Goal: Transaction & Acquisition: Download file/media

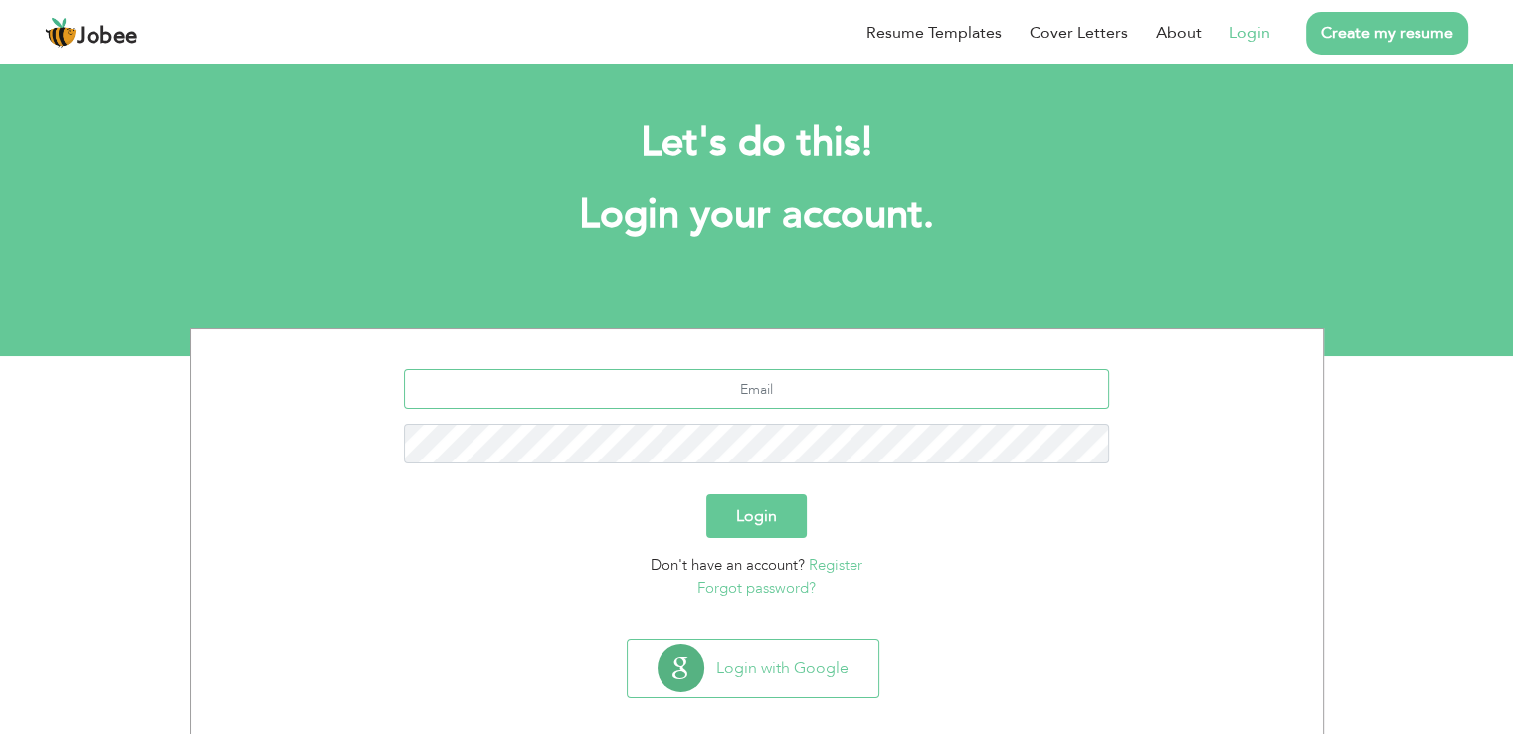
click at [748, 379] on input "text" at bounding box center [756, 389] width 705 height 40
type input "m.fais@live.co.uk"
click at [771, 522] on button "Login" at bounding box center [756, 516] width 100 height 44
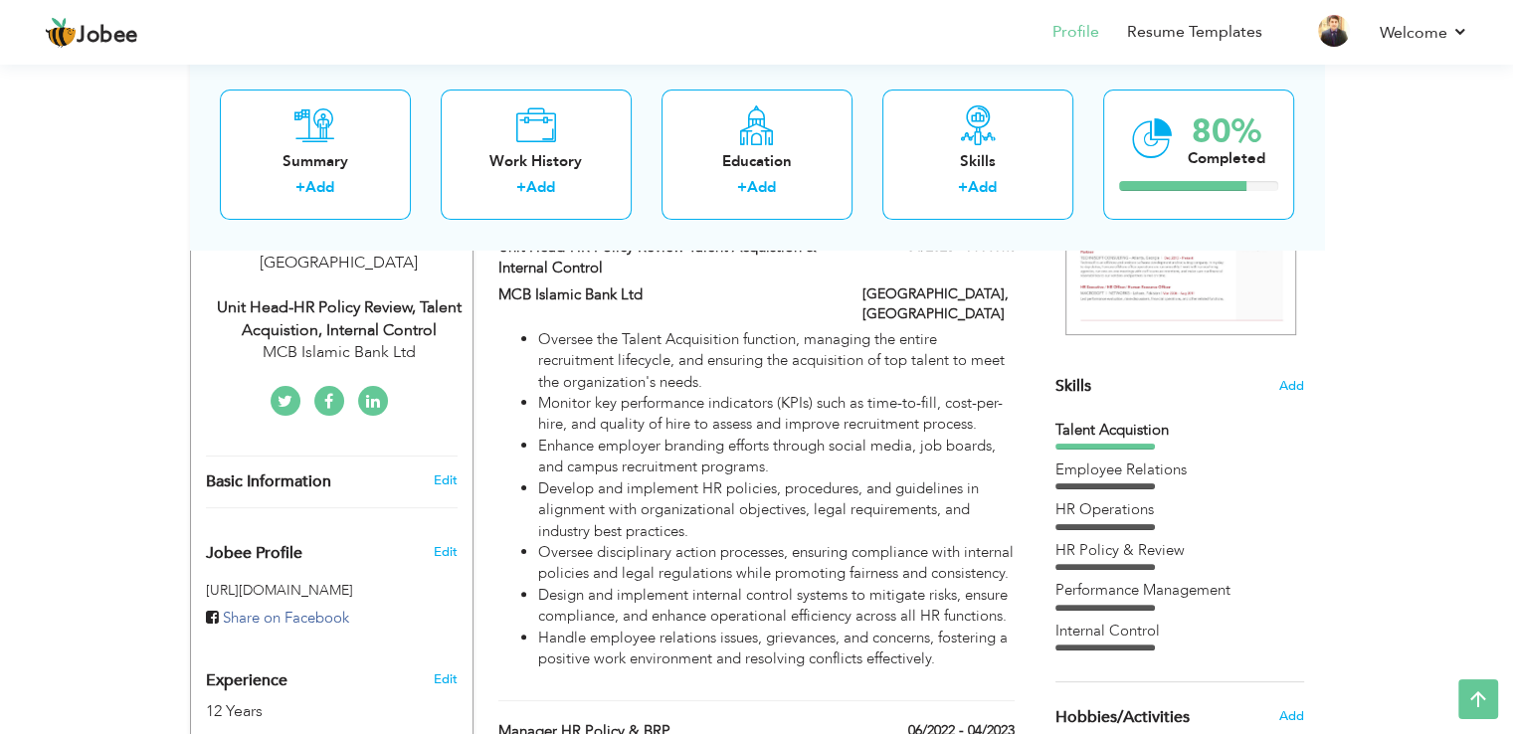
scroll to position [393, 0]
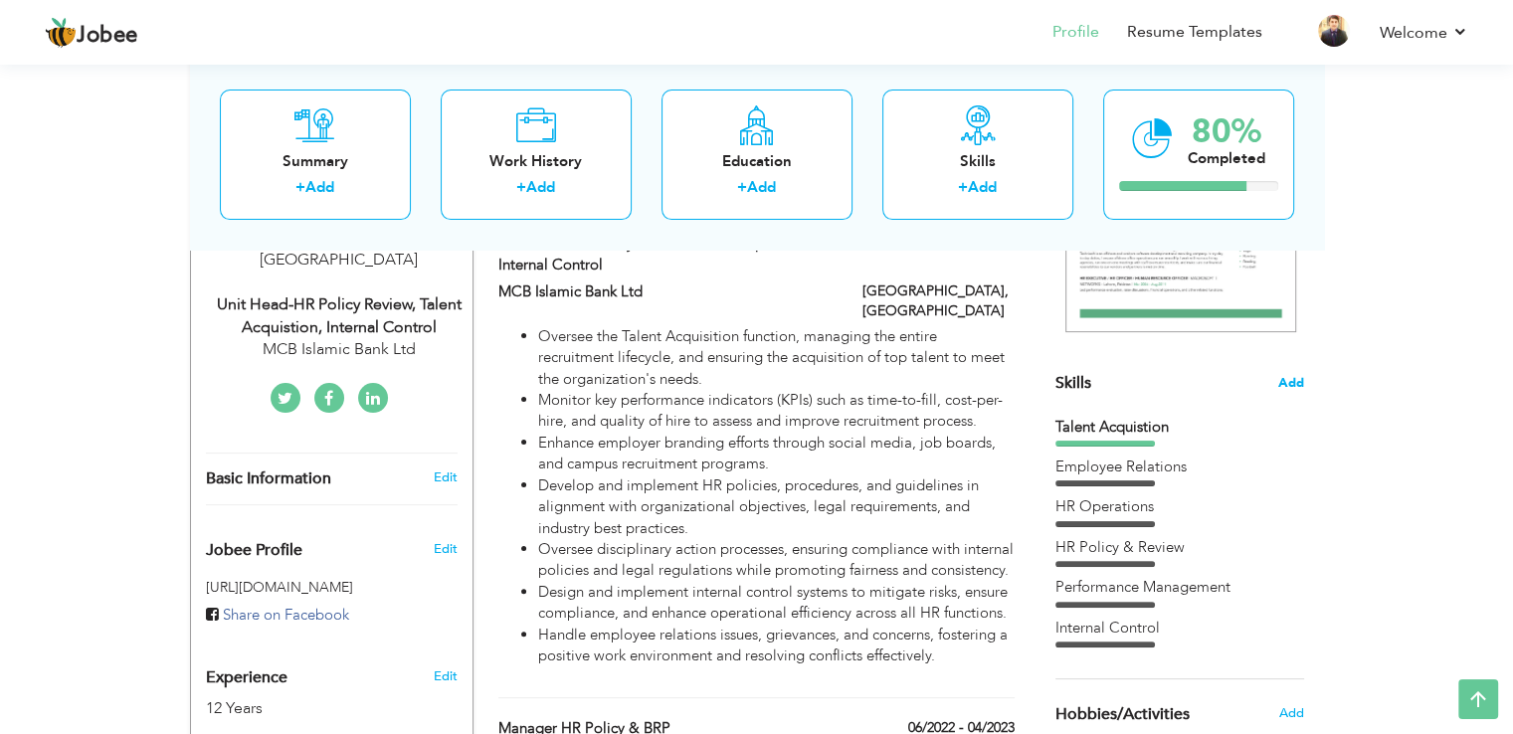
click at [1291, 386] on span "Add" at bounding box center [1291, 383] width 26 height 19
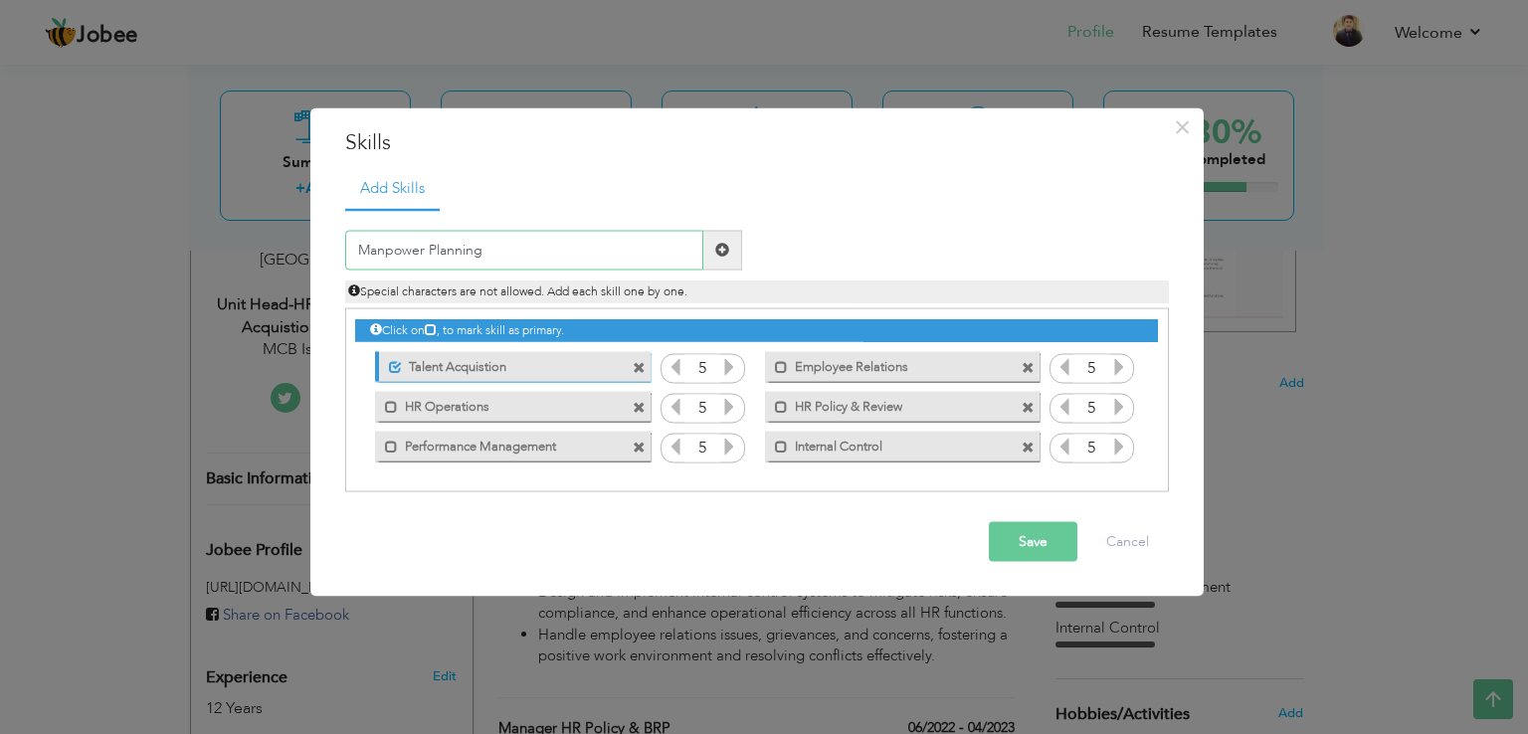
type input "Manpower Planning"
click at [716, 252] on span at bounding box center [722, 250] width 14 height 14
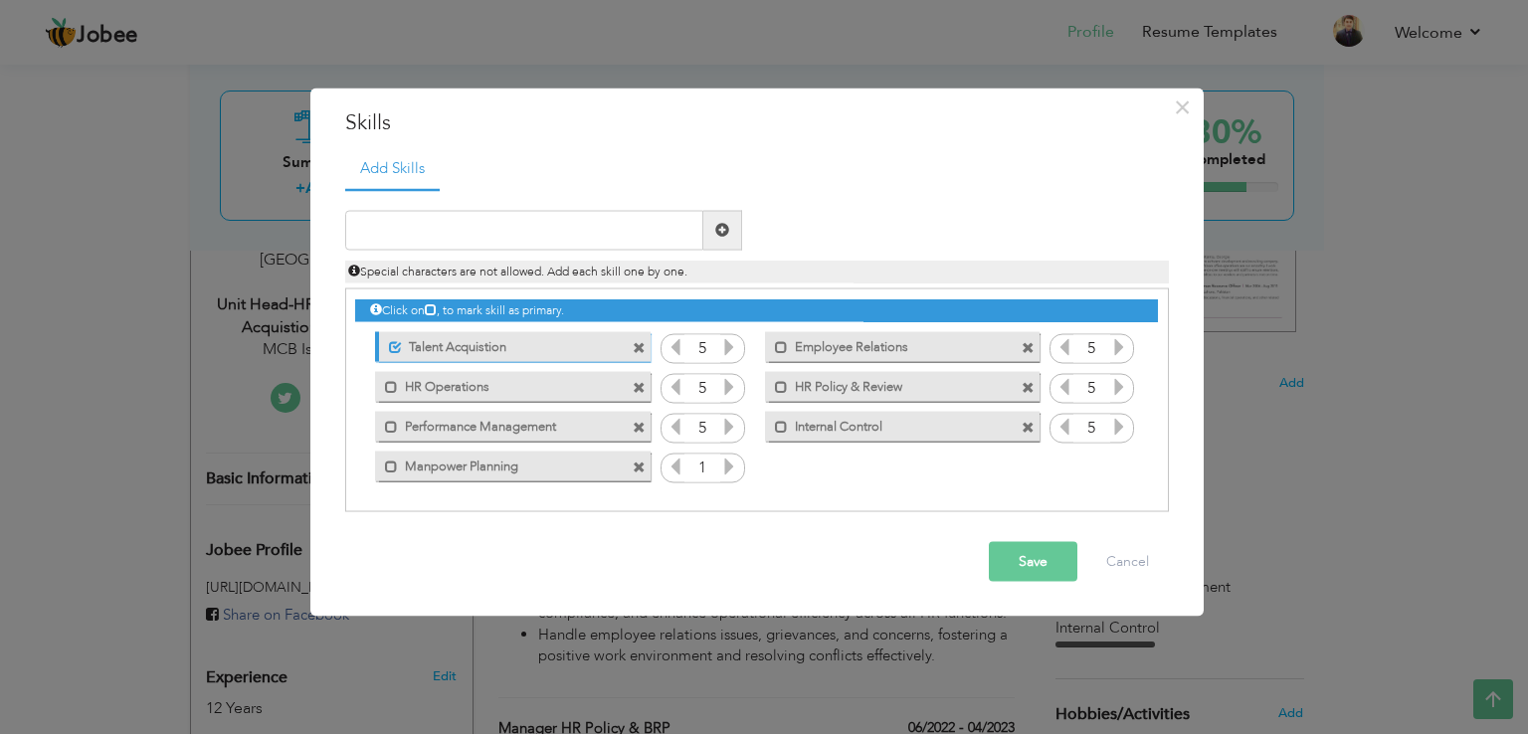
click at [732, 466] on icon at bounding box center [729, 466] width 18 height 18
click at [720, 232] on span at bounding box center [722, 230] width 14 height 14
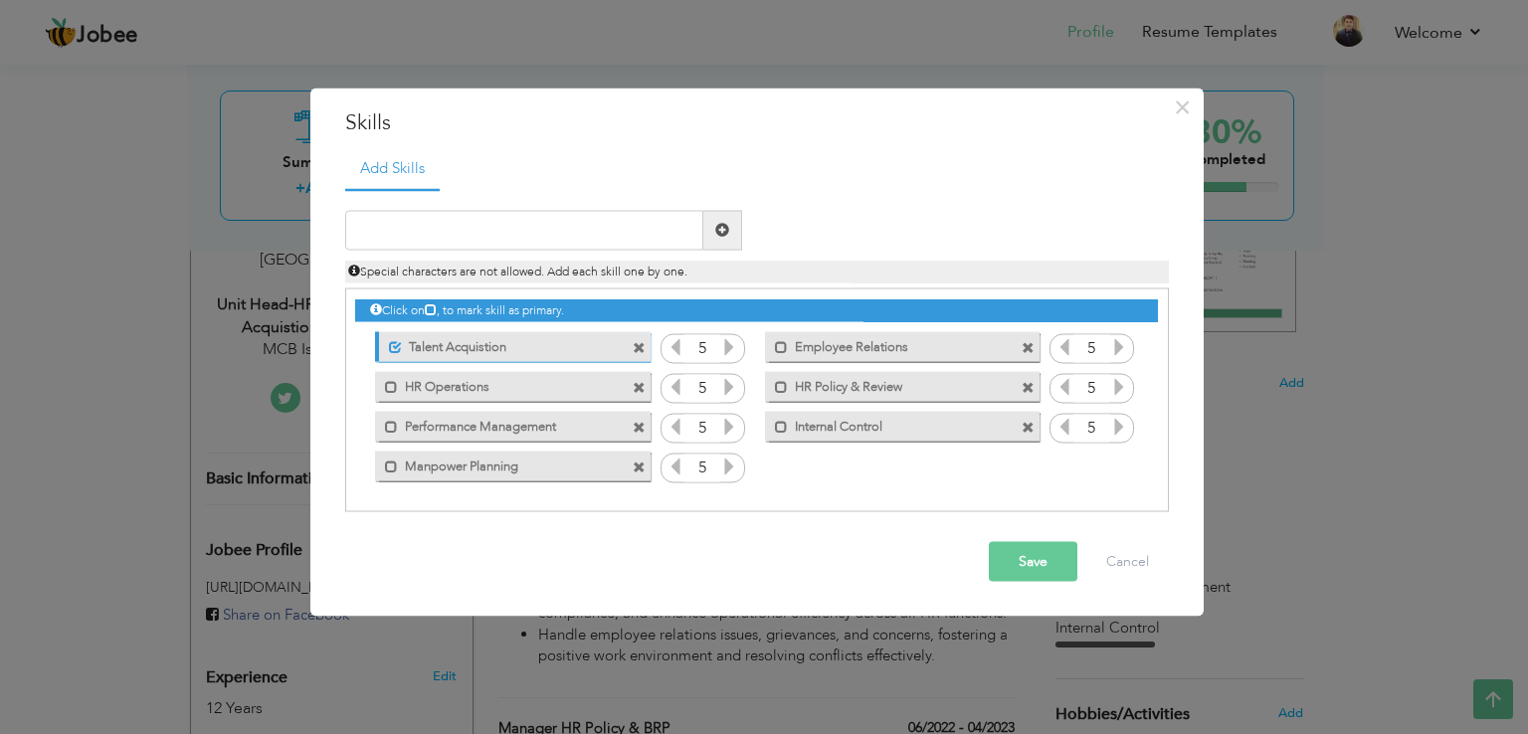
click at [717, 229] on span at bounding box center [722, 230] width 14 height 14
type input "O"
paste input "Org structure alignment with business strategy"
type input "Org structure alignment with business strategy"
click at [720, 231] on span at bounding box center [722, 230] width 14 height 14
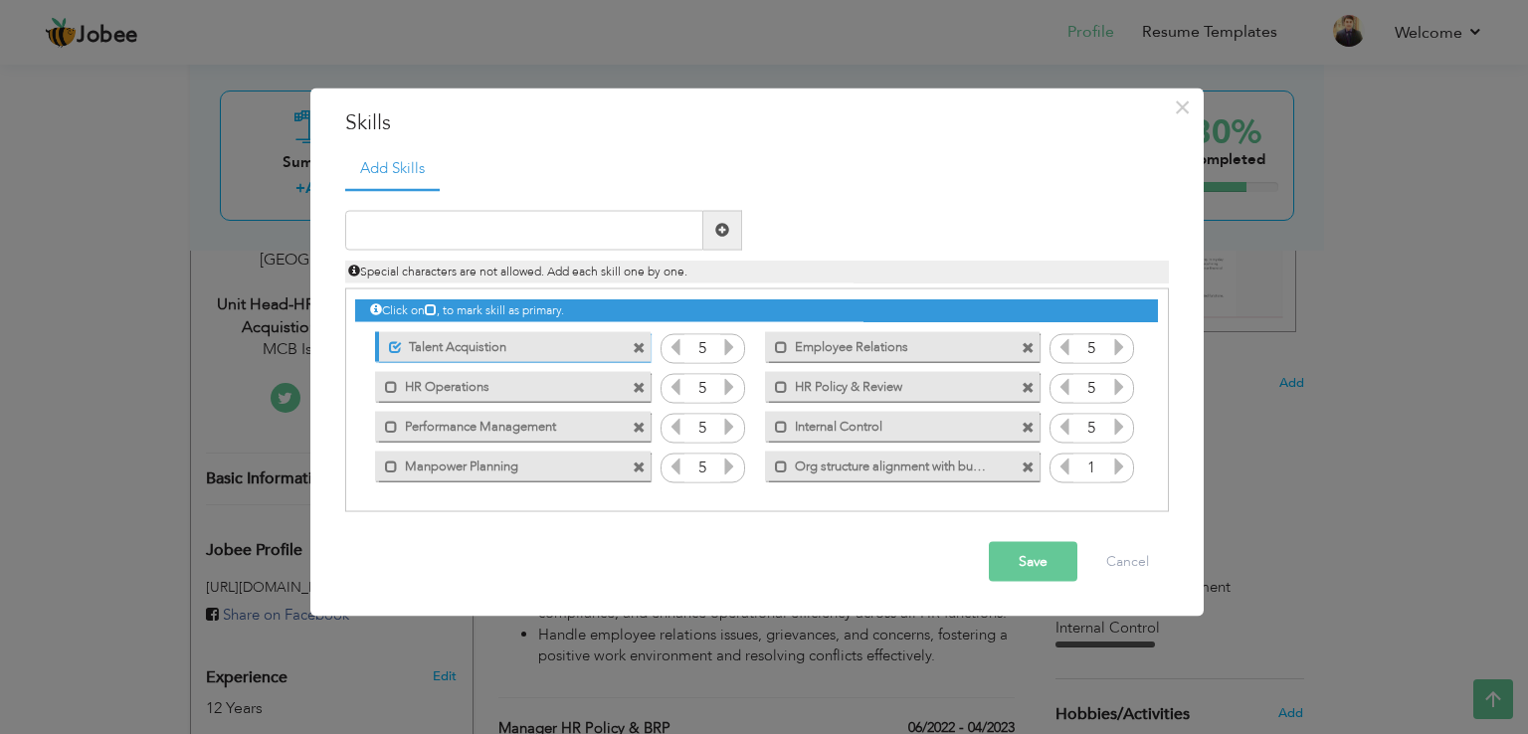
click at [1119, 463] on icon at bounding box center [1119, 466] width 18 height 18
click at [1029, 557] on button "Save" at bounding box center [1033, 561] width 89 height 40
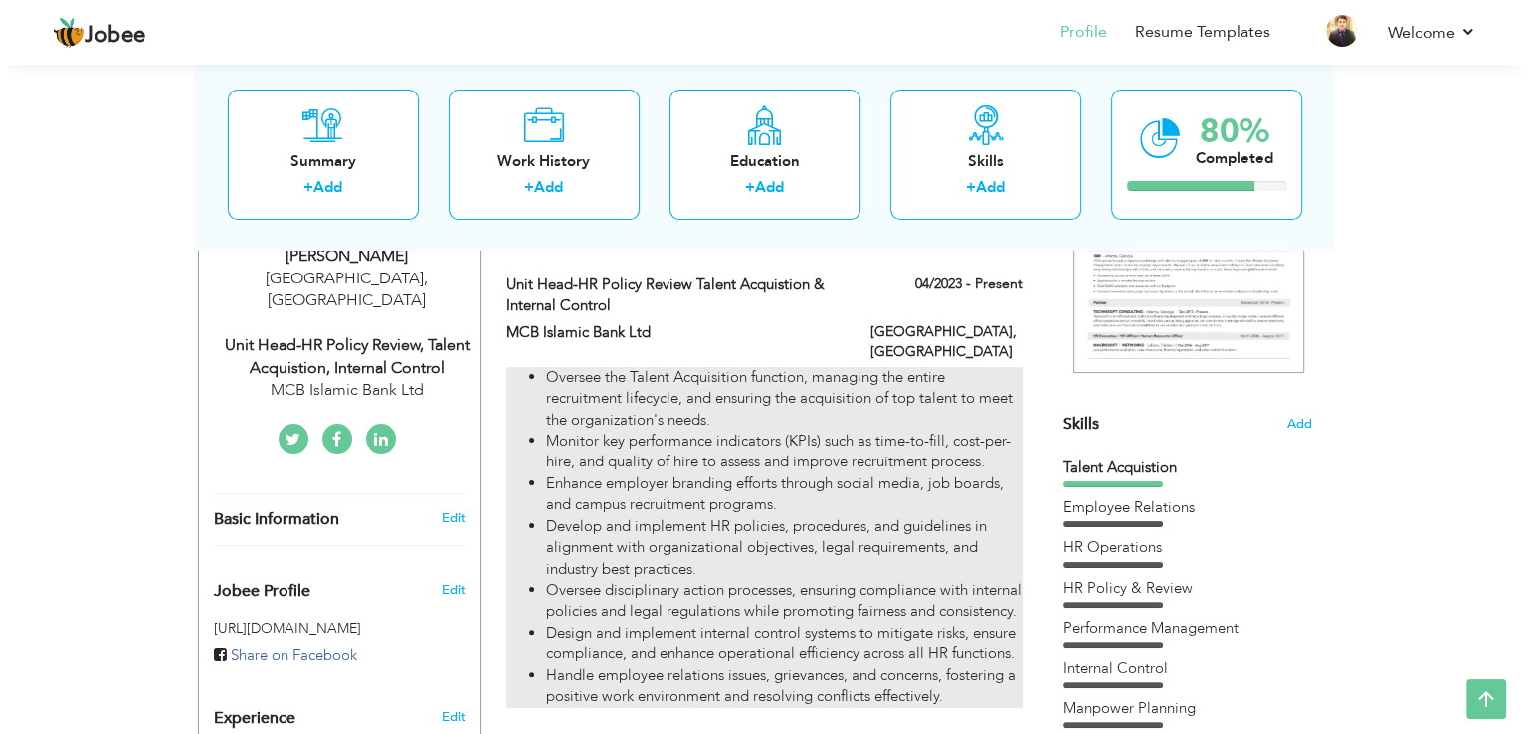
scroll to position [346, 0]
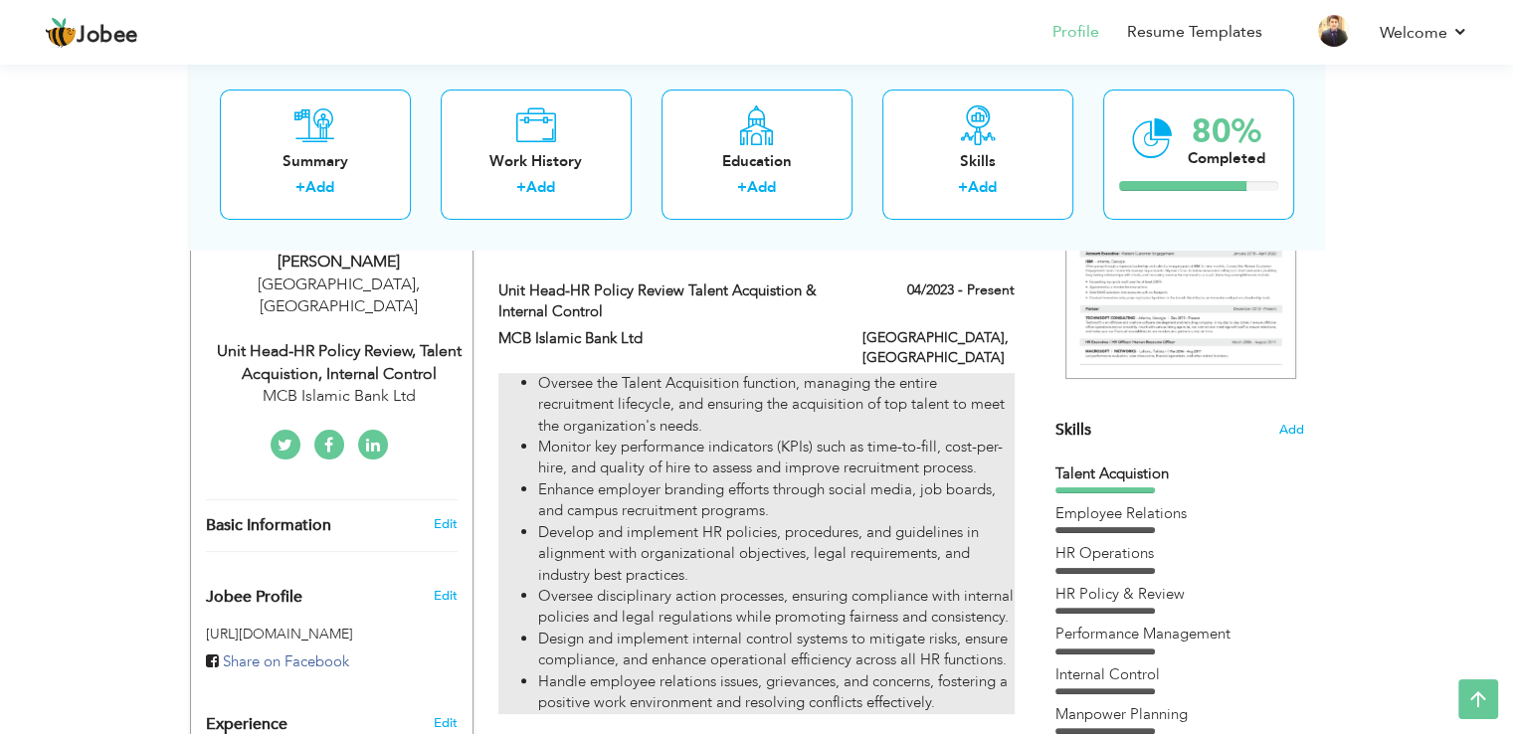
click at [780, 586] on li "Oversee disciplinary action processes, ensuring compliance with internal polici…" at bounding box center [775, 607] width 475 height 43
type input "Unit Head-HR Policy Review Talent Acquistion & Internal Control"
type input "MCB Islamic Bank Ltd"
type input "04/2023"
type input "[GEOGRAPHIC_DATA]"
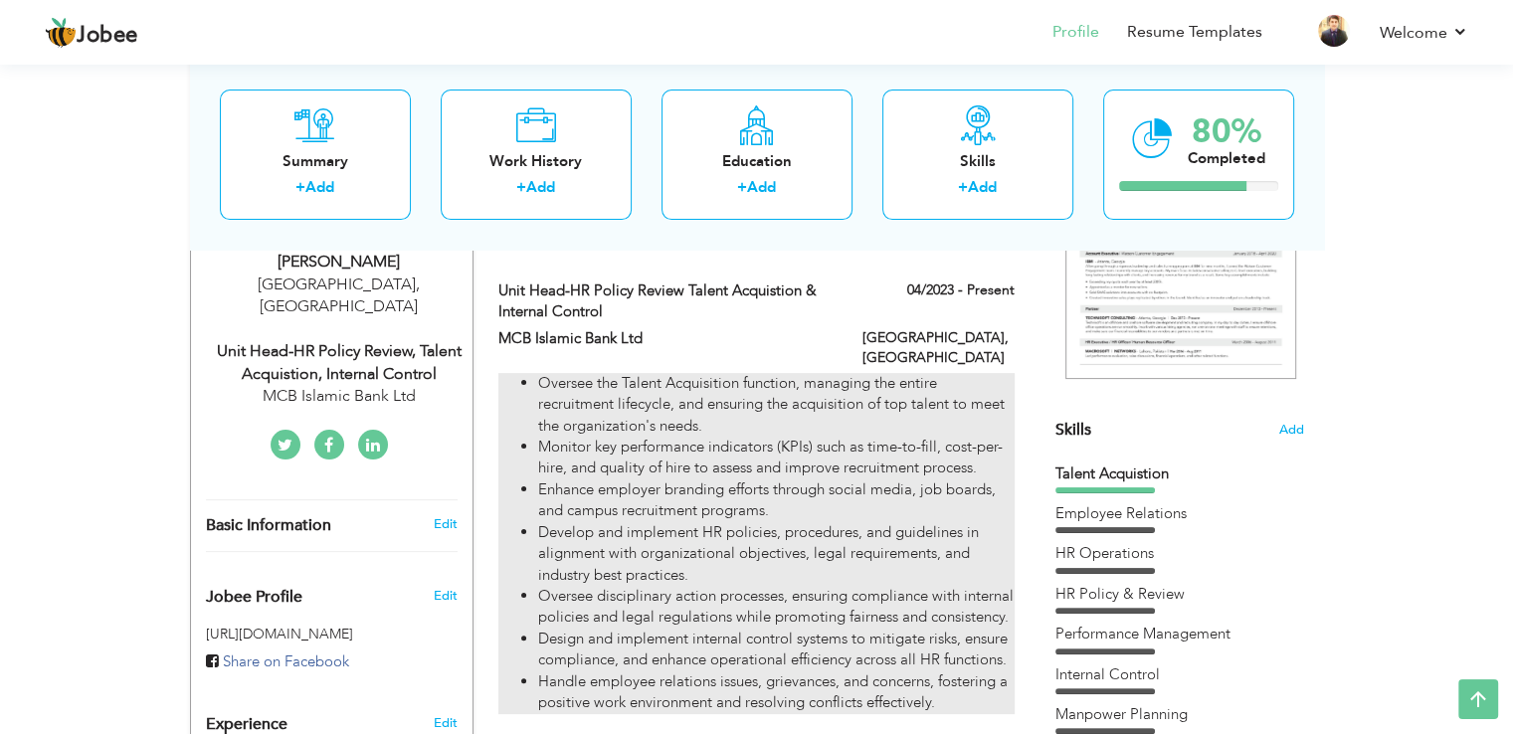
type input "[GEOGRAPHIC_DATA]"
checkbox input "true"
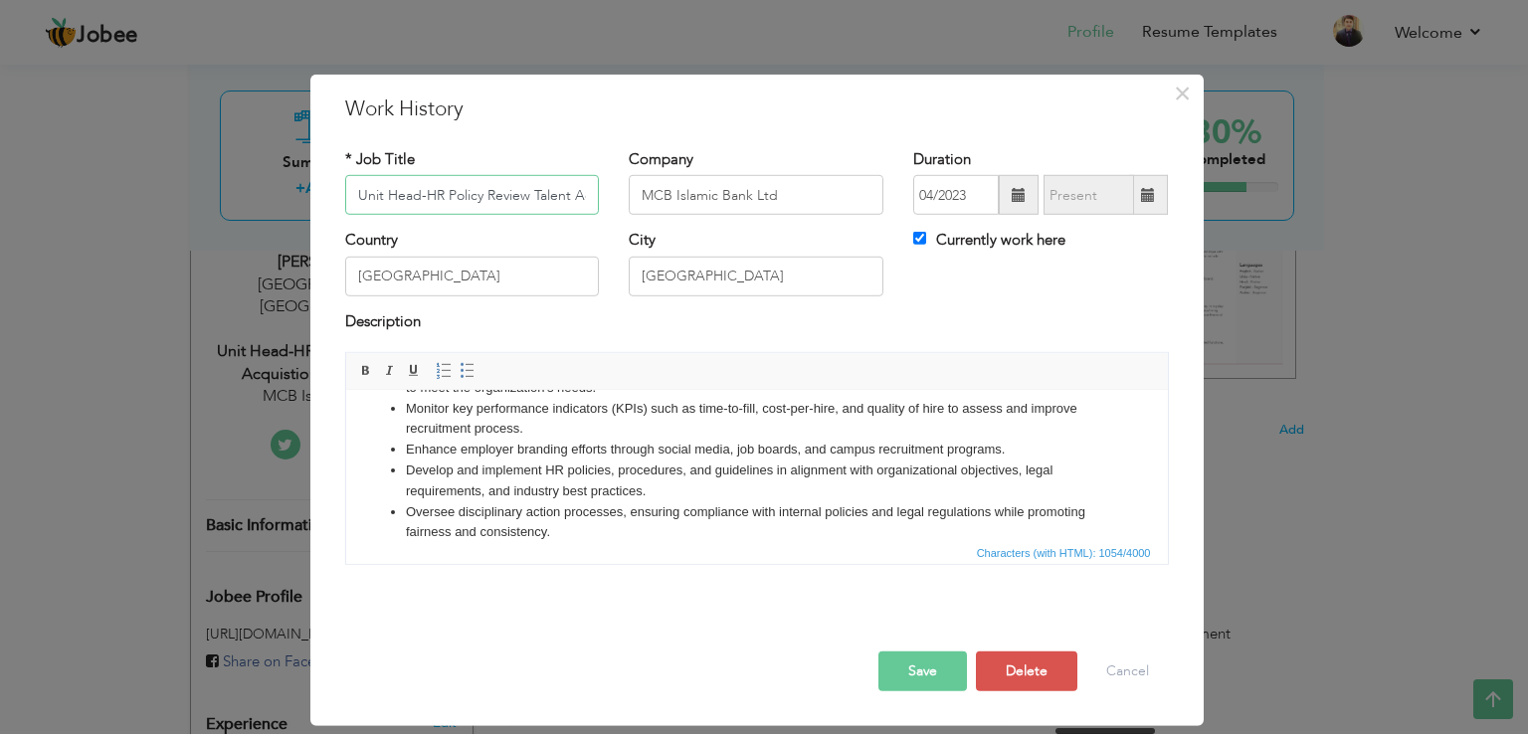
scroll to position [55, 0]
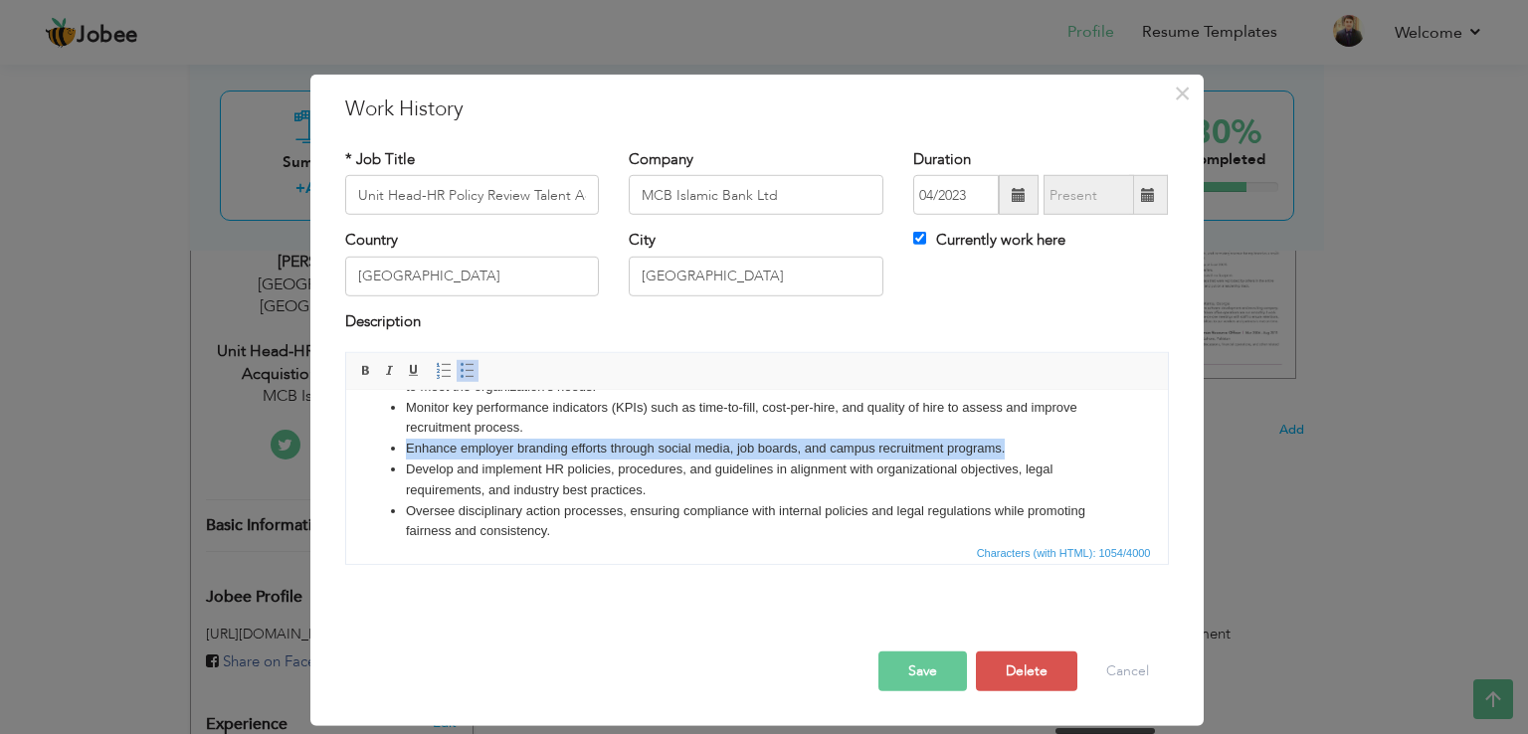
drag, startPoint x: 1014, startPoint y: 451, endPoint x: 403, endPoint y: 457, distance: 610.8
click at [403, 457] on ul "Oversee the Talent Acquisition function, managing the entire recruitment lifecy…" at bounding box center [756, 490] width 782 height 269
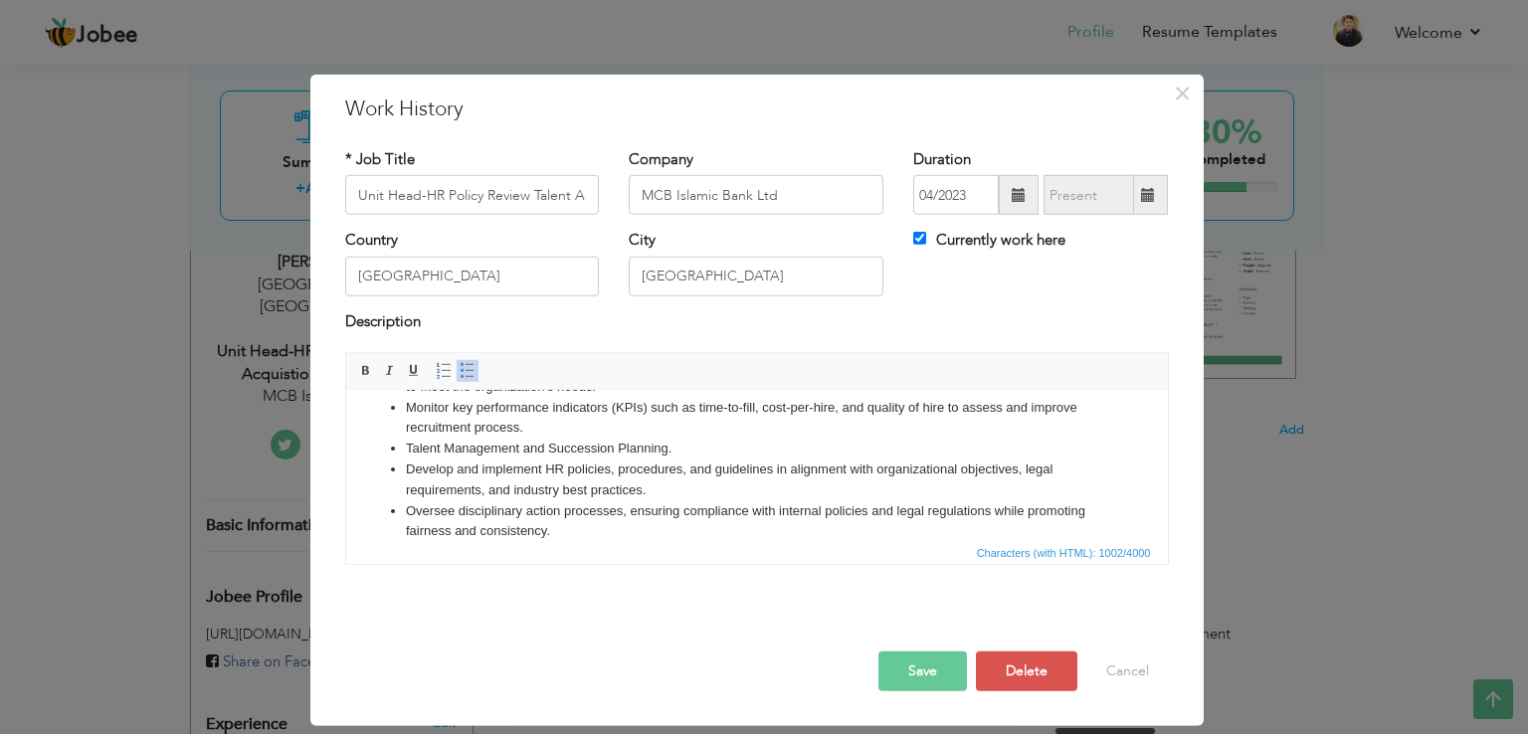
click at [406, 450] on li "Talent Management and Succession Planning." at bounding box center [756, 449] width 702 height 21
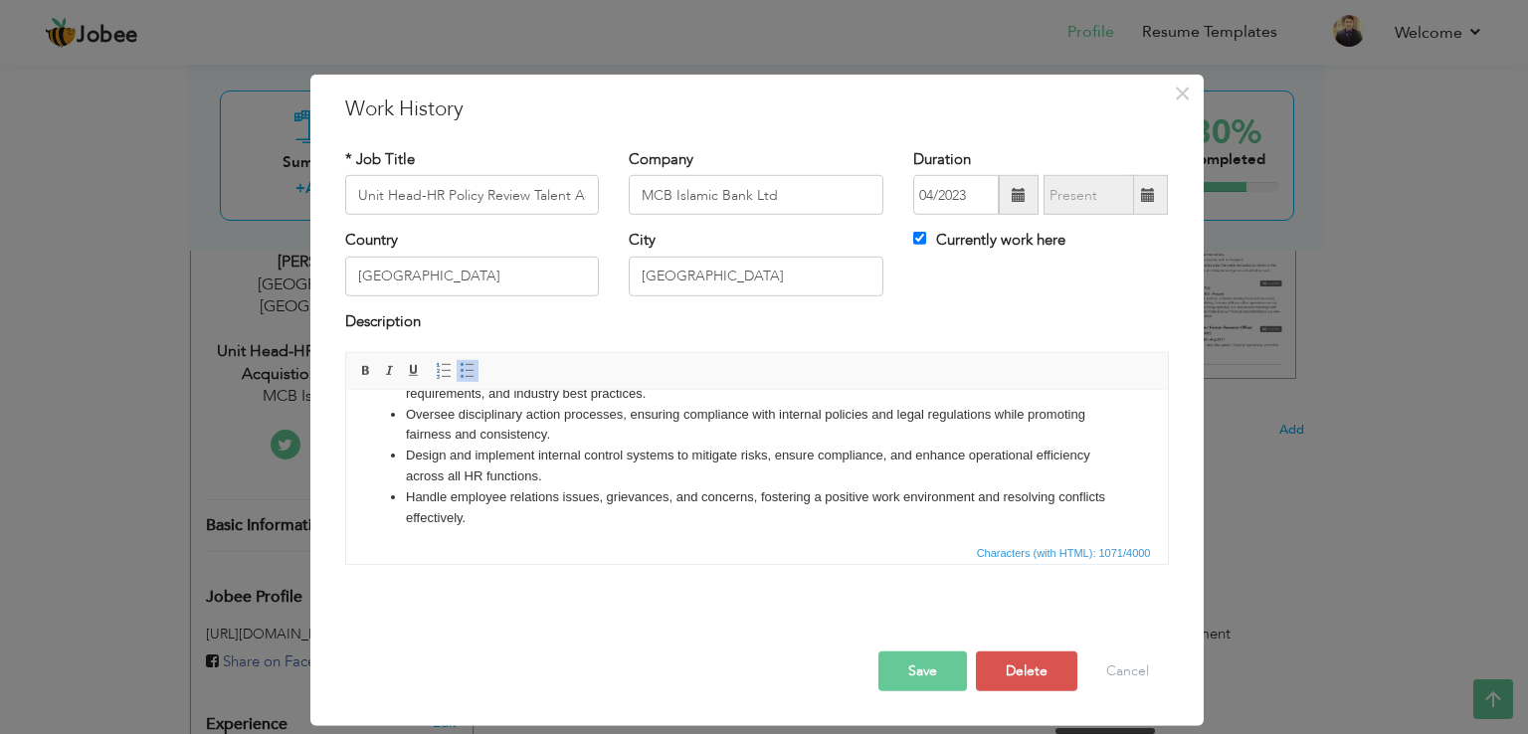
scroll to position [159, 0]
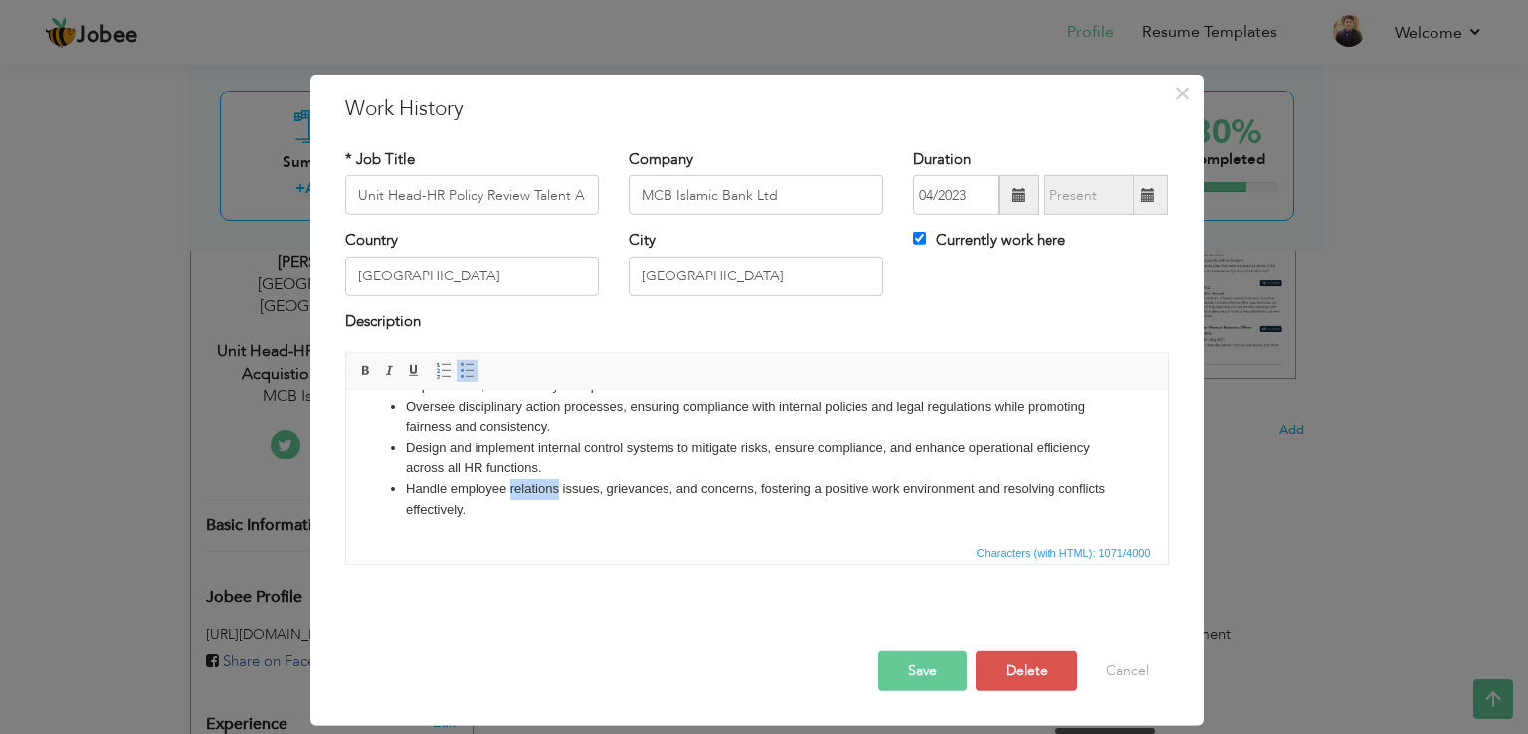
drag, startPoint x: 559, startPoint y: 493, endPoint x: 510, endPoint y: 493, distance: 48.7
click at [510, 493] on li "Handle employee relations issues, grievances, and concerns, fostering a positiv…" at bounding box center [756, 500] width 702 height 42
click at [671, 496] on li "Handle employee relations issues, grievances, and concerns, fostering a positiv…" at bounding box center [756, 500] width 702 height 42
click at [864, 490] on li "Handle employee relations issues, grievances, Disciplinary Actions and concerns…" at bounding box center [756, 500] width 702 height 42
click at [604, 493] on li "Handle employee relations issues, grievances, Disciplinary Actions and concerns…" at bounding box center [756, 500] width 702 height 42
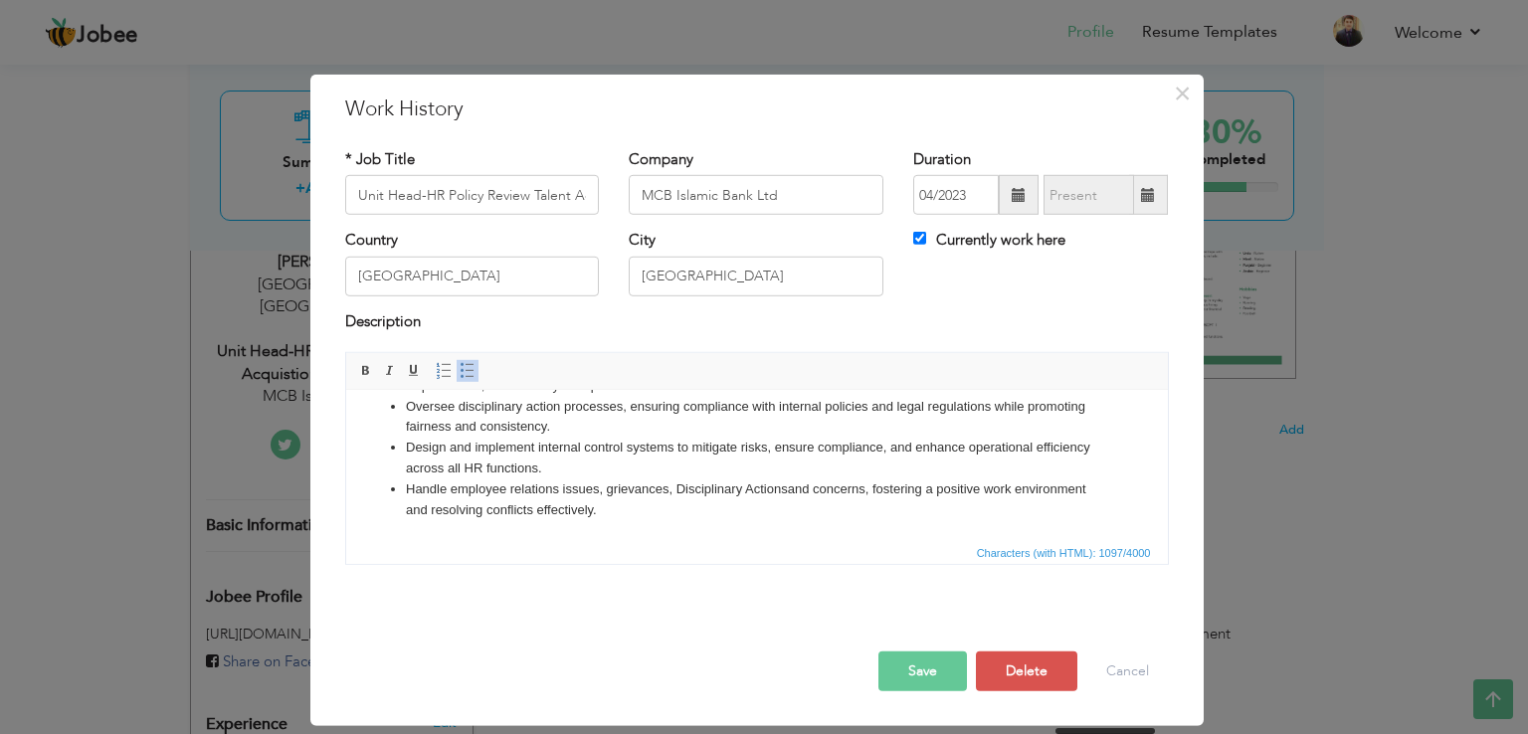
click at [616, 518] on li "Handle employee relations issues, grievances, Disciplinary Actions and concerns…" at bounding box center [756, 500] width 702 height 42
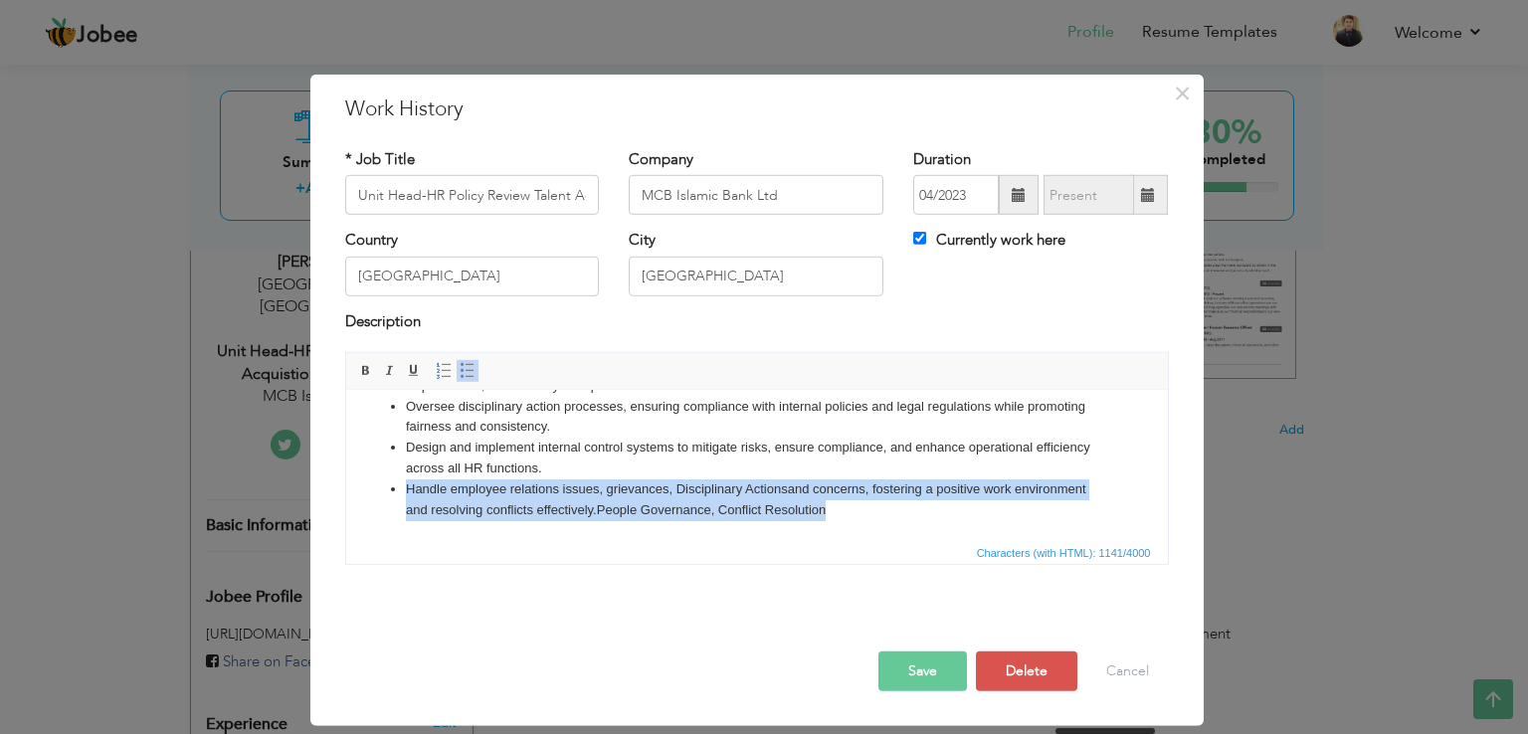
drag, startPoint x: 853, startPoint y: 513, endPoint x: 367, endPoint y: 487, distance: 487.1
click at [367, 487] on ul "Oversee the Talent Acquisition function, managing the entire recruitment lifecy…" at bounding box center [756, 386] width 782 height 269
copy li "Handle employee relations issues, grievances, Disciplinary Actions and concerns…"
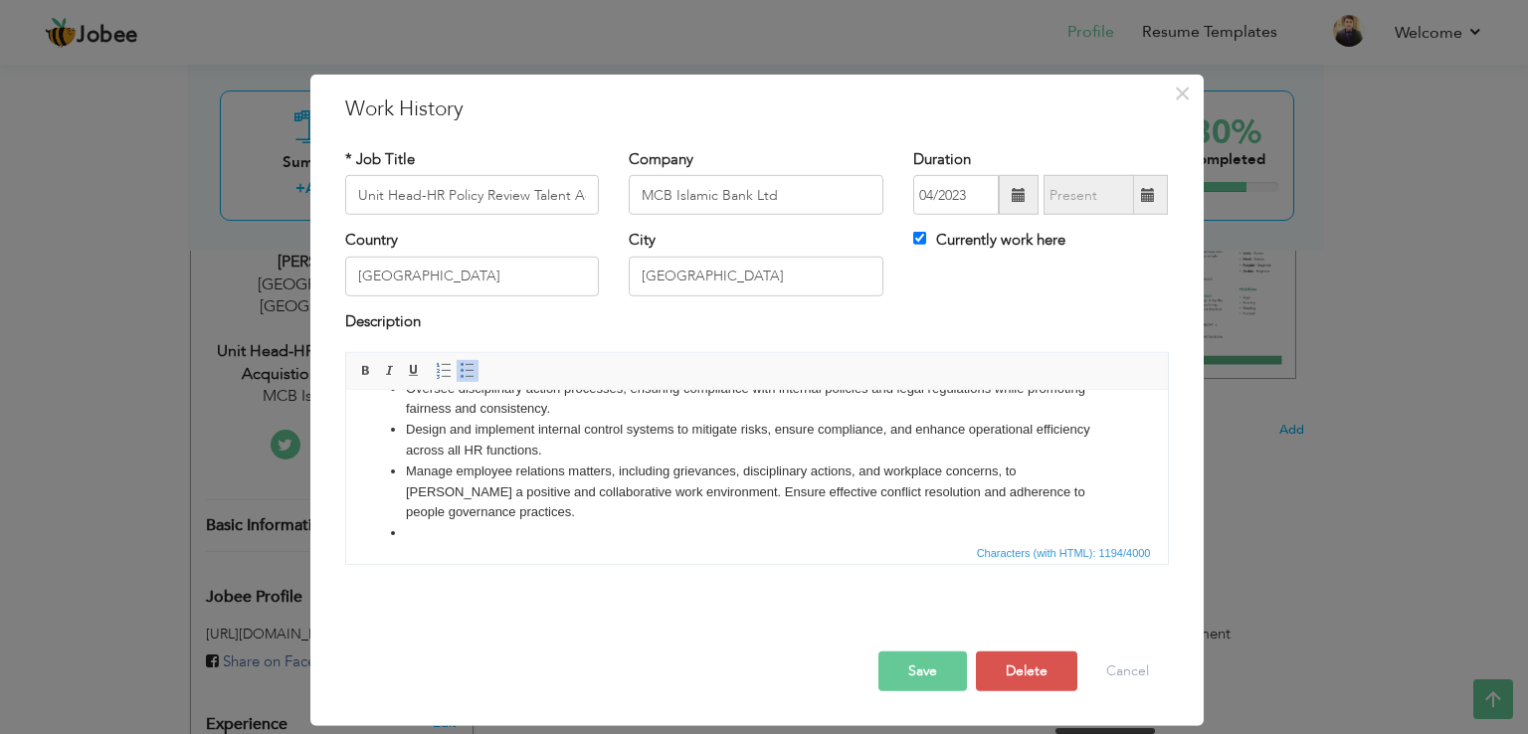
scroll to position [198, 0]
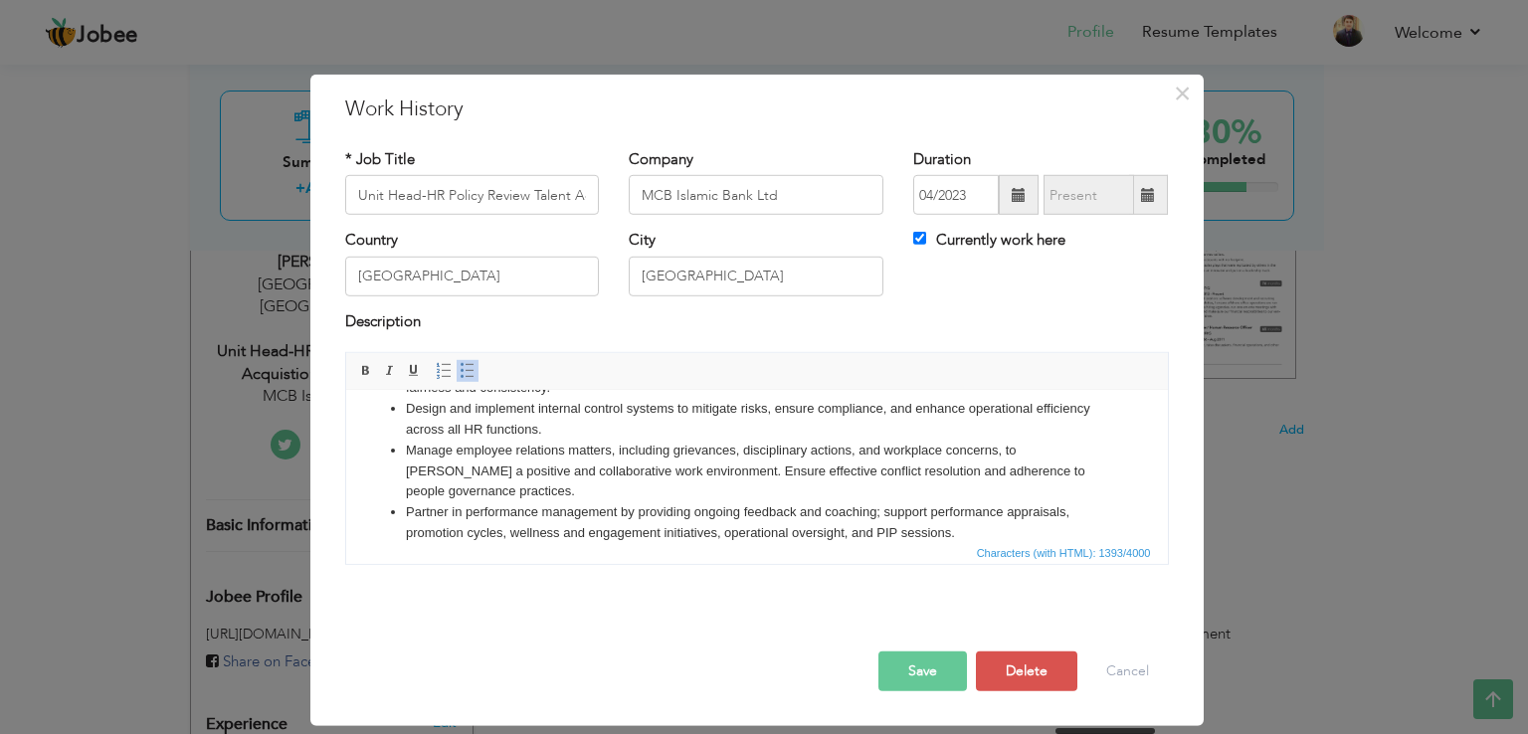
click at [488, 531] on li "Partner in performance management by providing ongoing feedback and coaching; s…" at bounding box center [756, 523] width 702 height 42
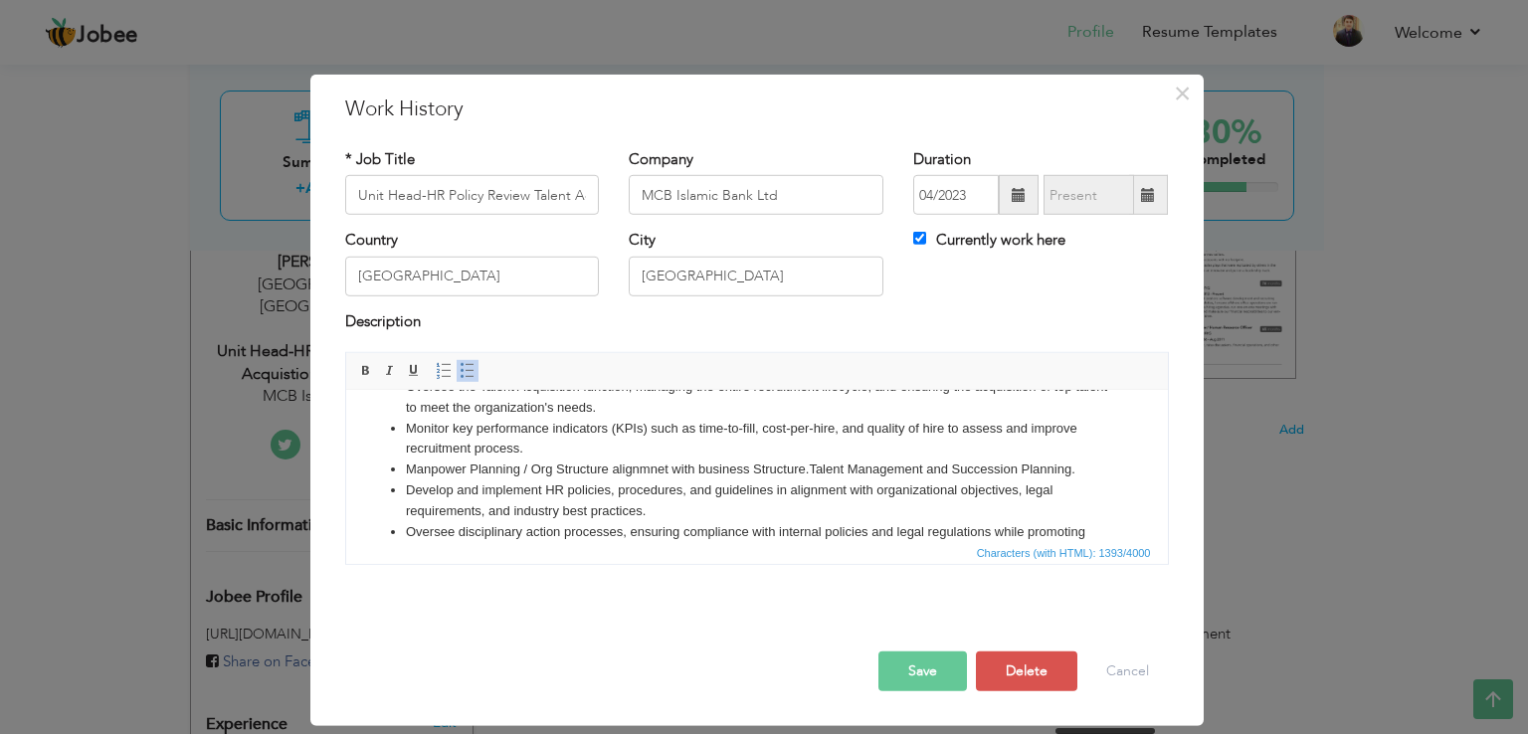
scroll to position [33, 0]
drag, startPoint x: 1085, startPoint y: 474, endPoint x: 416, endPoint y: 466, distance: 669.5
click at [405, 463] on li "Manpower Planning / Org Structure alignmnet with business Structure. Talent Man…" at bounding box center [756, 471] width 702 height 21
copy li "Manpower Planning / Org Structure alignmnet with business Structure. Talent Man…"
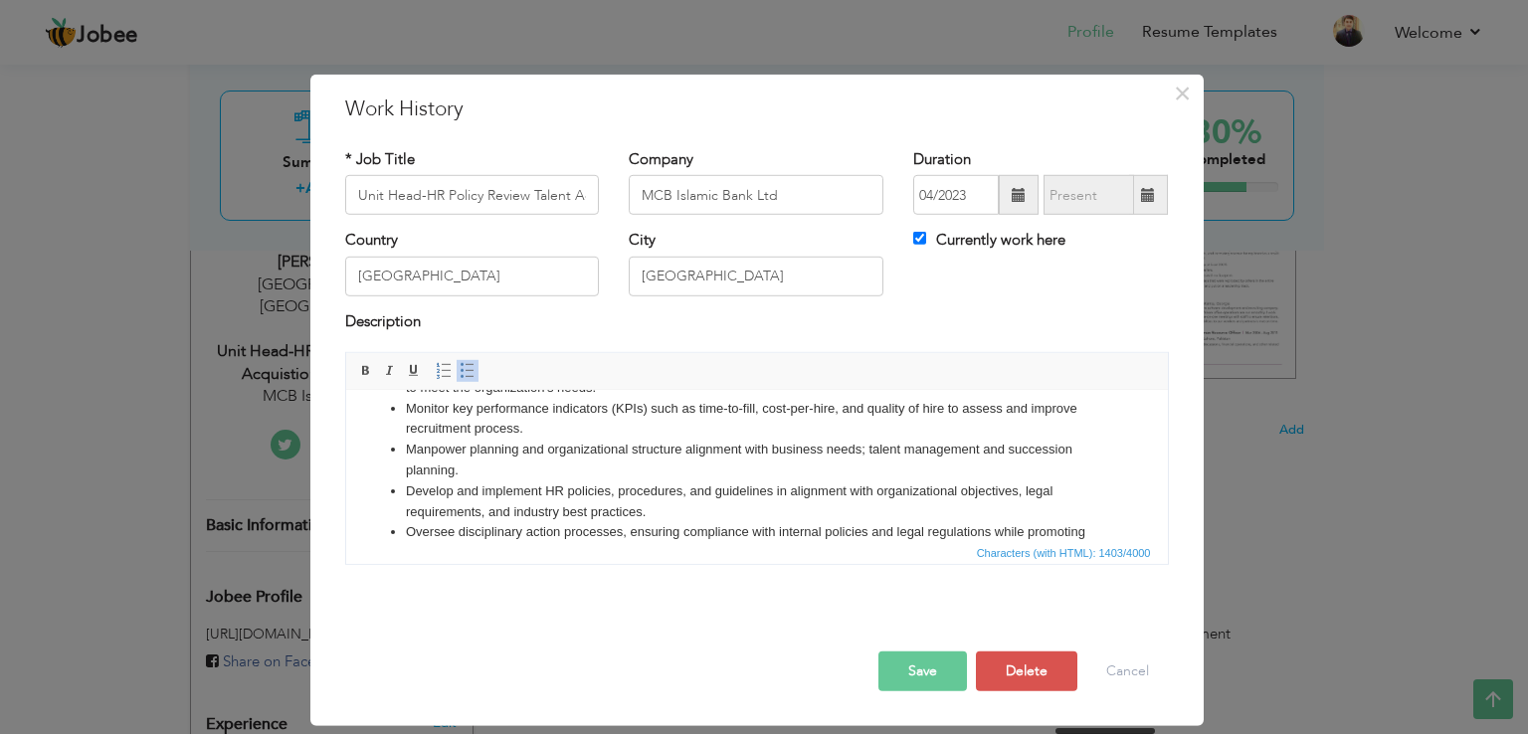
scroll to position [59, 0]
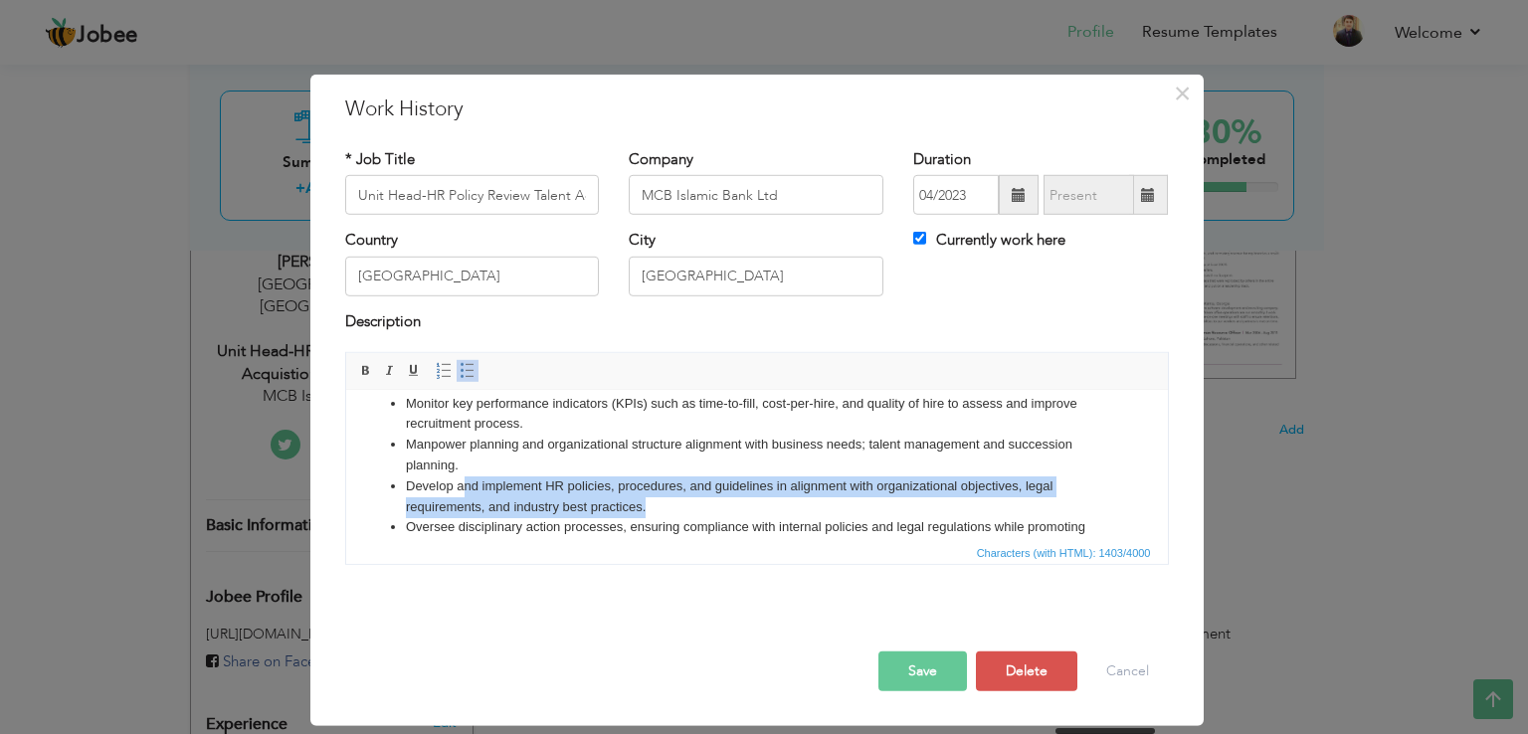
drag, startPoint x: 547, startPoint y: 506, endPoint x: 461, endPoint y: 496, distance: 87.1
click at [461, 496] on li "Develop and implement HR policies, procedures, and guidelines in alignment with…" at bounding box center [756, 497] width 702 height 42
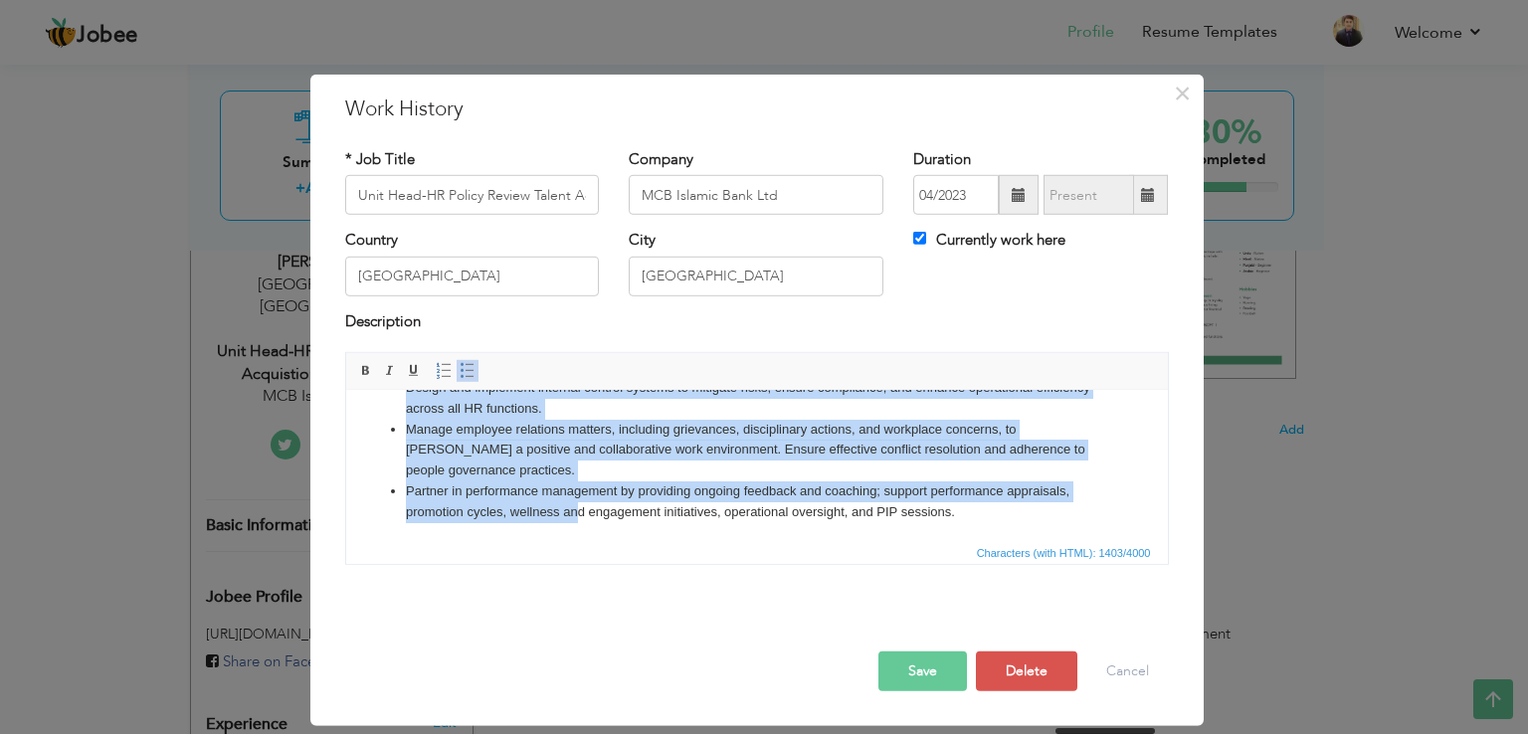
scroll to position [242, 0]
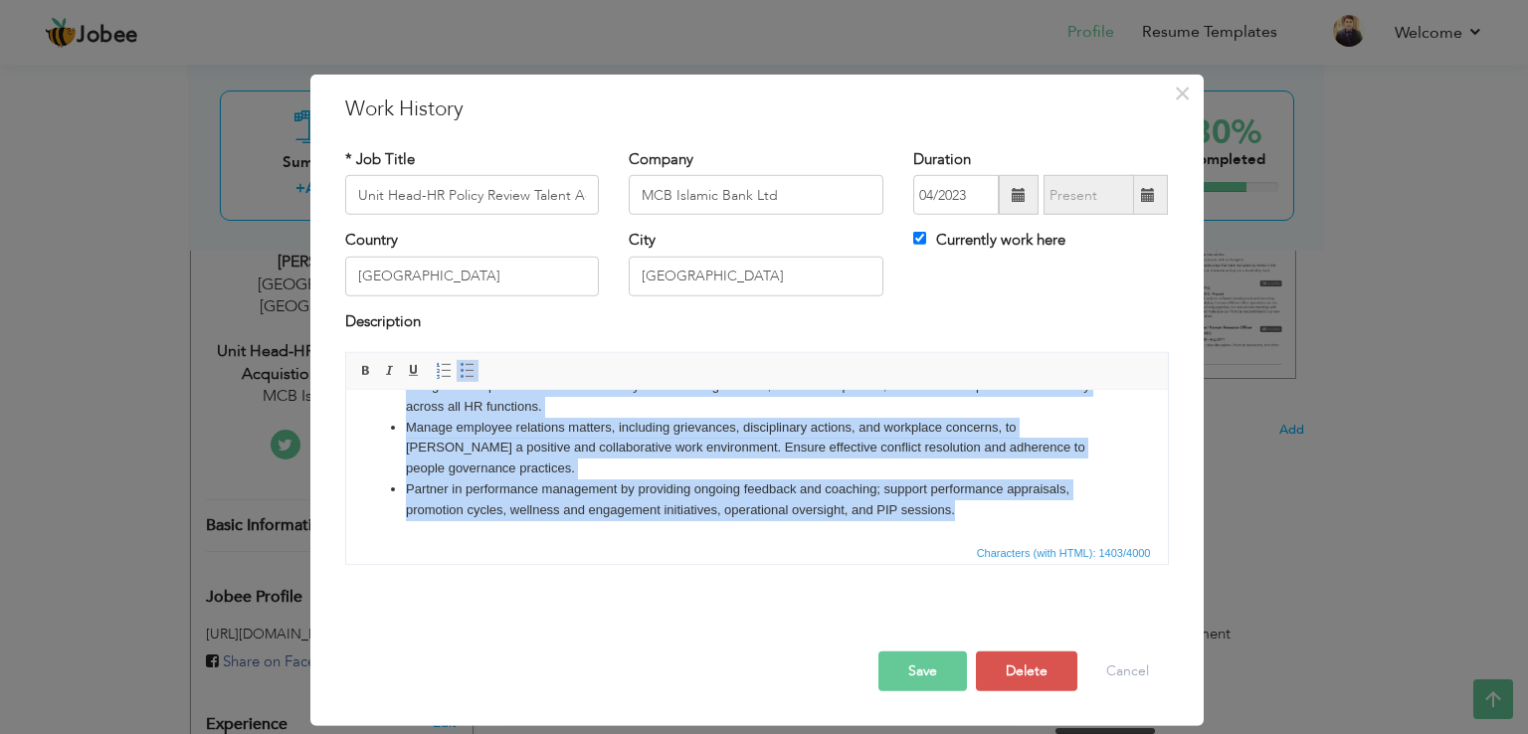
drag, startPoint x: 424, startPoint y: 433, endPoint x: 986, endPoint y: 515, distance: 568.0
click at [986, 515] on ul "Oversee the Talent Acquisition function, managing the entire recruitment lifecy…" at bounding box center [756, 345] width 782 height 352
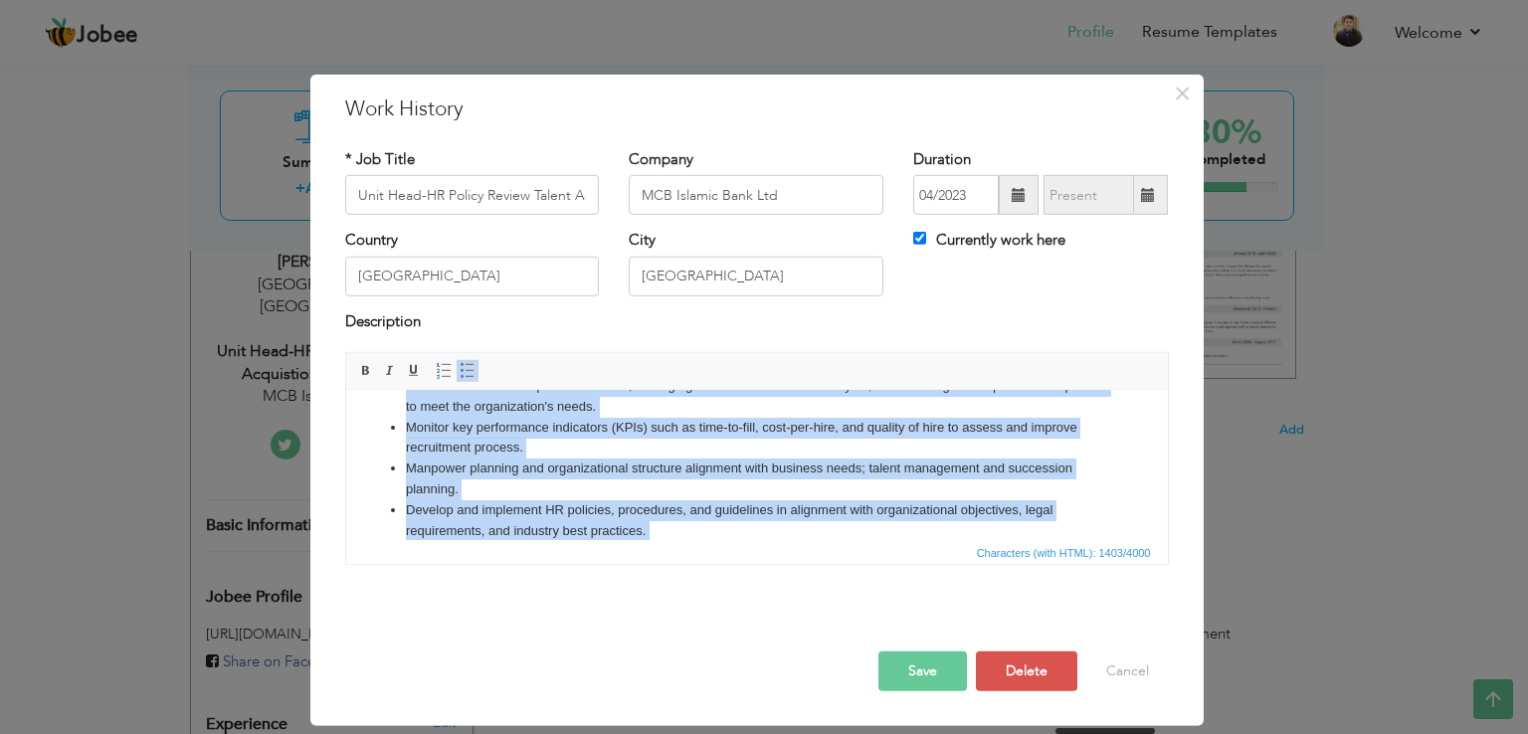
scroll to position [0, 0]
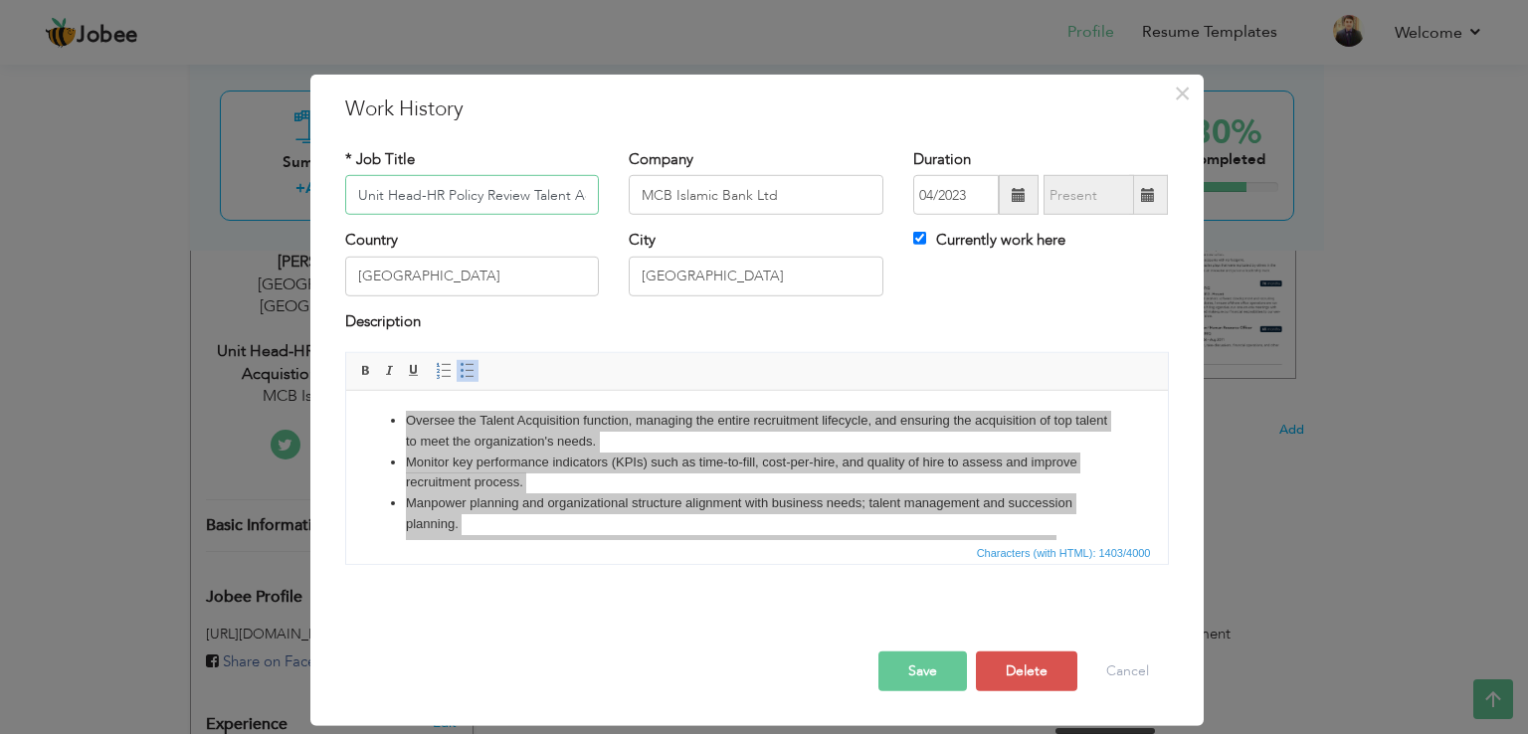
click at [515, 197] on input "Unit Head-HR Policy Review Talent Acquistion & Internal Control" at bounding box center [472, 195] width 255 height 40
drag, startPoint x: 484, startPoint y: 193, endPoint x: 528, endPoint y: 192, distance: 43.8
click at [528, 192] on input "Unit Head-HR Policy Review Talent Acquistion & Internal Control" at bounding box center [472, 195] width 255 height 40
drag, startPoint x: 497, startPoint y: 196, endPoint x: 454, endPoint y: 192, distance: 43.9
click at [454, 192] on input "Unit Head-HR Policies, Talent Acquisition & Internal Control" at bounding box center [472, 195] width 255 height 40
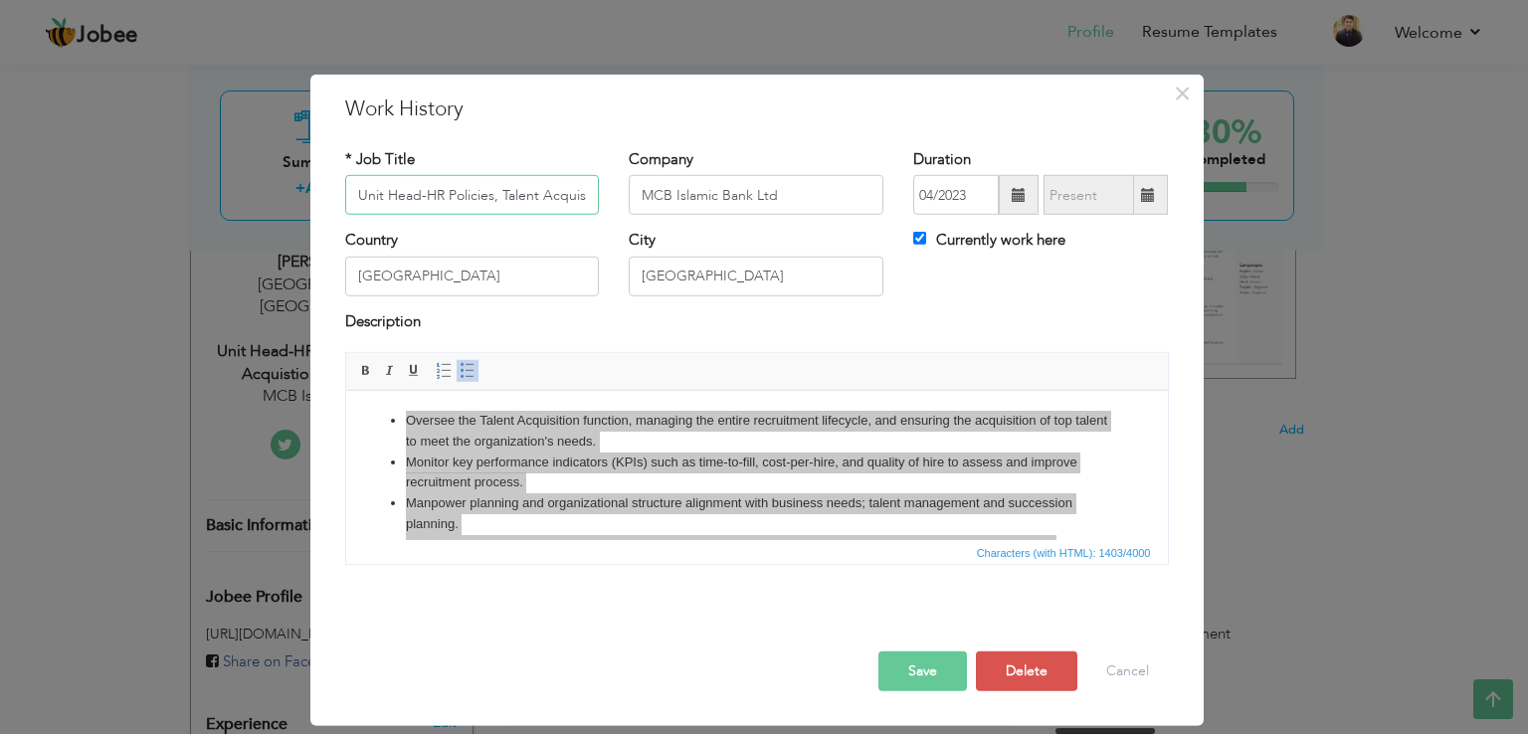
click at [544, 198] on input "Unit Head-HR Policies, Talent Acquisition & Internal Control" at bounding box center [472, 195] width 255 height 40
click at [904, 659] on button "Save" at bounding box center [922, 672] width 89 height 40
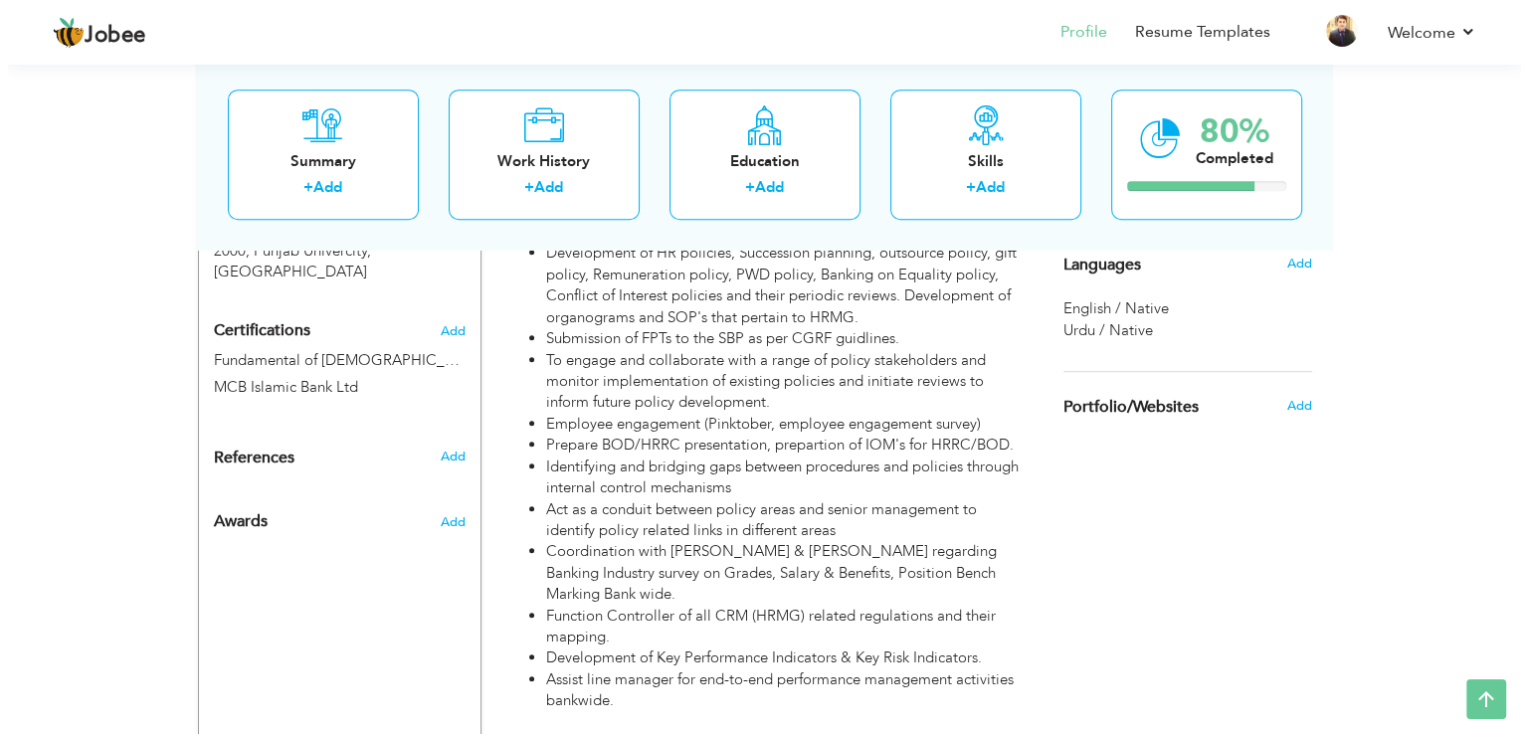
scroll to position [1066, 0]
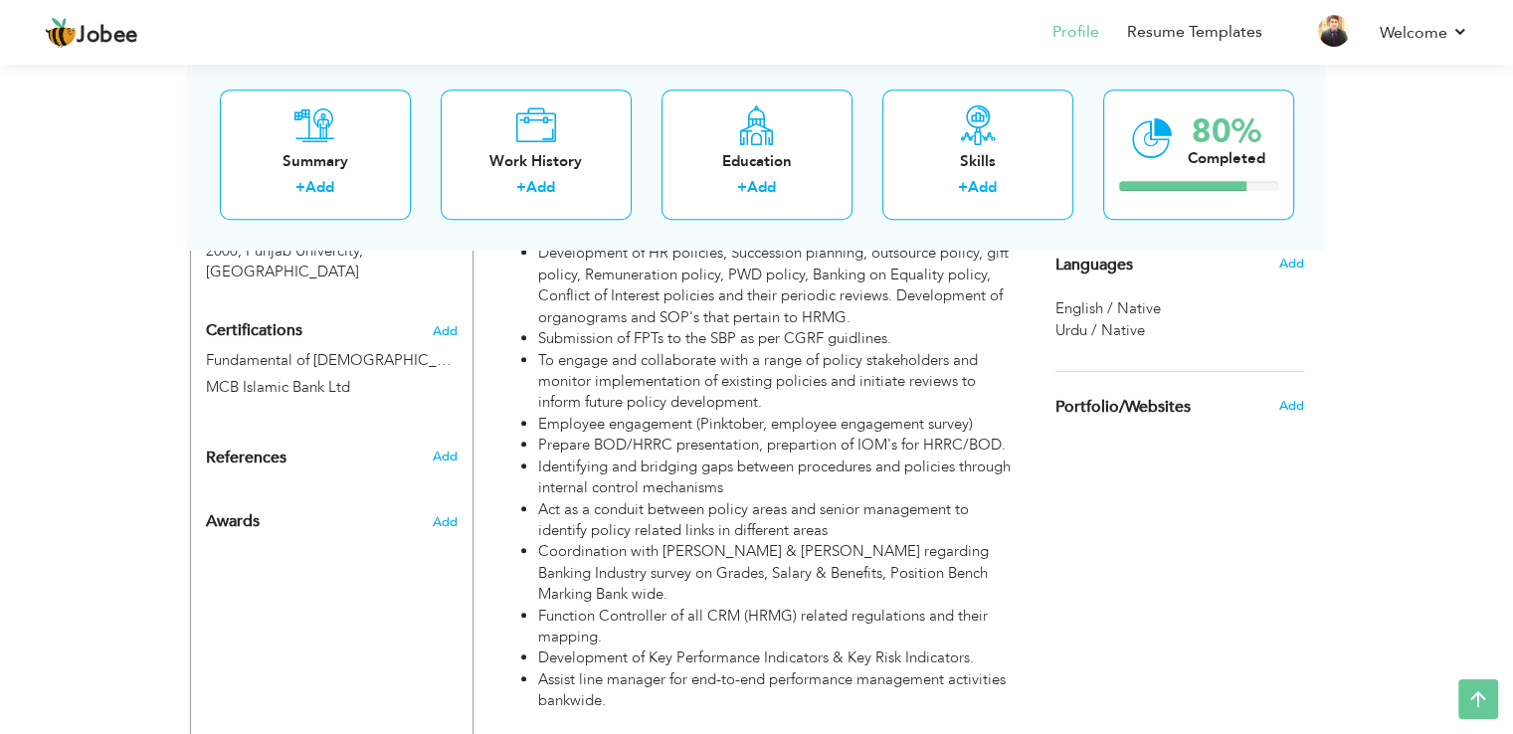
click at [839, 541] on li "Coordination with [PERSON_NAME] & [PERSON_NAME] regarding Banking Industry surv…" at bounding box center [775, 573] width 475 height 64
type input "Manager HR Policy & BRP"
type input "Bank of Punjab"
type input "06/2022"
type input "04/2023"
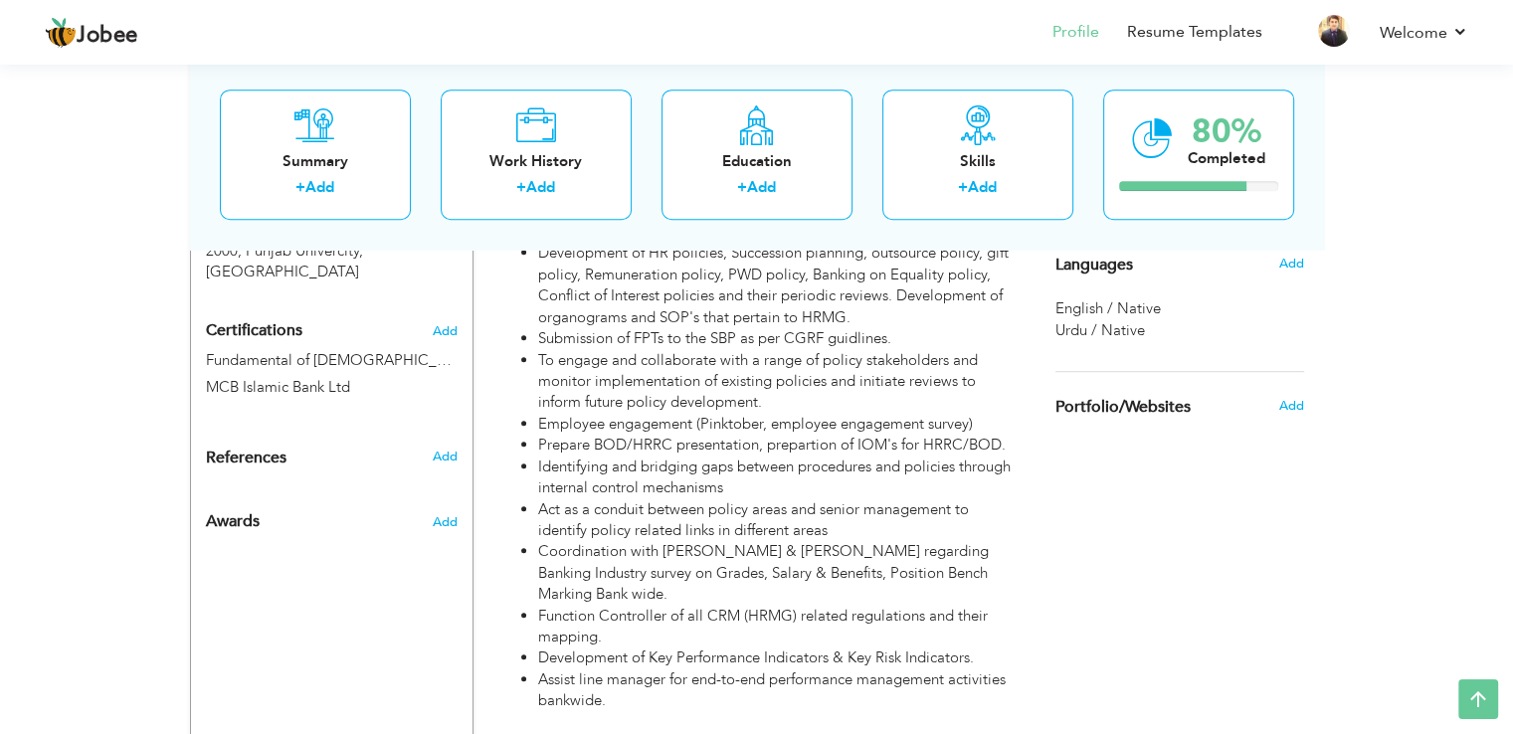
checkbox input "false"
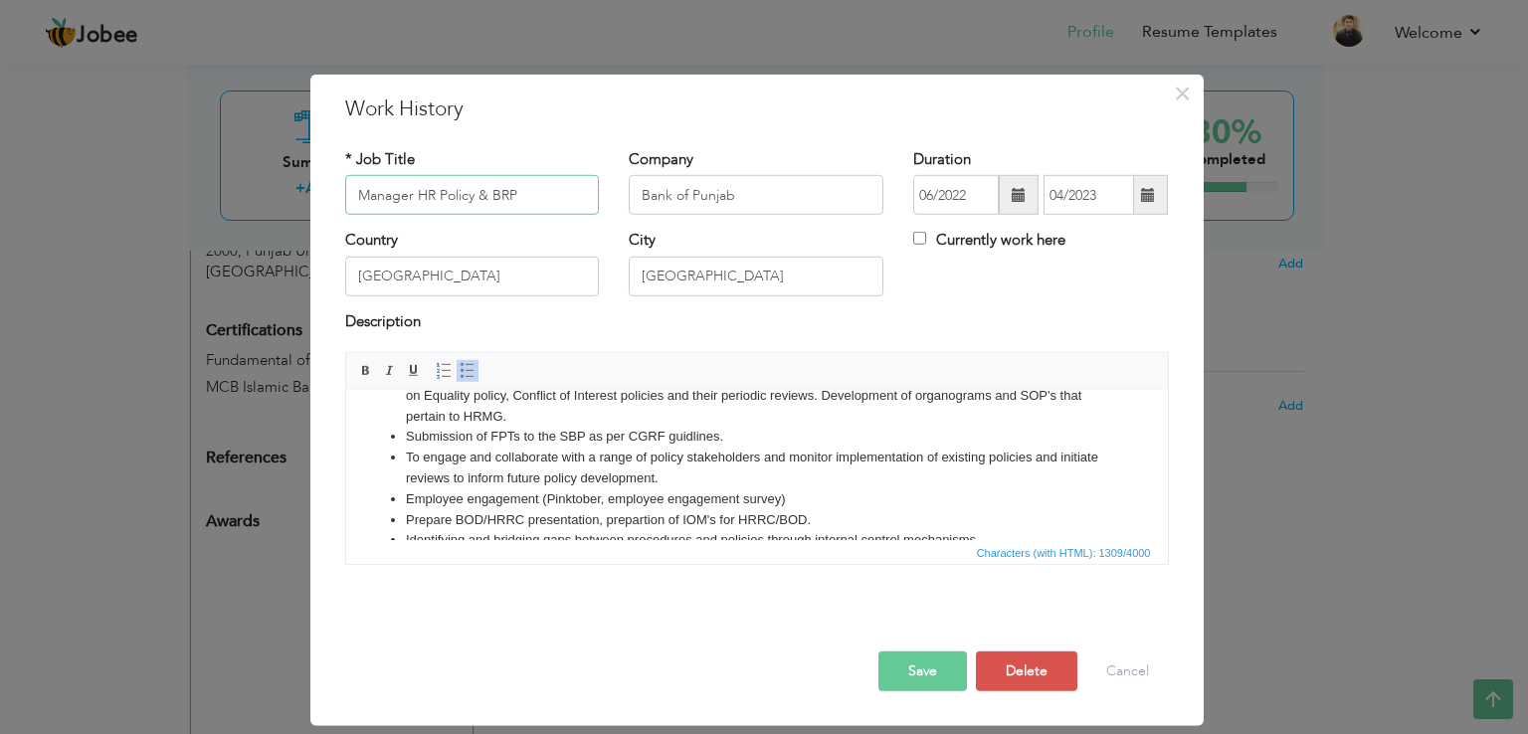
scroll to position [47, 0]
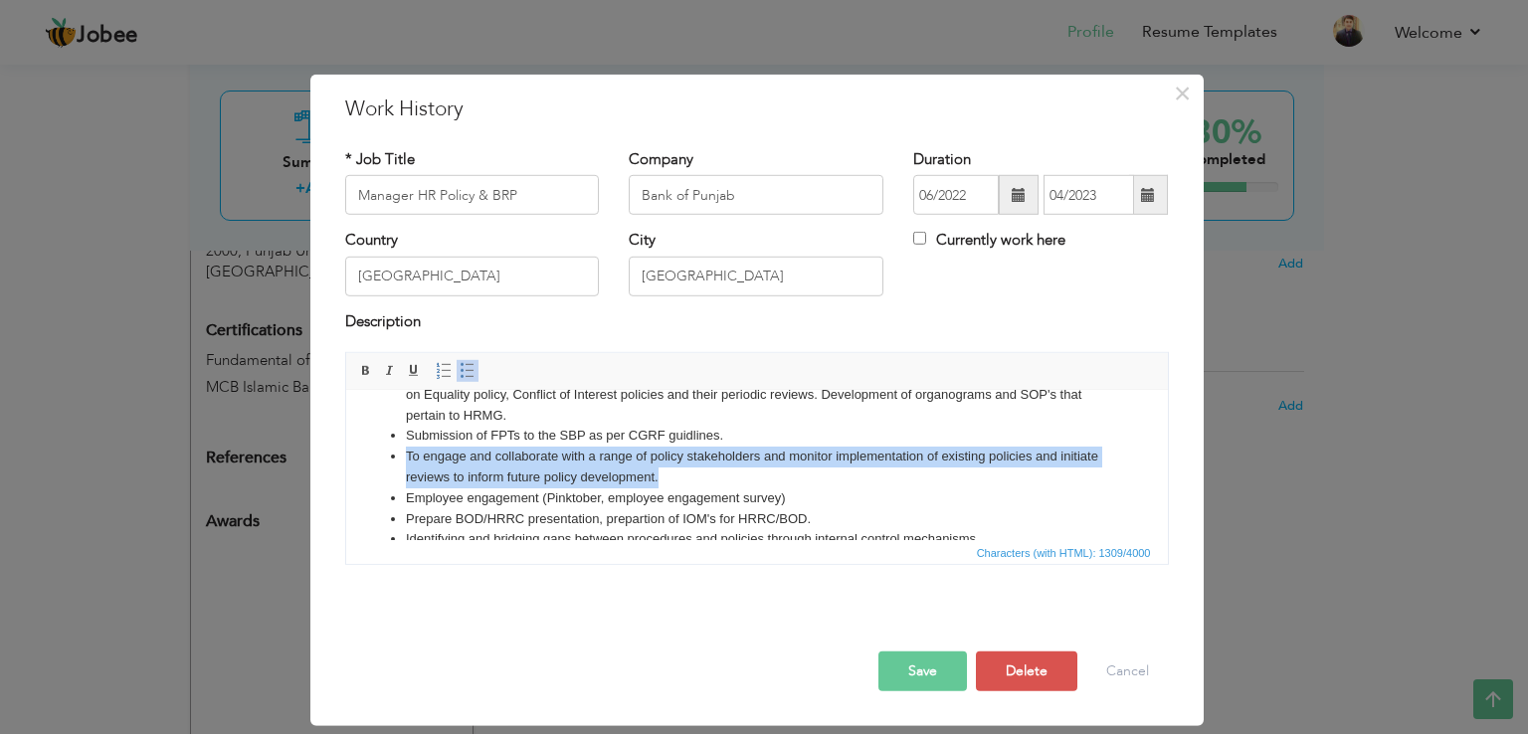
drag, startPoint x: 716, startPoint y: 478, endPoint x: 403, endPoint y: 459, distance: 314.0
click at [403, 459] on ul "Development of HR policies, Succession planning, outsource policy, gift policy,…" at bounding box center [756, 519] width 782 height 310
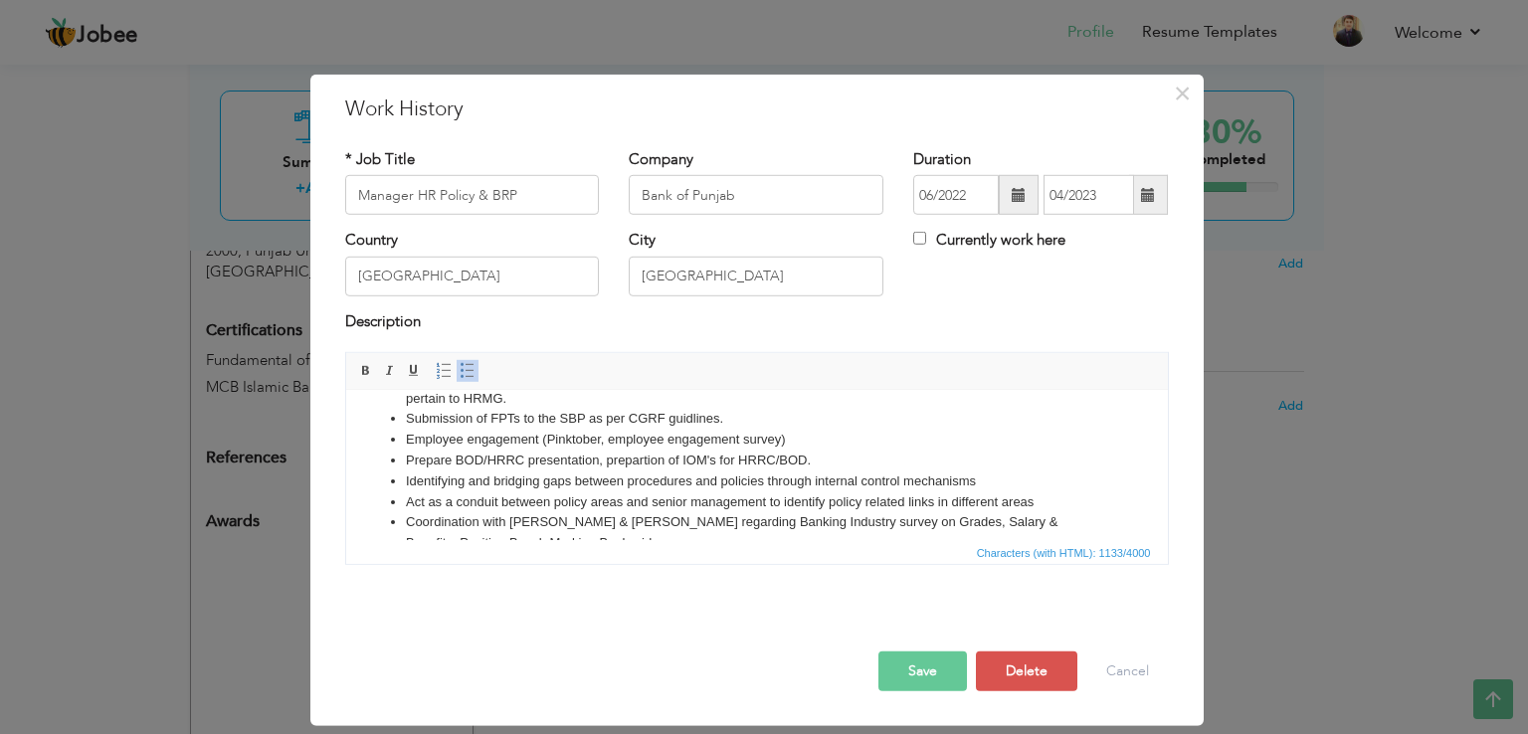
scroll to position [63, 0]
drag, startPoint x: 799, startPoint y: 439, endPoint x: 401, endPoint y: 445, distance: 397.9
click at [401, 445] on ul "Development of HR policies, Succession planning, outsource policy, gift policy,…" at bounding box center [756, 482] width 782 height 269
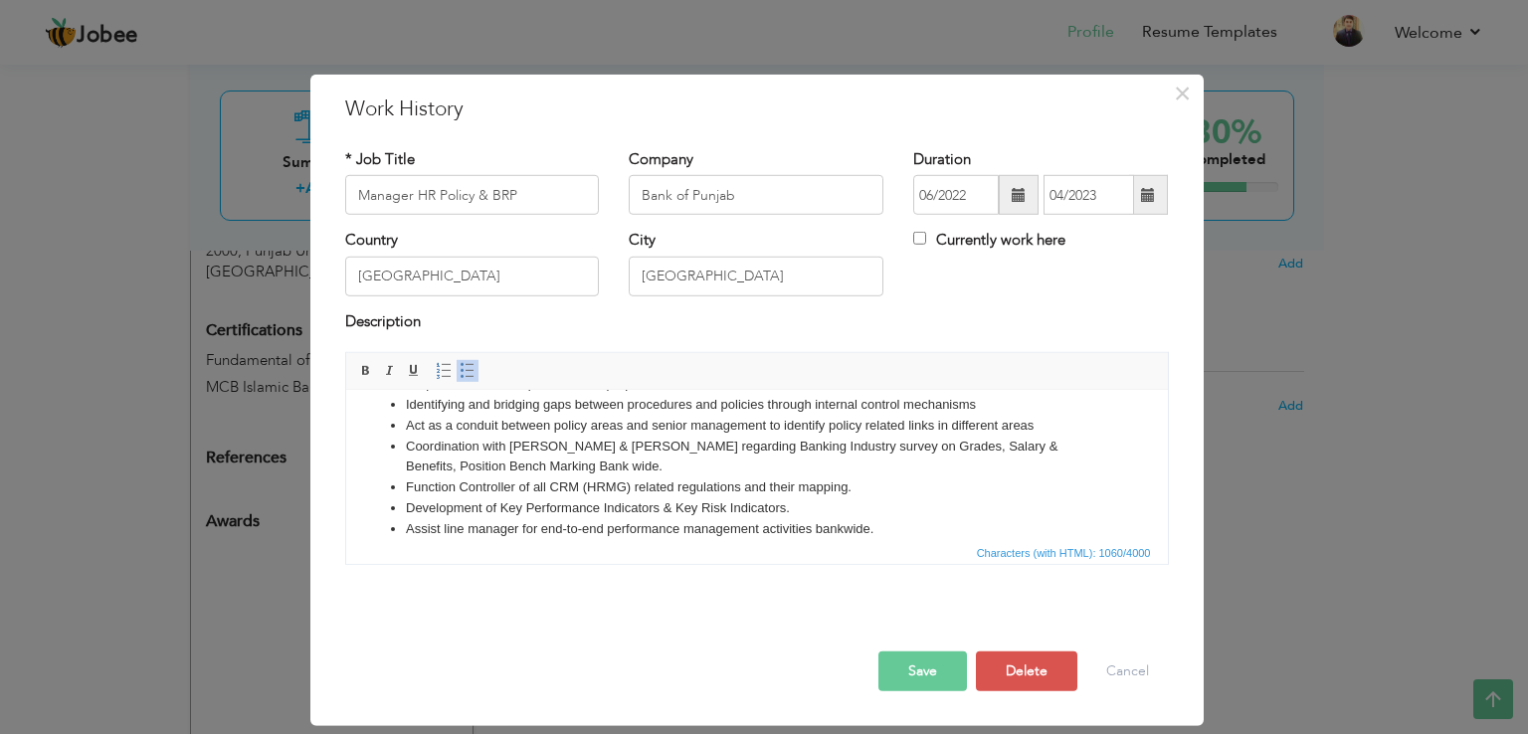
scroll to position [138, 0]
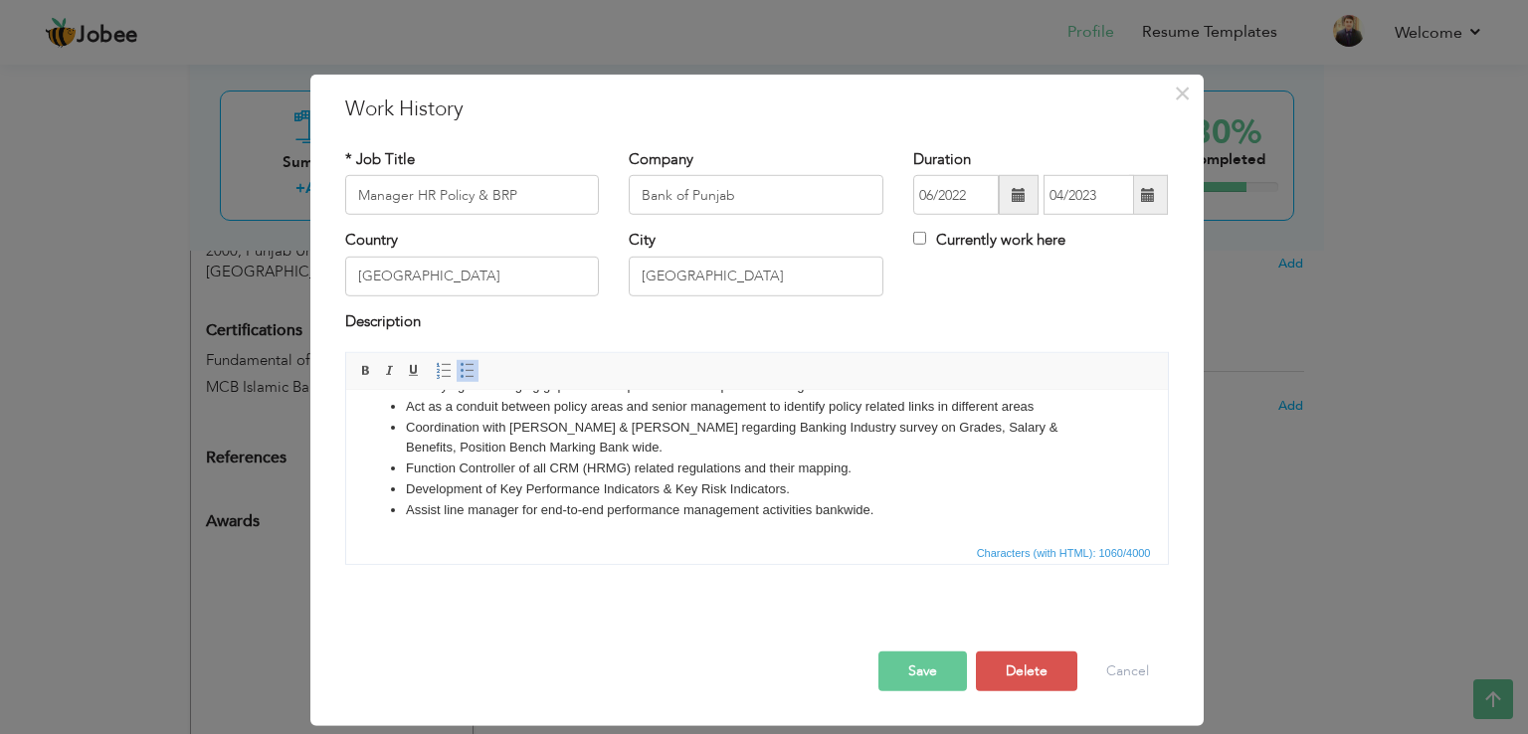
click at [911, 657] on button "Save" at bounding box center [922, 672] width 89 height 40
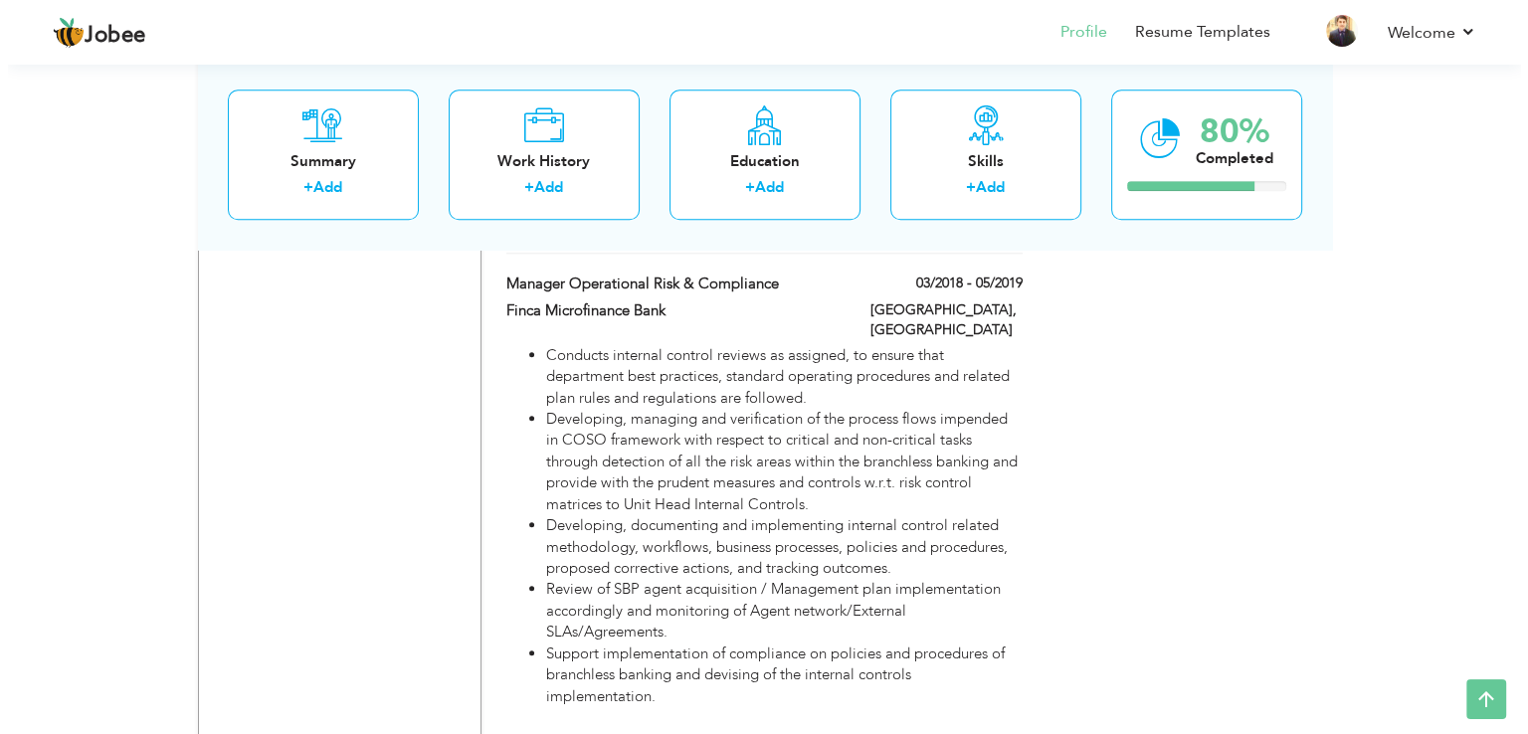
scroll to position [2023, 0]
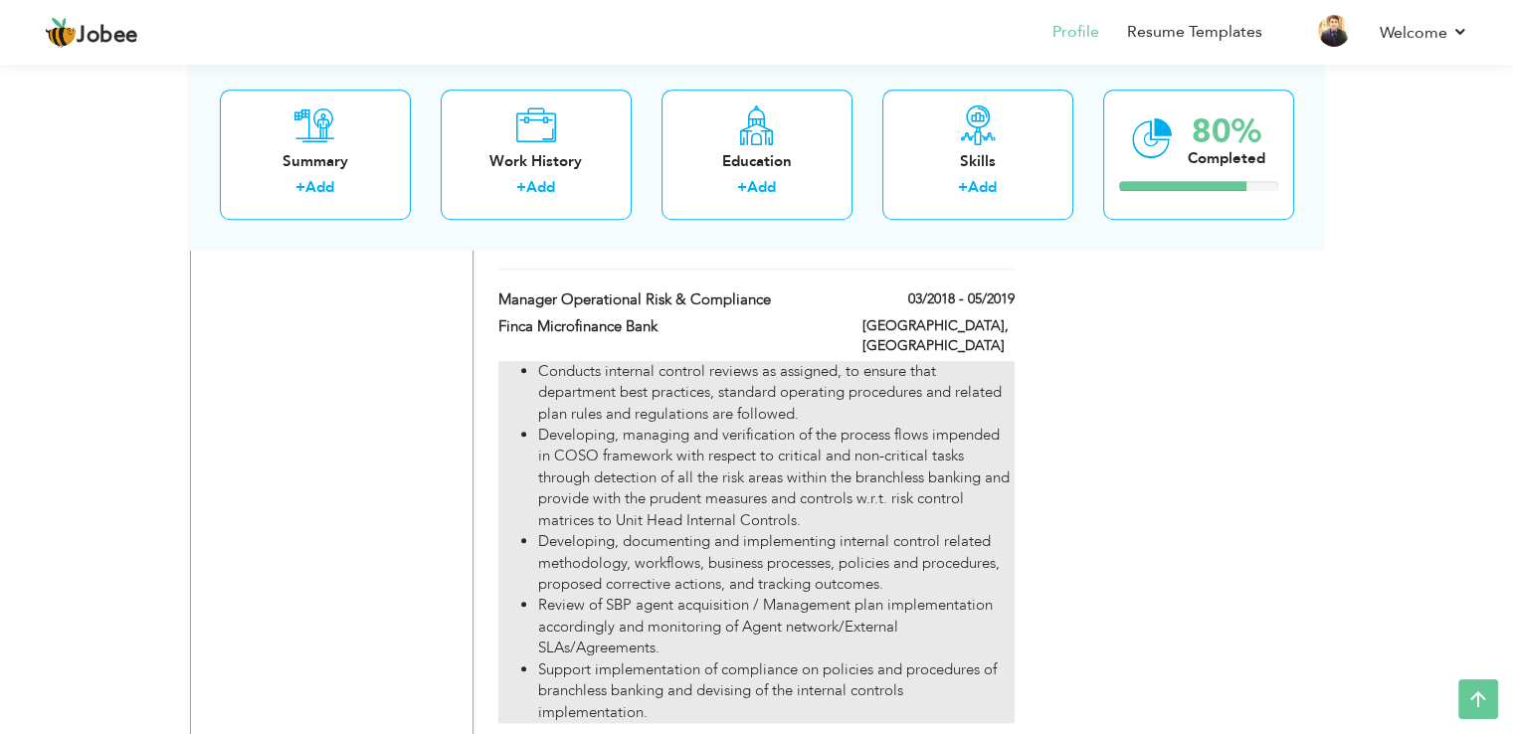
click at [692, 531] on li "Developing, documenting and implementing internal control related methodology, …" at bounding box center [775, 563] width 475 height 64
type input "Manager Operational Risk & Compliance"
type input "Finca Microfinance Bank"
type input "03/2018"
type input "05/2019"
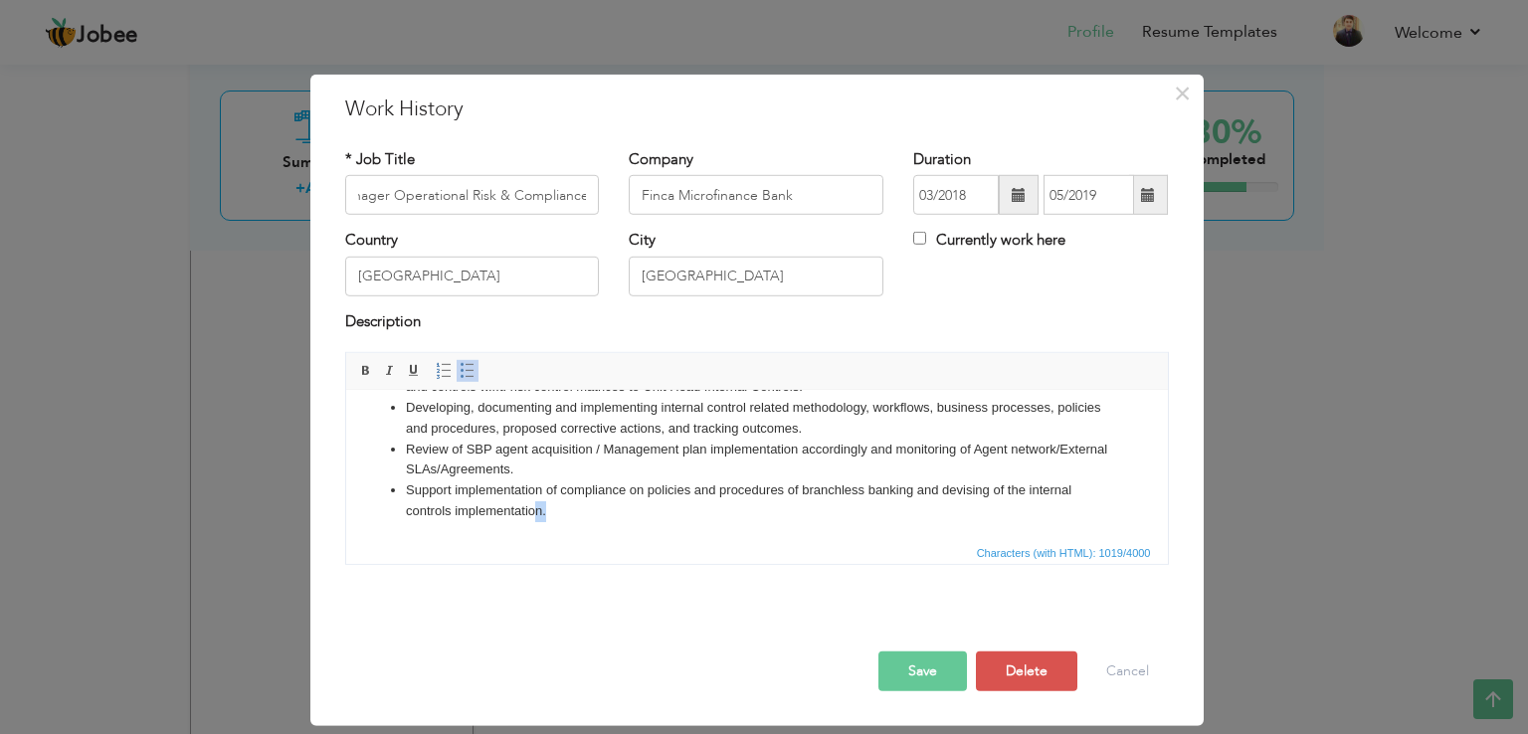
scroll to position [0, 0]
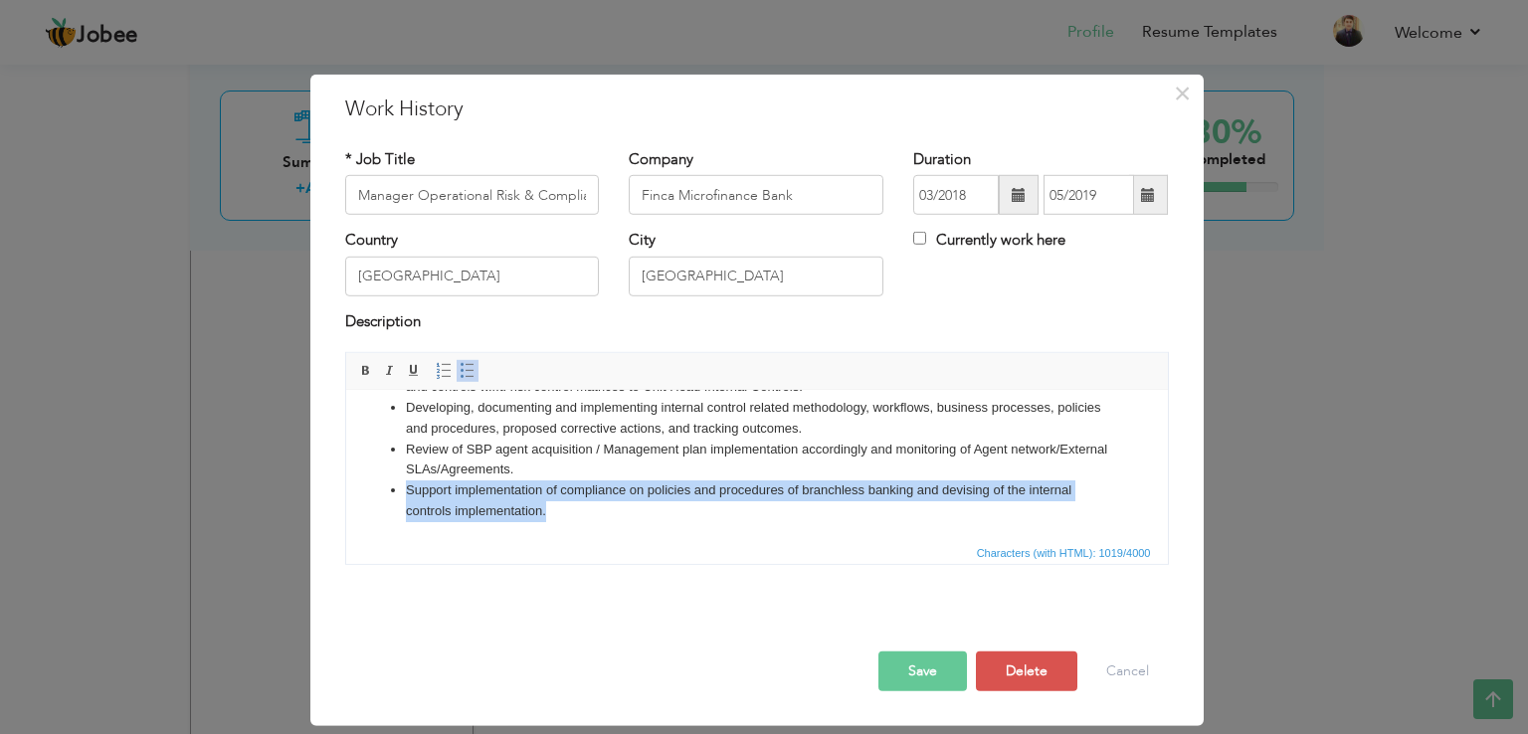
drag, startPoint x: 576, startPoint y: 517, endPoint x: 400, endPoint y: 485, distance: 178.9
click at [400, 485] on ul "Conducts internal control reviews as assigned, to ensure that department best p…" at bounding box center [756, 408] width 782 height 228
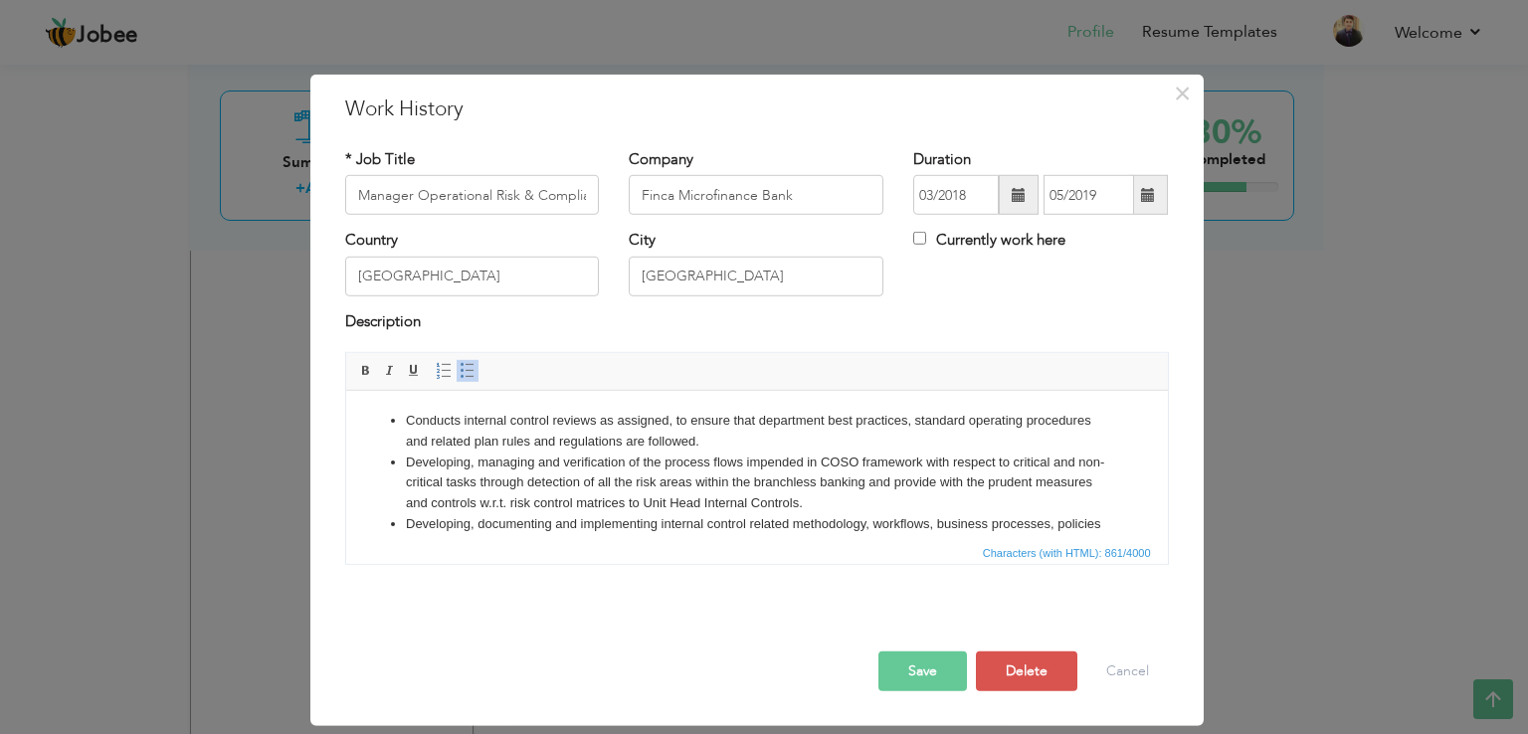
click at [911, 666] on button "Save" at bounding box center [922, 672] width 89 height 40
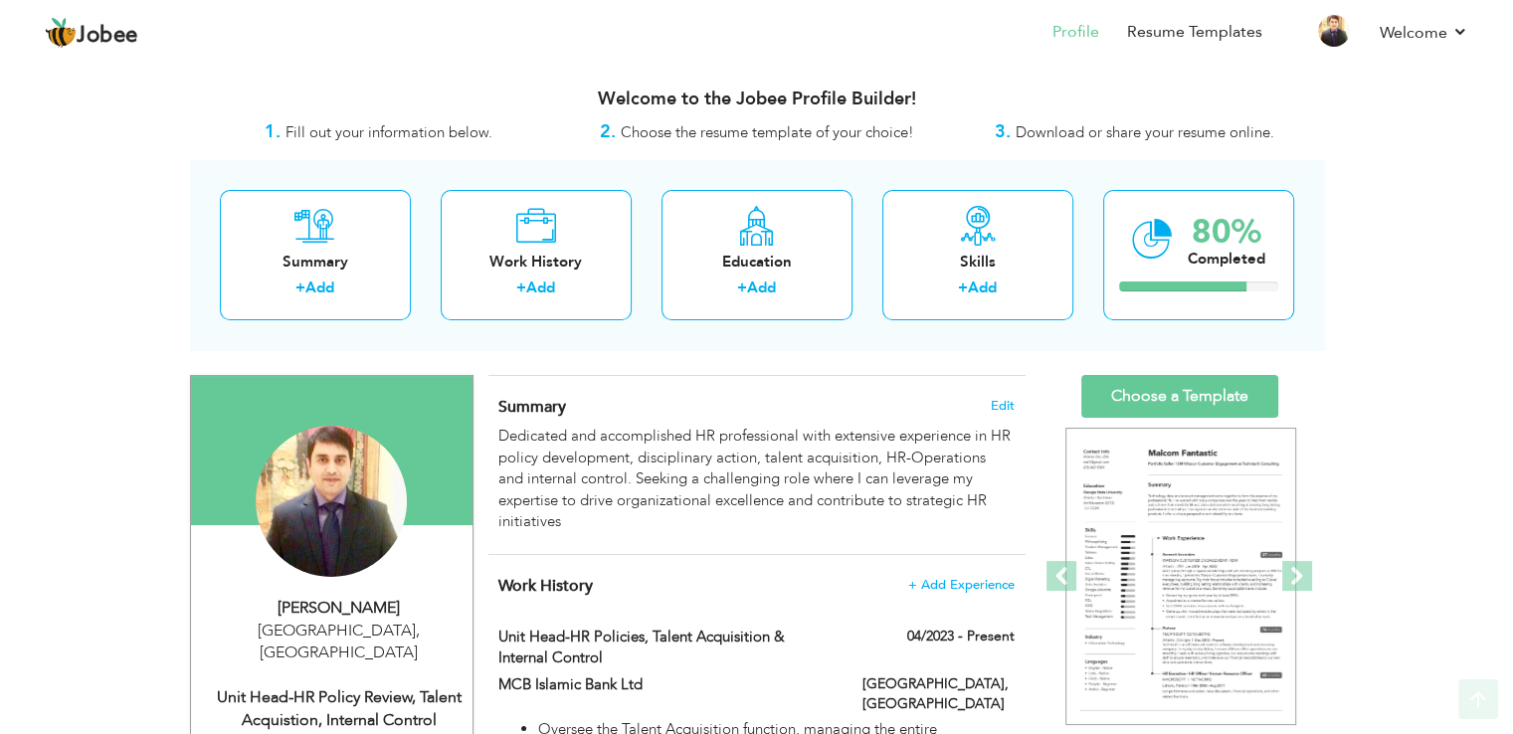
scroll to position [6, 0]
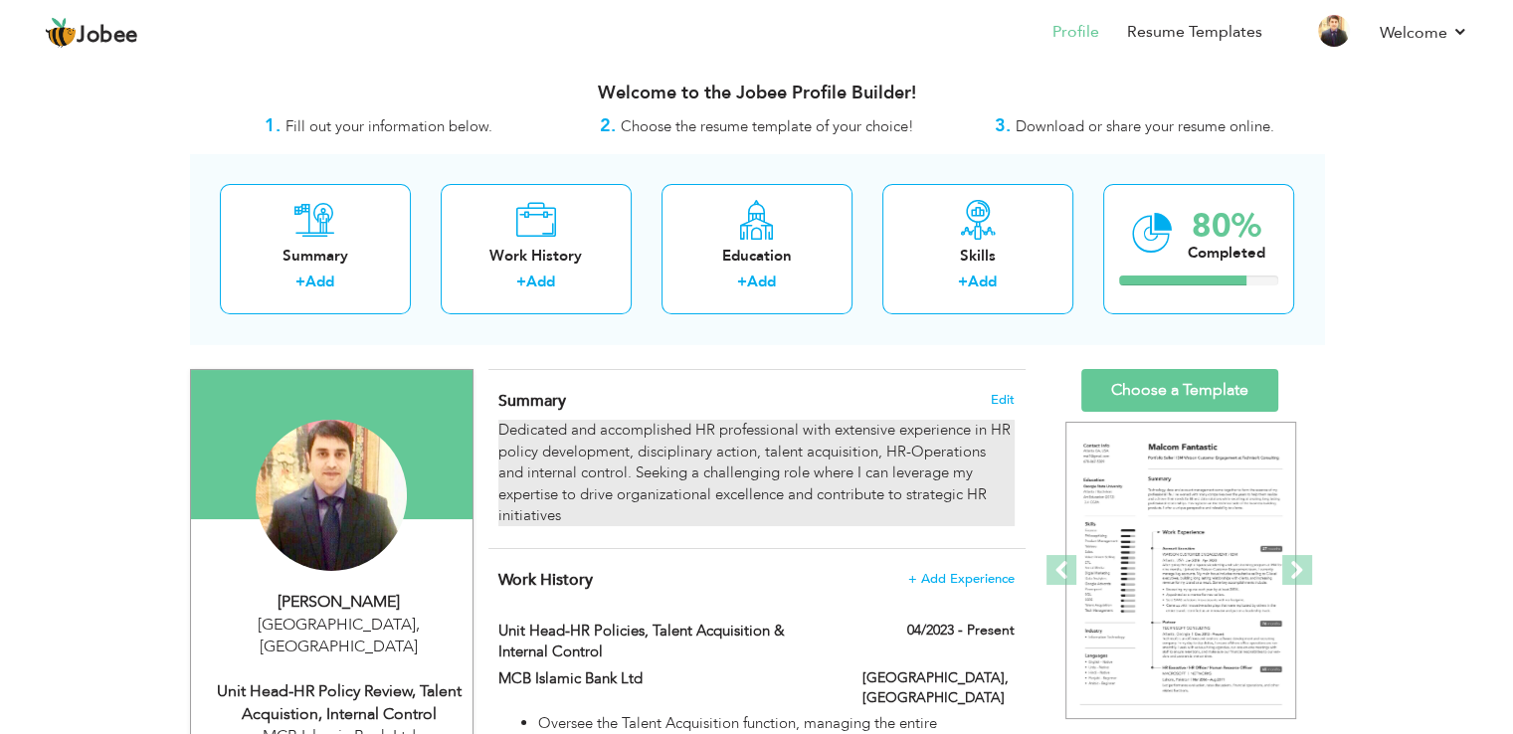
drag, startPoint x: 593, startPoint y: 516, endPoint x: 512, endPoint y: 451, distance: 103.9
click at [512, 451] on div "Dedicated and accomplished HR professional with extensive experience in HR poli…" at bounding box center [755, 473] width 515 height 106
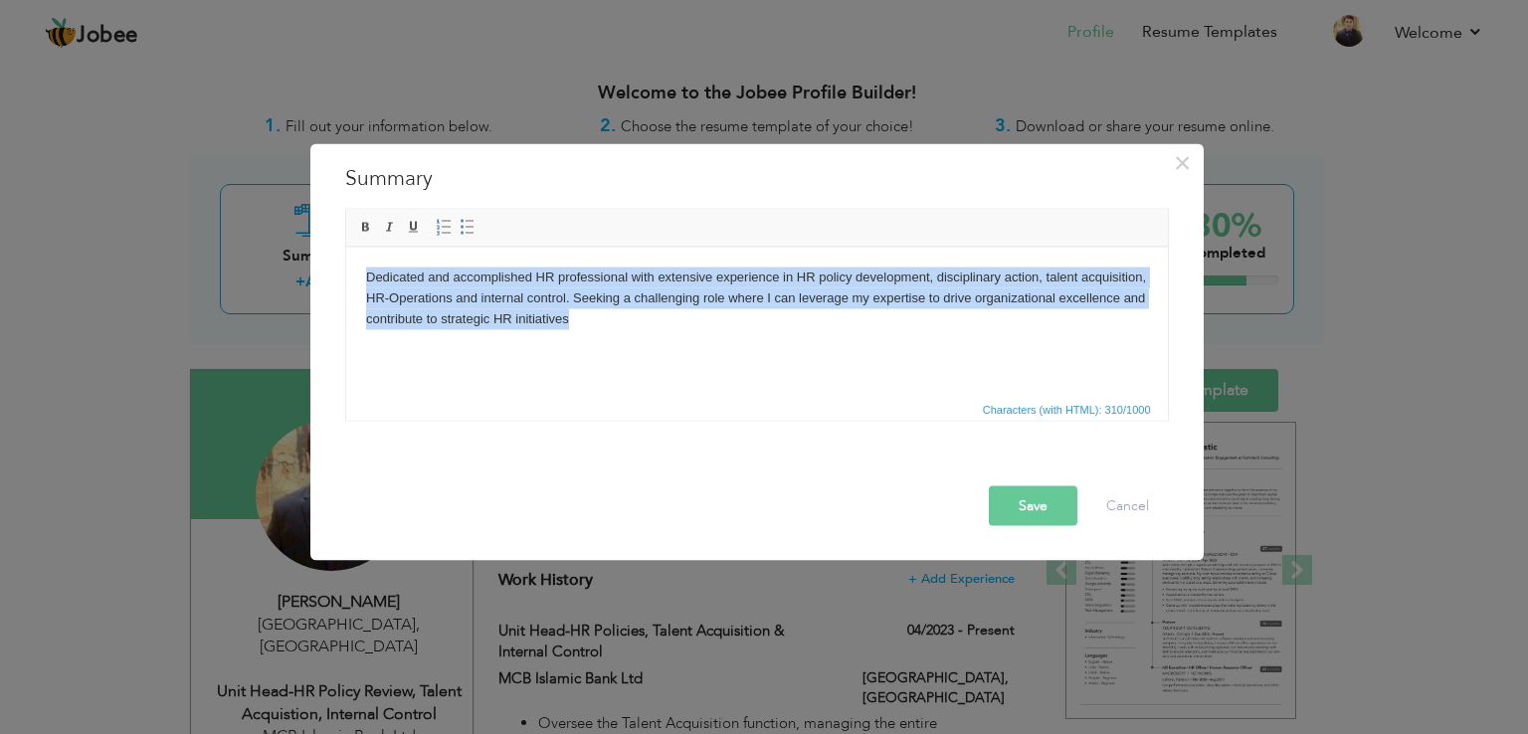
drag, startPoint x: 582, startPoint y: 319, endPoint x: 356, endPoint y: 281, distance: 228.9
click at [356, 281] on html "Dedicated and accomplished HR professional with extensive experience in HR poli…" at bounding box center [756, 297] width 822 height 101
copy body "Dedicated and accomplished HR professional with extensive experience in HR poli…"
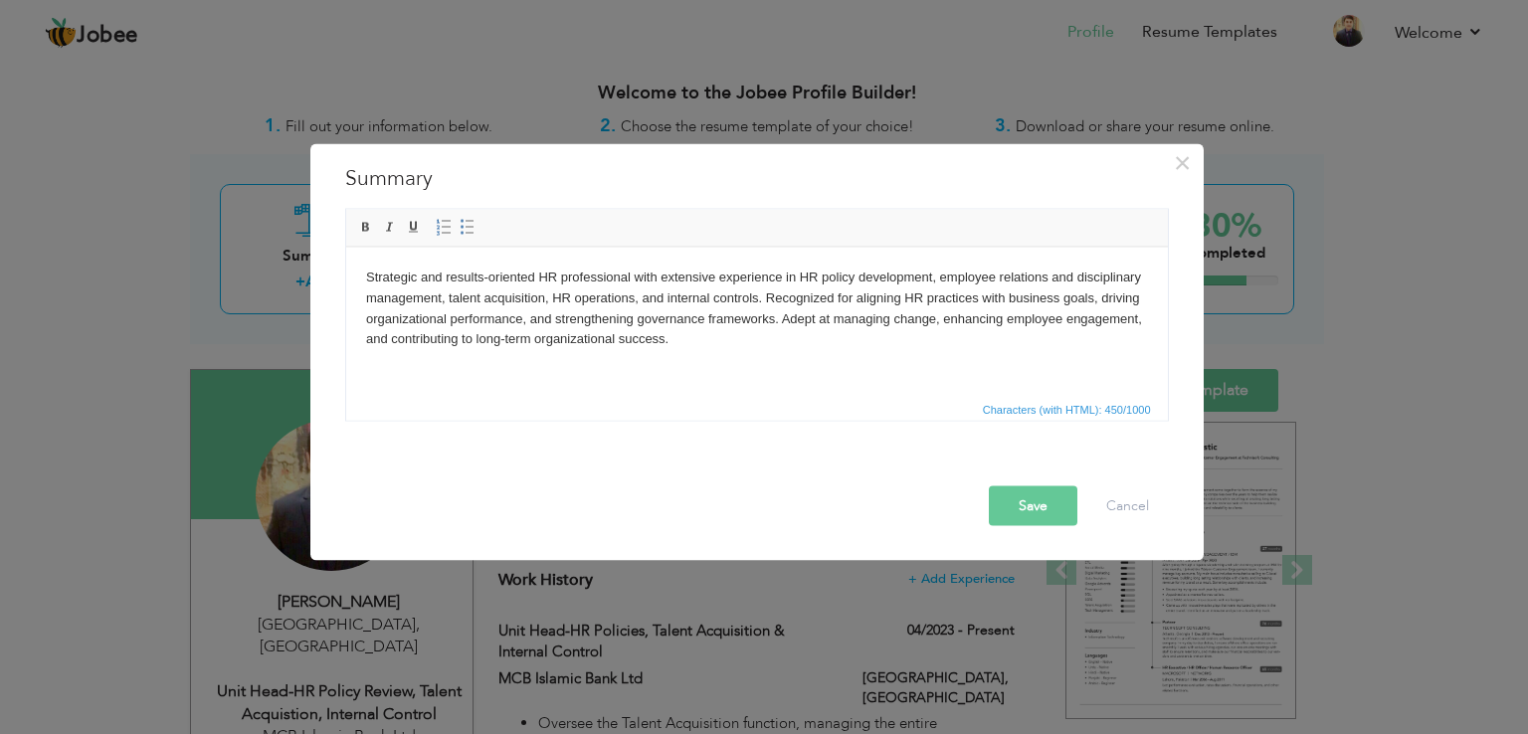
click at [1029, 505] on button "Save" at bounding box center [1033, 506] width 89 height 40
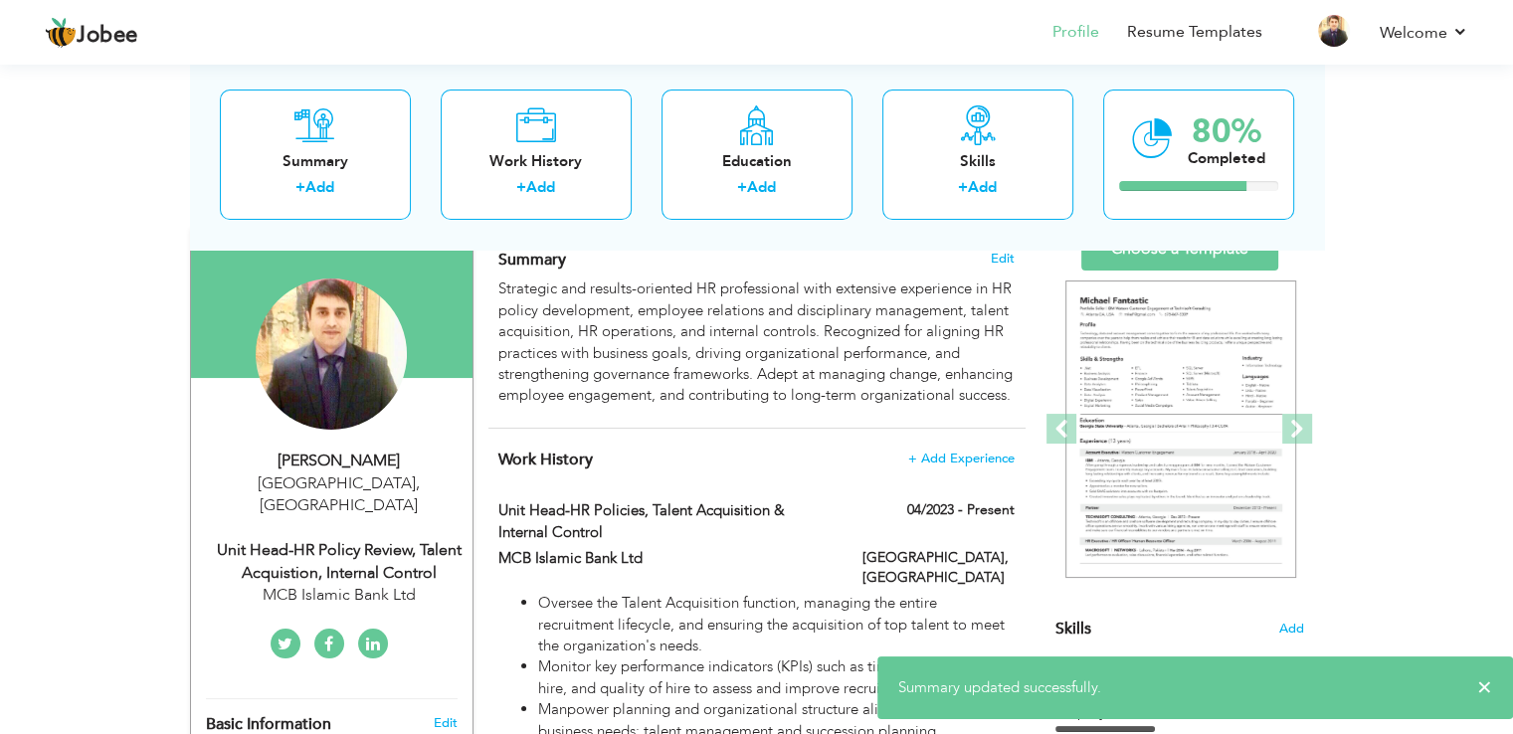
scroll to position [141, 0]
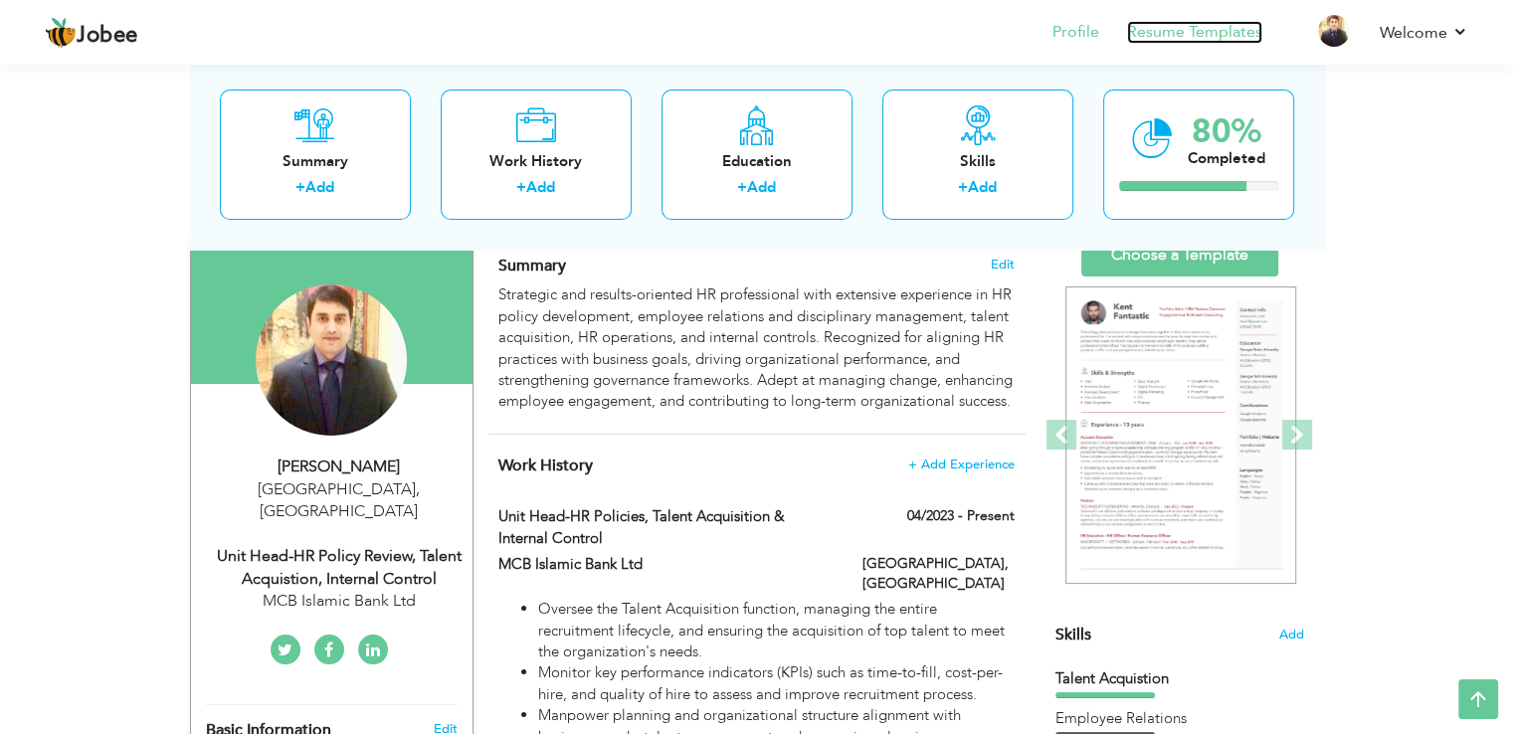
click at [1190, 31] on link "Resume Templates" at bounding box center [1194, 32] width 135 height 23
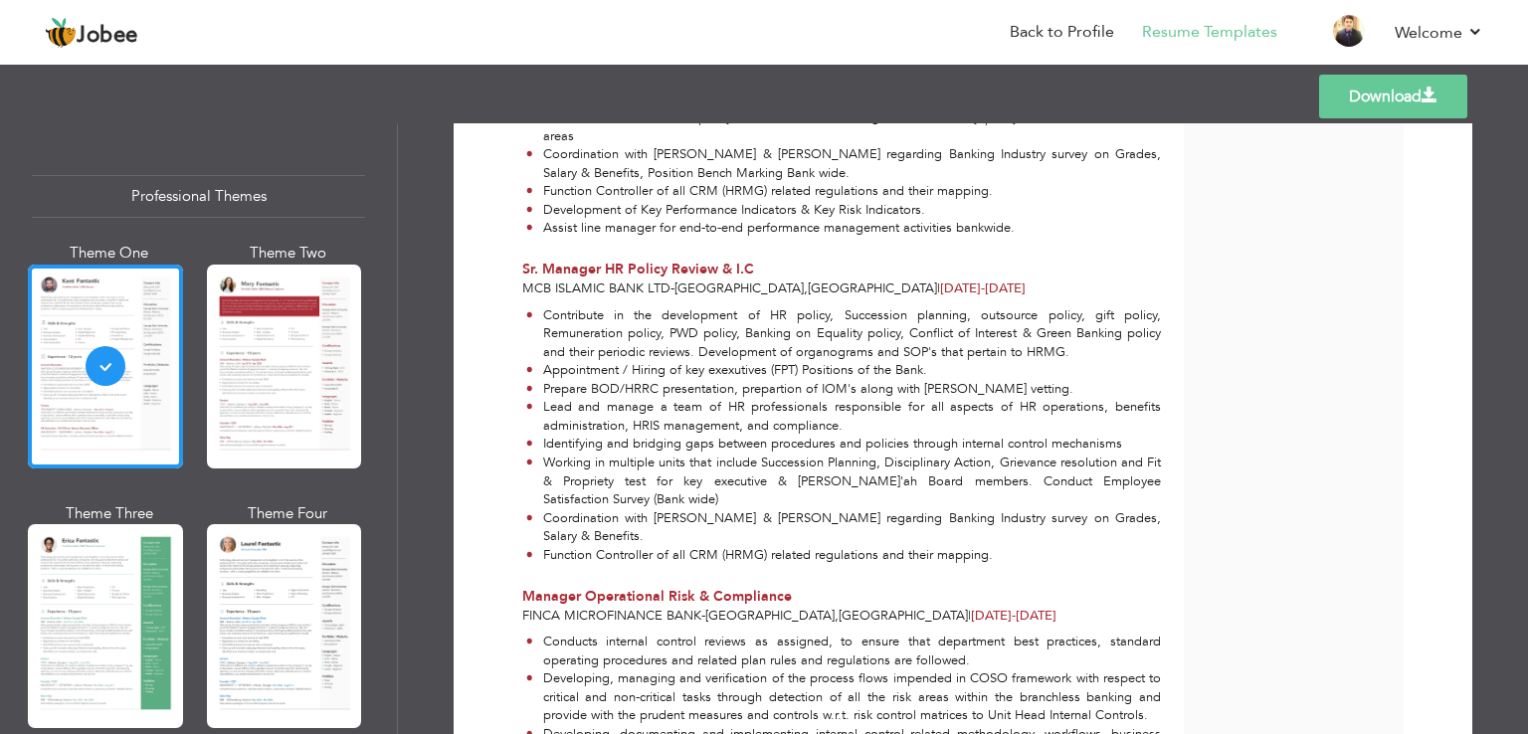
scroll to position [1398, 0]
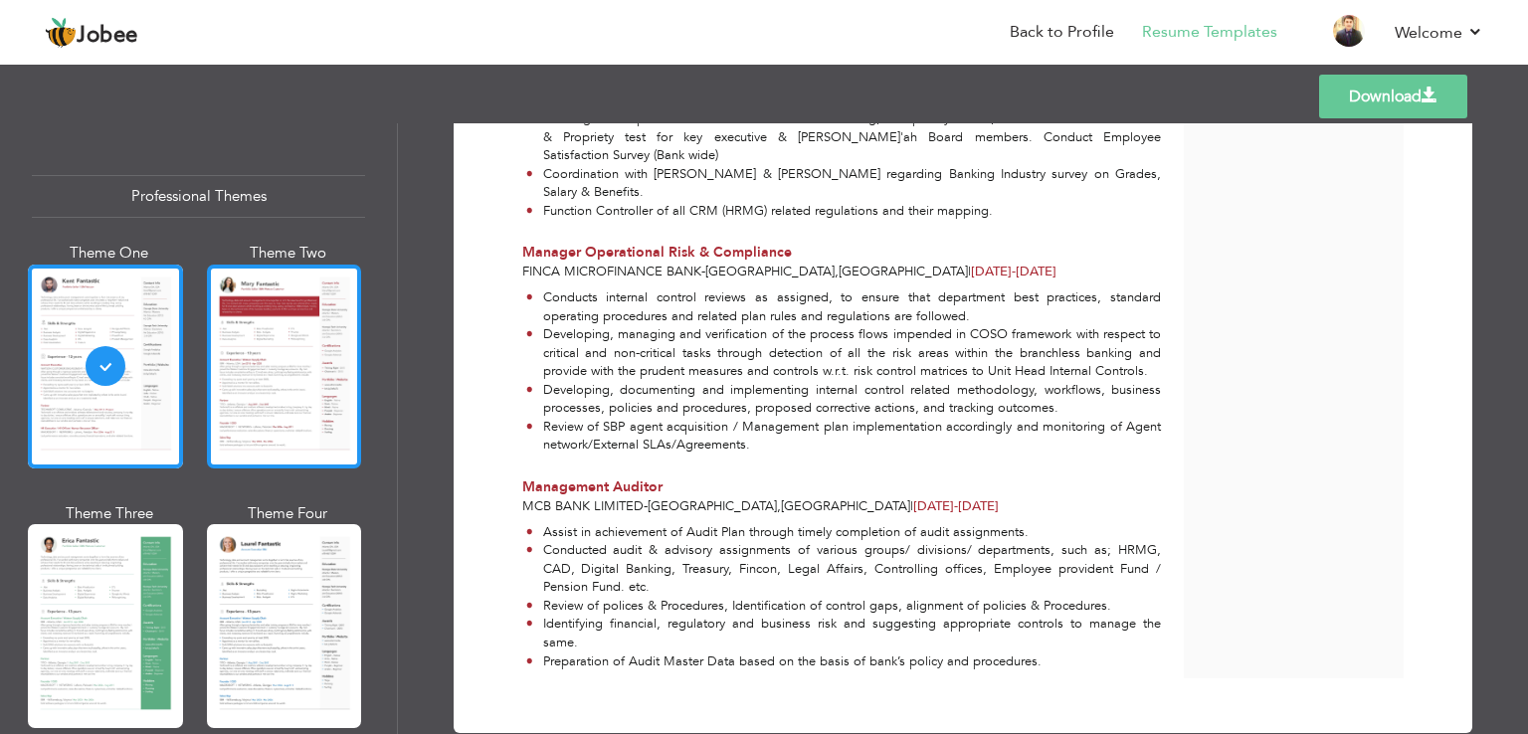
click at [261, 384] on div at bounding box center [284, 367] width 155 height 204
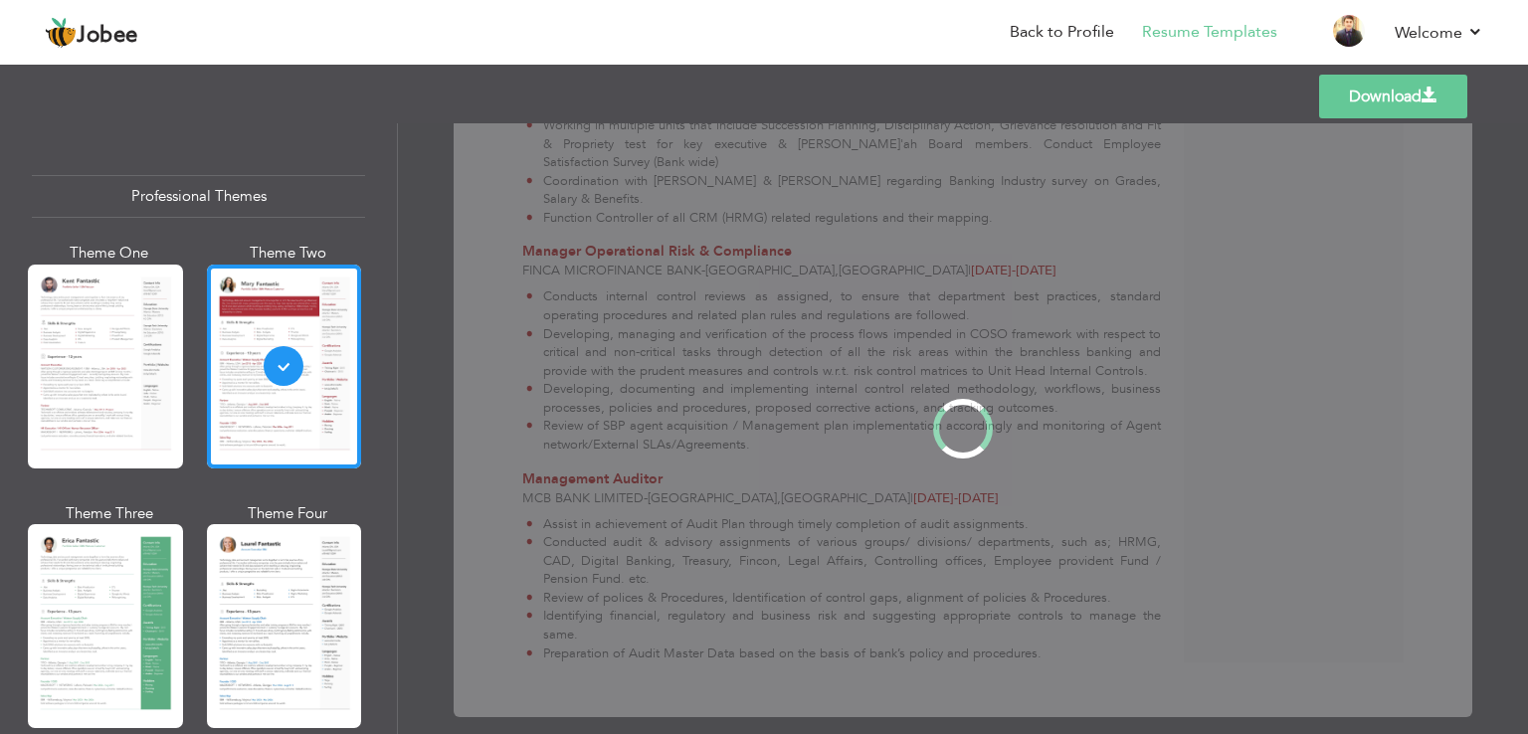
scroll to position [0, 0]
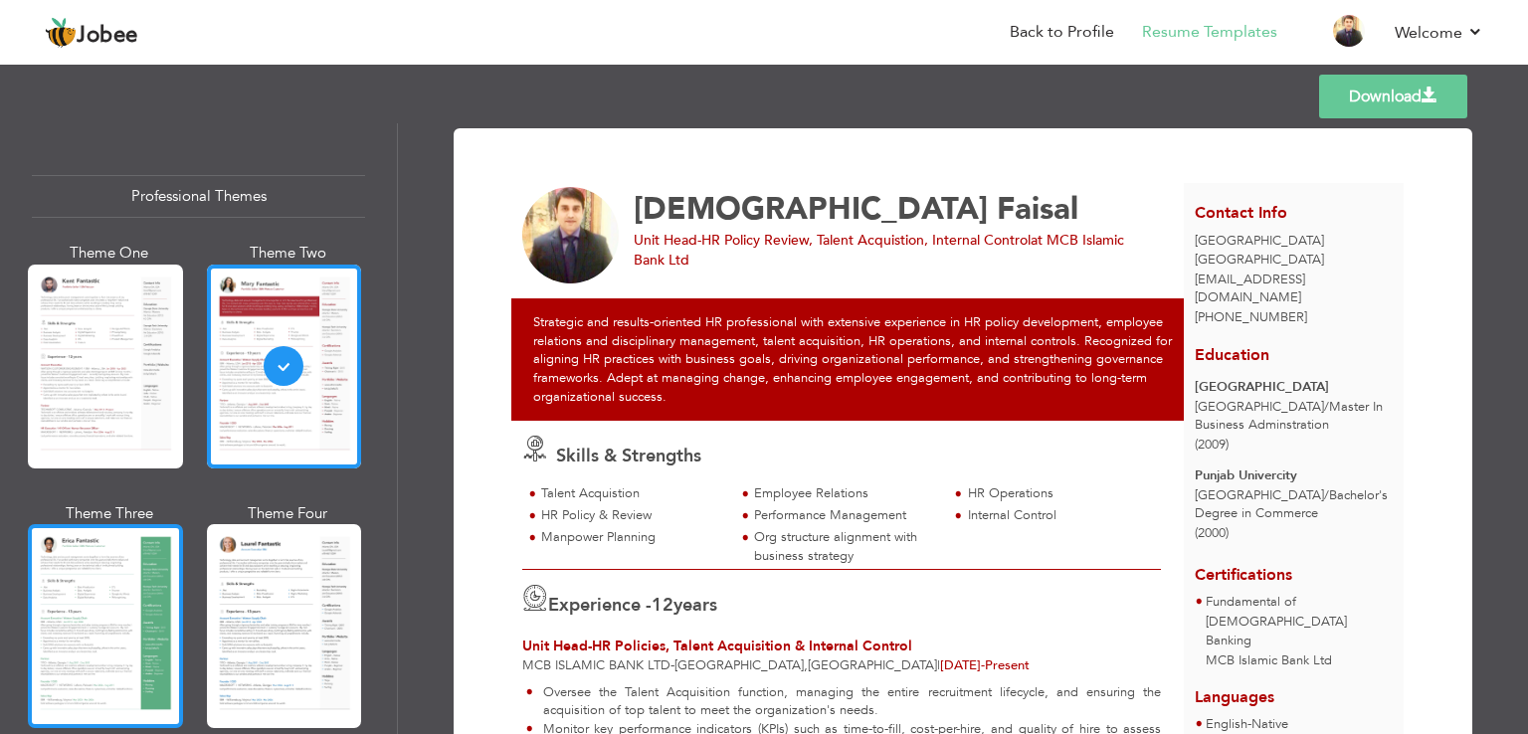
click at [107, 603] on div at bounding box center [105, 626] width 155 height 204
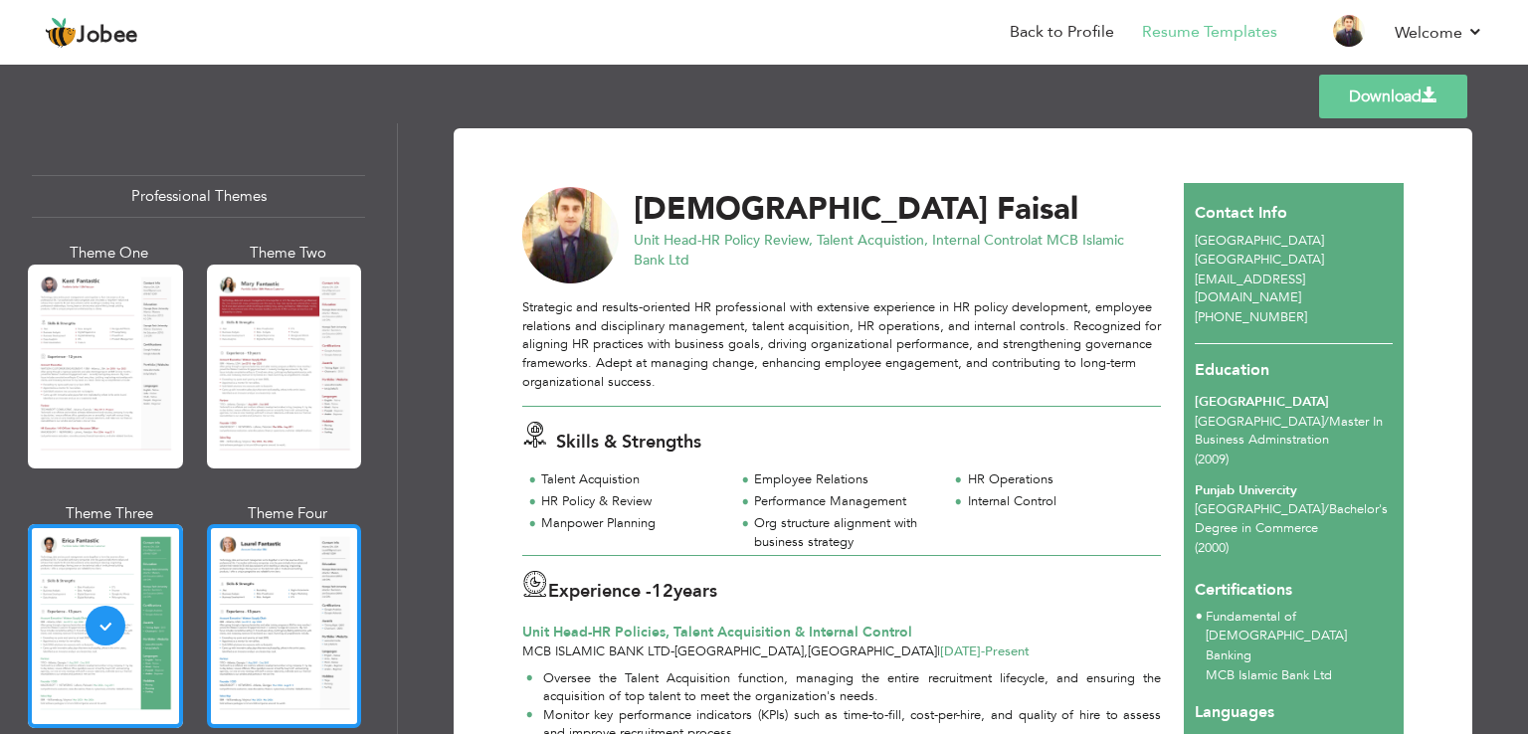
click at [210, 605] on div at bounding box center [284, 626] width 155 height 204
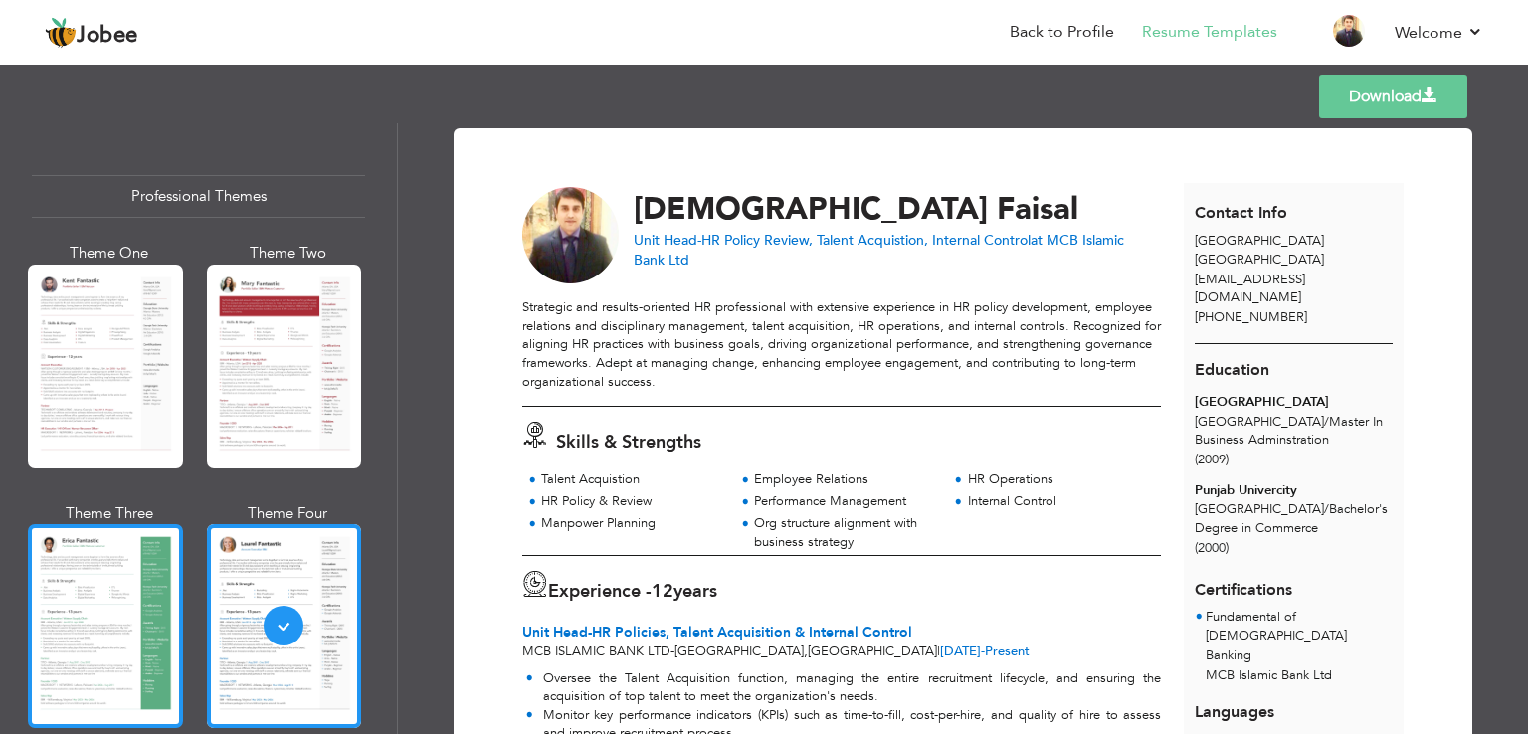
click at [123, 604] on div at bounding box center [105, 626] width 155 height 204
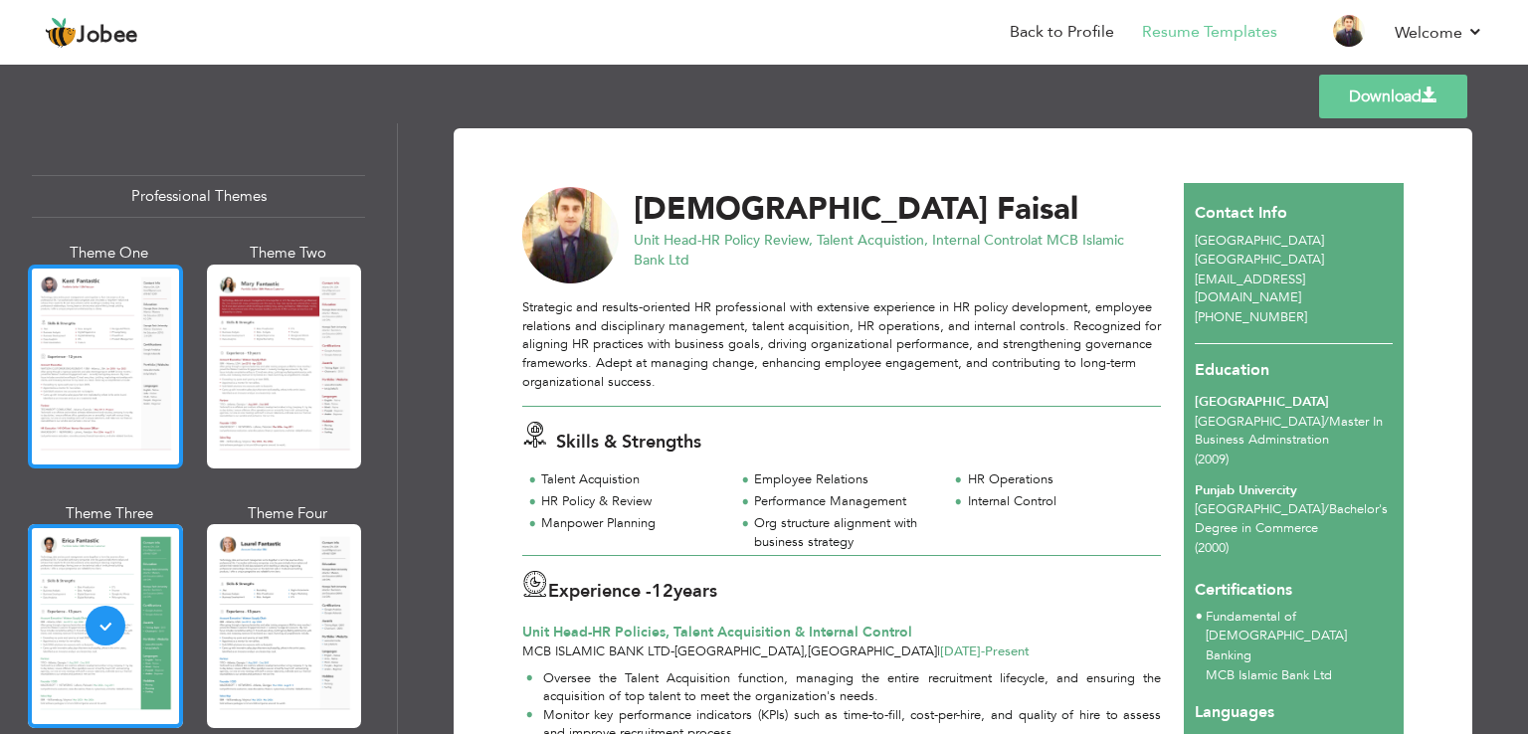
click at [102, 399] on div at bounding box center [105, 367] width 155 height 204
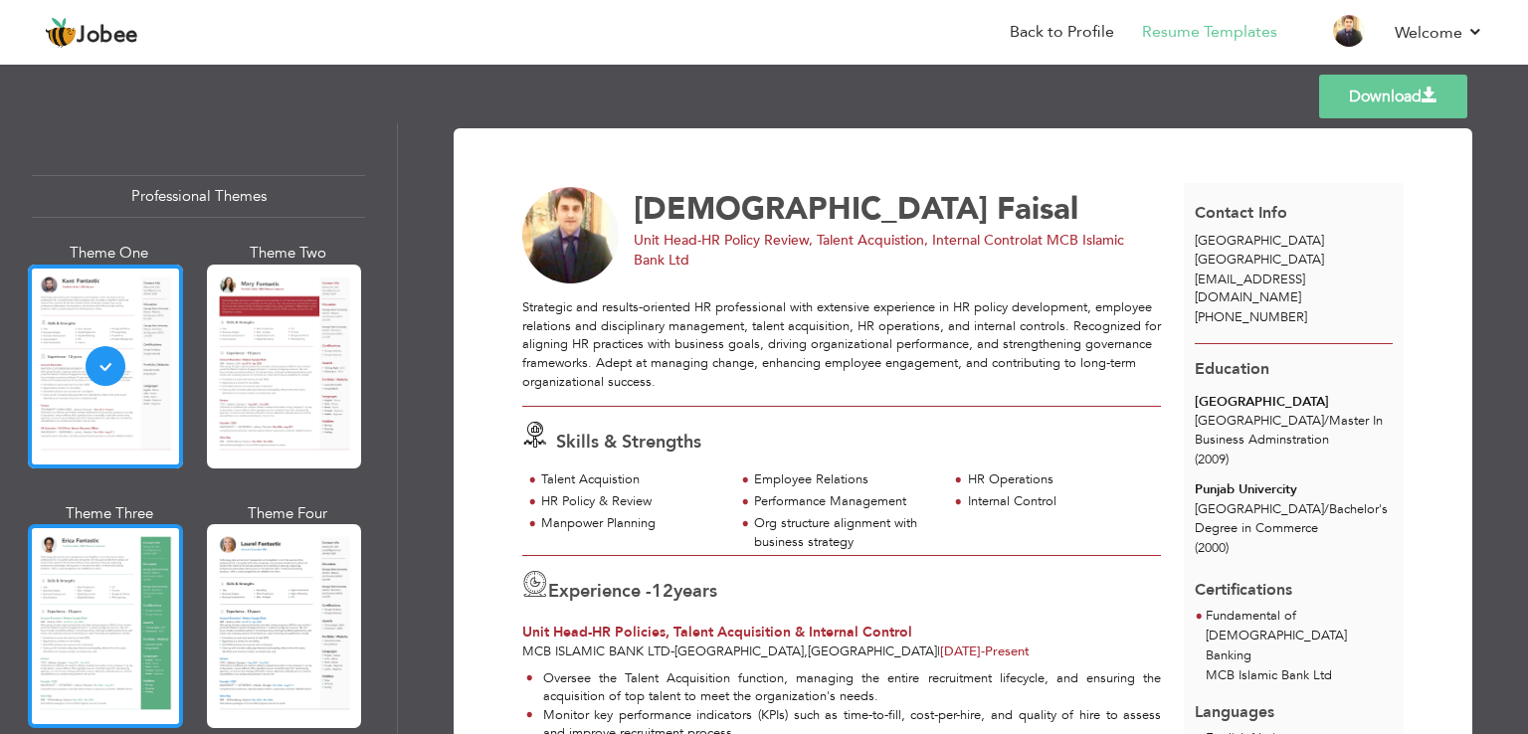
click at [94, 586] on div at bounding box center [105, 626] width 155 height 204
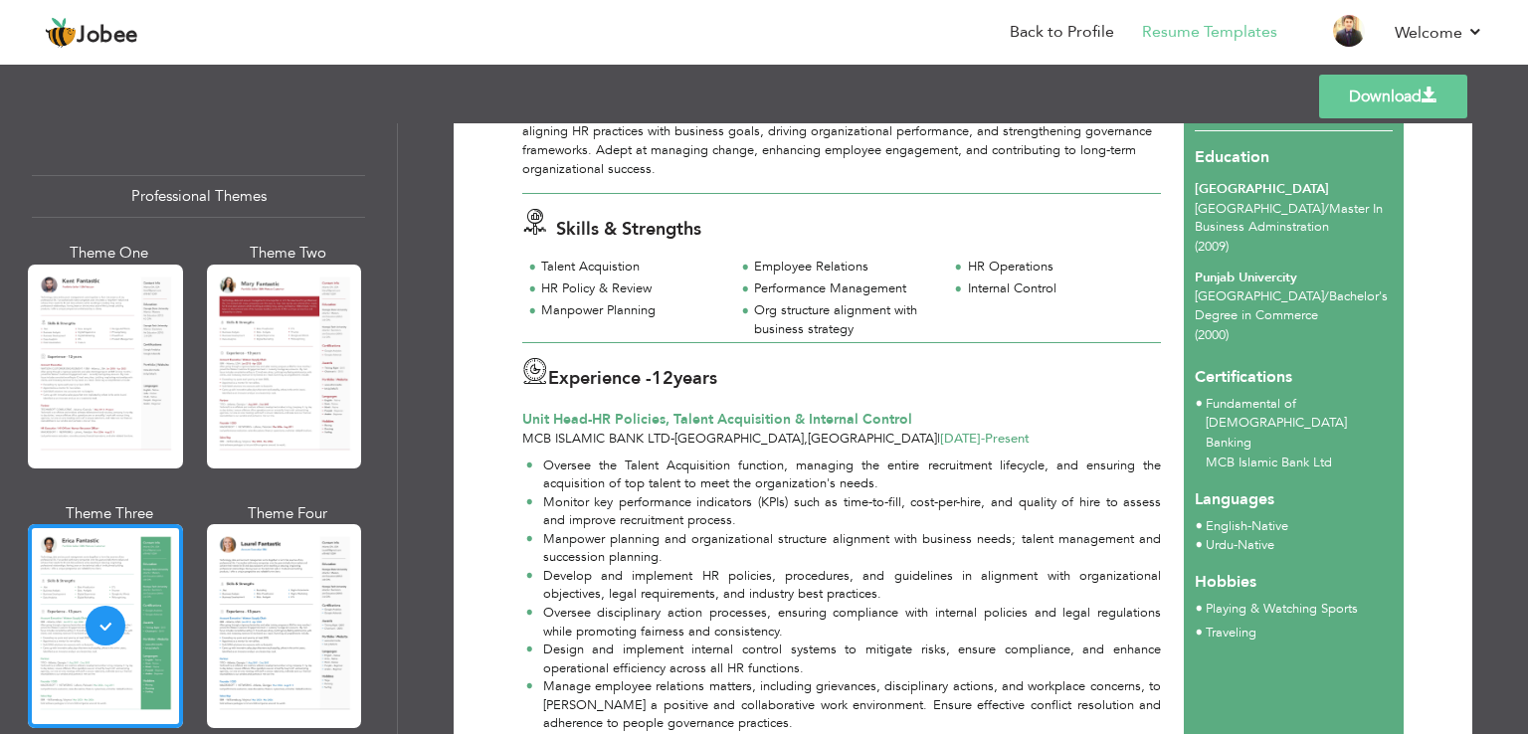
scroll to position [214, 0]
click at [808, 439] on span "[GEOGRAPHIC_DATA]" at bounding box center [872, 438] width 129 height 18
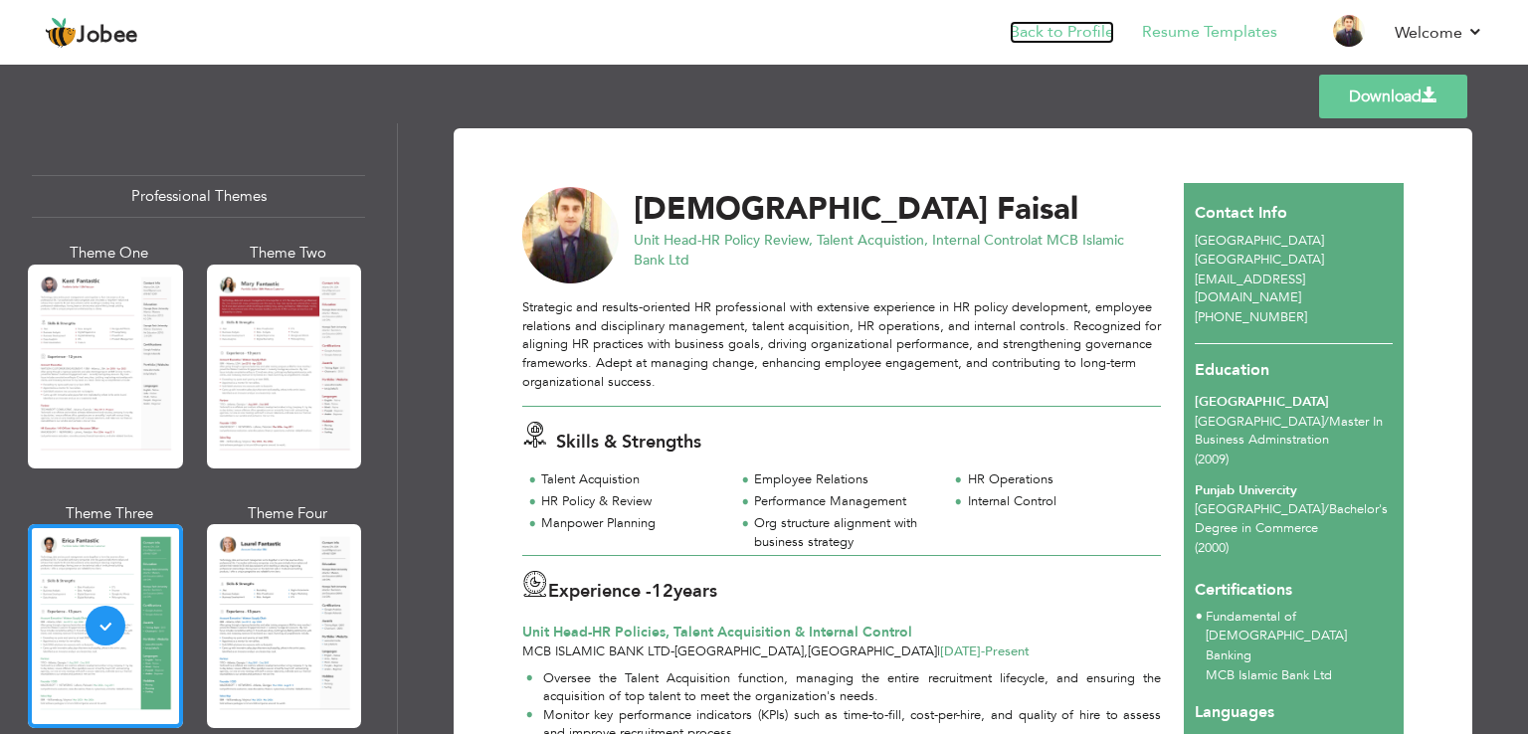
click at [1055, 33] on link "Back to Profile" at bounding box center [1062, 32] width 104 height 23
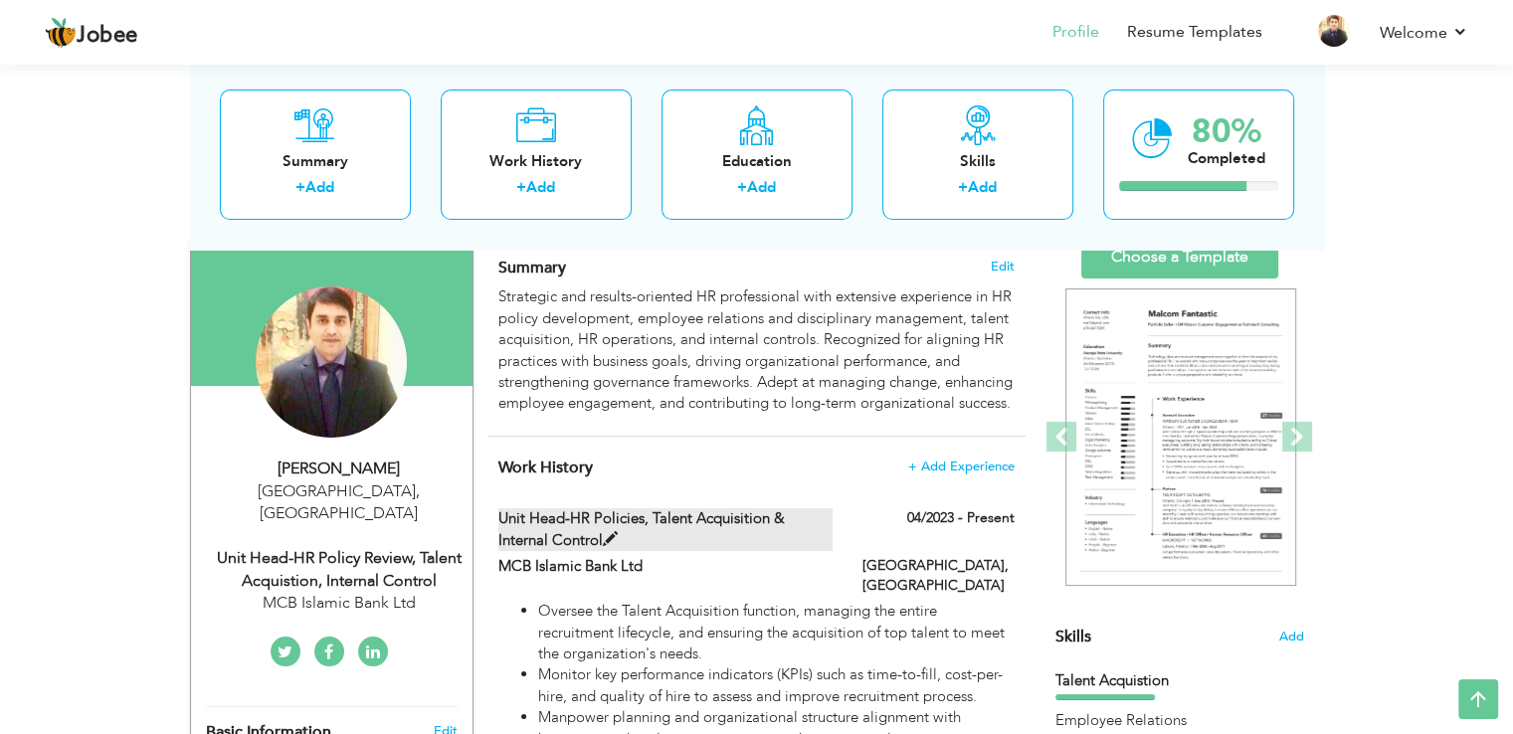
click at [599, 547] on label "Unit Head-HR Policies, Talent Acquisition & Internal Control" at bounding box center [665, 529] width 334 height 43
type input "Unit Head-HR Policies, Talent Acquisition & Internal Control"
type input "MCB Islamic Bank Ltd"
type input "04/2023"
type input "[GEOGRAPHIC_DATA]"
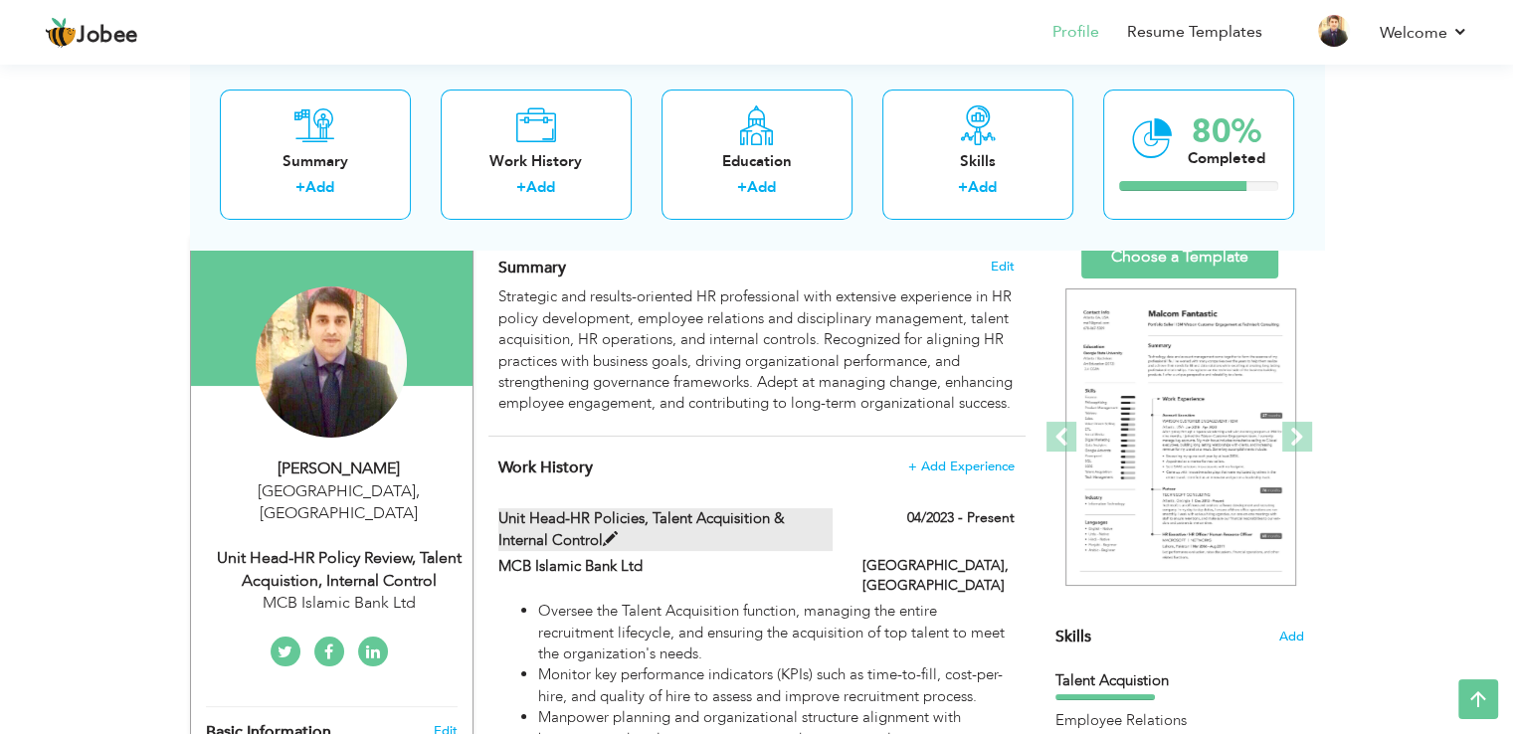
type input "[GEOGRAPHIC_DATA]"
checkbox input "true"
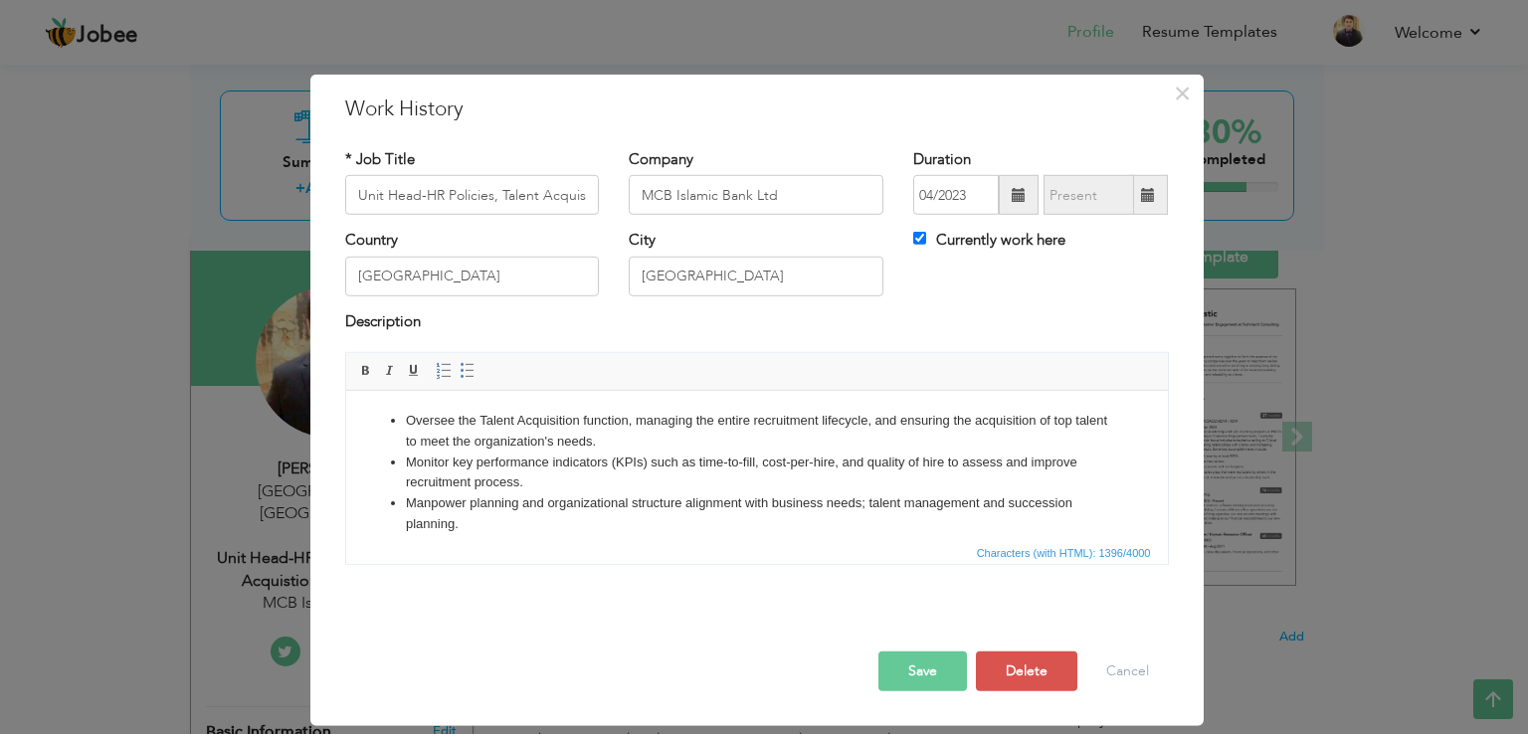
click at [599, 547] on span "Characters (with HTML): 1396/4000" at bounding box center [757, 552] width 822 height 24
click at [490, 196] on input "Unit Head-HR Policies, Talent Acquisition & Internal Control" at bounding box center [472, 195] width 255 height 40
type input "Unit Head-HR Policies & Review, Talent Acquisition & Internal Control"
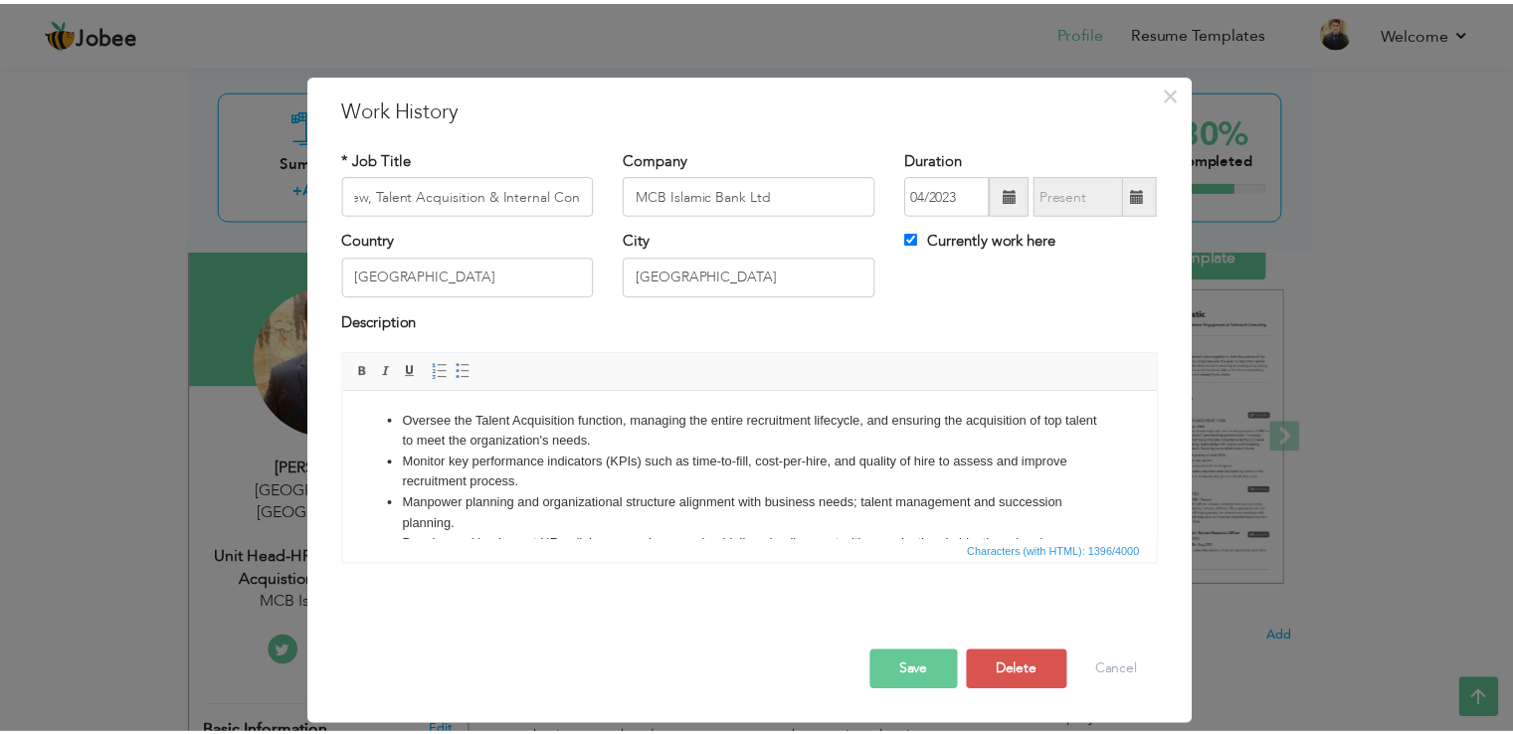
scroll to position [0, 0]
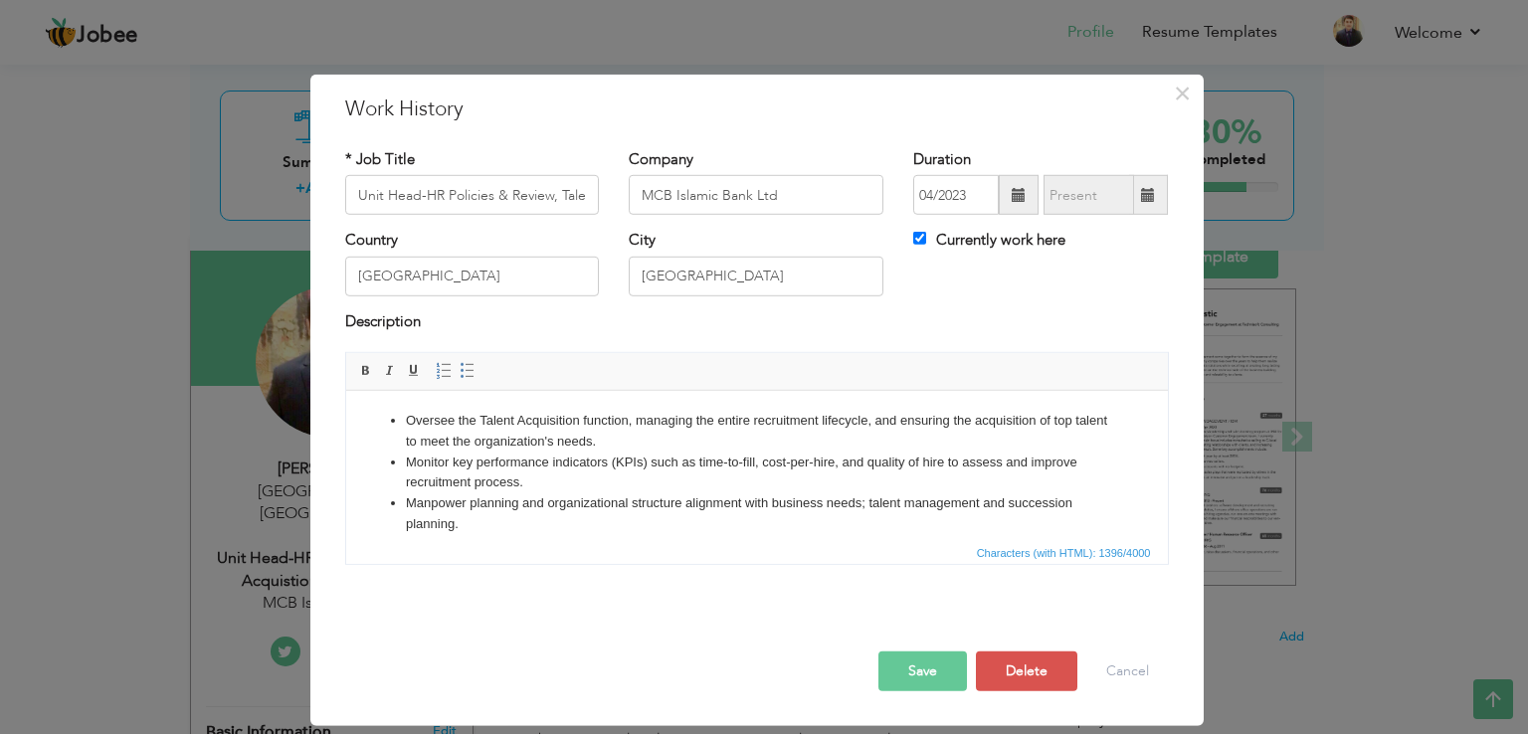
click at [911, 673] on button "Save" at bounding box center [922, 672] width 89 height 40
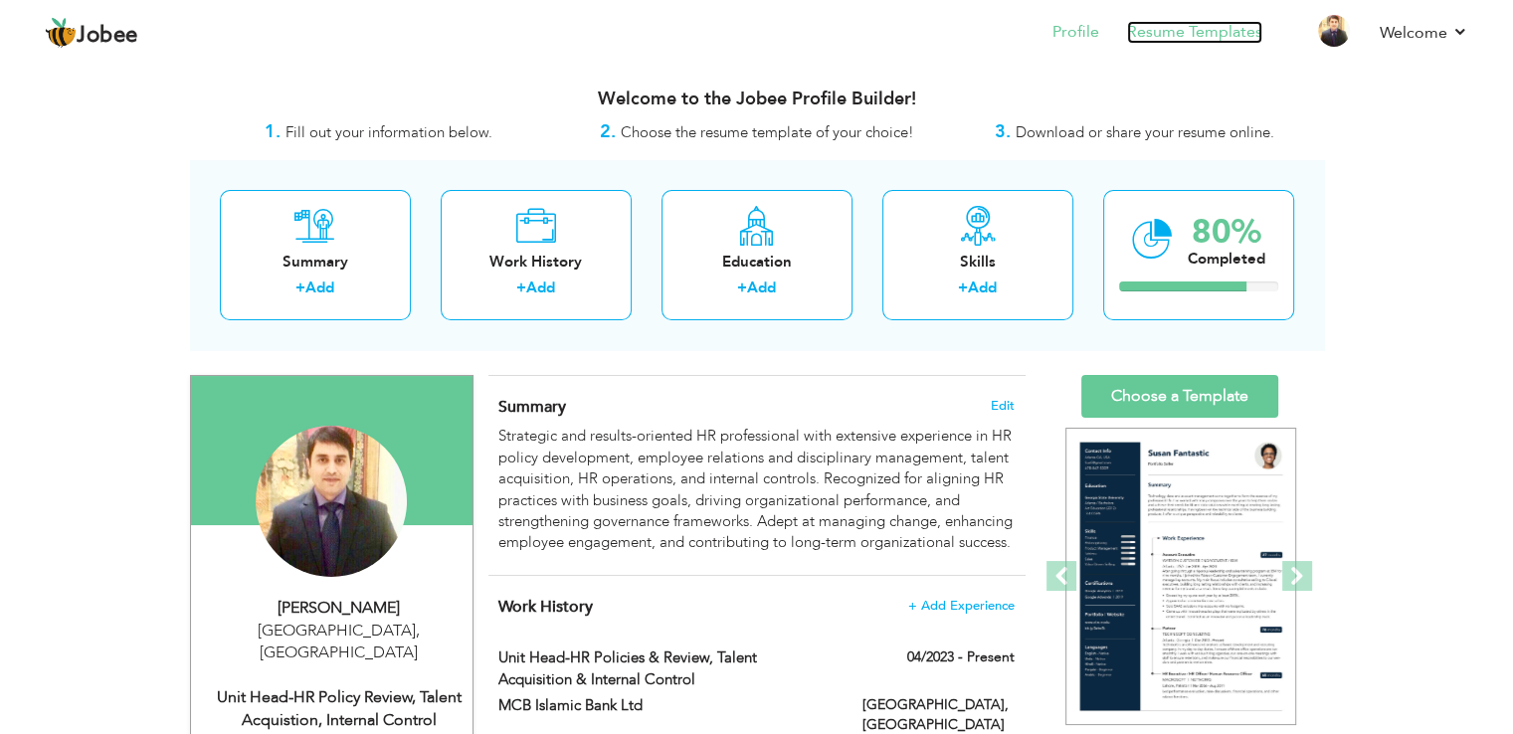
click at [1181, 30] on link "Resume Templates" at bounding box center [1194, 32] width 135 height 23
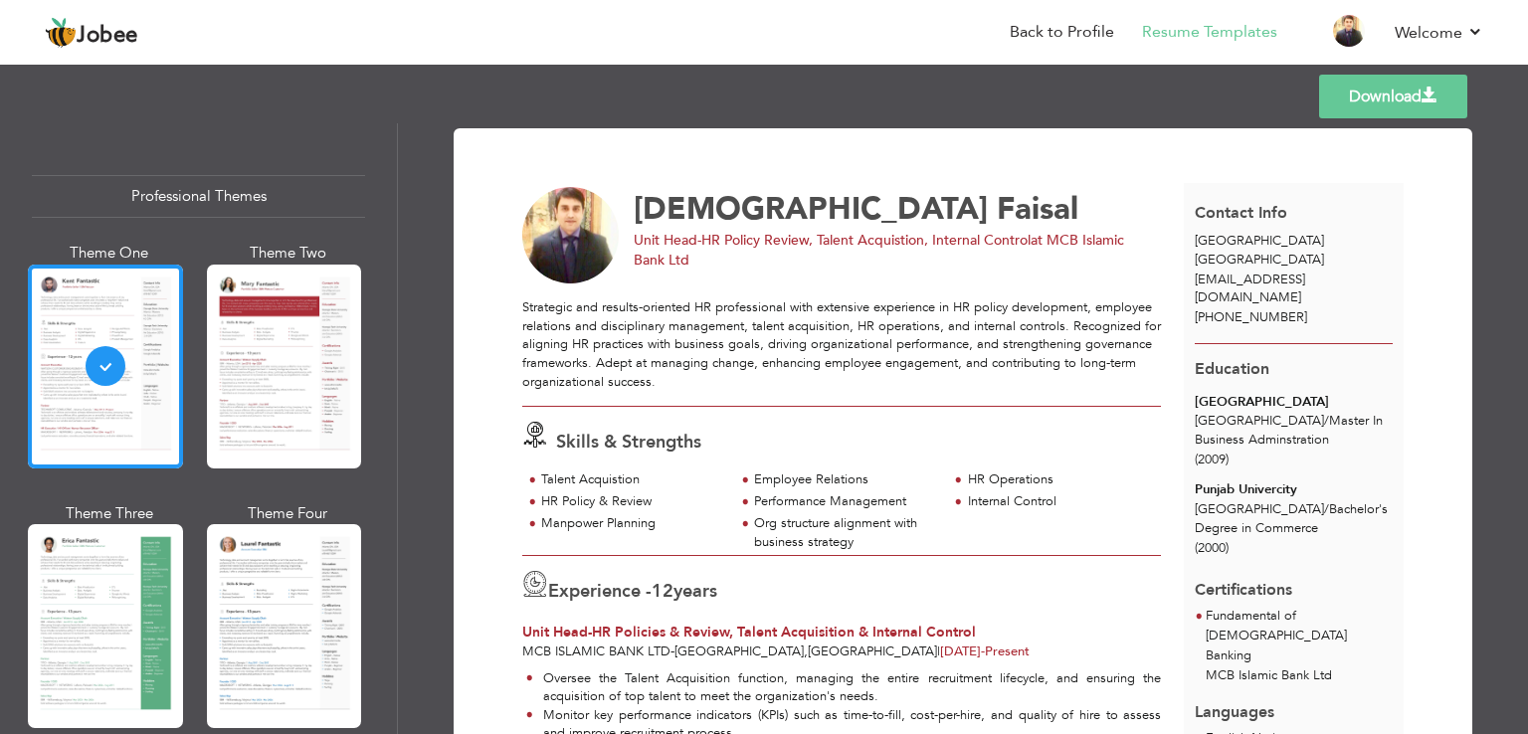
drag, startPoint x: 523, startPoint y: 303, endPoint x: 724, endPoint y: 653, distance: 402.8
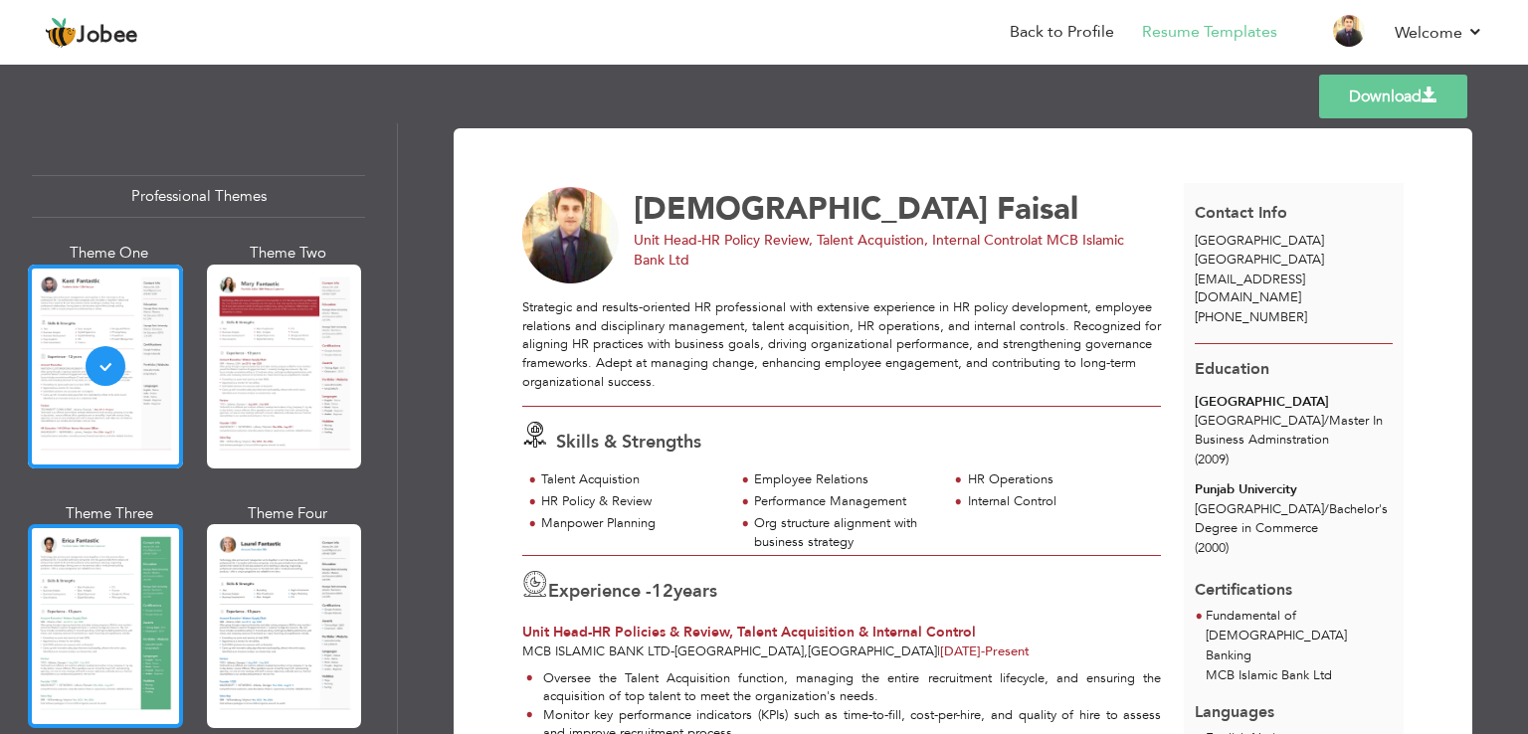
click at [118, 623] on div at bounding box center [105, 626] width 155 height 204
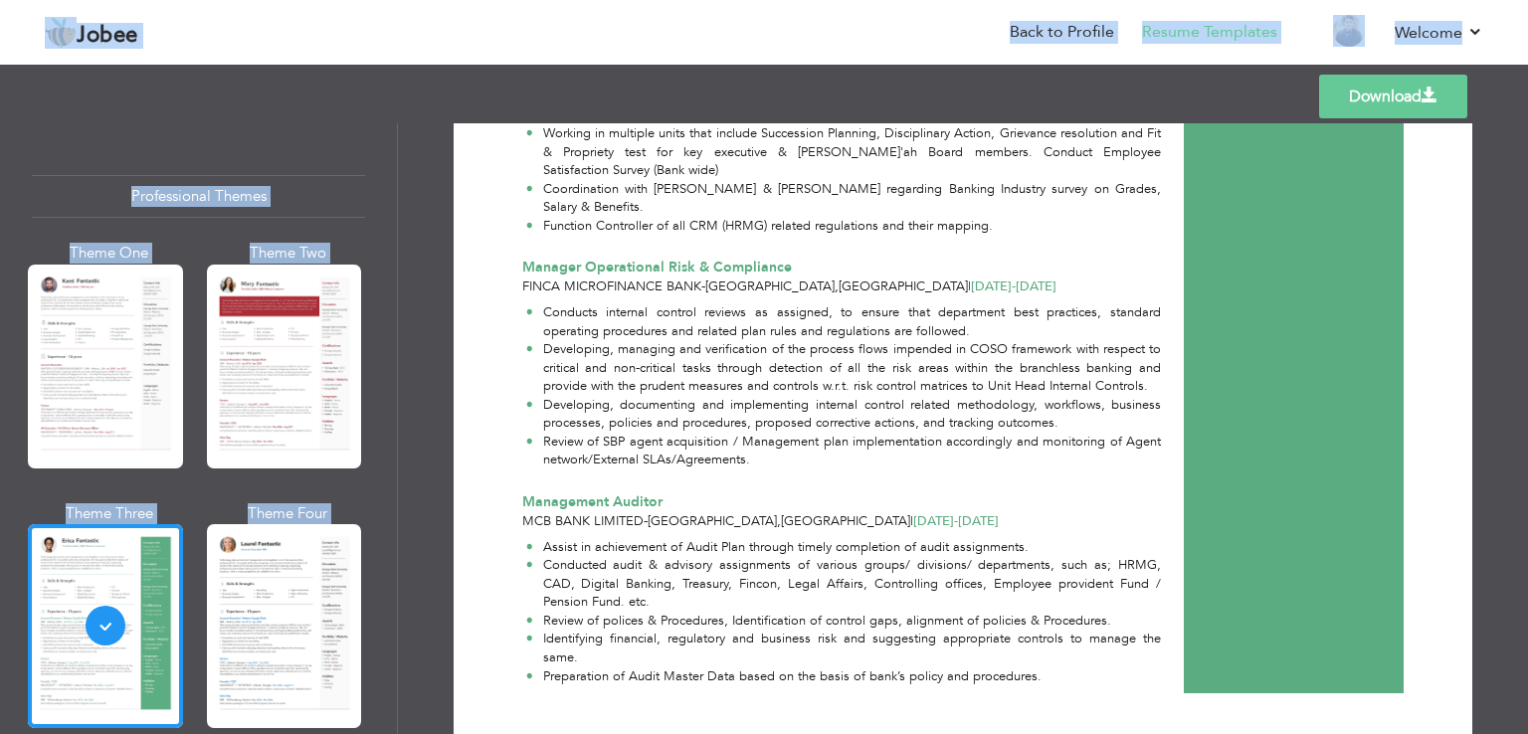
scroll to position [1398, 0]
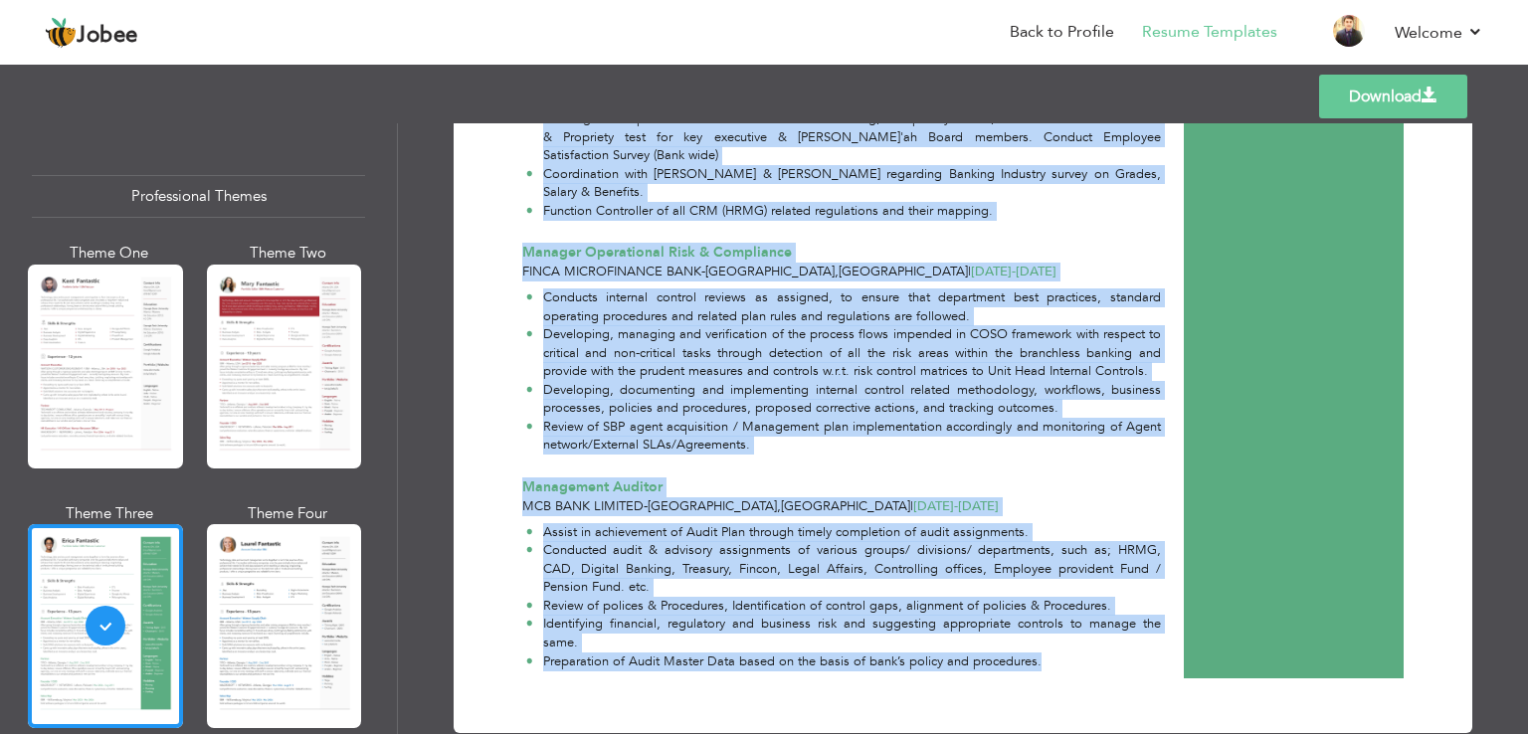
drag, startPoint x: 521, startPoint y: 309, endPoint x: 1037, endPoint y: 634, distance: 609.6
copy div "Strategic and results-oriented HR professional with extensive experience in HR …"
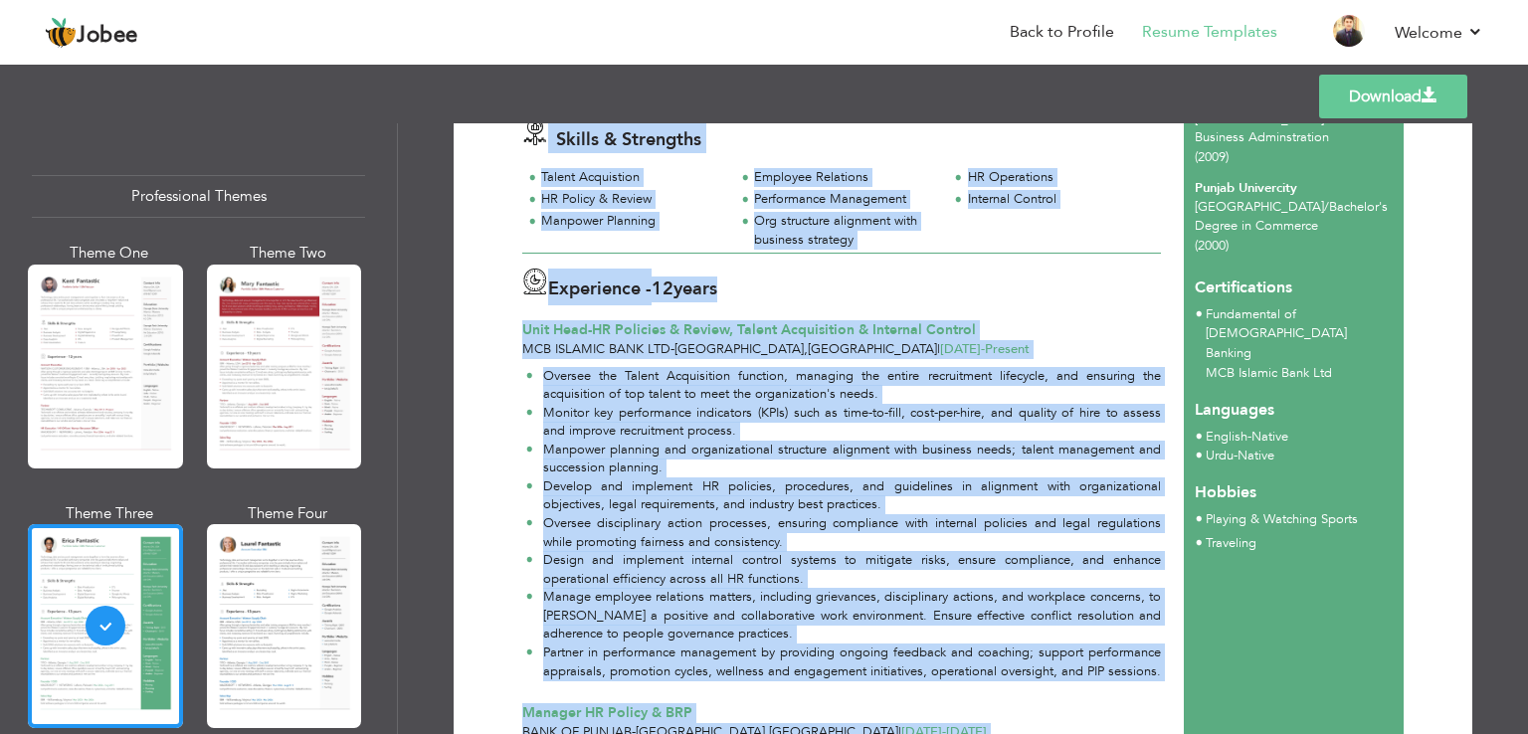
scroll to position [0, 0]
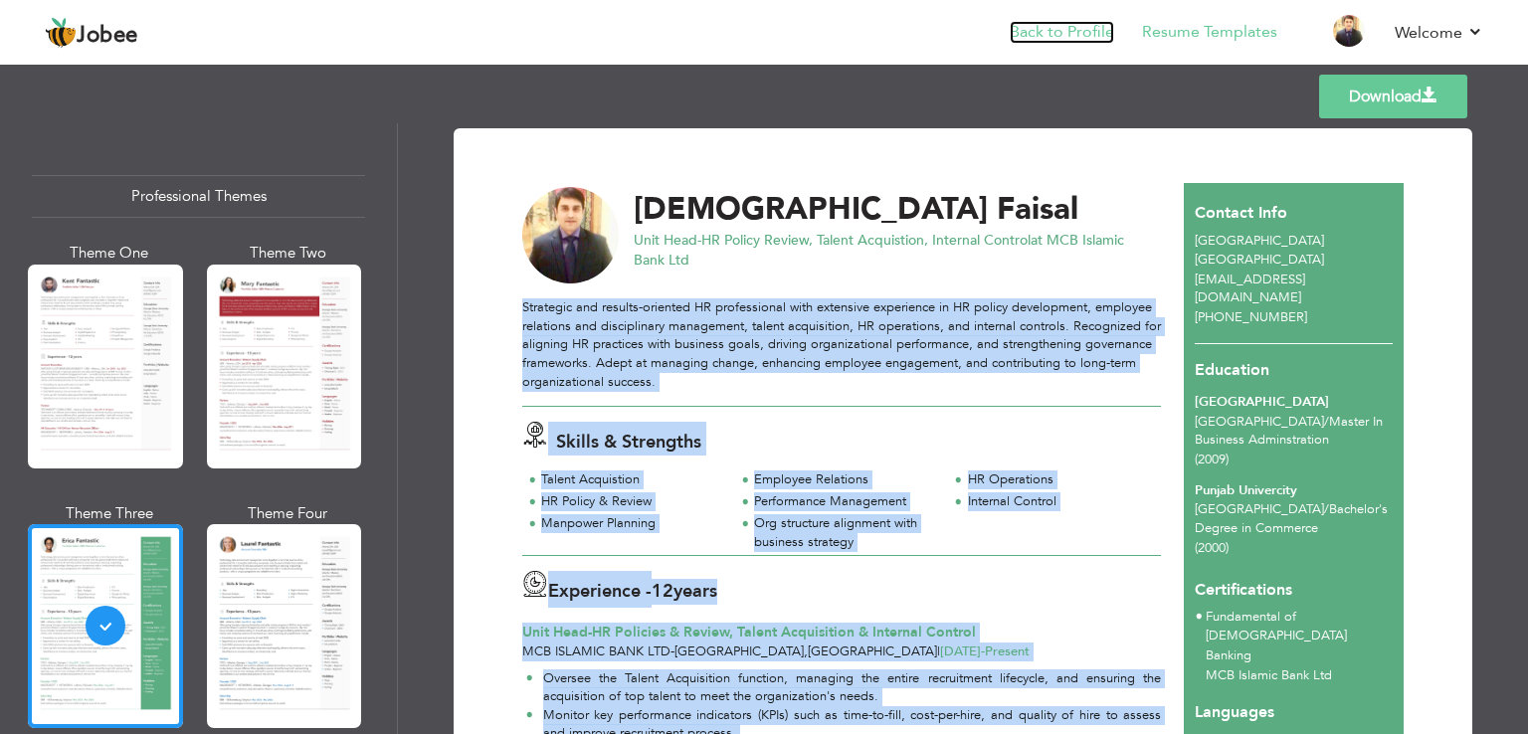
click at [1043, 31] on link "Back to Profile" at bounding box center [1062, 32] width 104 height 23
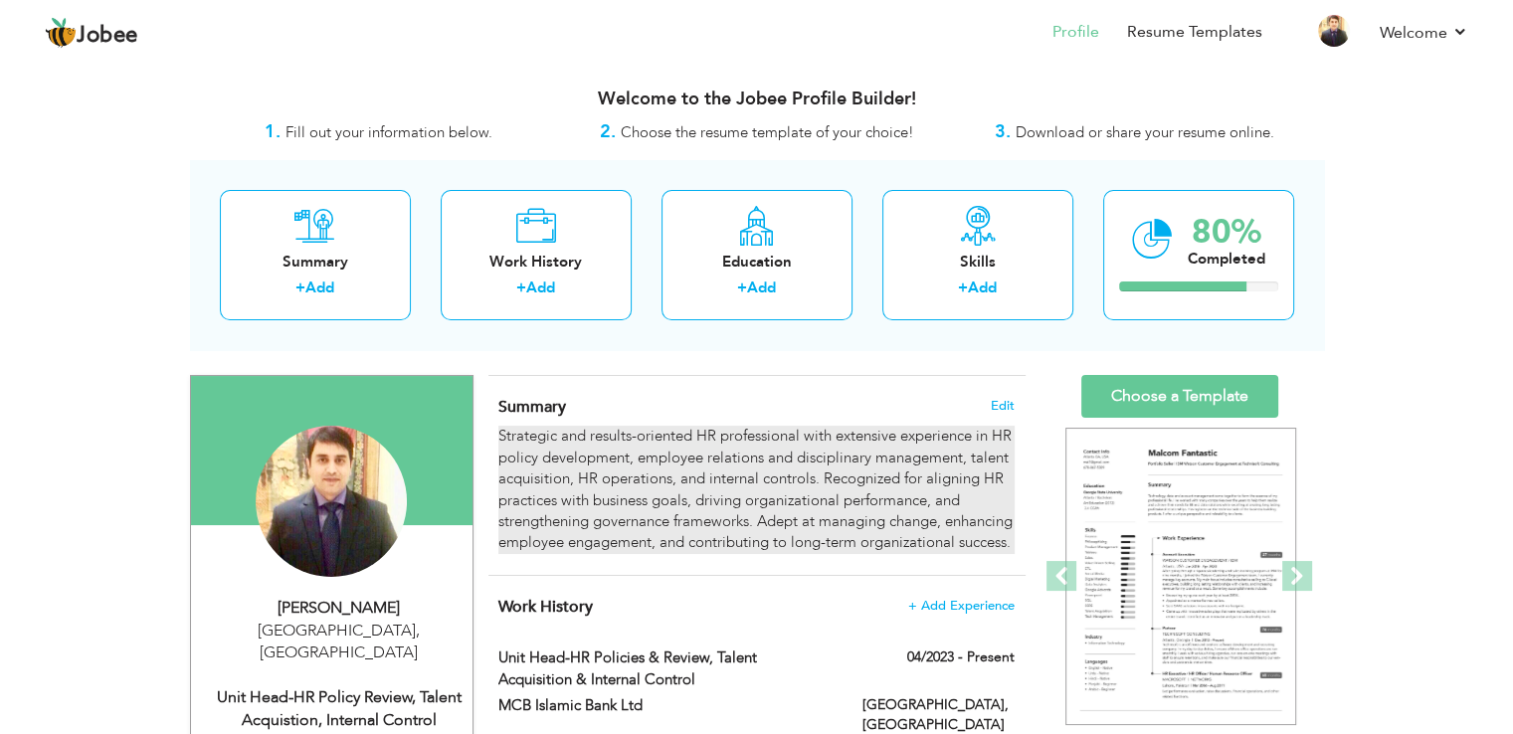
click at [676, 515] on div "Strategic and results-oriented HR professional with extensive experience in HR …" at bounding box center [755, 490] width 515 height 128
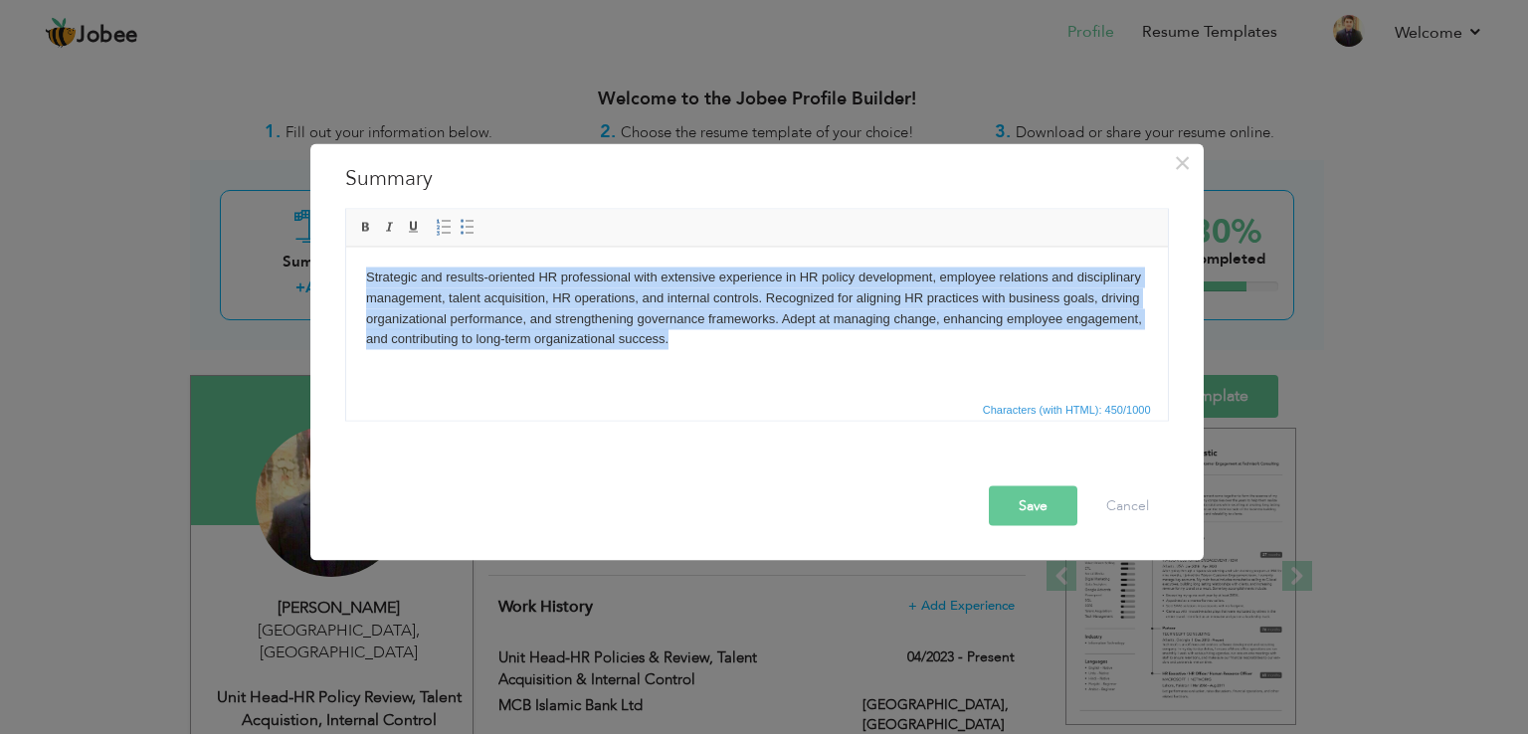
drag, startPoint x: 687, startPoint y: 340, endPoint x: 306, endPoint y: 251, distance: 391.3
click at [345, 251] on html "Strategic and results-oriented HR professional with extensive experience in HR …" at bounding box center [756, 308] width 822 height 122
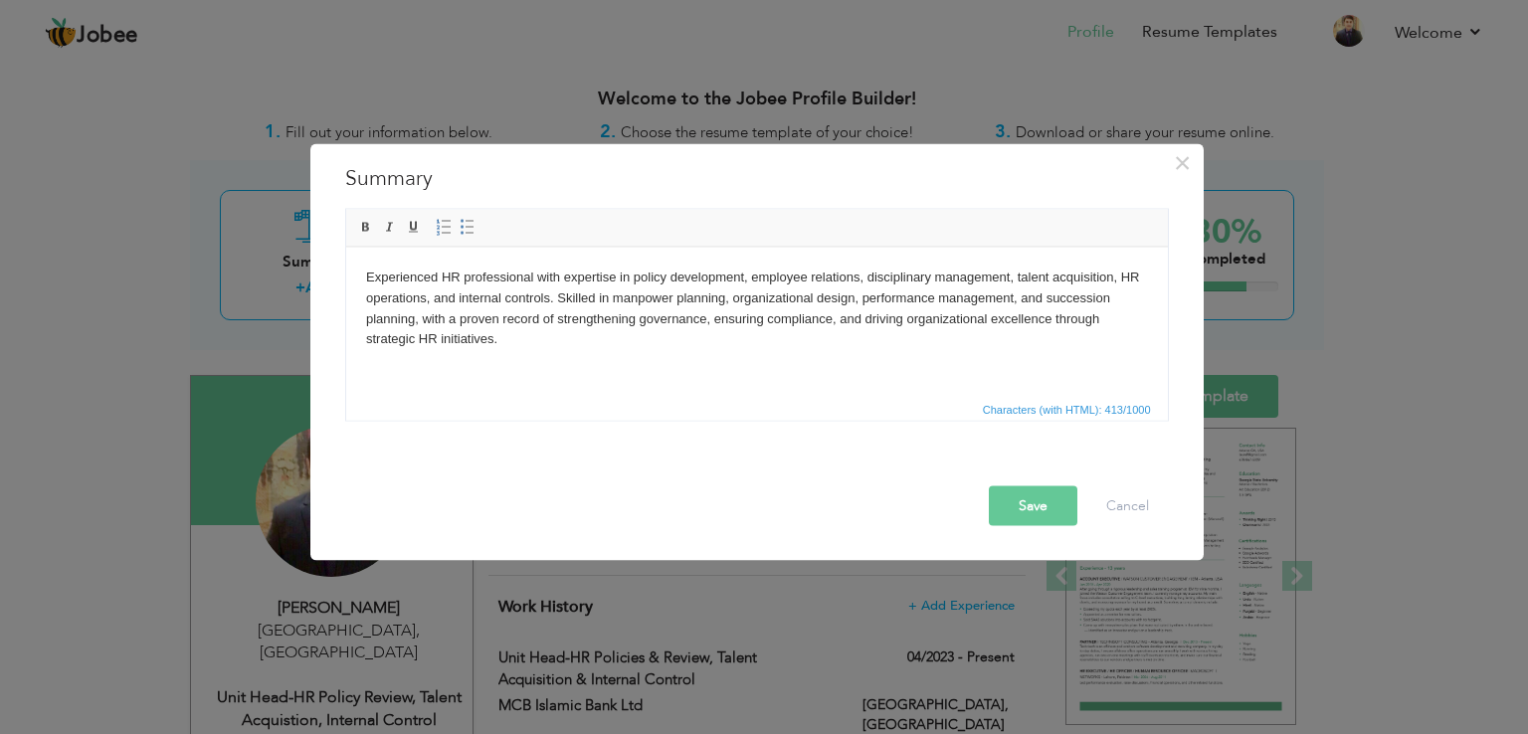
click at [1015, 506] on button "Save" at bounding box center [1033, 506] width 89 height 40
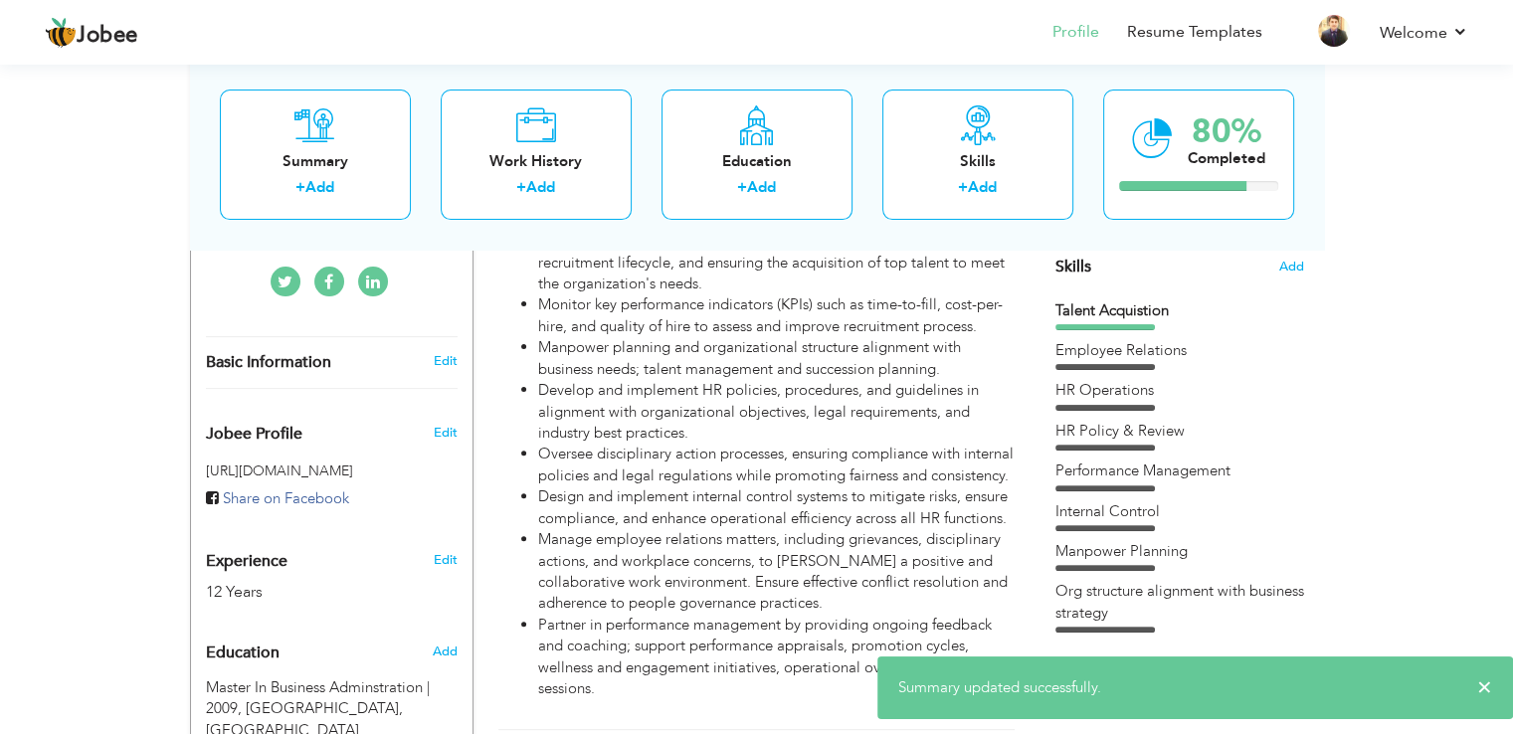
scroll to position [368, 0]
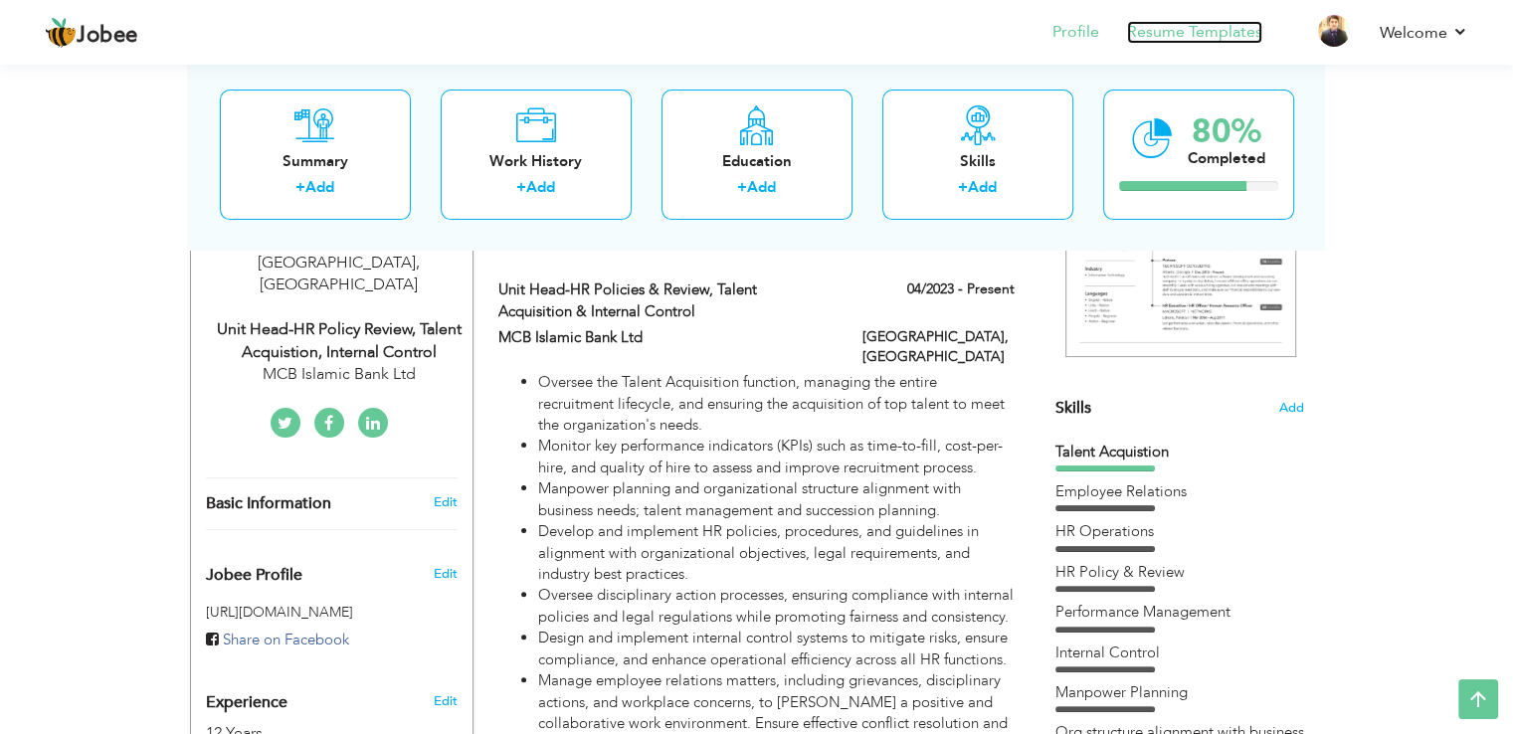
click at [1180, 37] on link "Resume Templates" at bounding box center [1194, 32] width 135 height 23
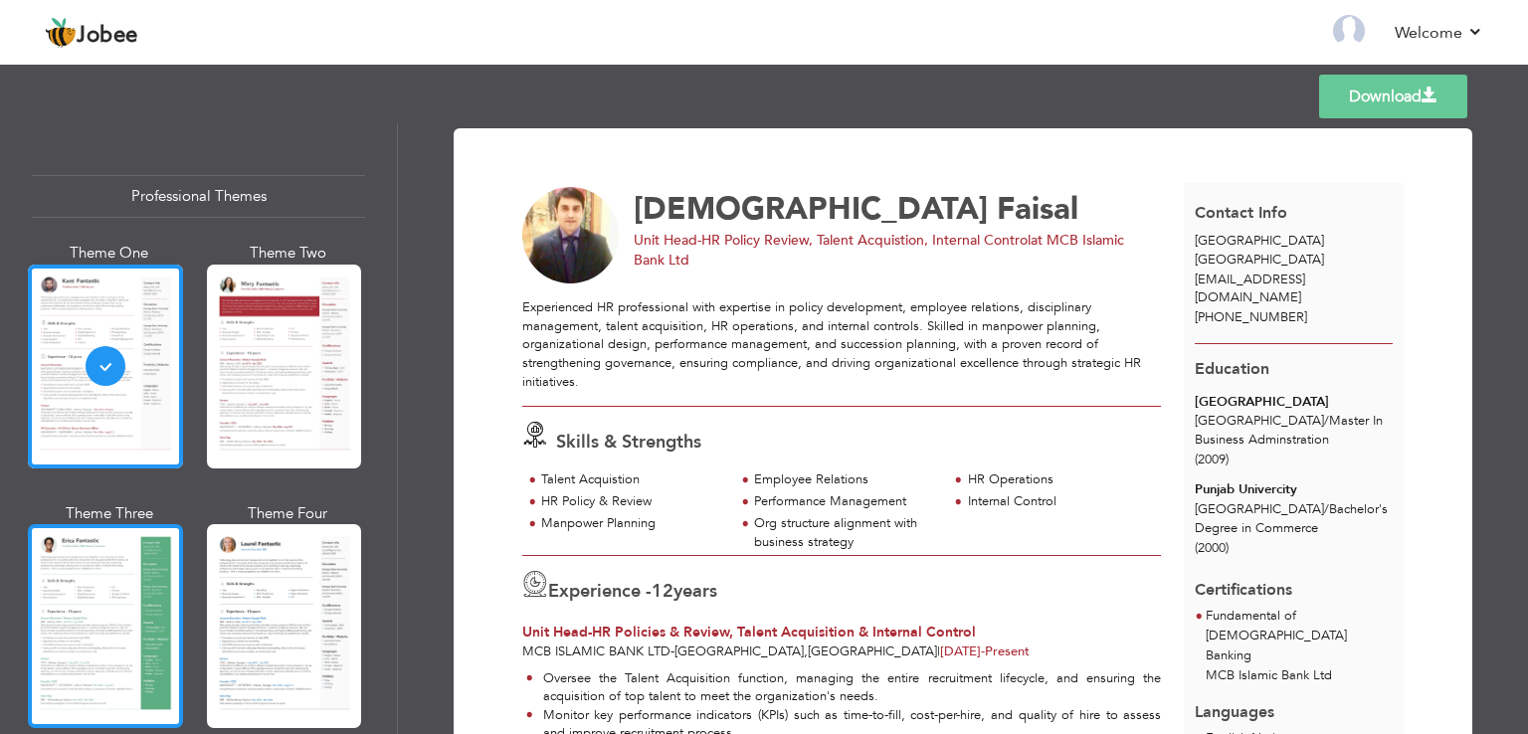
click at [124, 608] on div at bounding box center [105, 626] width 155 height 204
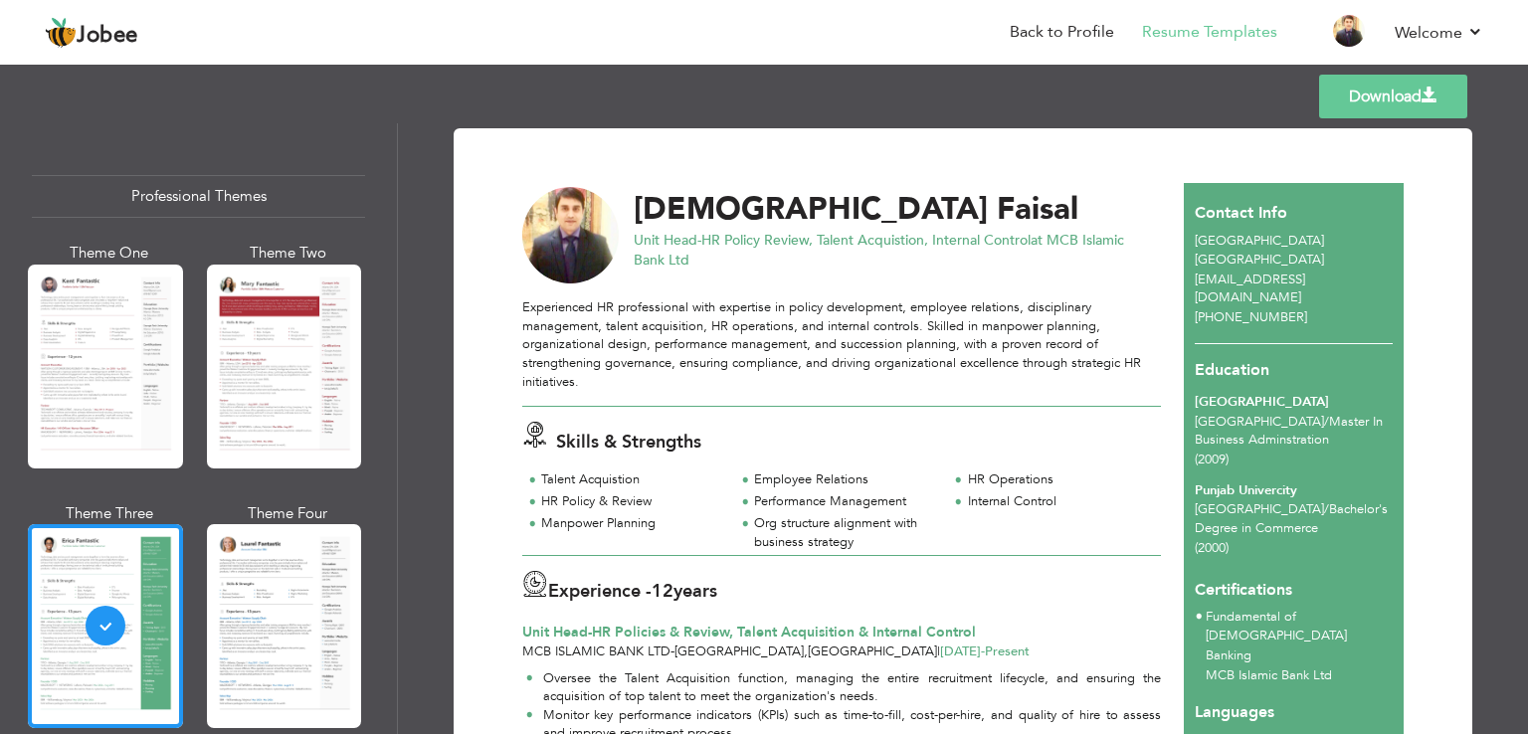
click at [1403, 98] on link "Download" at bounding box center [1393, 97] width 148 height 44
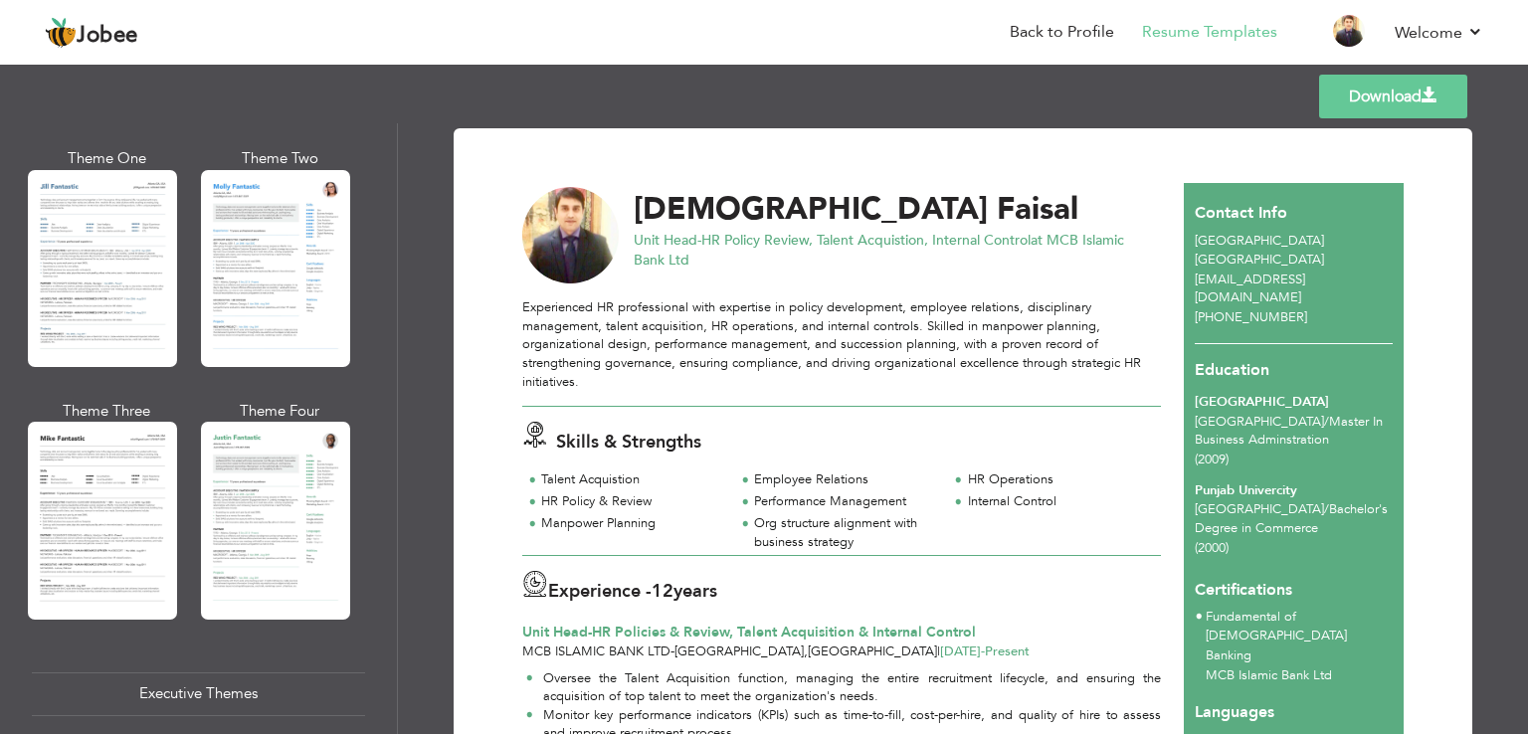
scroll to position [990, 0]
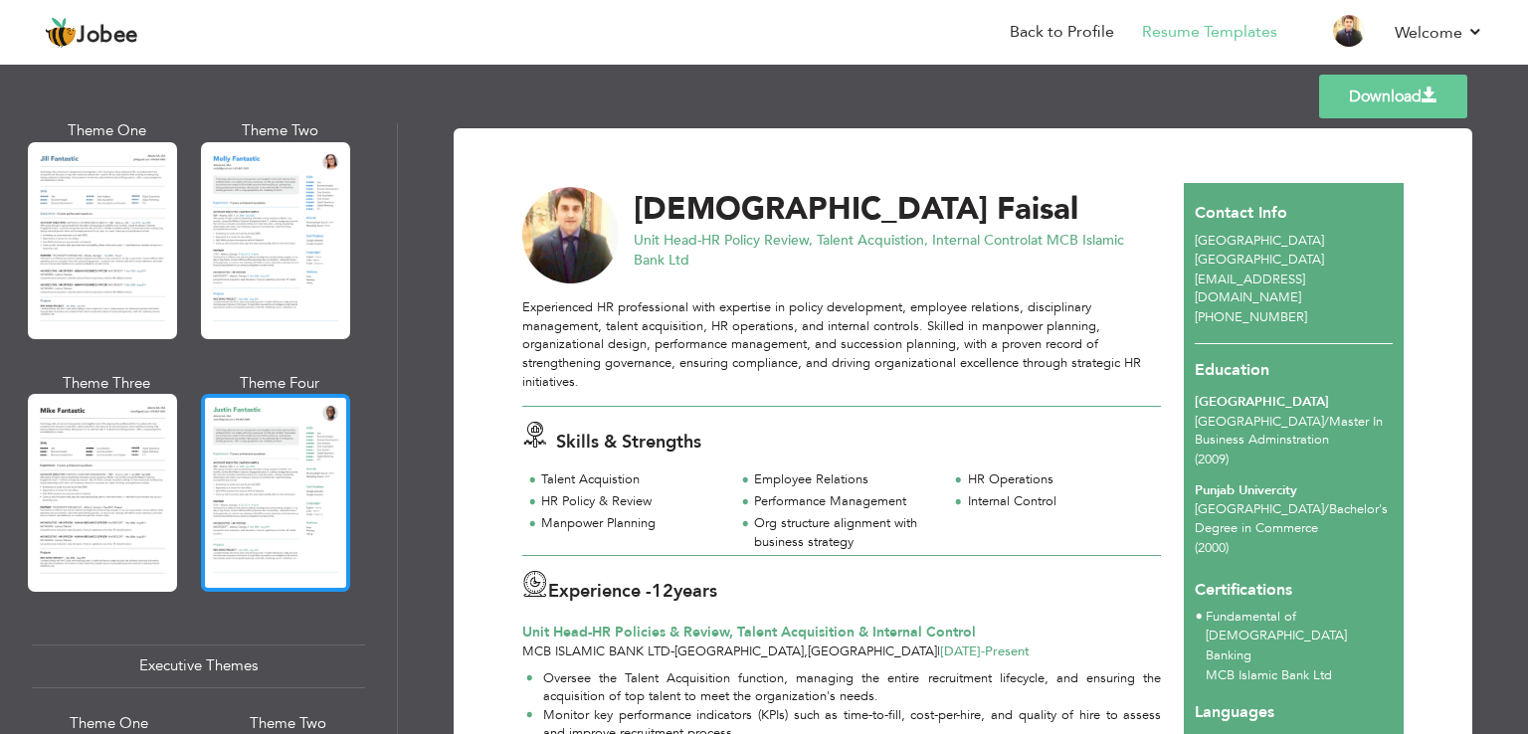
click at [275, 467] on div at bounding box center [275, 492] width 149 height 197
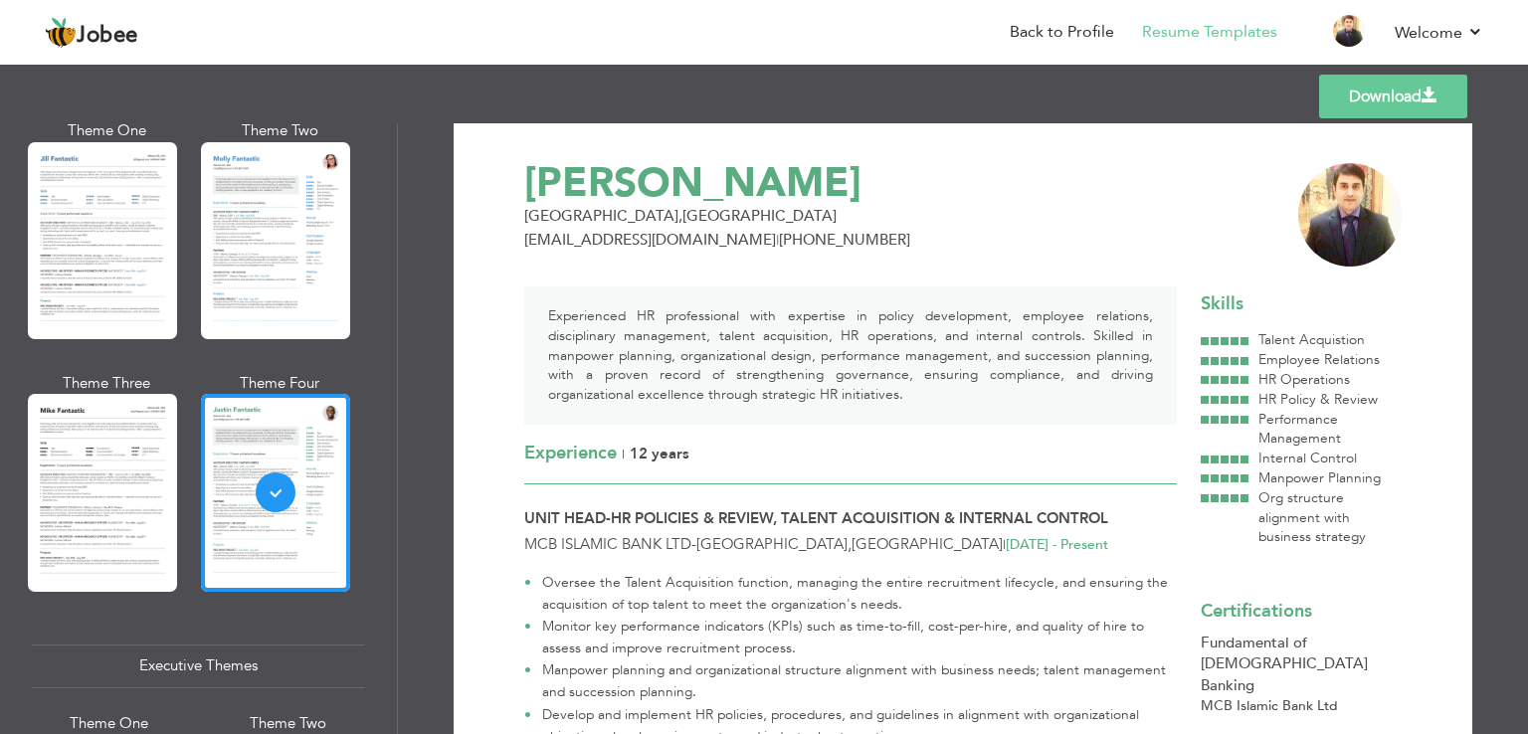
scroll to position [24, 0]
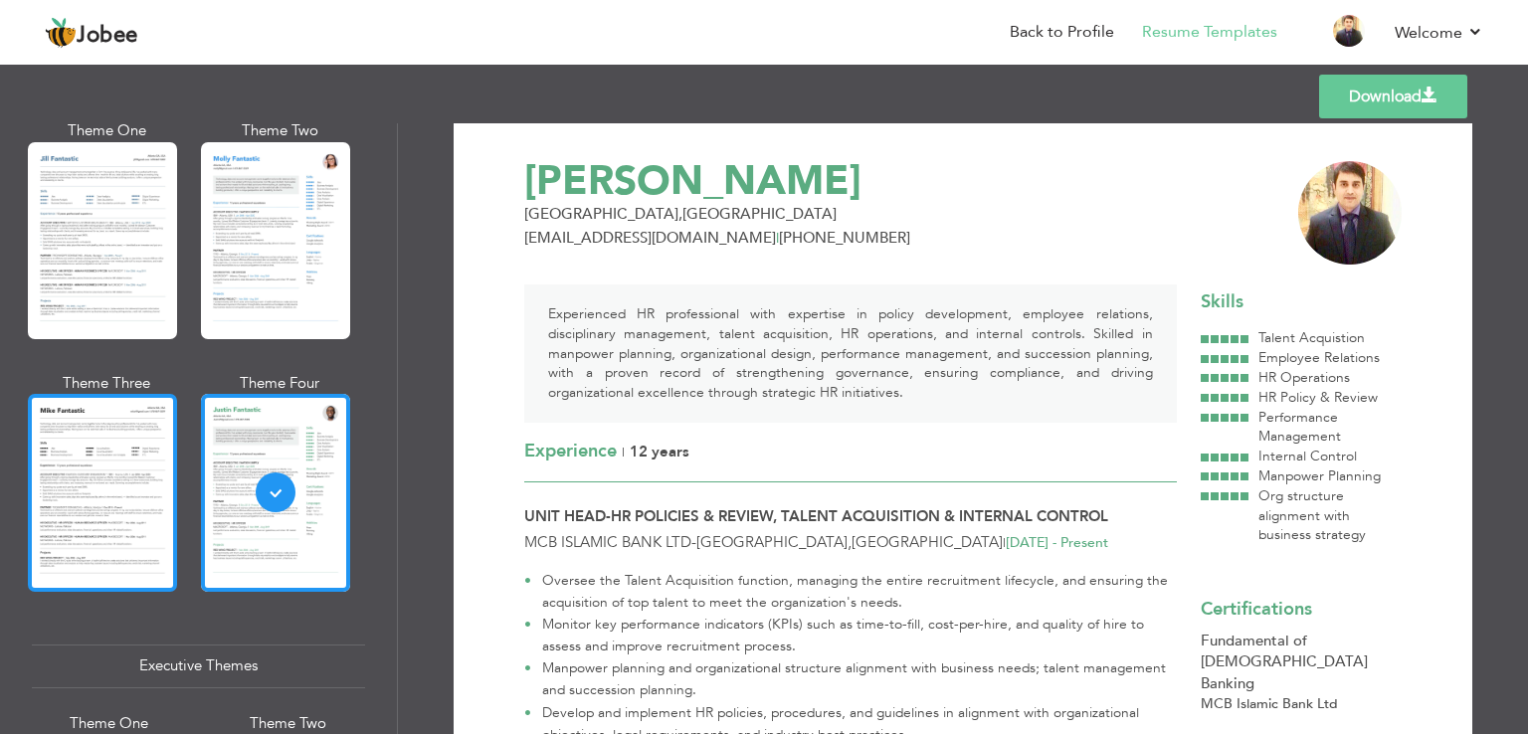
click at [103, 467] on div at bounding box center [102, 492] width 149 height 197
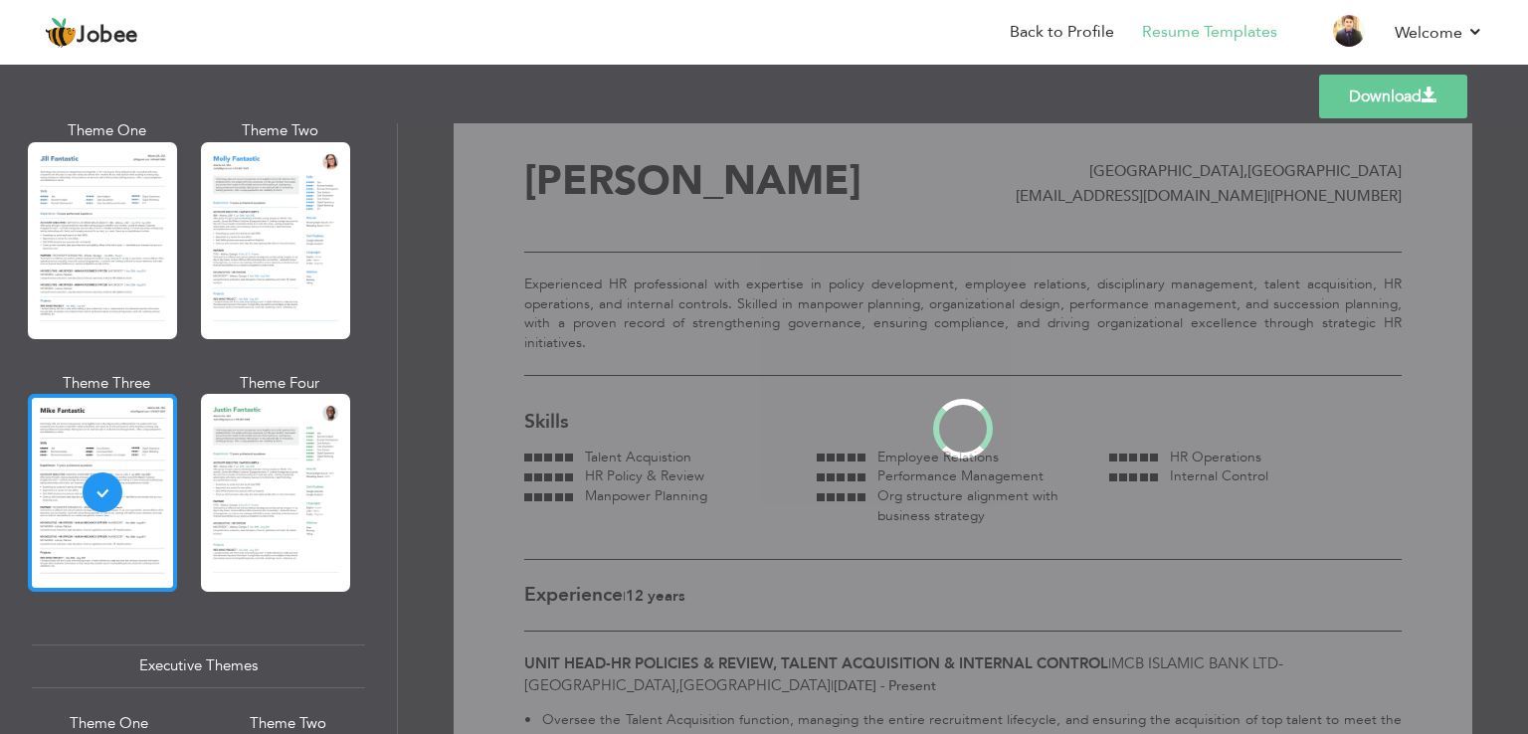
scroll to position [0, 0]
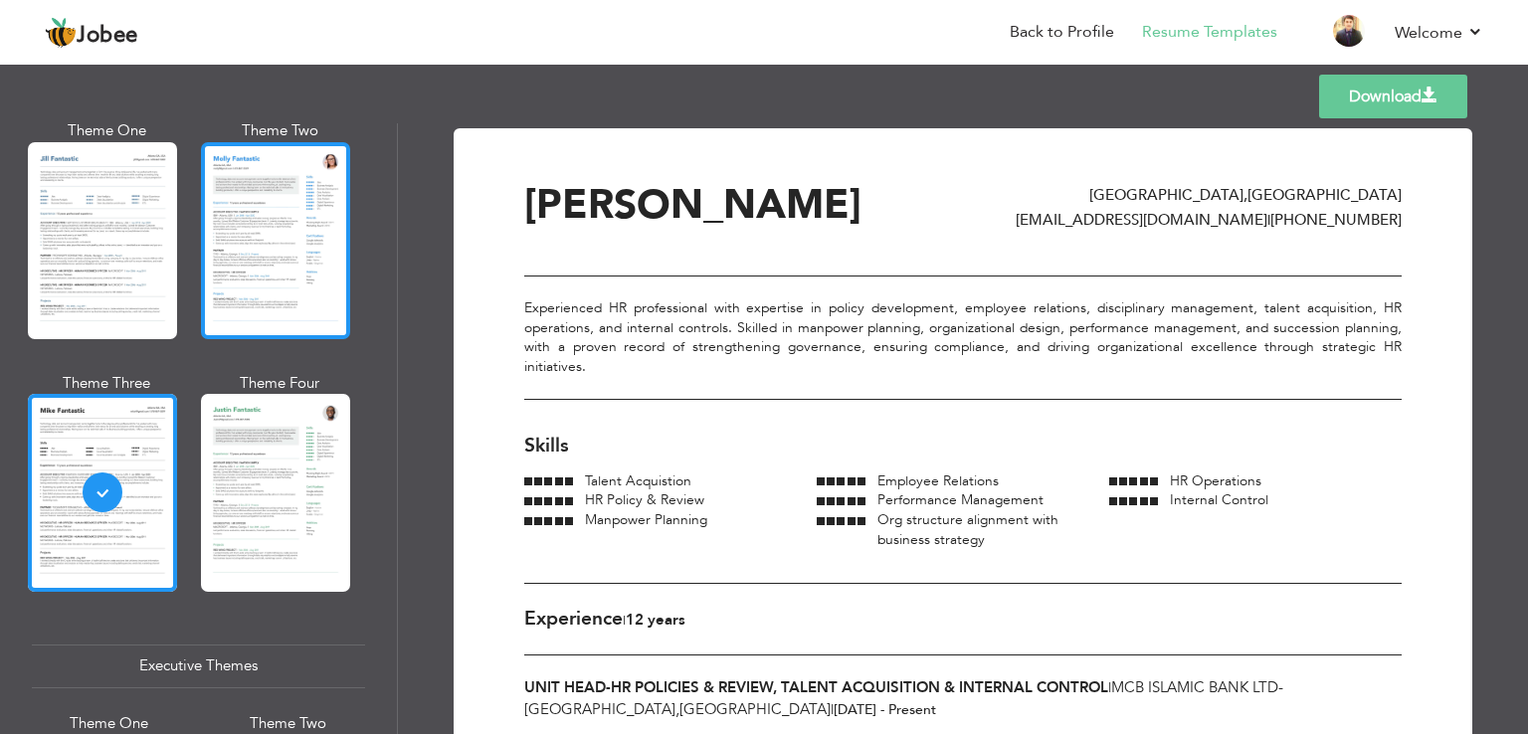
click at [286, 244] on div at bounding box center [275, 240] width 149 height 197
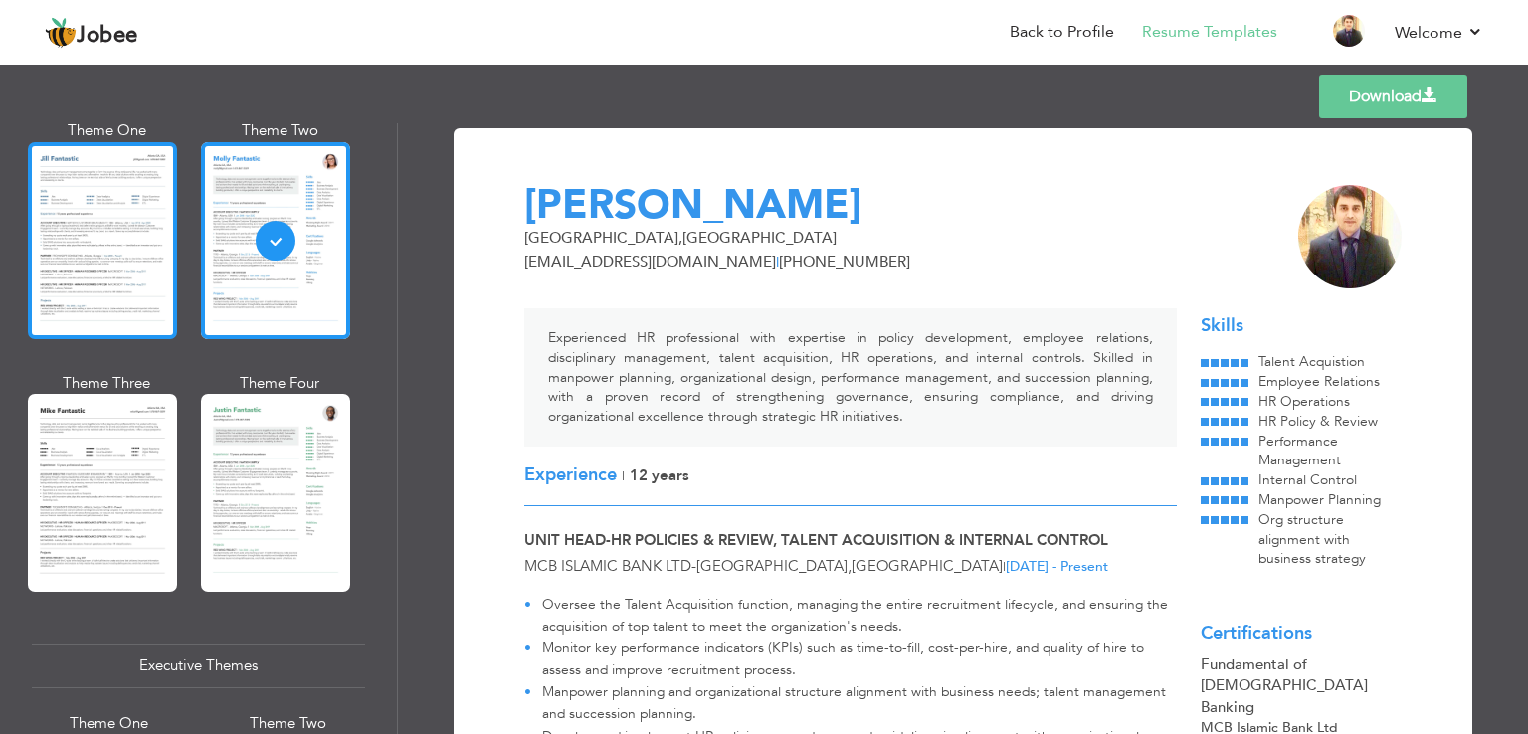
click at [66, 212] on div at bounding box center [102, 240] width 149 height 197
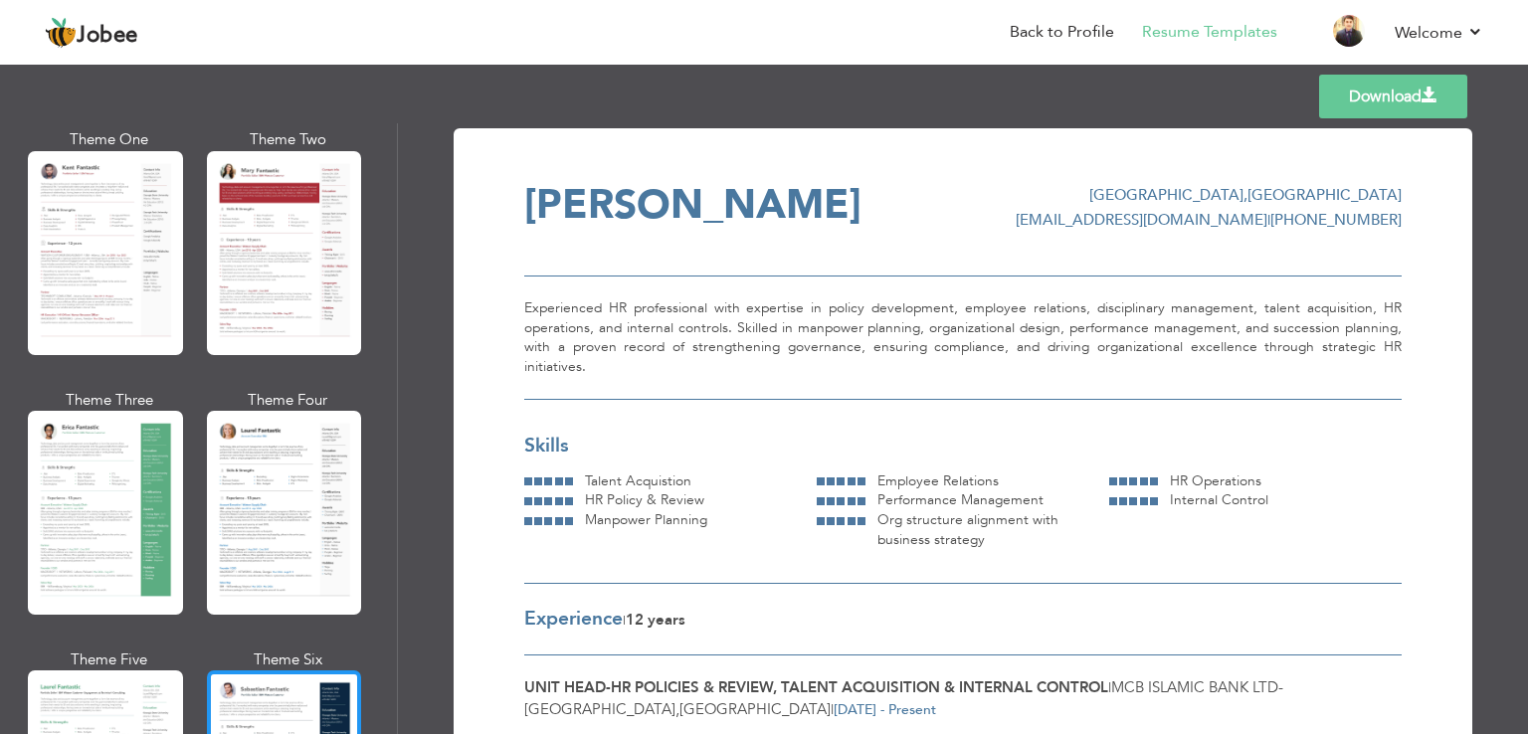
scroll to position [111, 0]
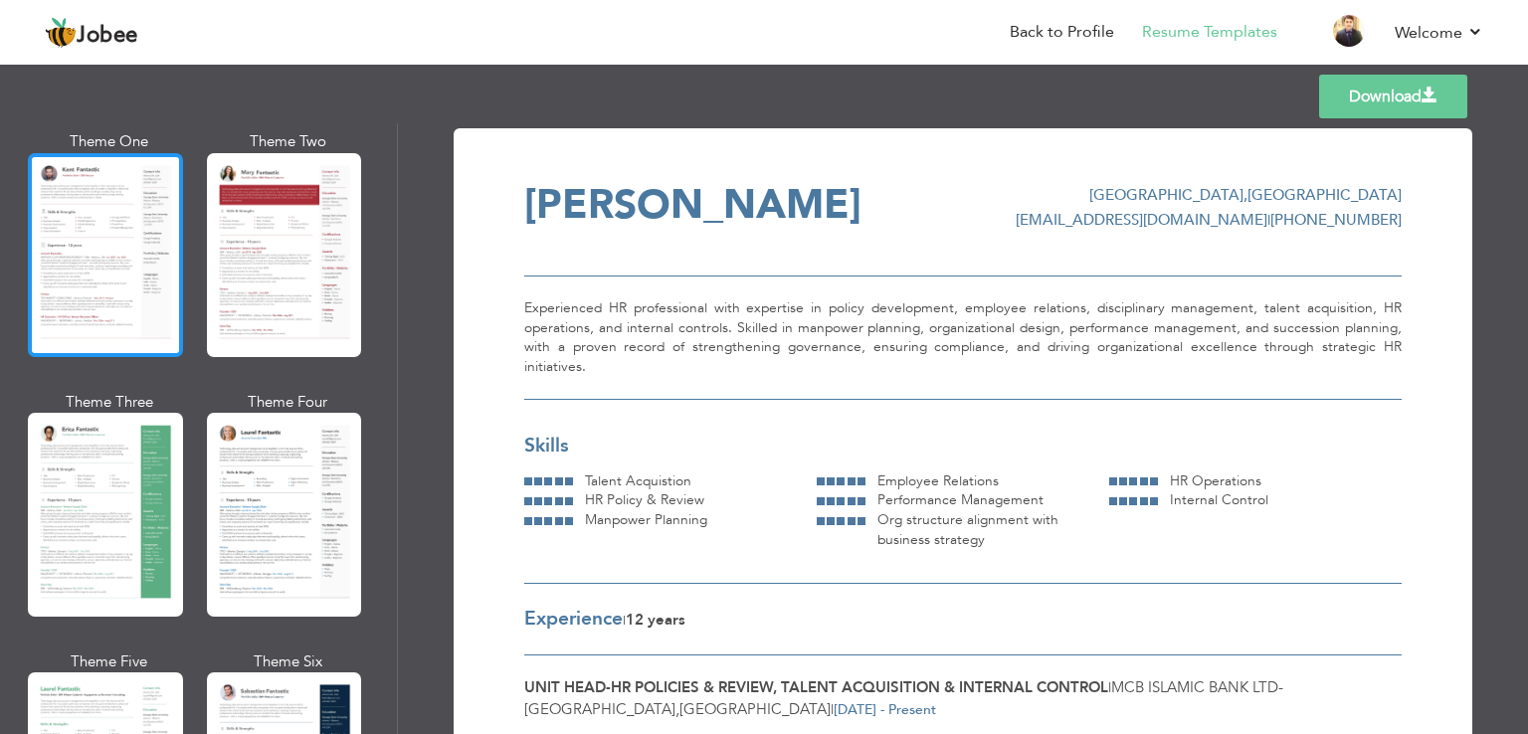
click at [119, 264] on div at bounding box center [105, 255] width 155 height 204
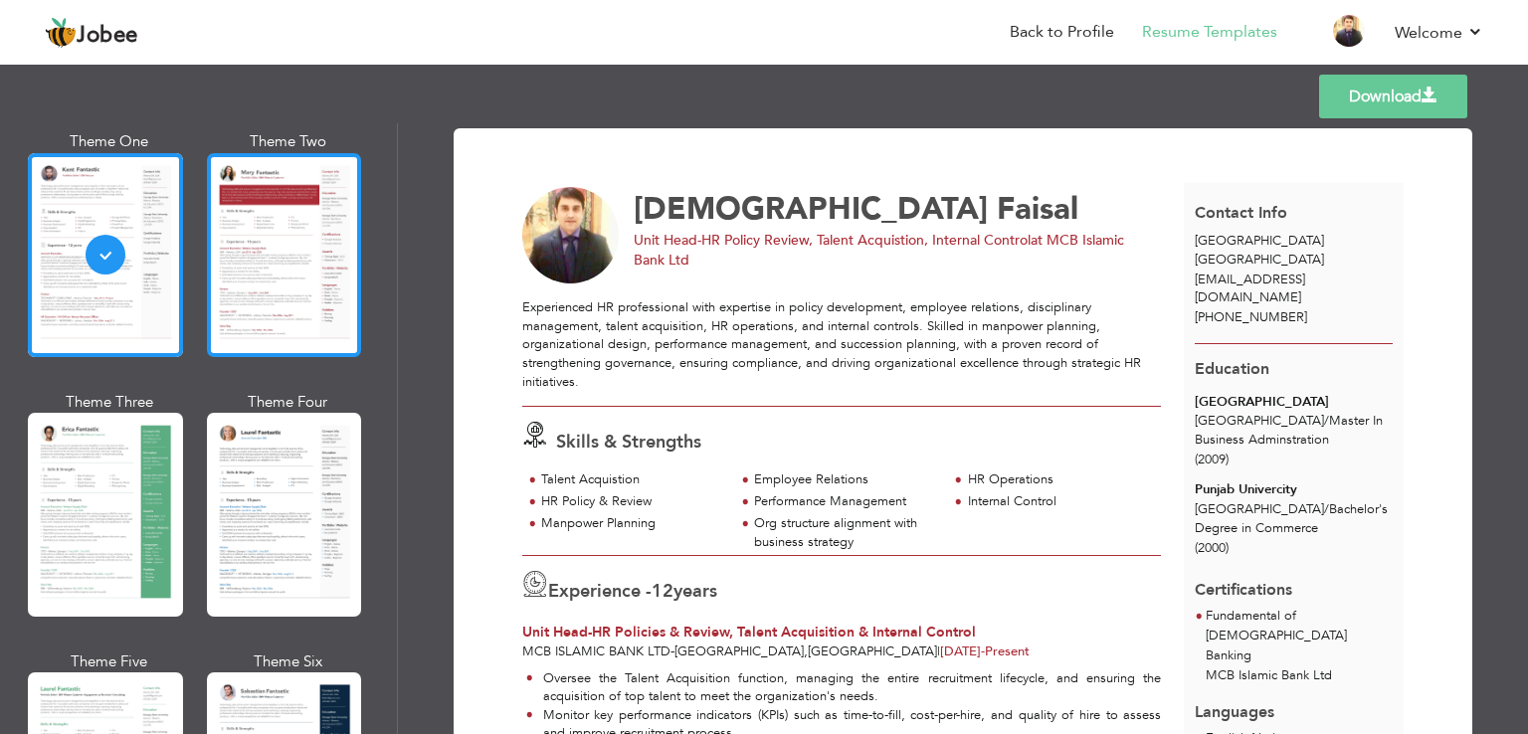
click at [243, 251] on div at bounding box center [284, 255] width 155 height 204
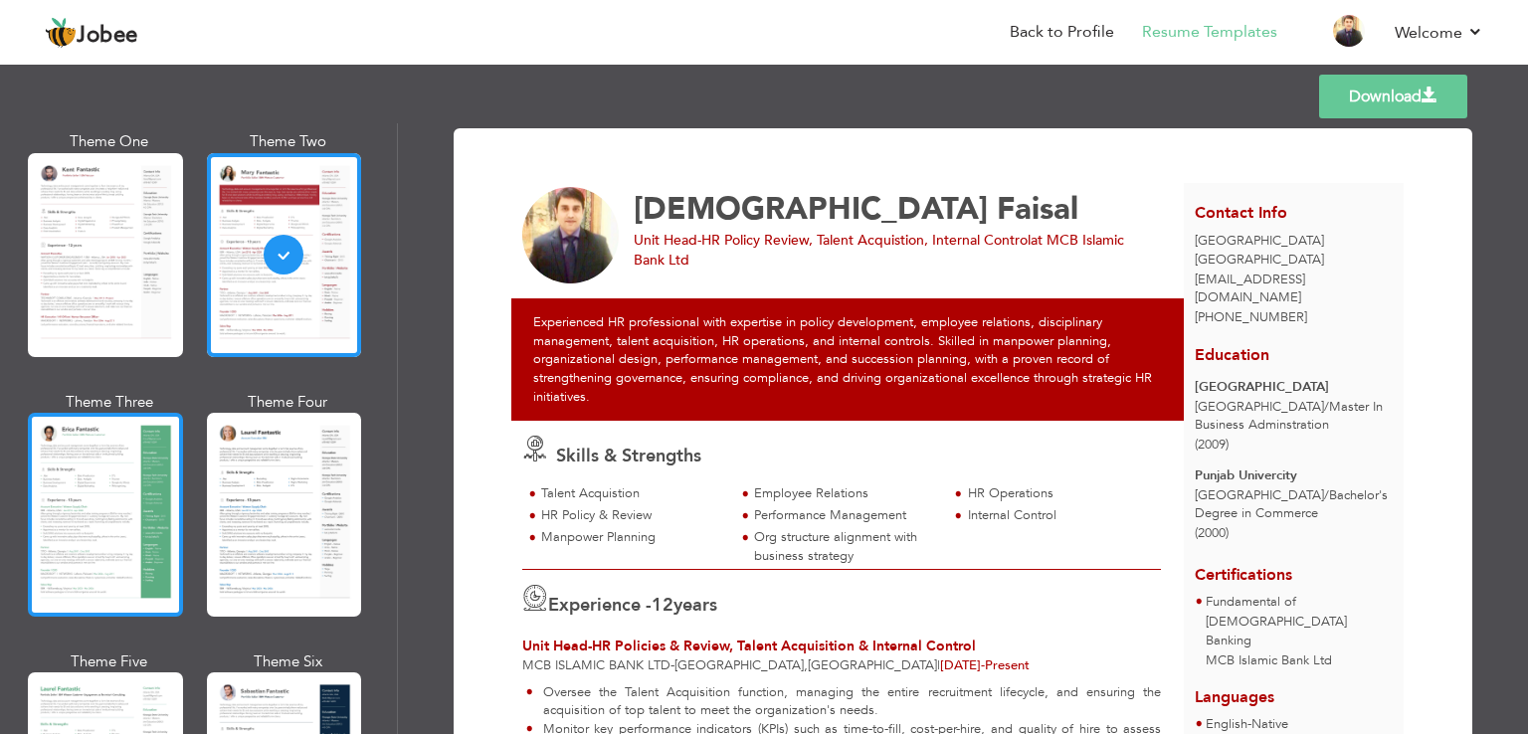
click at [107, 486] on div at bounding box center [105, 515] width 155 height 204
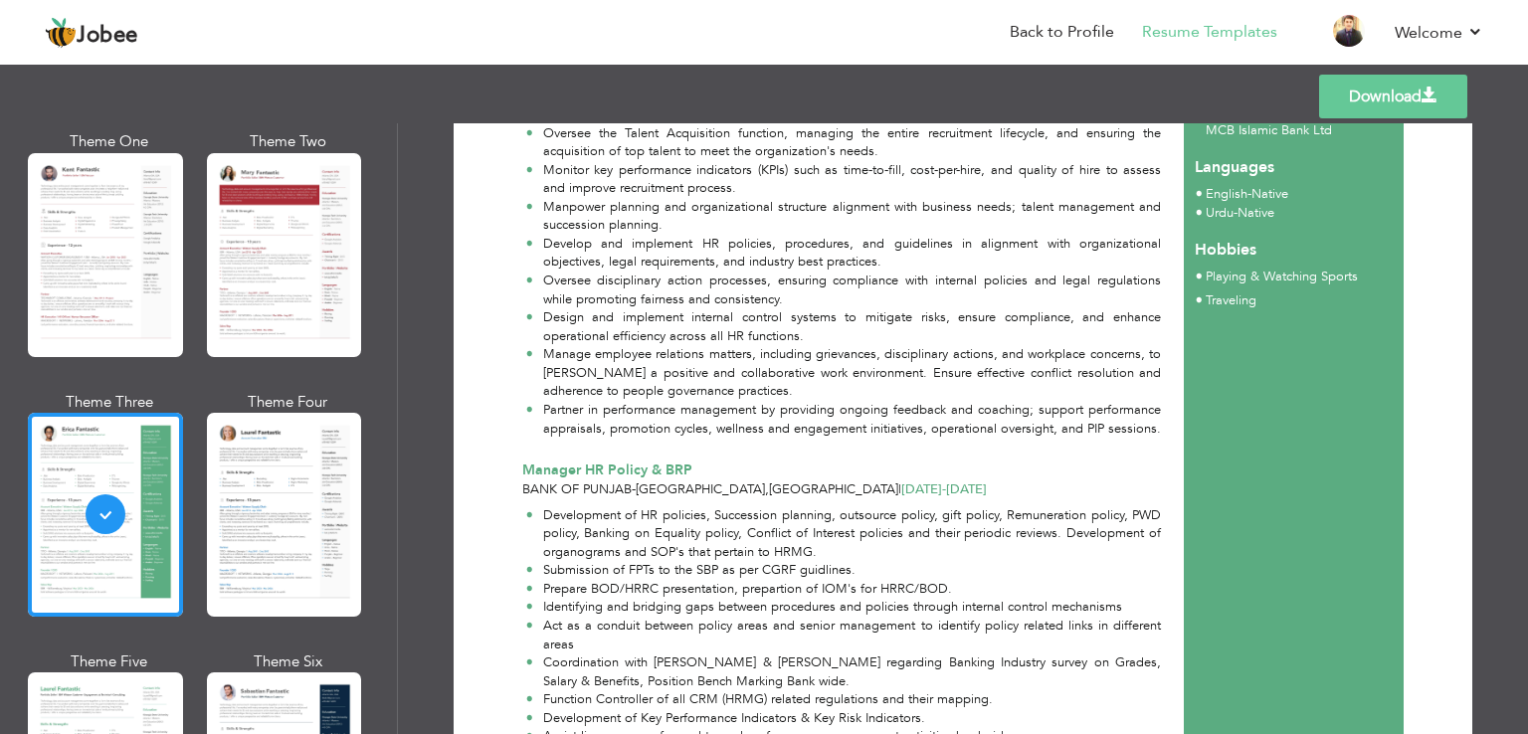
scroll to position [0, 0]
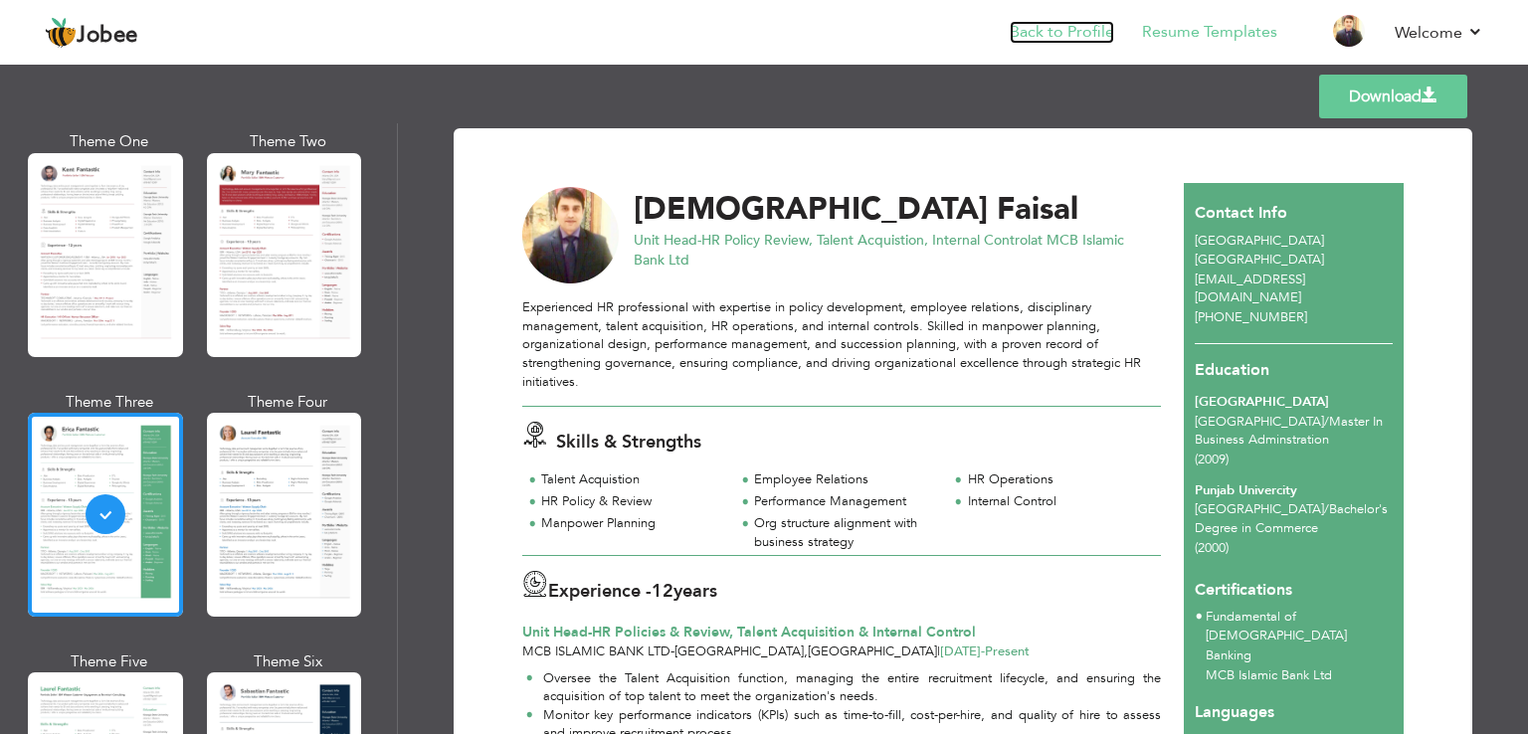
click at [1051, 25] on link "Back to Profile" at bounding box center [1062, 32] width 104 height 23
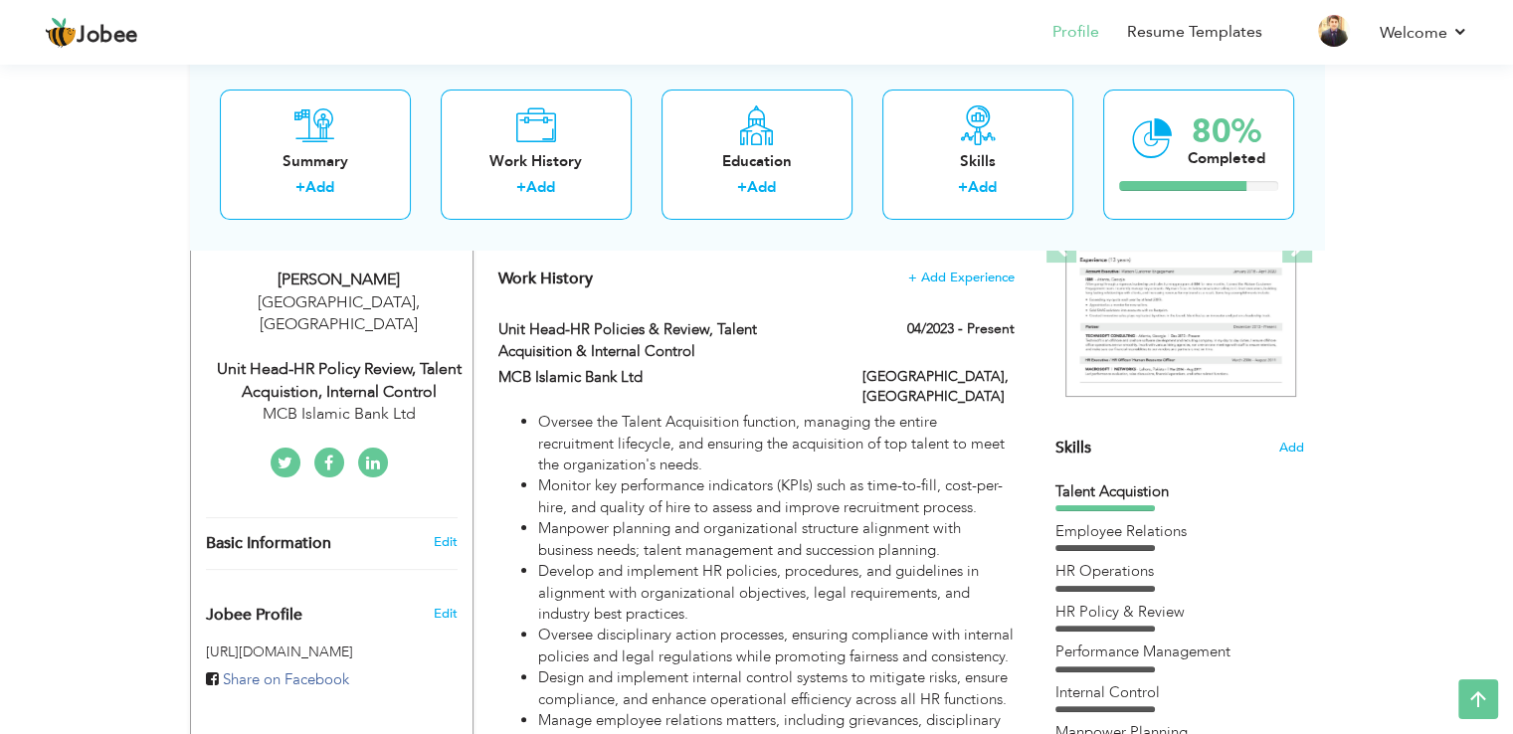
scroll to position [330, 0]
click at [1134, 525] on div "Employee Relations" at bounding box center [1179, 529] width 249 height 21
click at [1078, 440] on span "Skills" at bounding box center [1073, 446] width 36 height 22
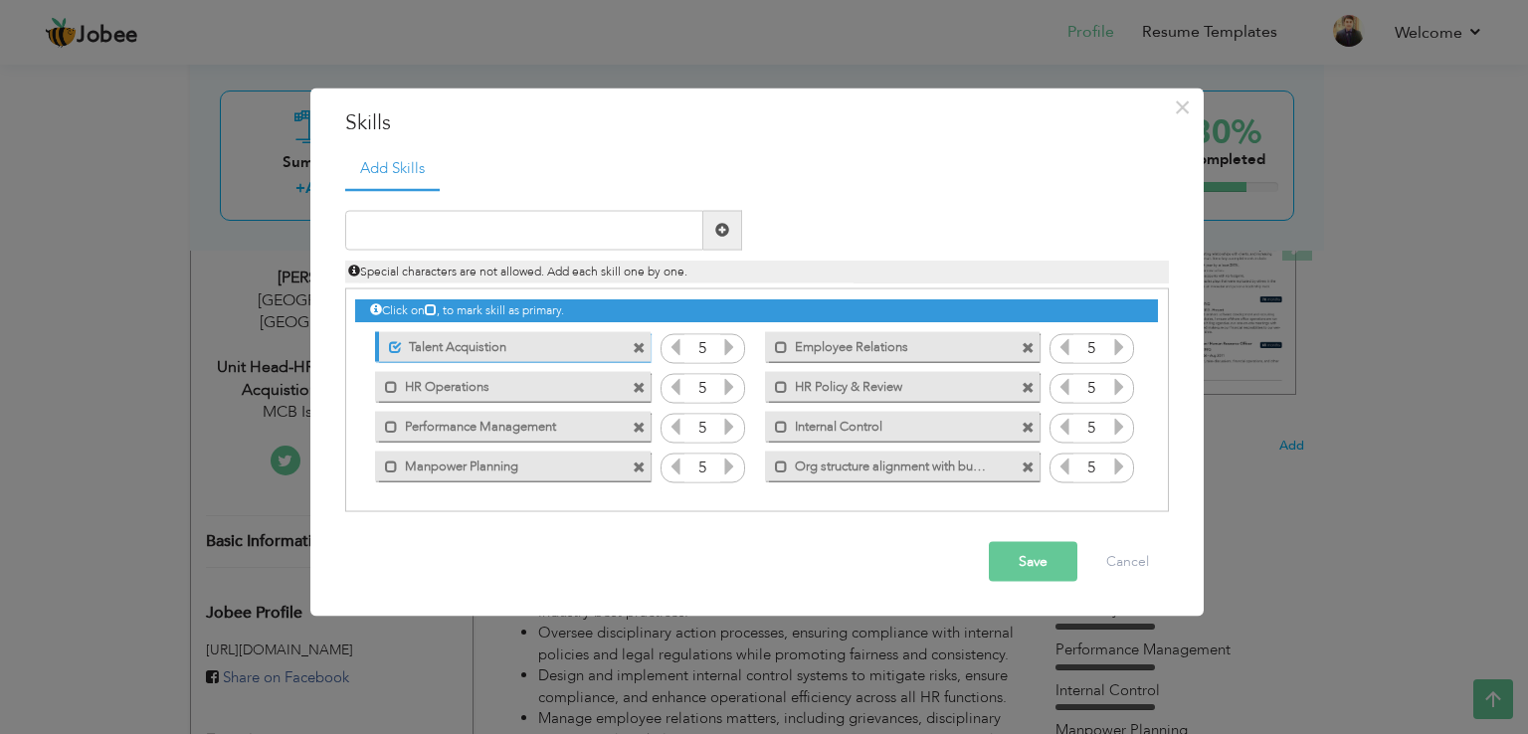
click at [987, 465] on label "Org structure alignment with business strategy" at bounding box center [888, 464] width 201 height 25
click at [1026, 466] on span at bounding box center [1028, 468] width 13 height 13
click at [450, 231] on input "text" at bounding box center [524, 230] width 358 height 40
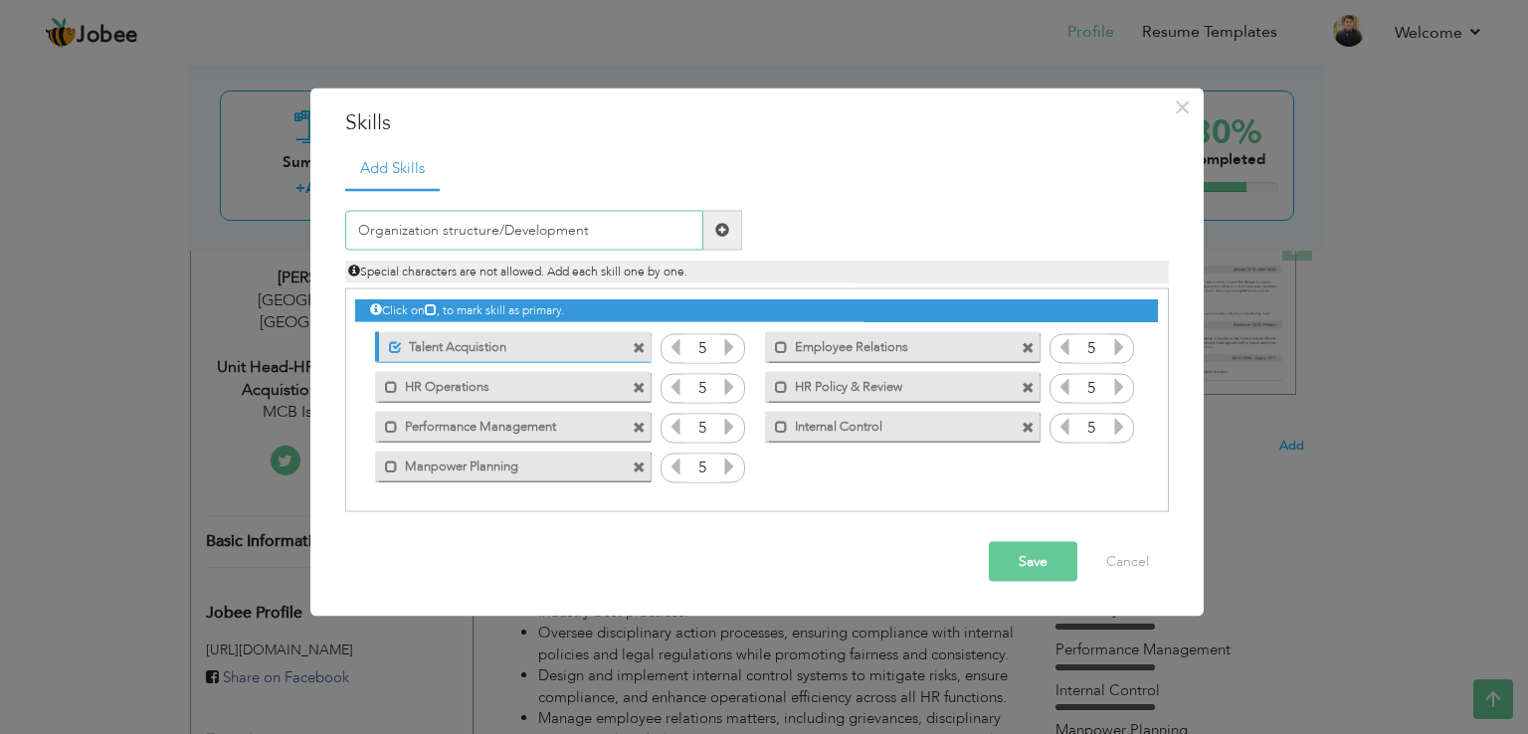
drag, startPoint x: 561, startPoint y: 222, endPoint x: 331, endPoint y: 224, distance: 229.8
click at [331, 224] on div "Organization structure/Development" at bounding box center [543, 230] width 427 height 40
paste input "Structure Alignment & Development"
type input "Org Structure Alignment & Development"
click at [724, 232] on span at bounding box center [722, 230] width 14 height 14
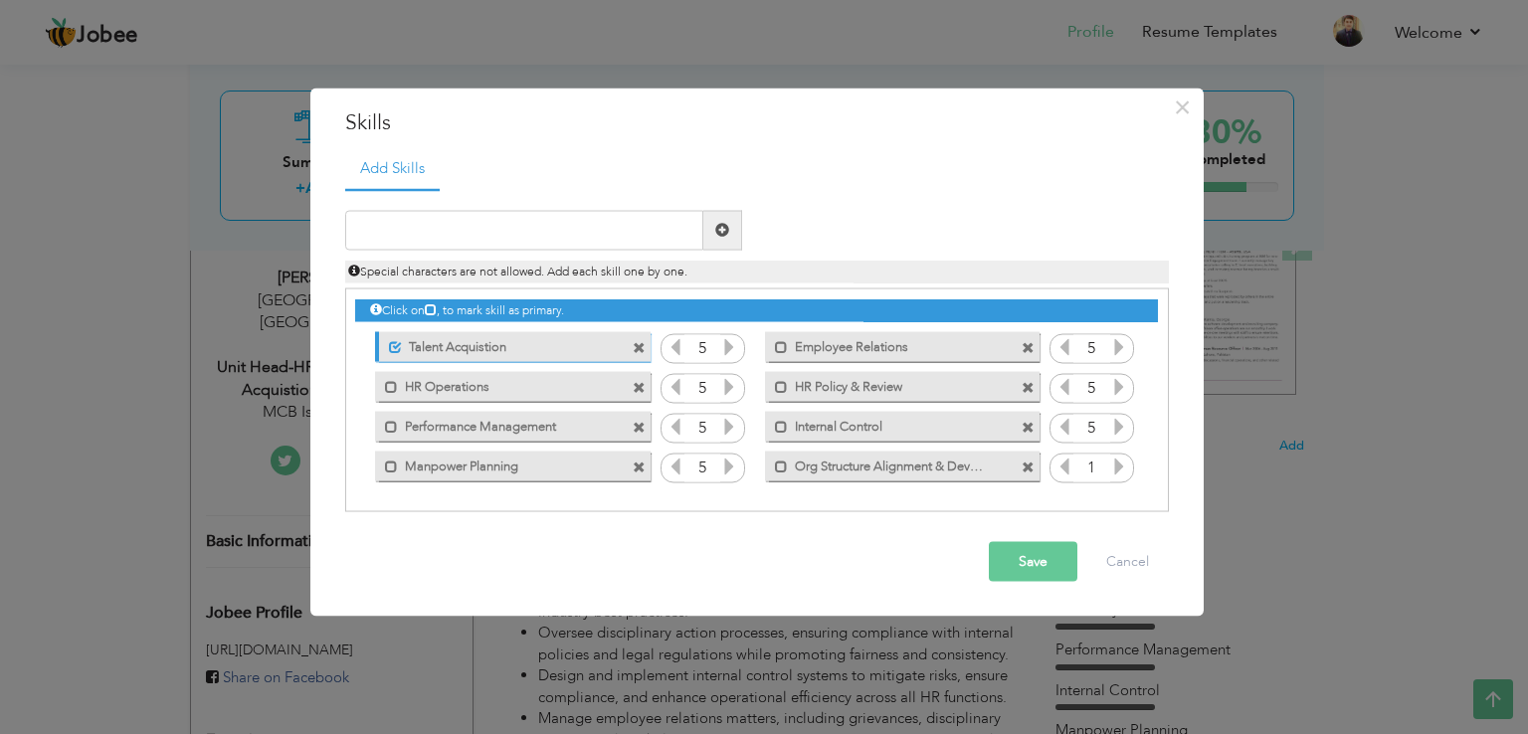
click at [1115, 469] on icon at bounding box center [1119, 466] width 18 height 18
click at [1042, 550] on button "Save" at bounding box center [1033, 561] width 89 height 40
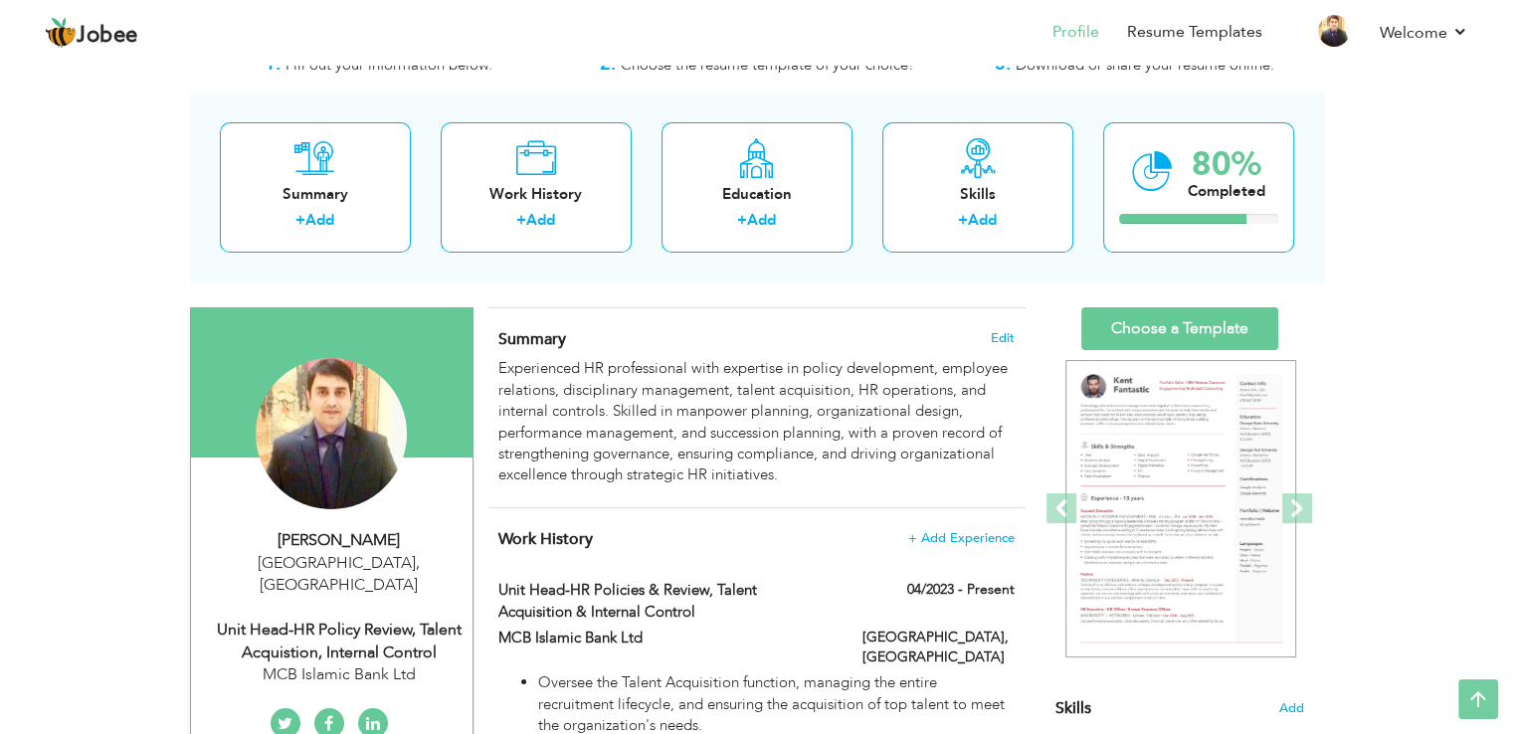
scroll to position [68, 0]
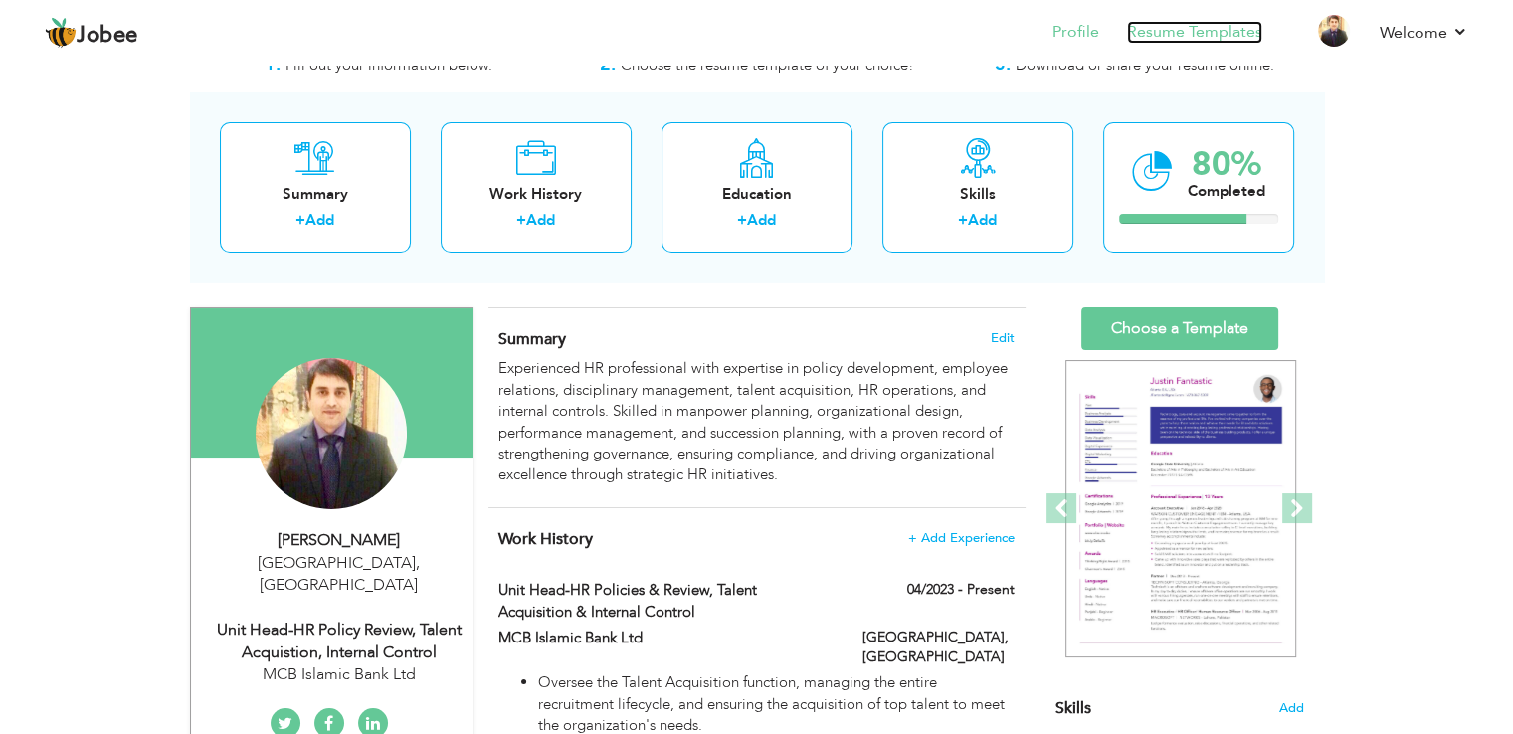
click at [1196, 34] on link "Resume Templates" at bounding box center [1194, 32] width 135 height 23
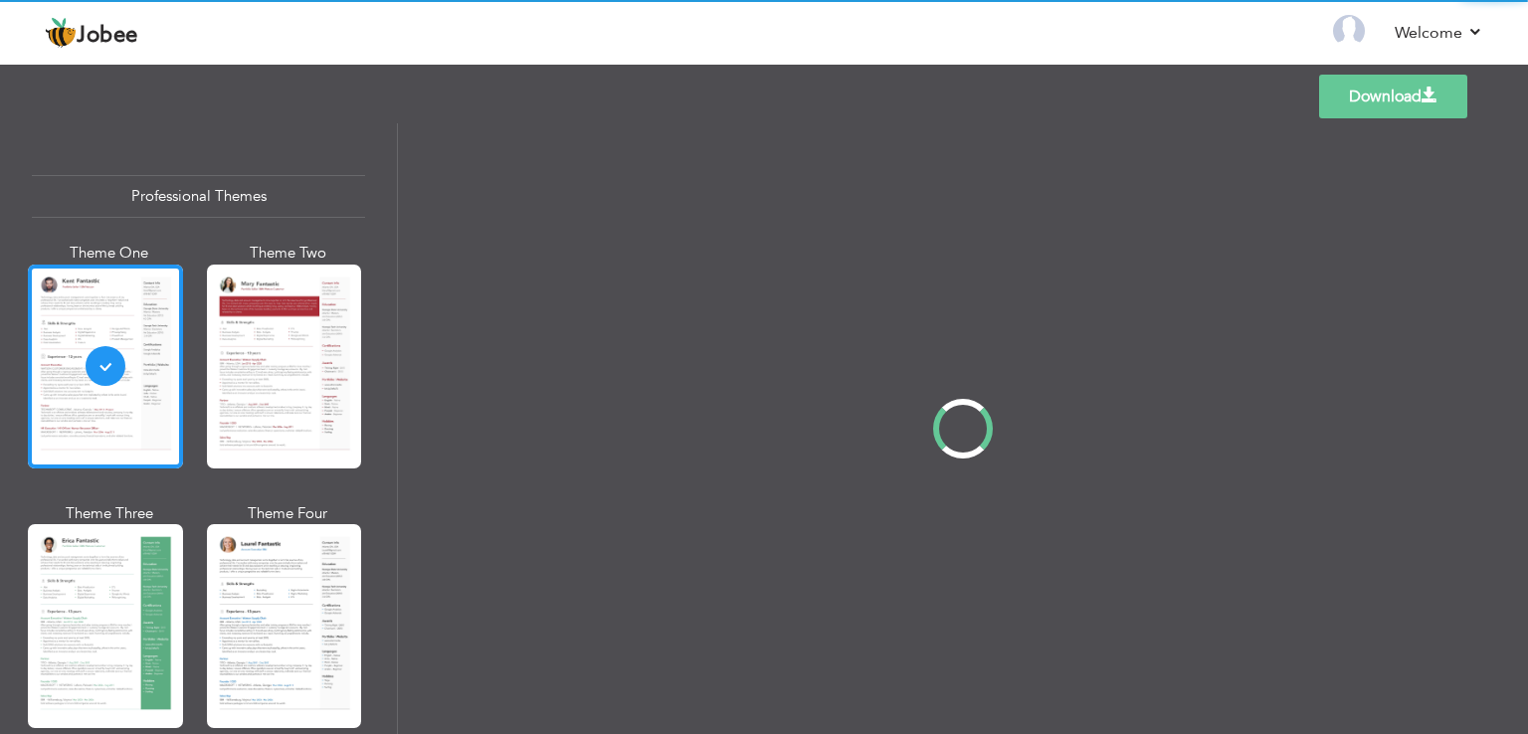
click at [92, 597] on div at bounding box center [105, 626] width 155 height 204
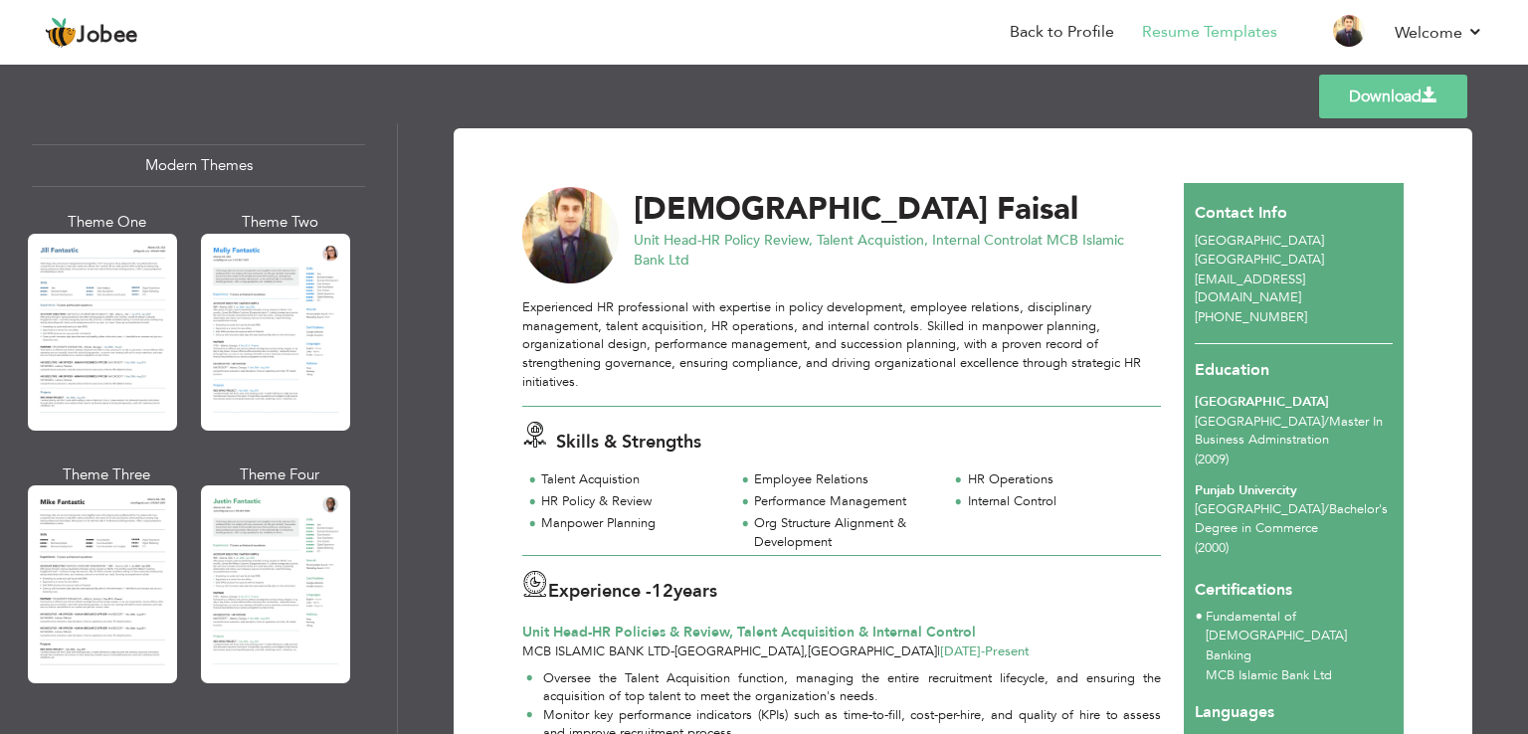
scroll to position [897, 0]
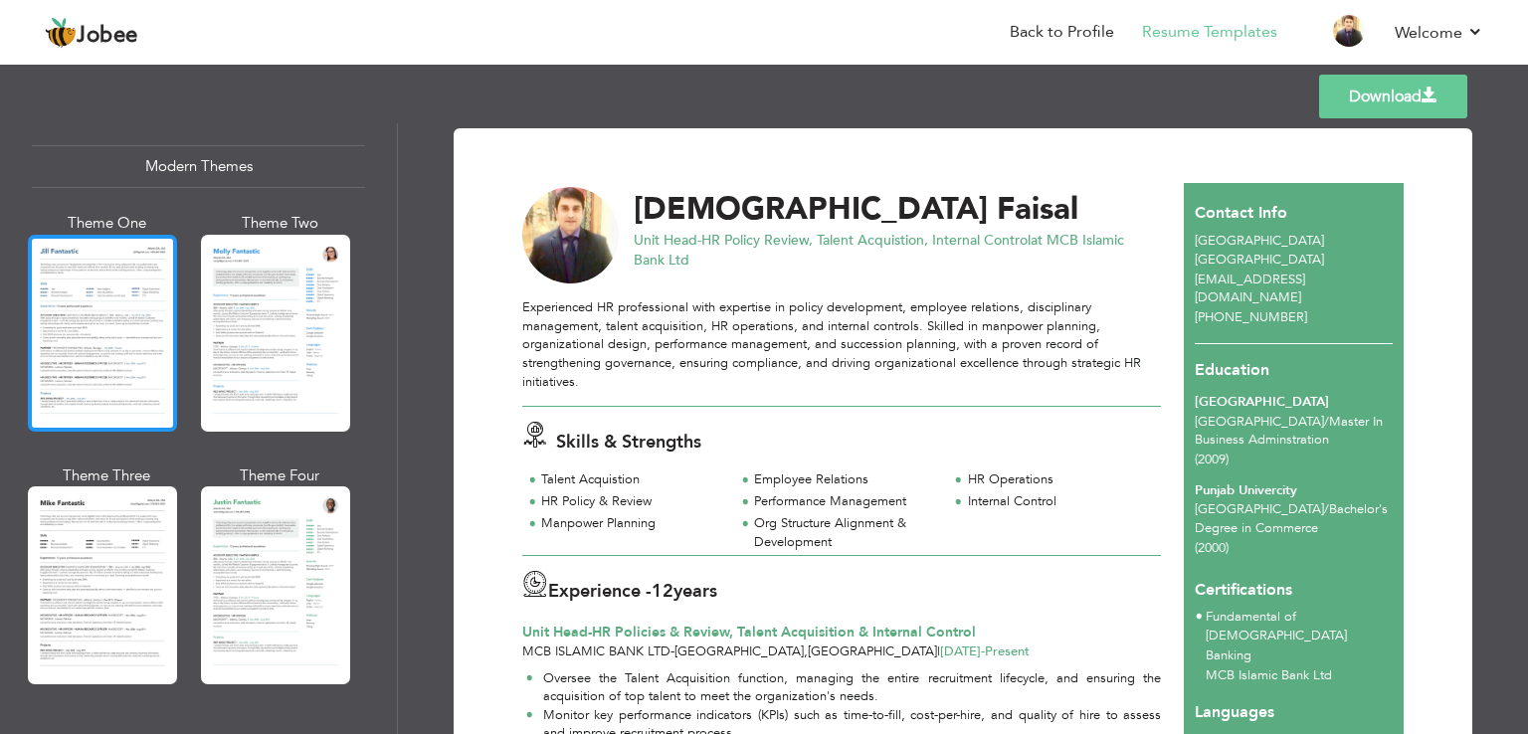
click at [136, 314] on div at bounding box center [102, 333] width 149 height 197
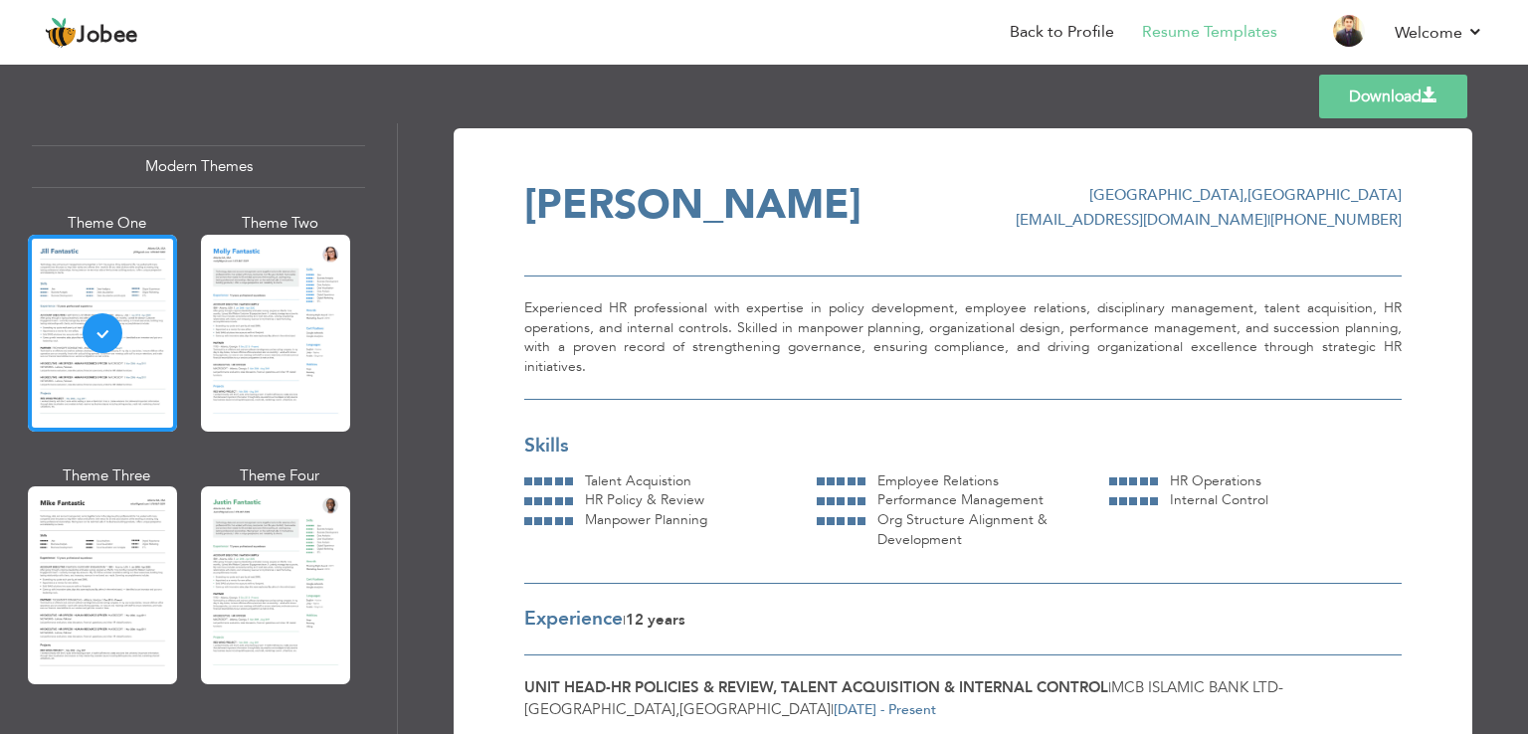
click at [288, 319] on div at bounding box center [275, 333] width 149 height 197
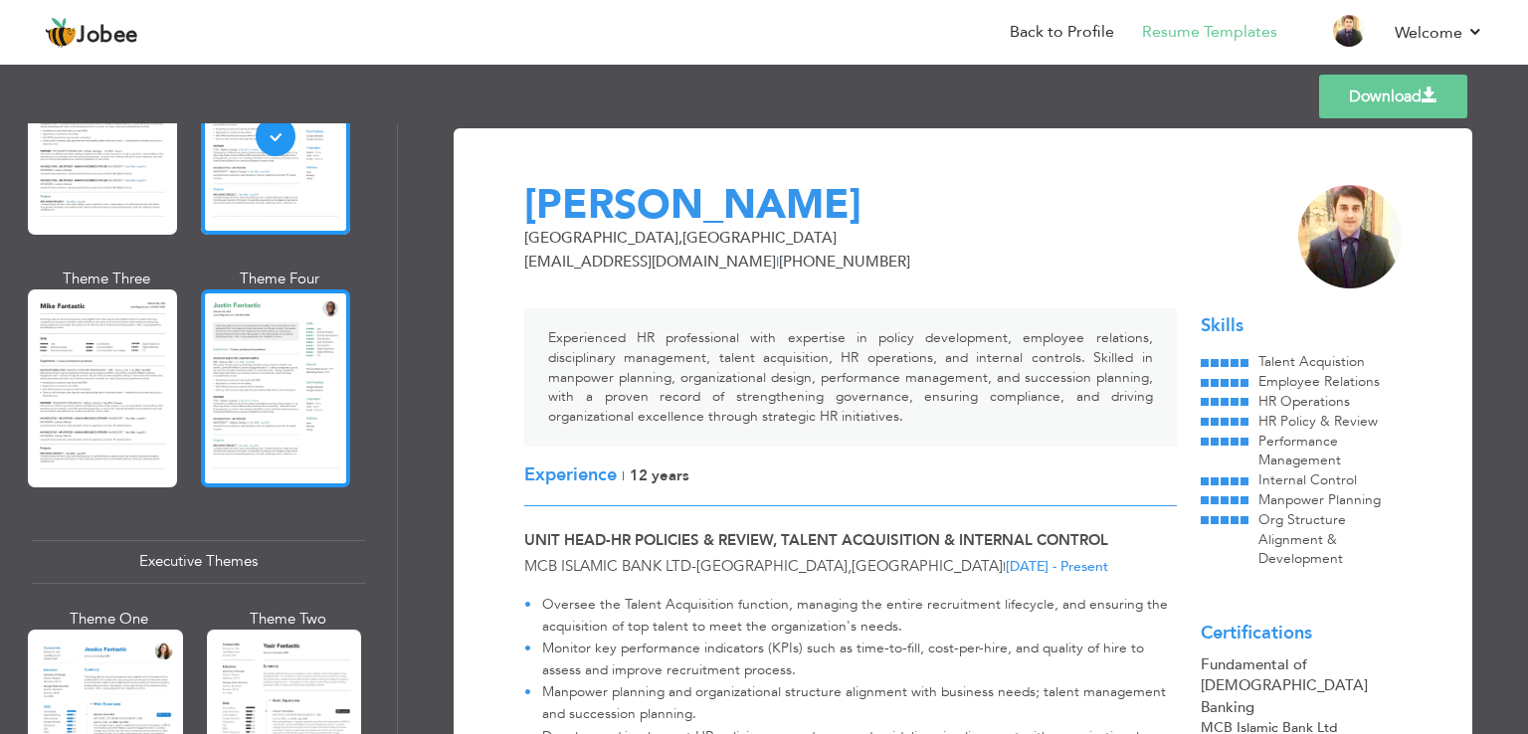
scroll to position [1097, 0]
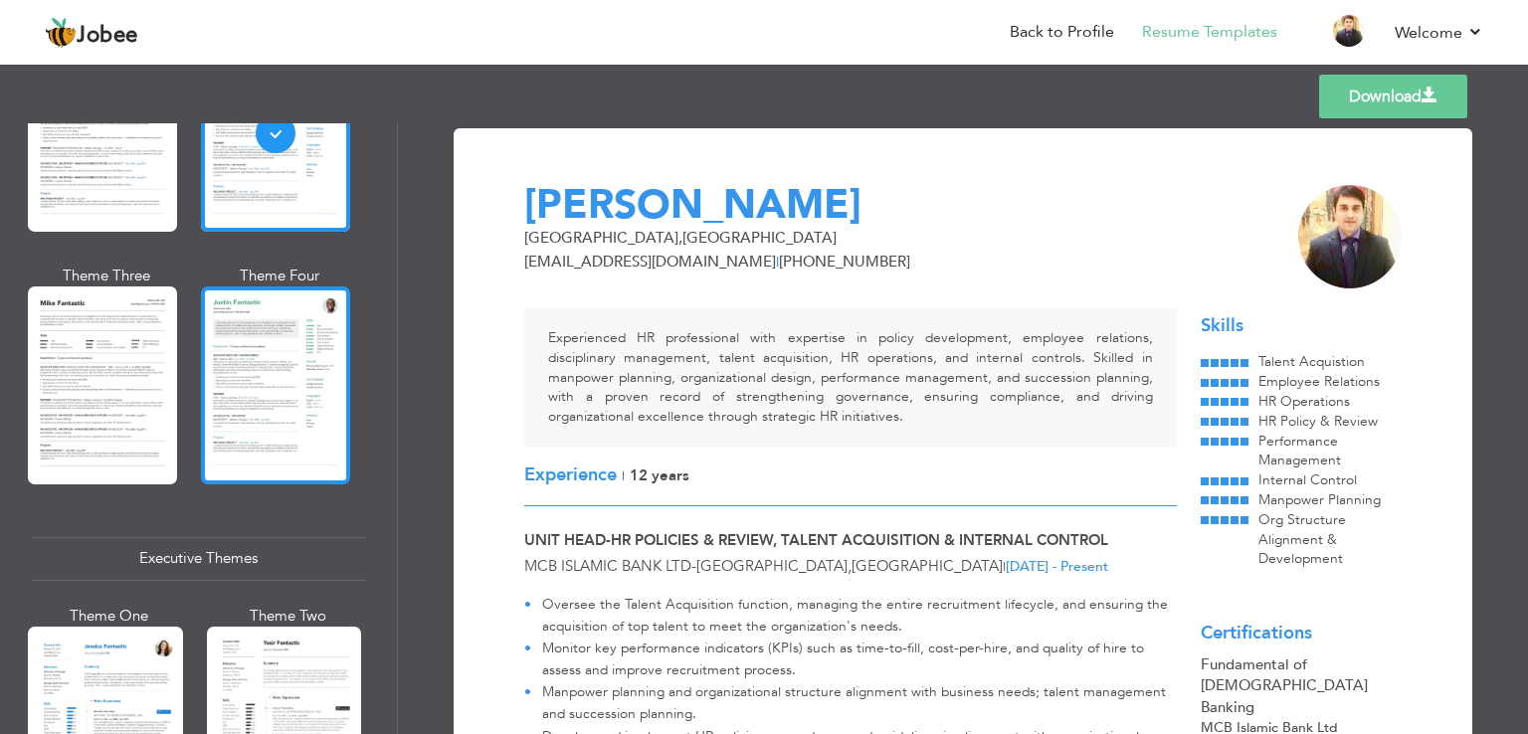
click at [252, 403] on div at bounding box center [275, 384] width 149 height 197
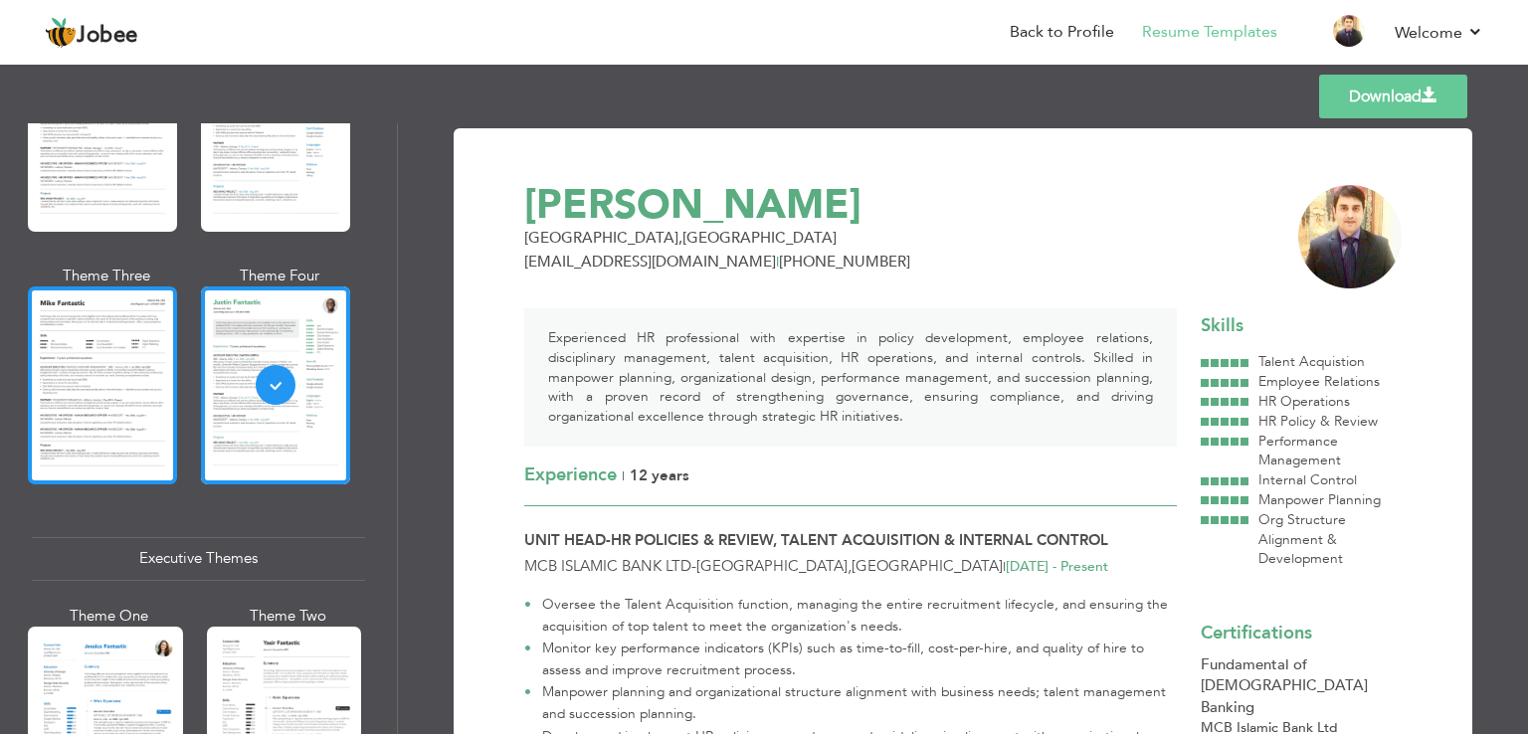
click at [127, 427] on div at bounding box center [102, 384] width 149 height 197
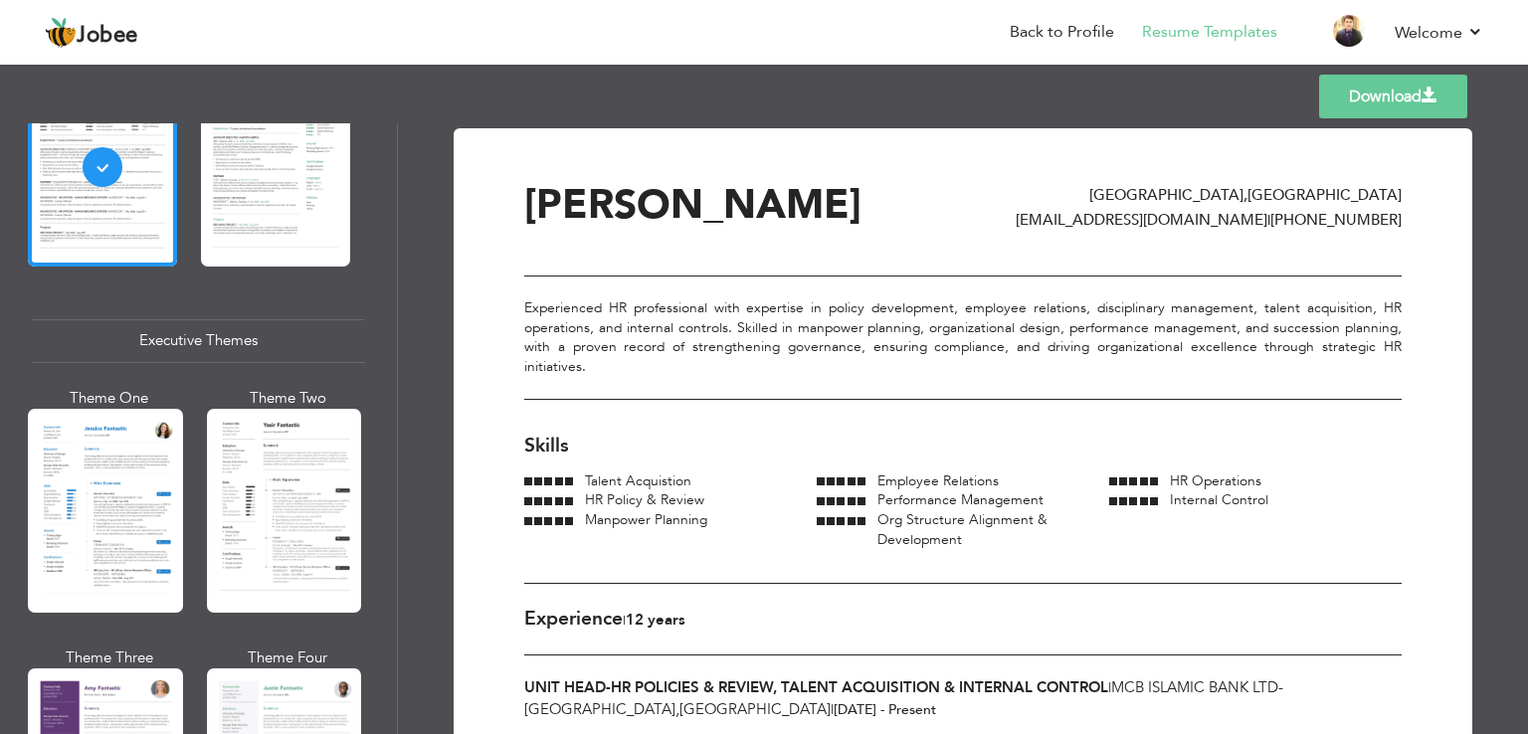
scroll to position [1317, 0]
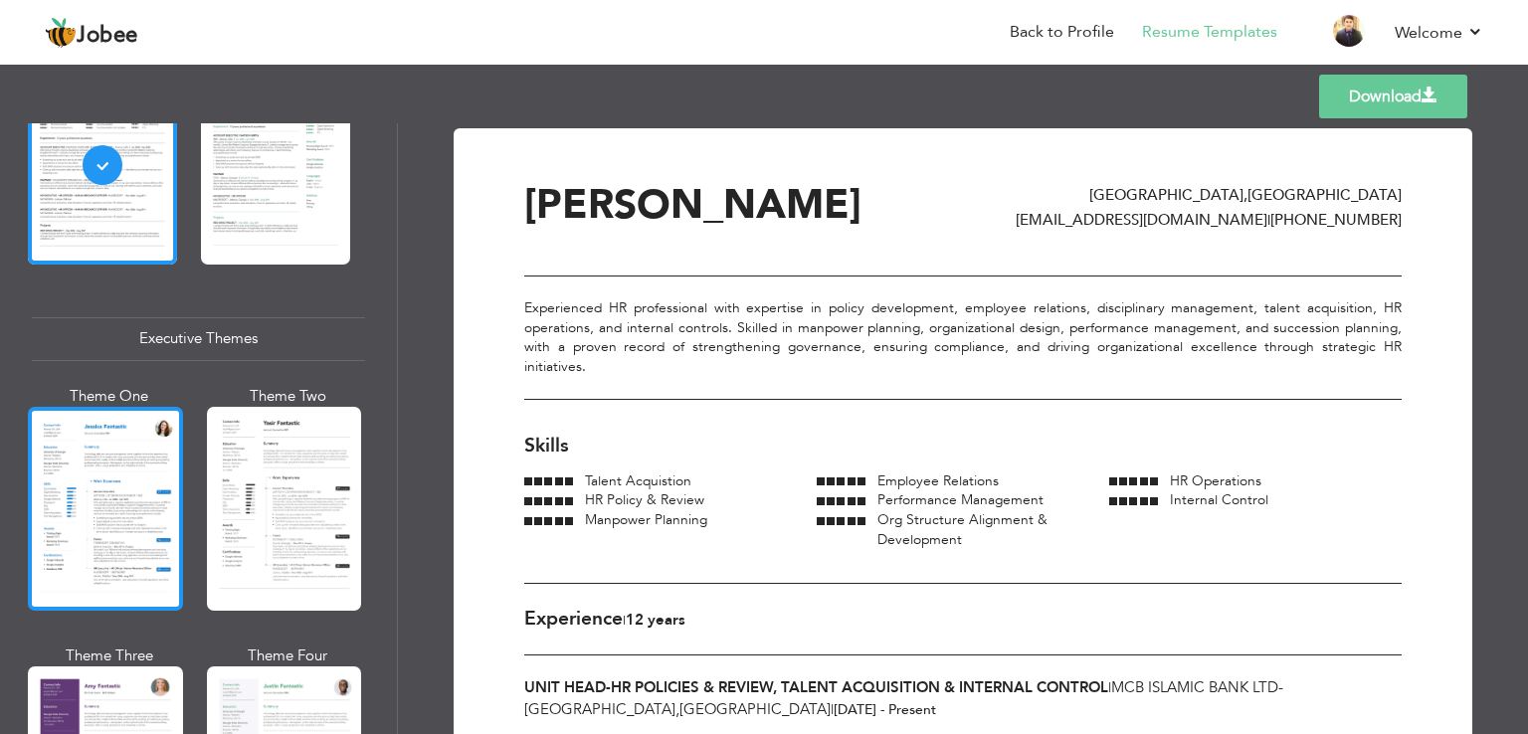
click at [119, 506] on div at bounding box center [105, 509] width 155 height 204
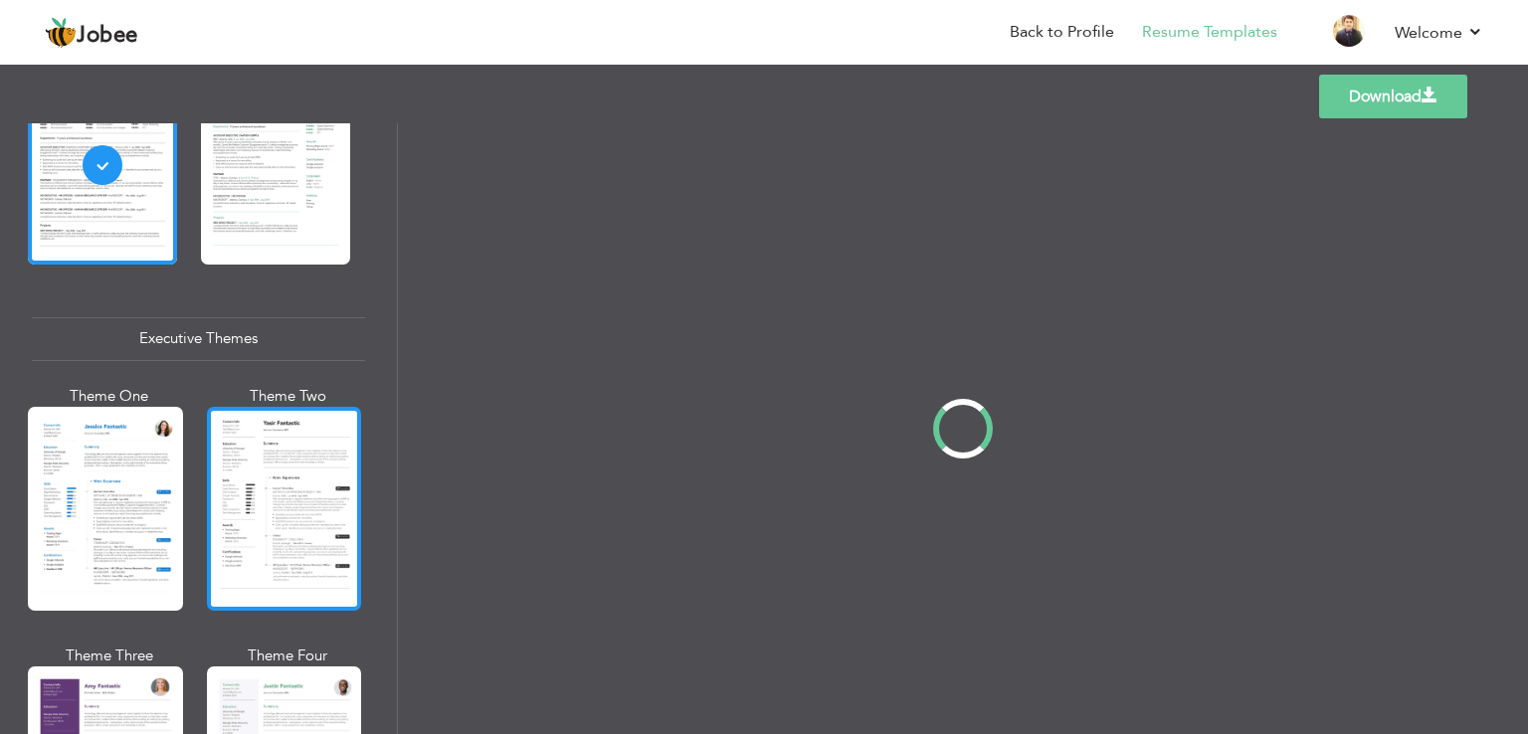
scroll to position [1316, 0]
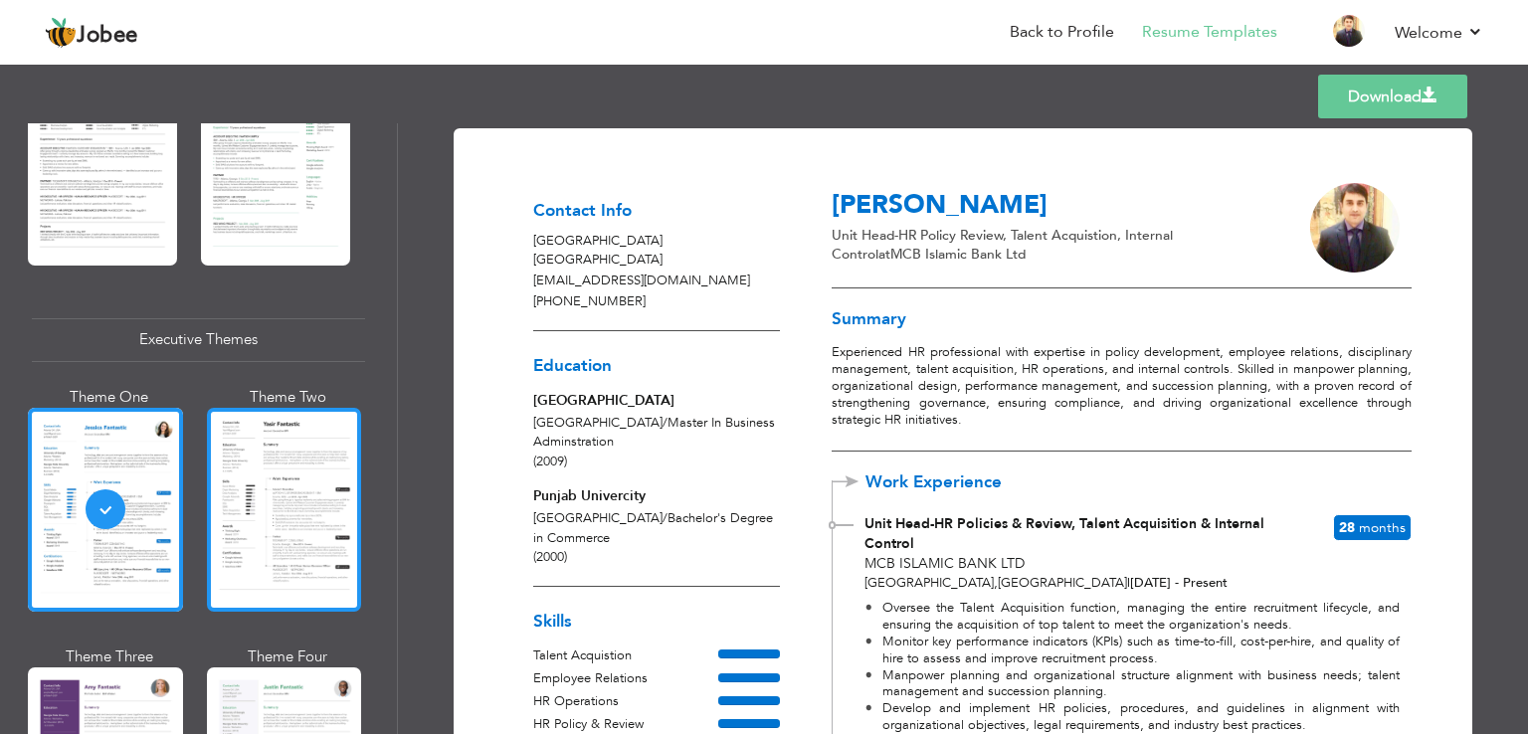
click at [263, 539] on div at bounding box center [284, 510] width 155 height 204
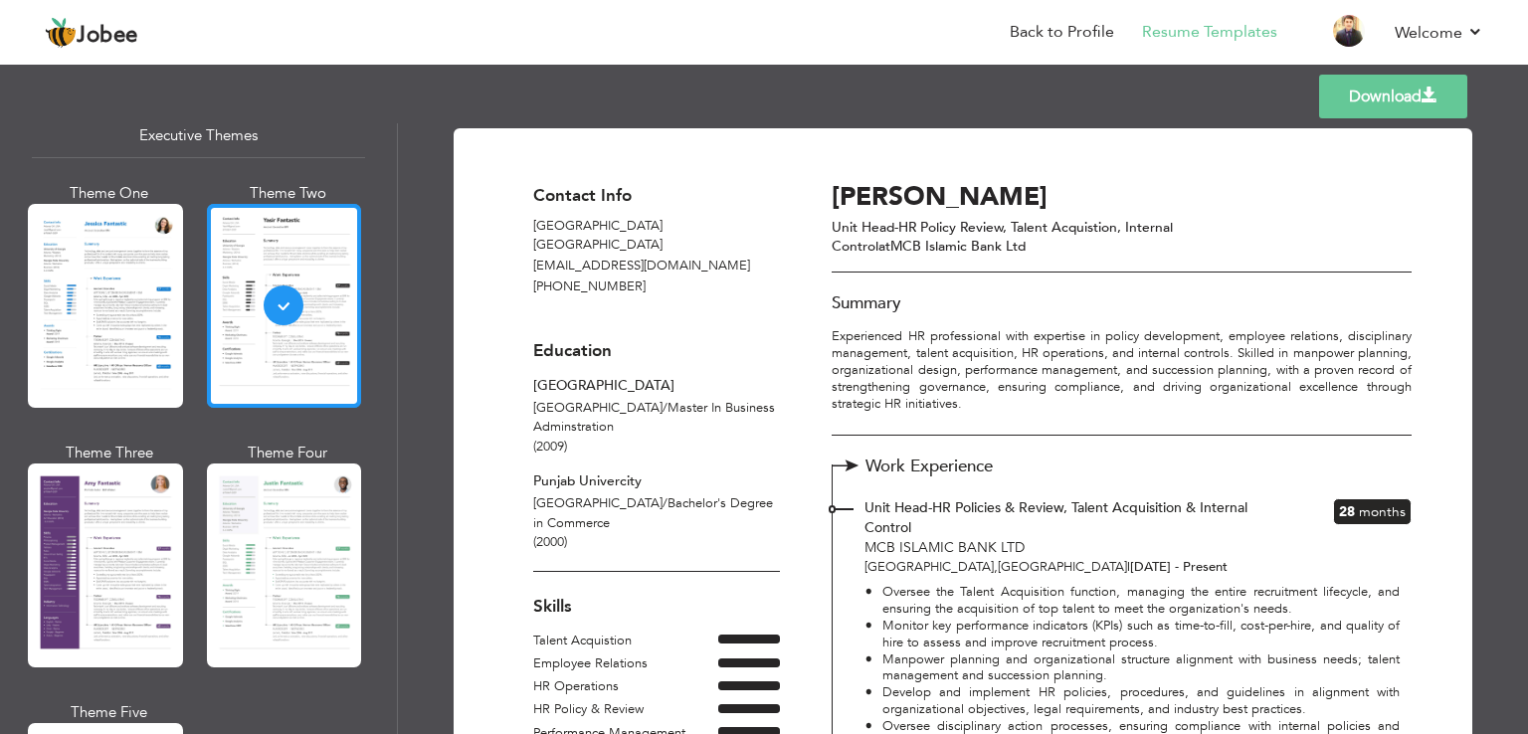
scroll to position [1528, 0]
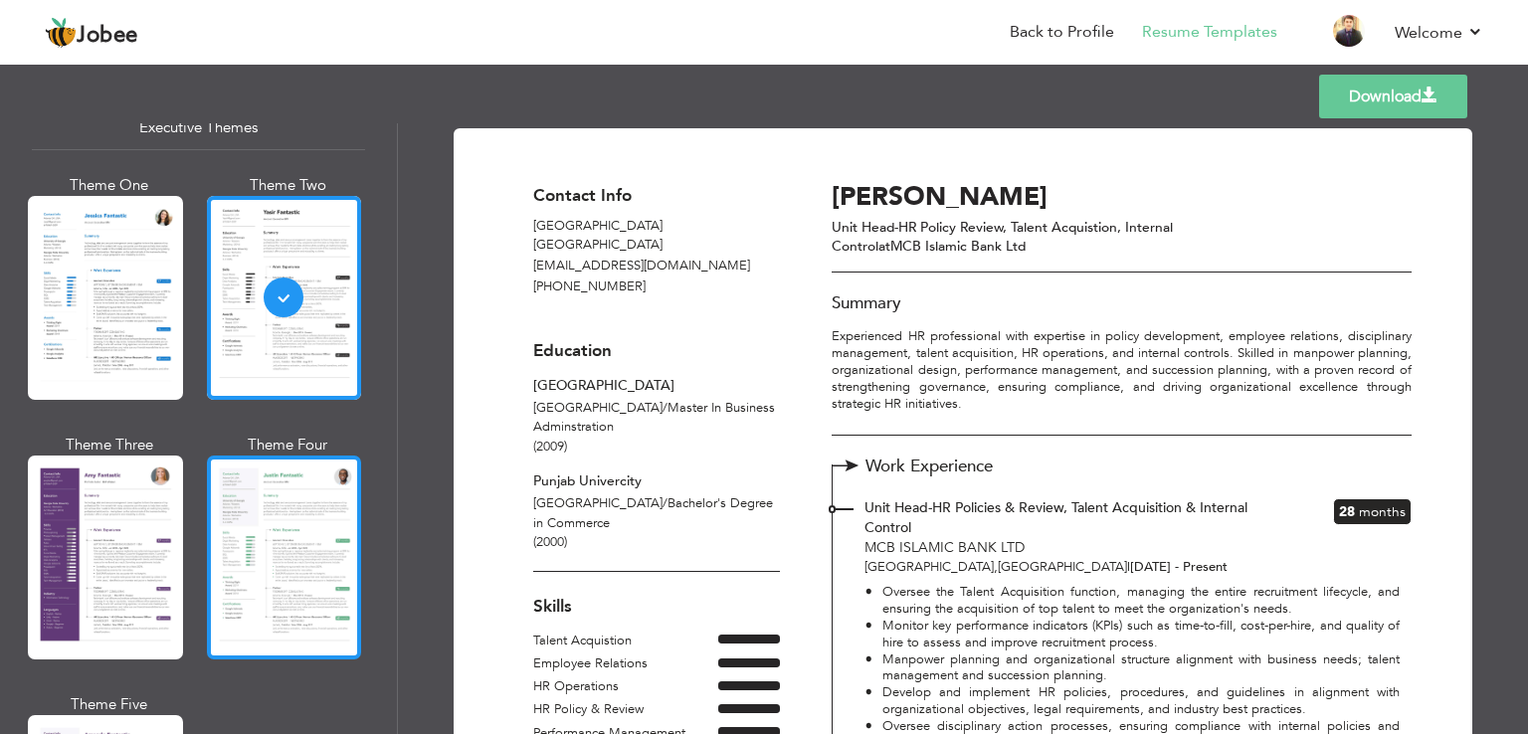
click at [256, 562] on div at bounding box center [284, 558] width 155 height 204
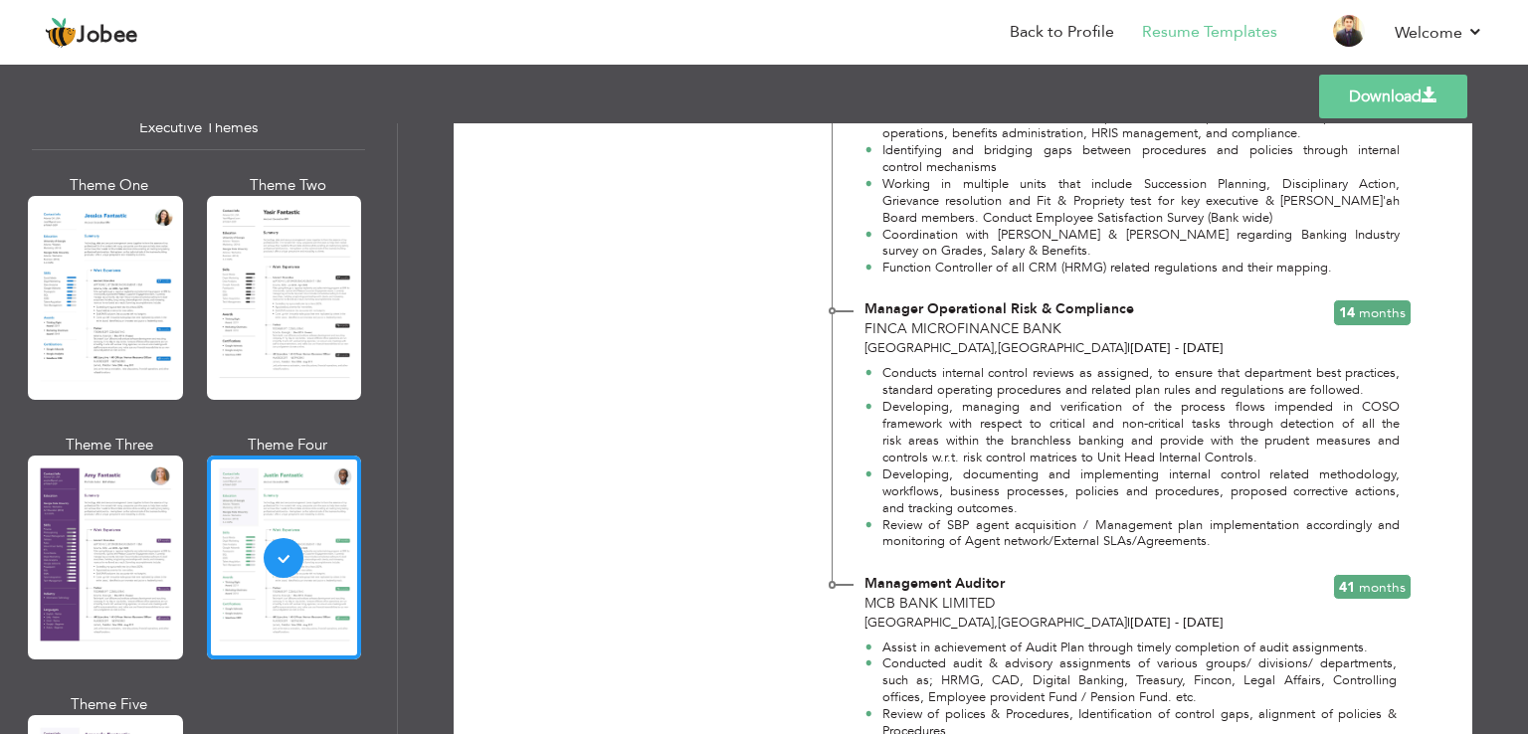
scroll to position [1487, 0]
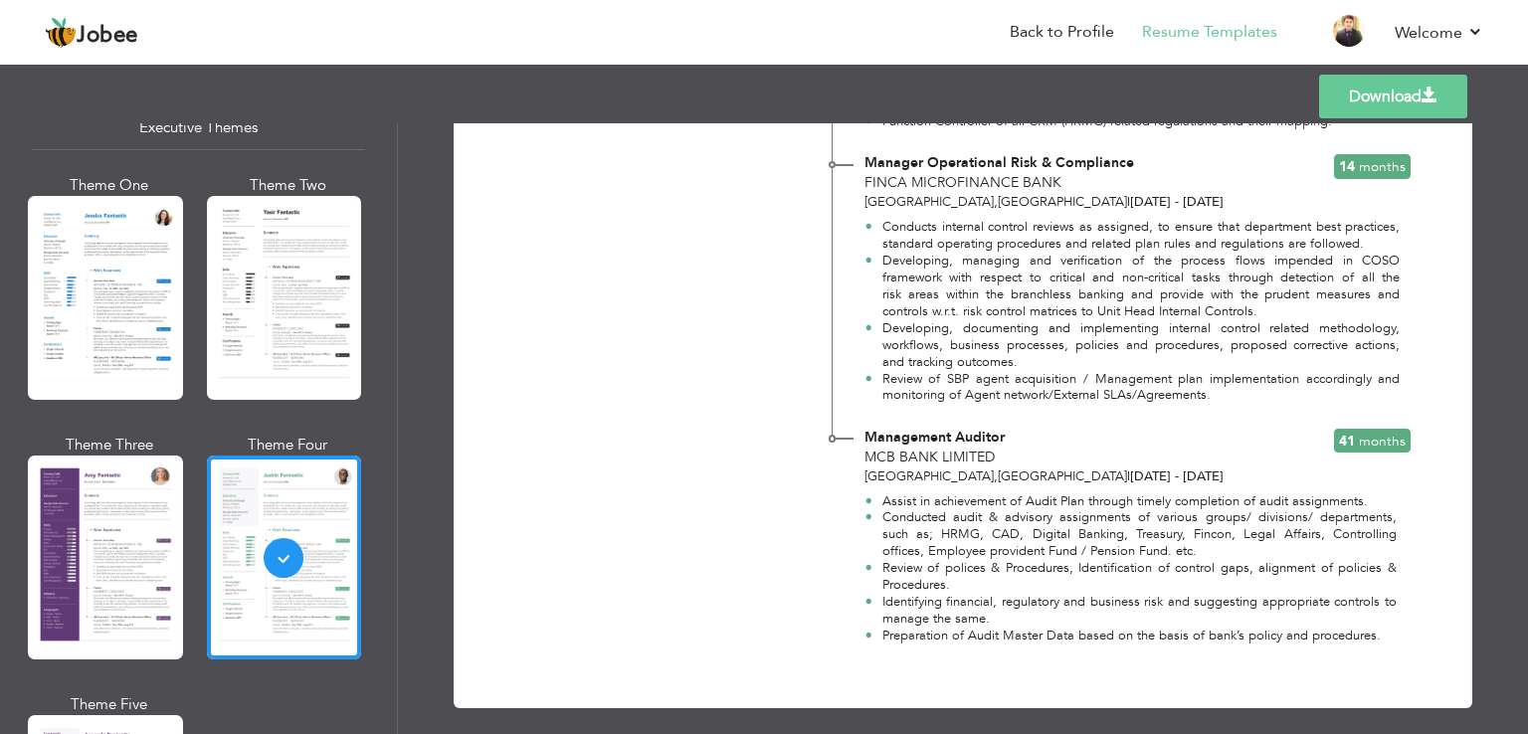
click at [1381, 89] on link "Download" at bounding box center [1393, 97] width 148 height 44
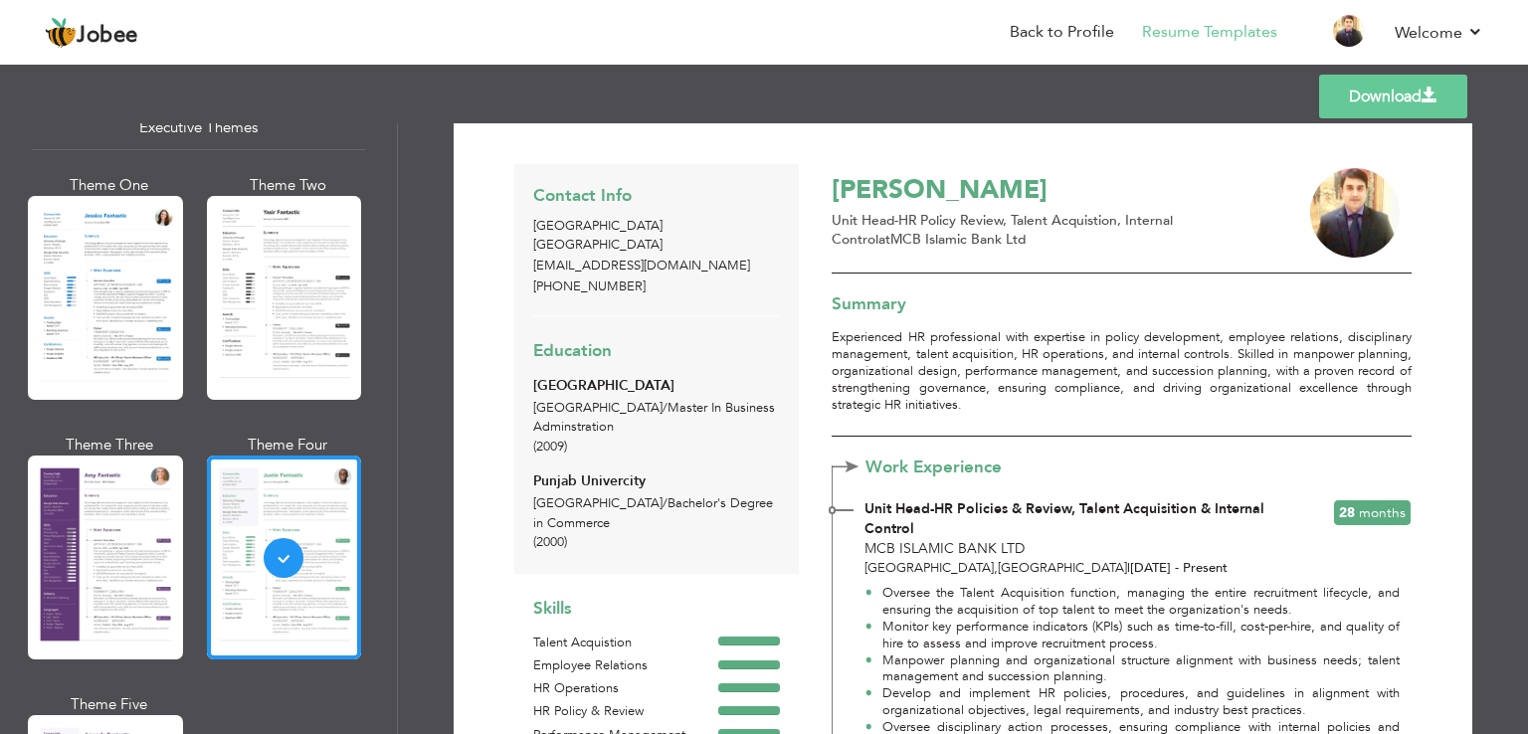
scroll to position [0, 0]
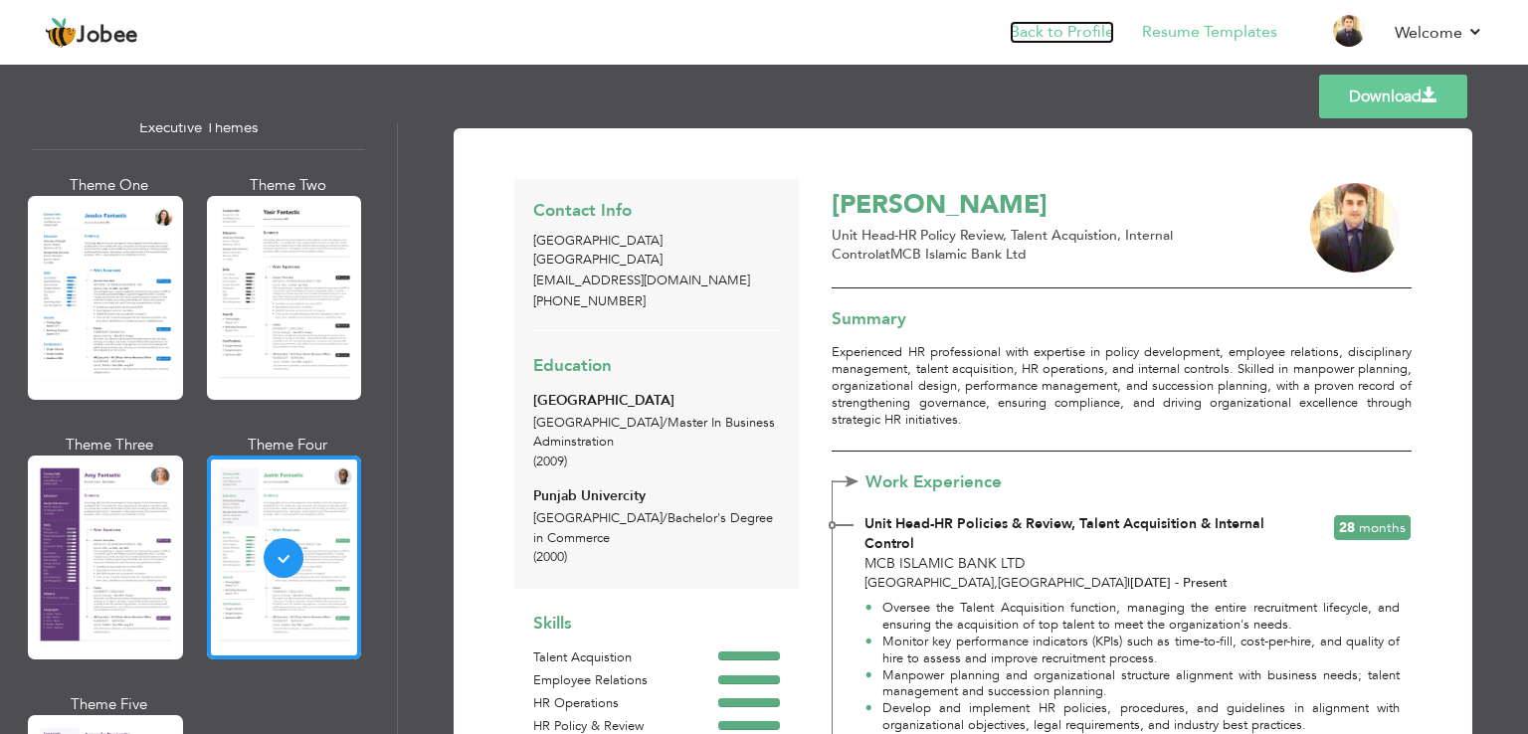
click at [1061, 29] on link "Back to Profile" at bounding box center [1062, 32] width 104 height 23
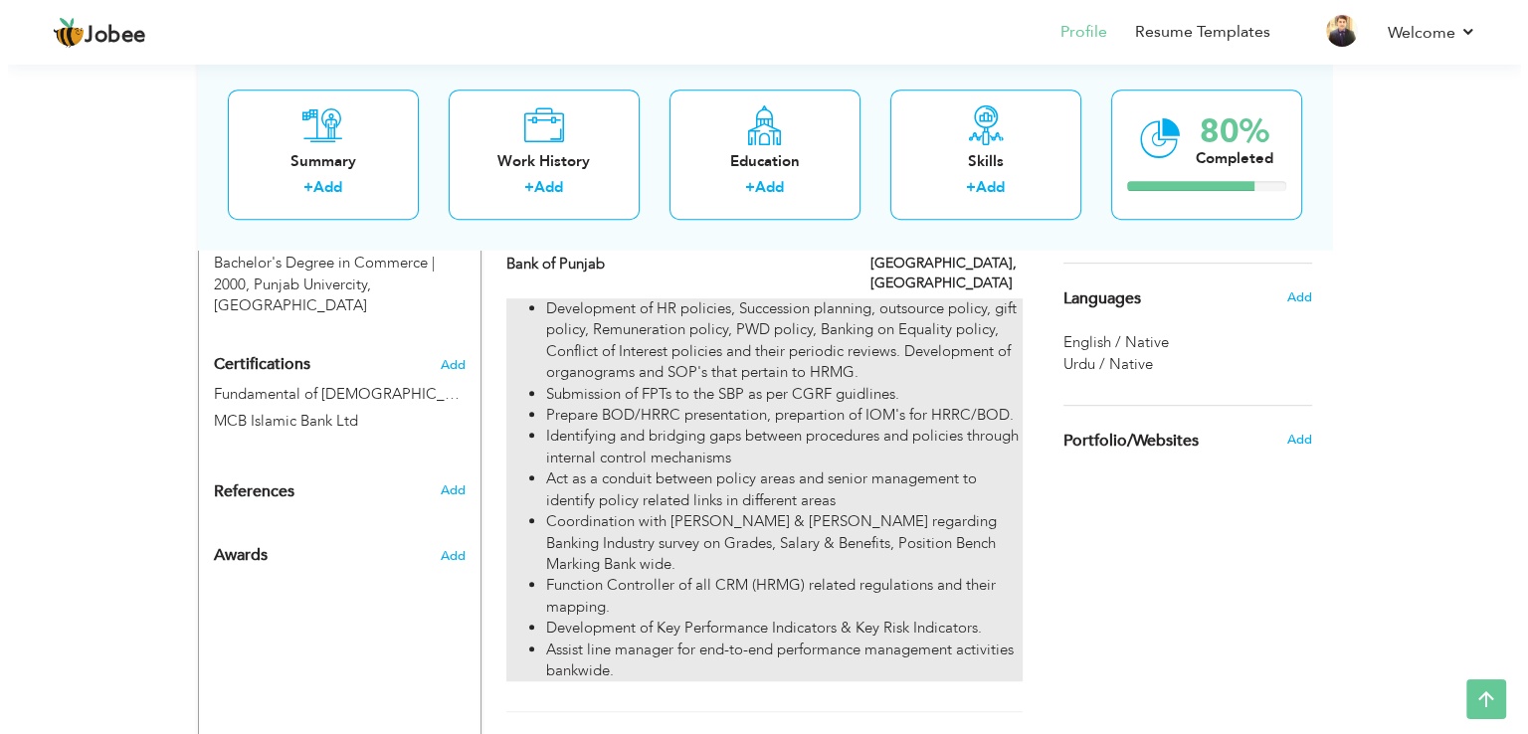
scroll to position [1033, 0]
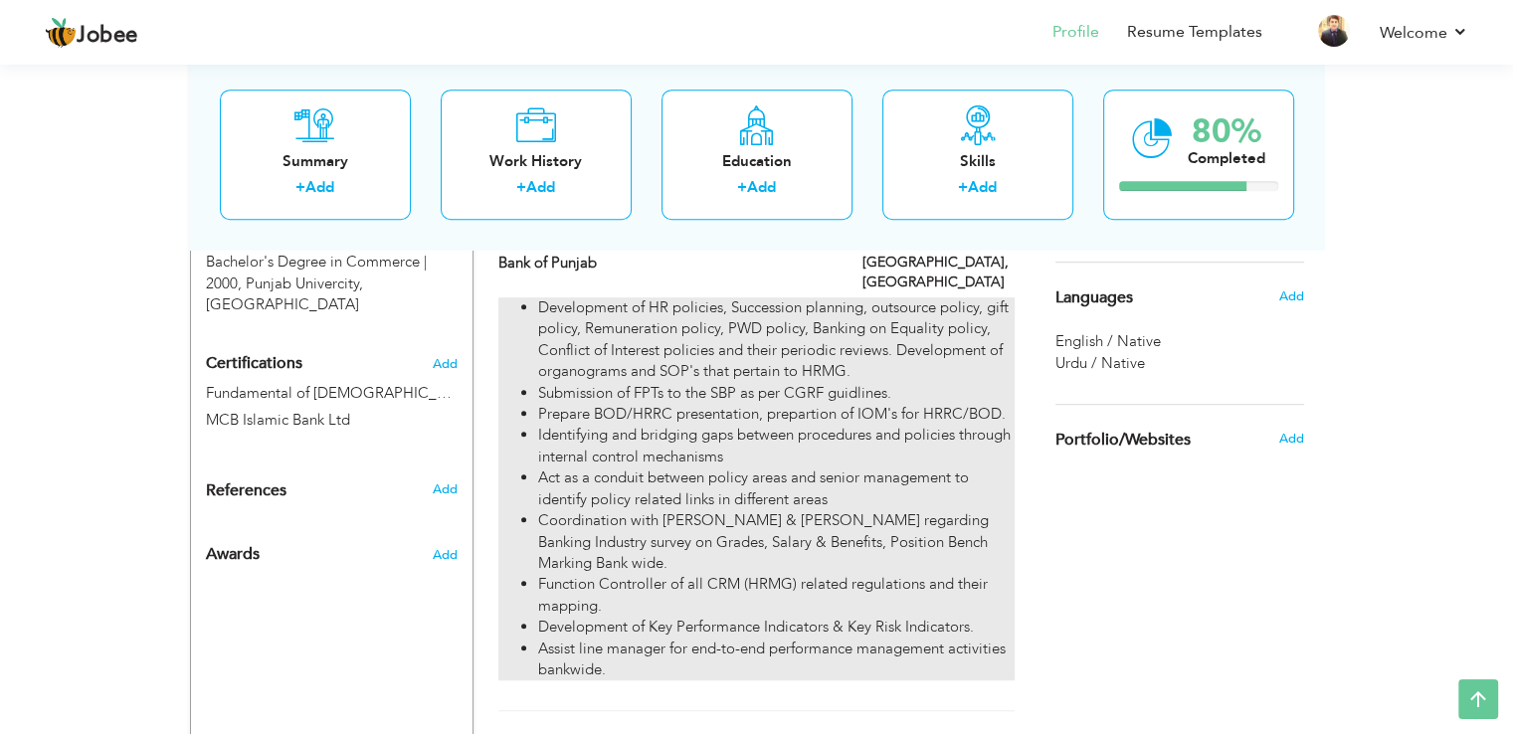
click at [686, 574] on li "Function Controller of all CRM (HRMG) related regulations and their mapping." at bounding box center [775, 595] width 475 height 43
type input "Manager HR Policy & BRP"
type input "Bank of Punjab"
type input "06/2022"
type input "04/2023"
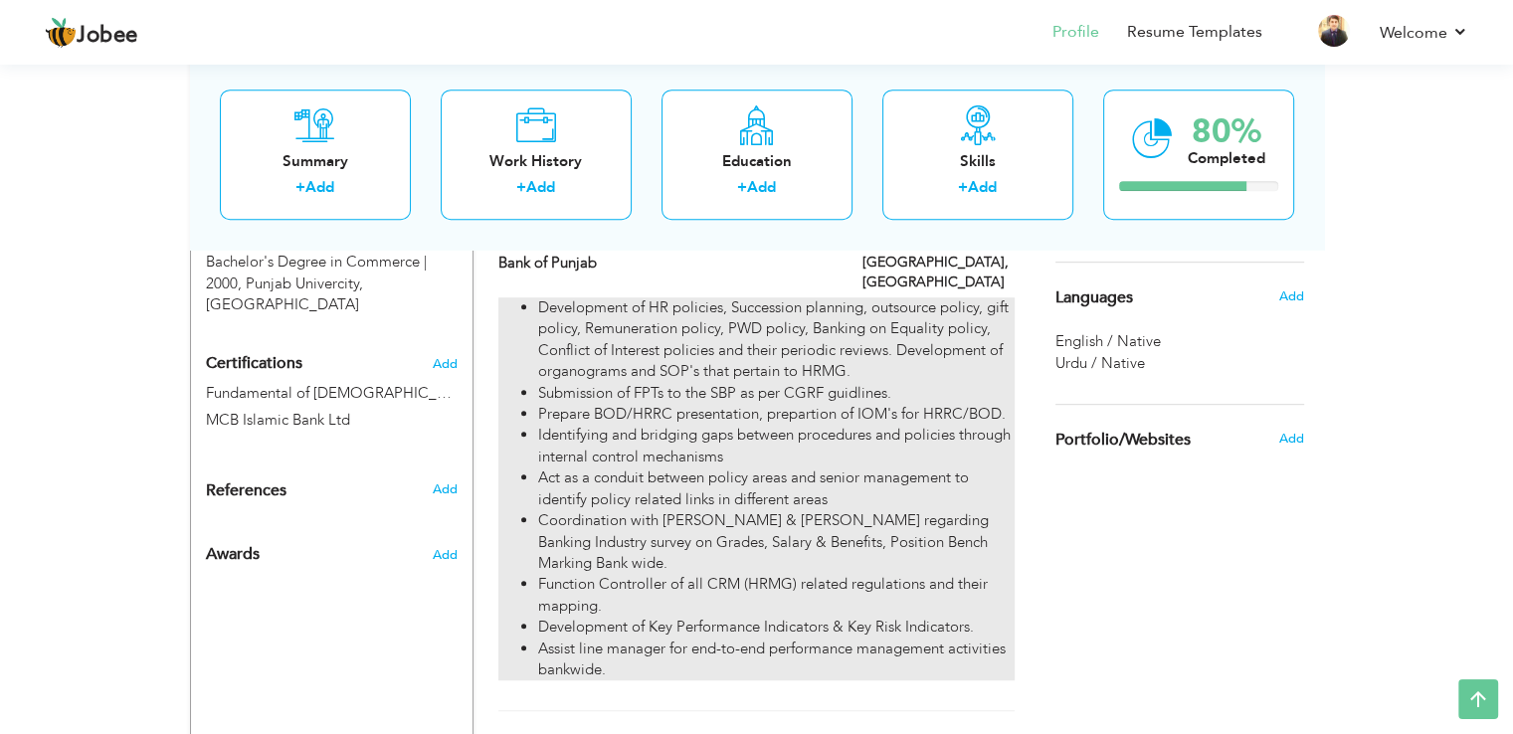
type input "[GEOGRAPHIC_DATA]"
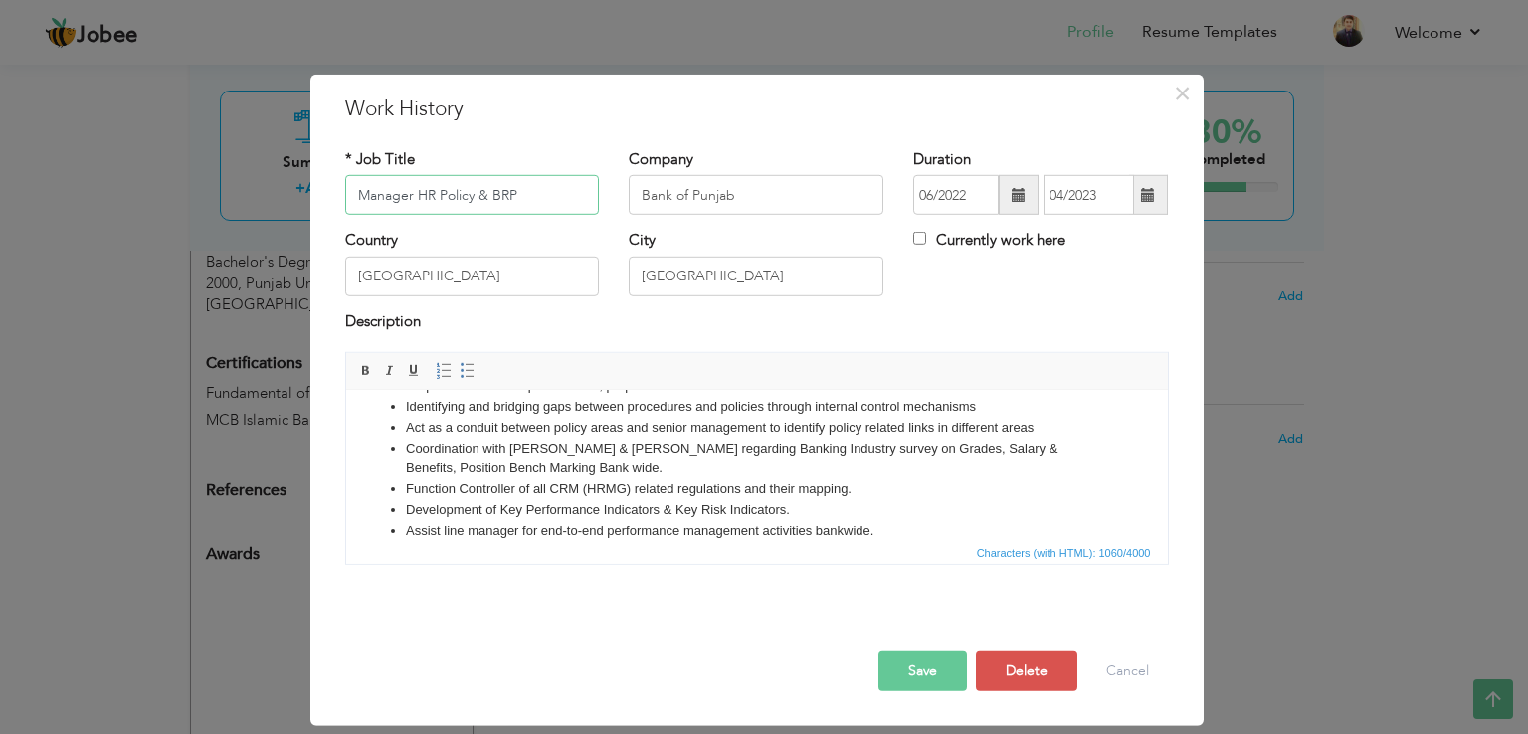
scroll to position [126, 0]
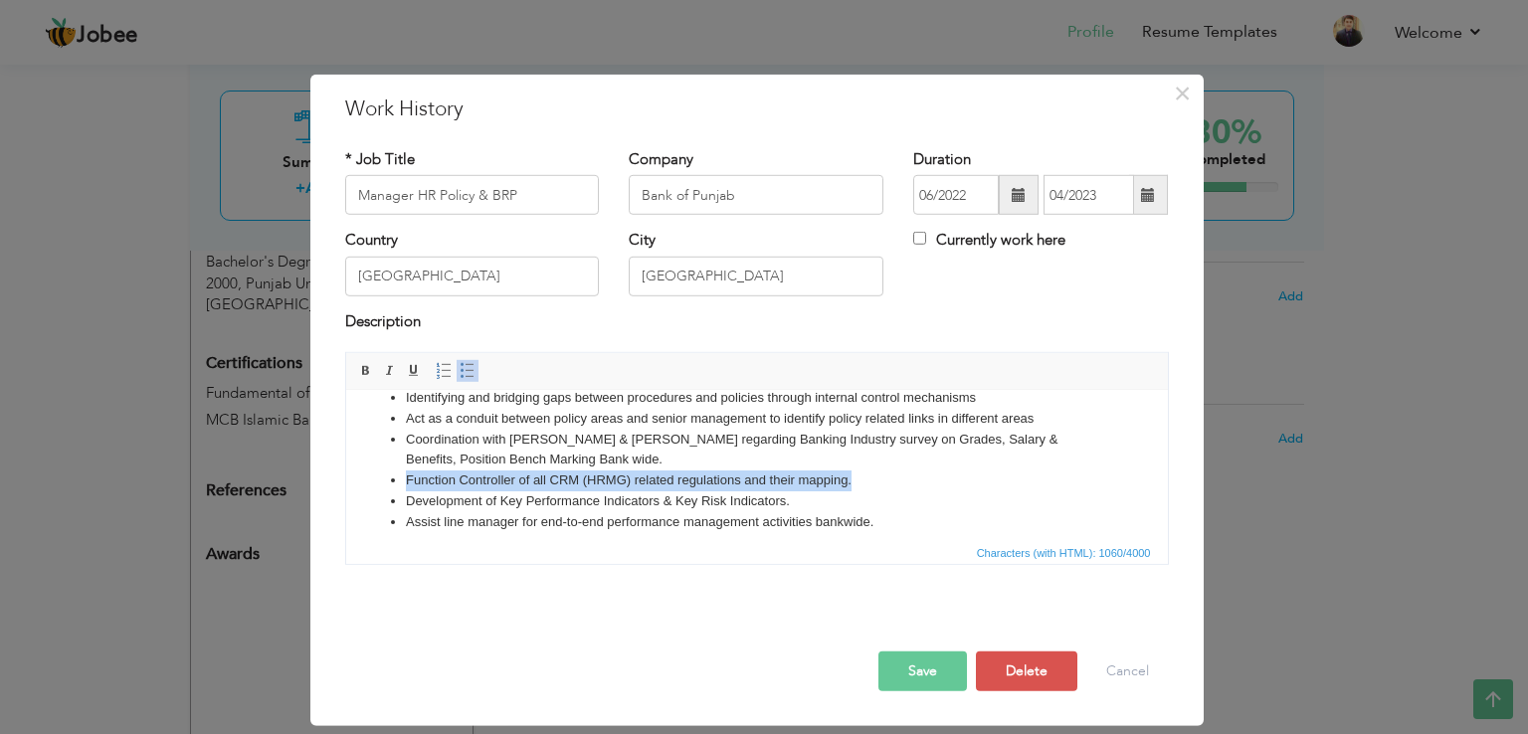
drag, startPoint x: 858, startPoint y: 481, endPoint x: 395, endPoint y: 471, distance: 463.6
click at [405, 471] on li "Function Controller of all CRM (HRMG) related regulations and their mapping." at bounding box center [756, 480] width 702 height 21
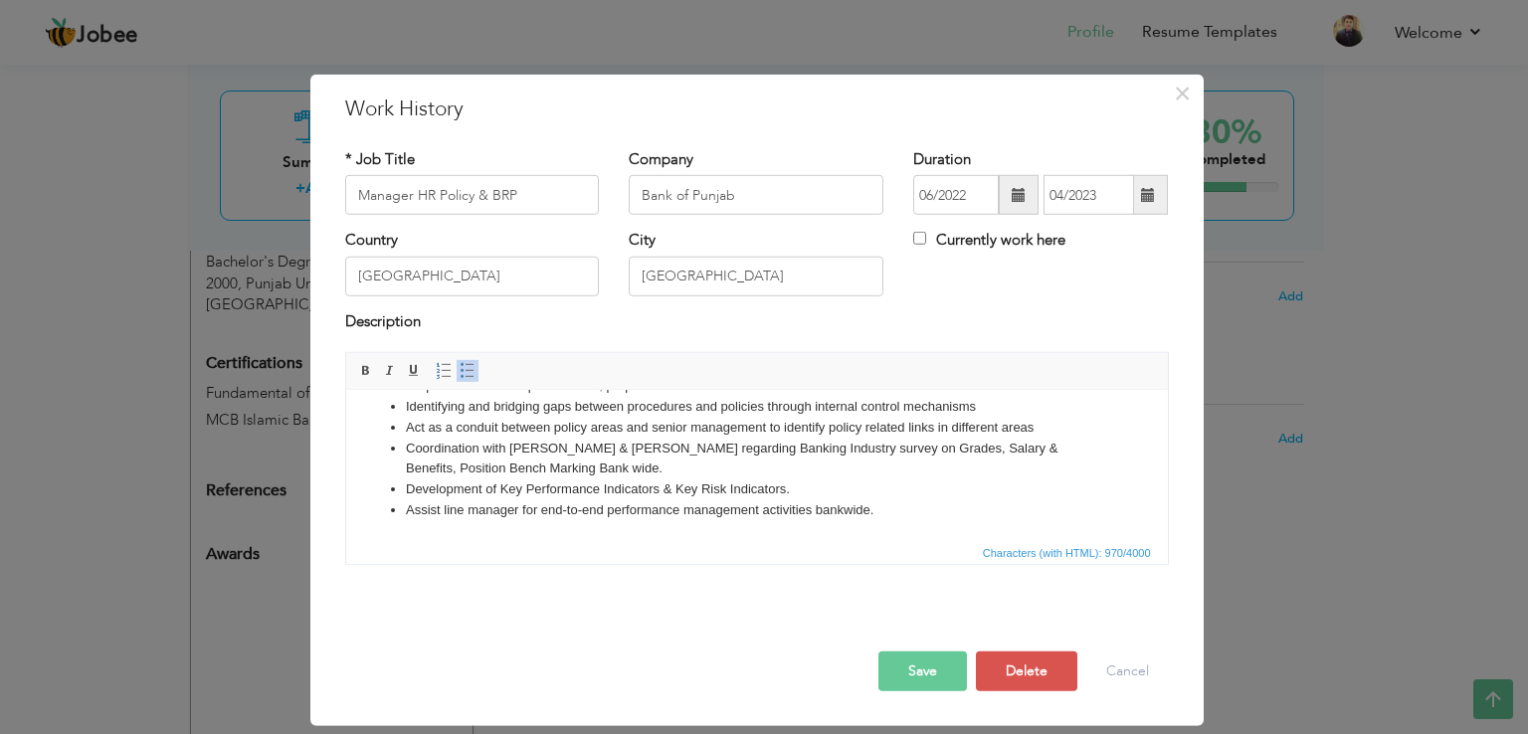
click at [919, 665] on button "Save" at bounding box center [922, 672] width 89 height 40
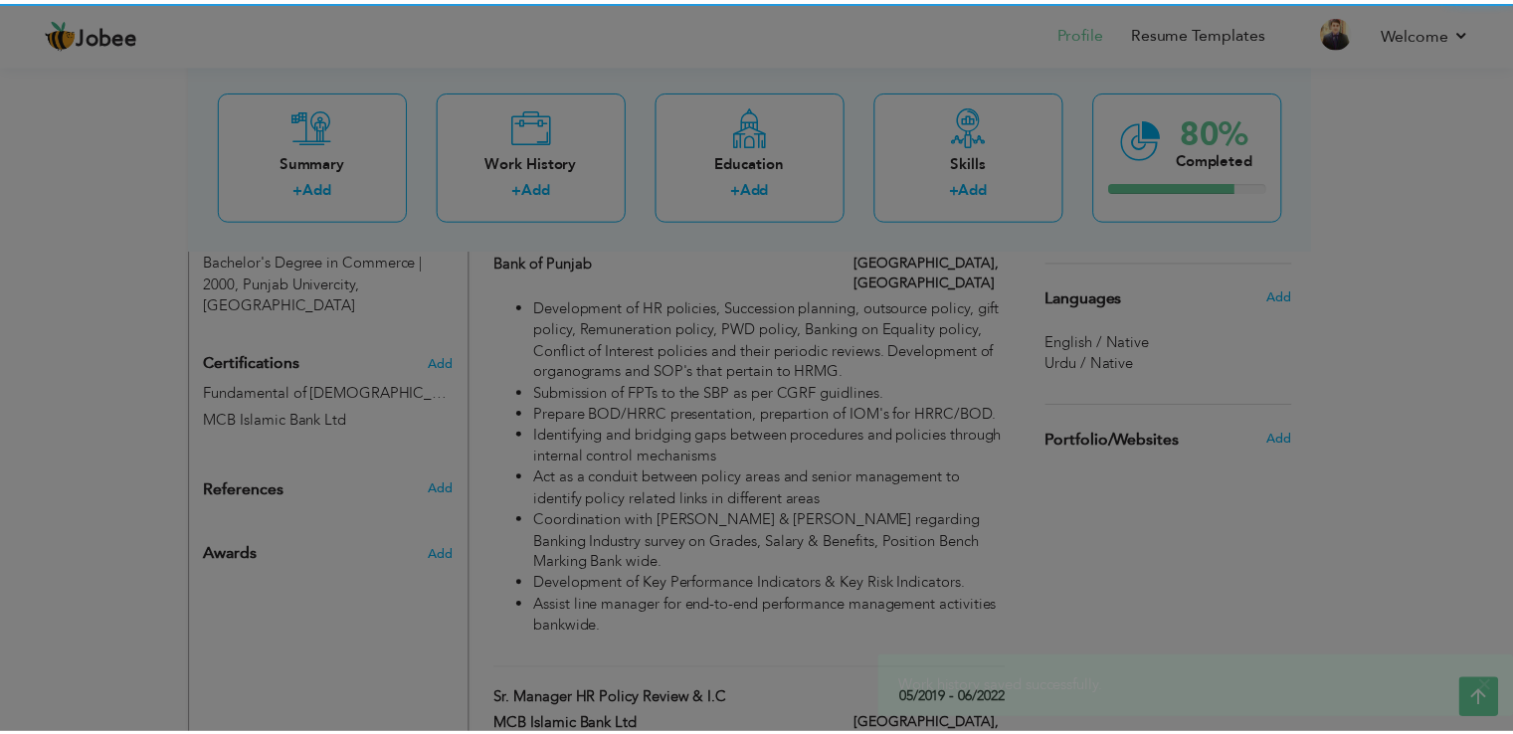
scroll to position [0, 0]
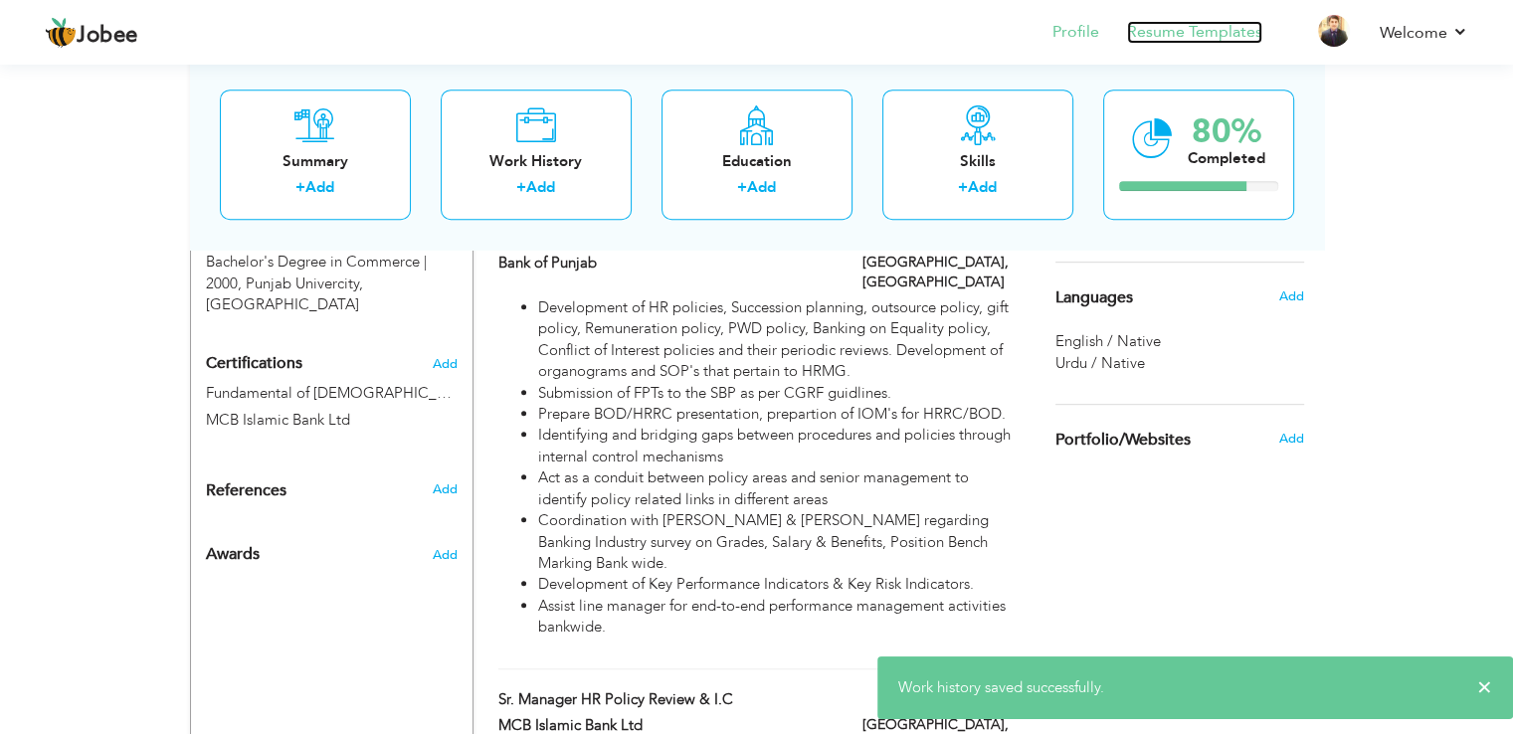
click at [1214, 34] on link "Resume Templates" at bounding box center [1194, 32] width 135 height 23
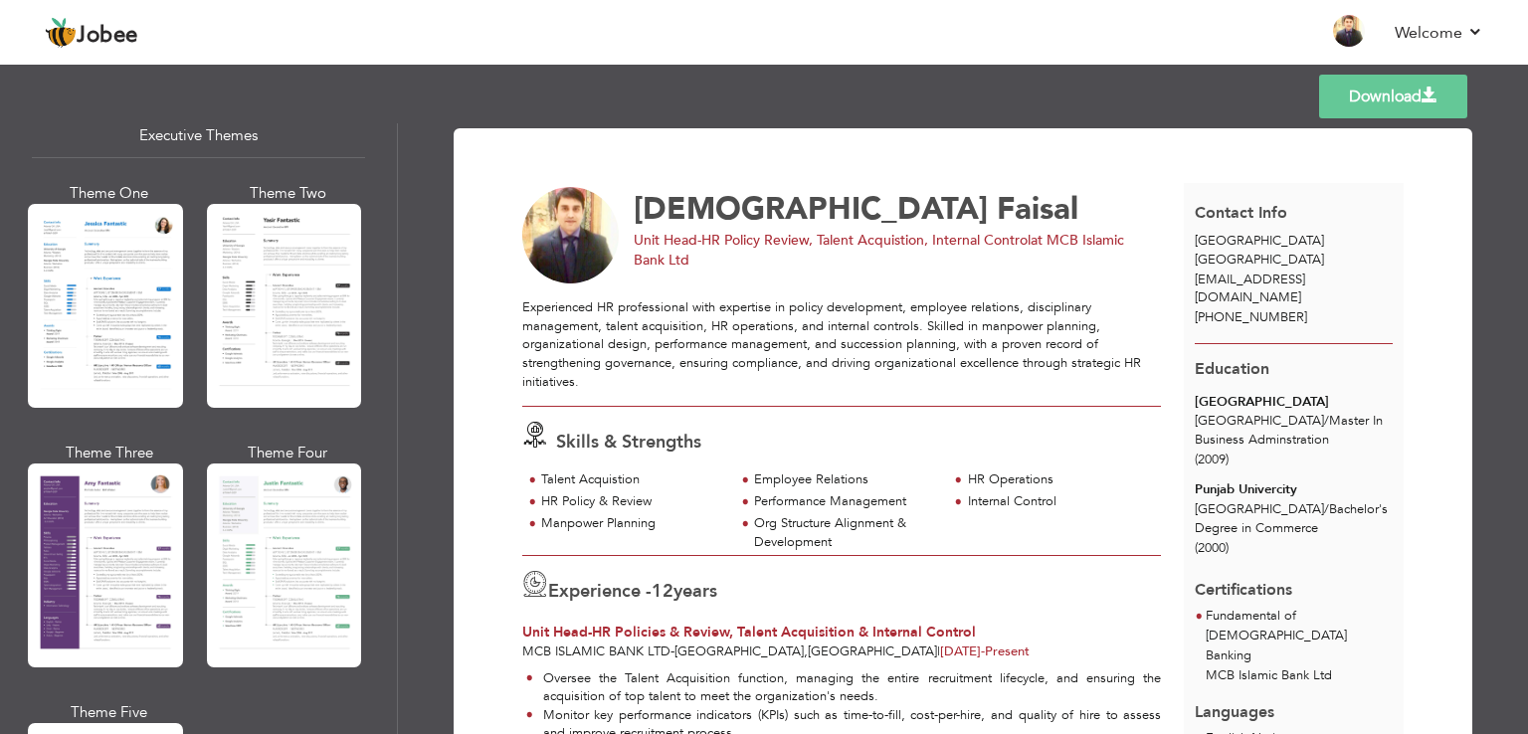
scroll to position [1531, 0]
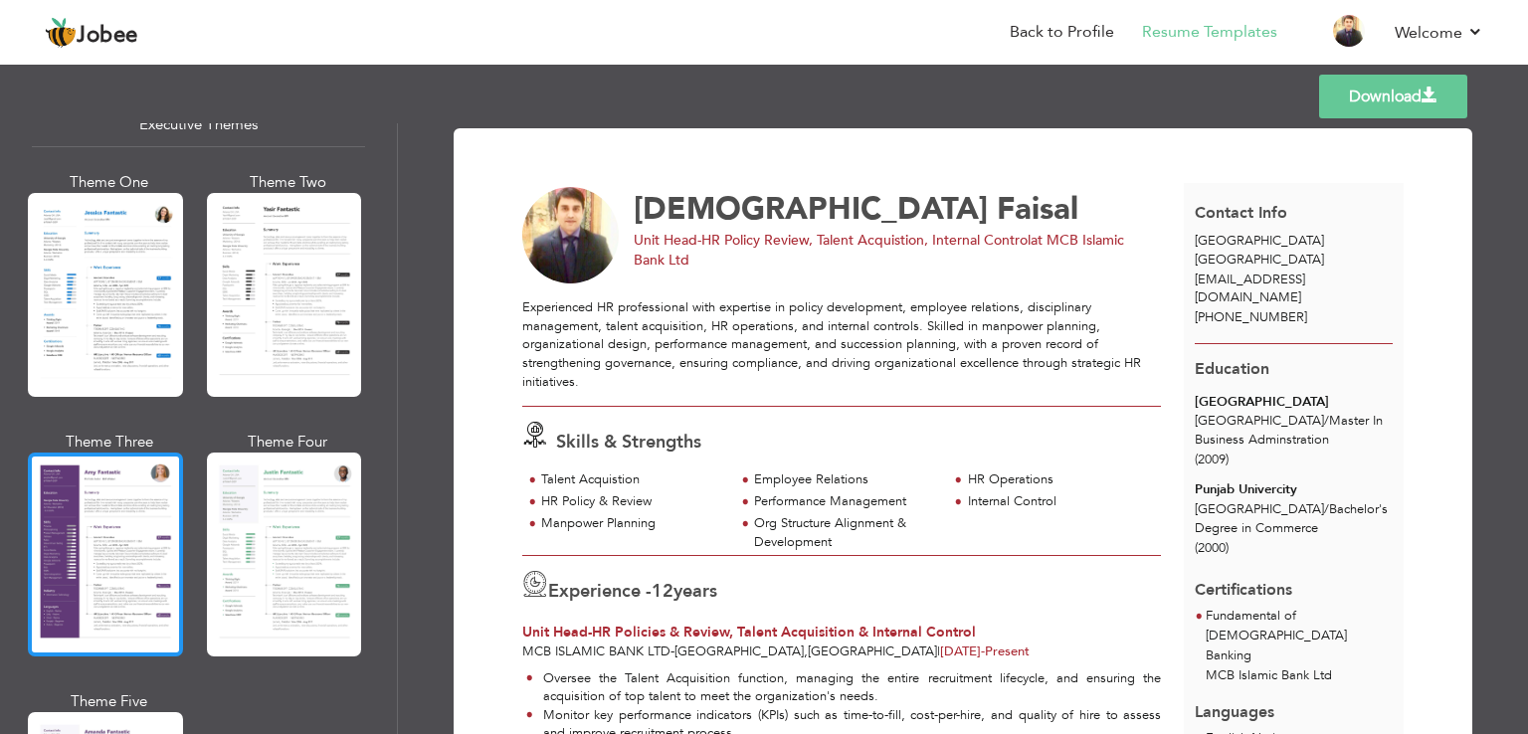
click at [123, 531] on div at bounding box center [105, 555] width 155 height 204
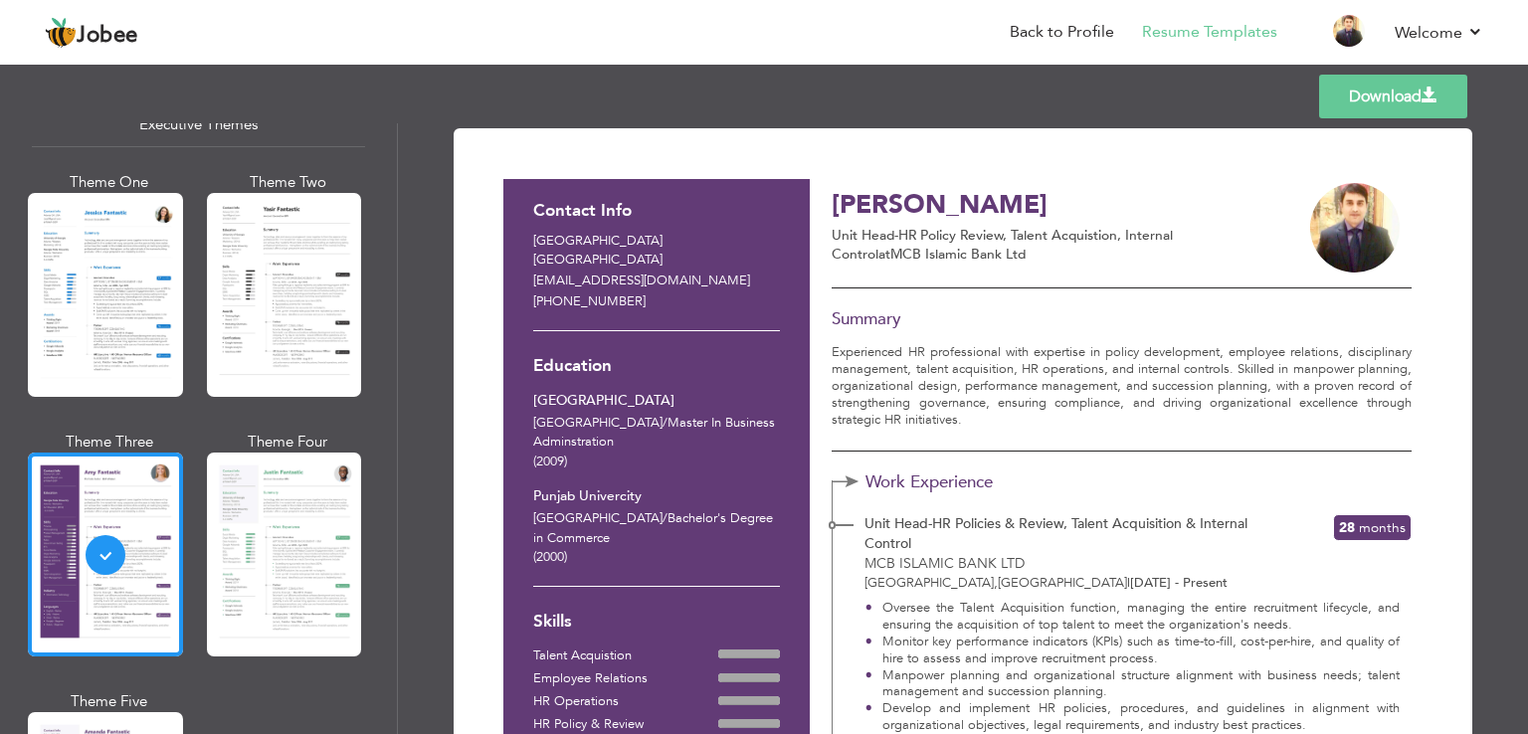
click at [1351, 91] on link "Download" at bounding box center [1393, 97] width 148 height 44
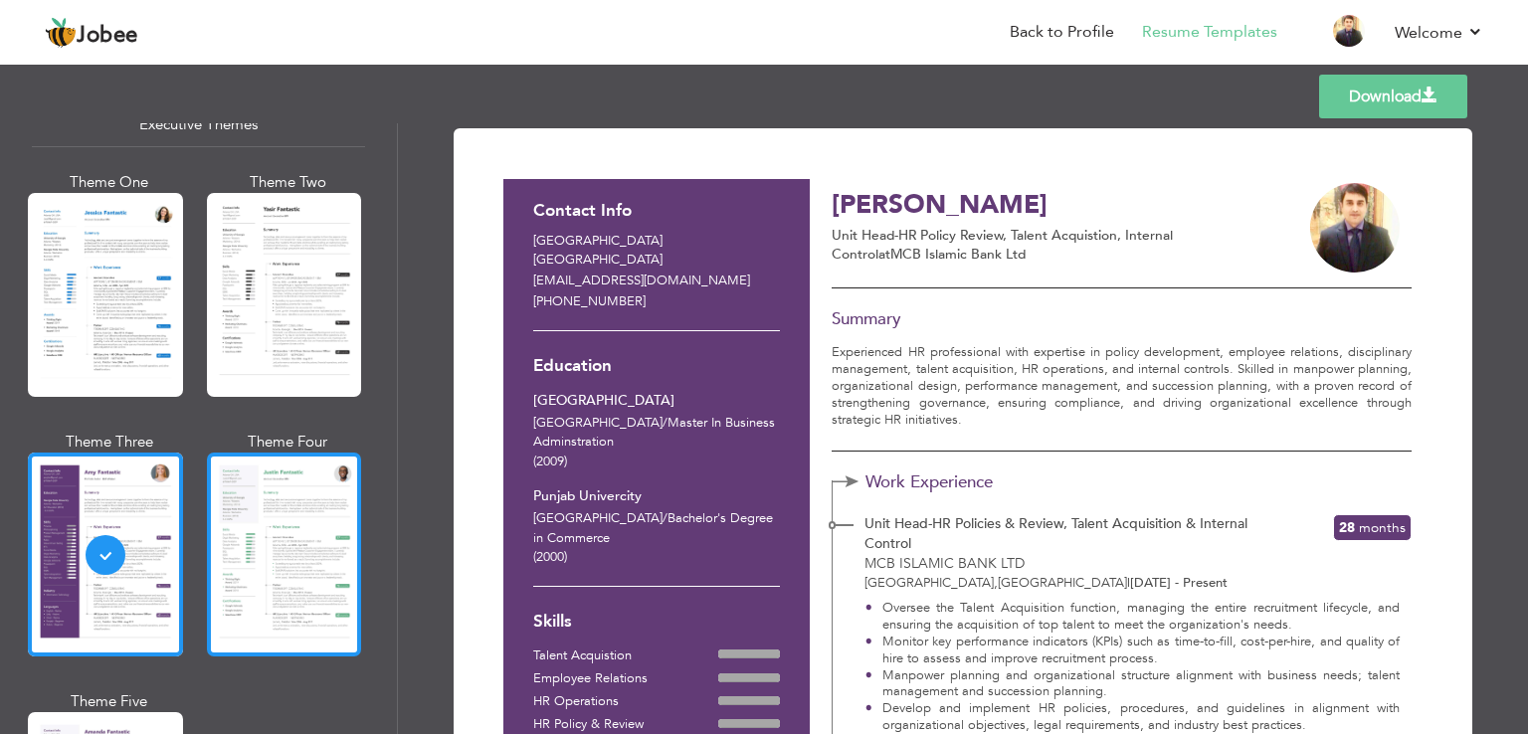
click at [267, 574] on div at bounding box center [284, 555] width 155 height 204
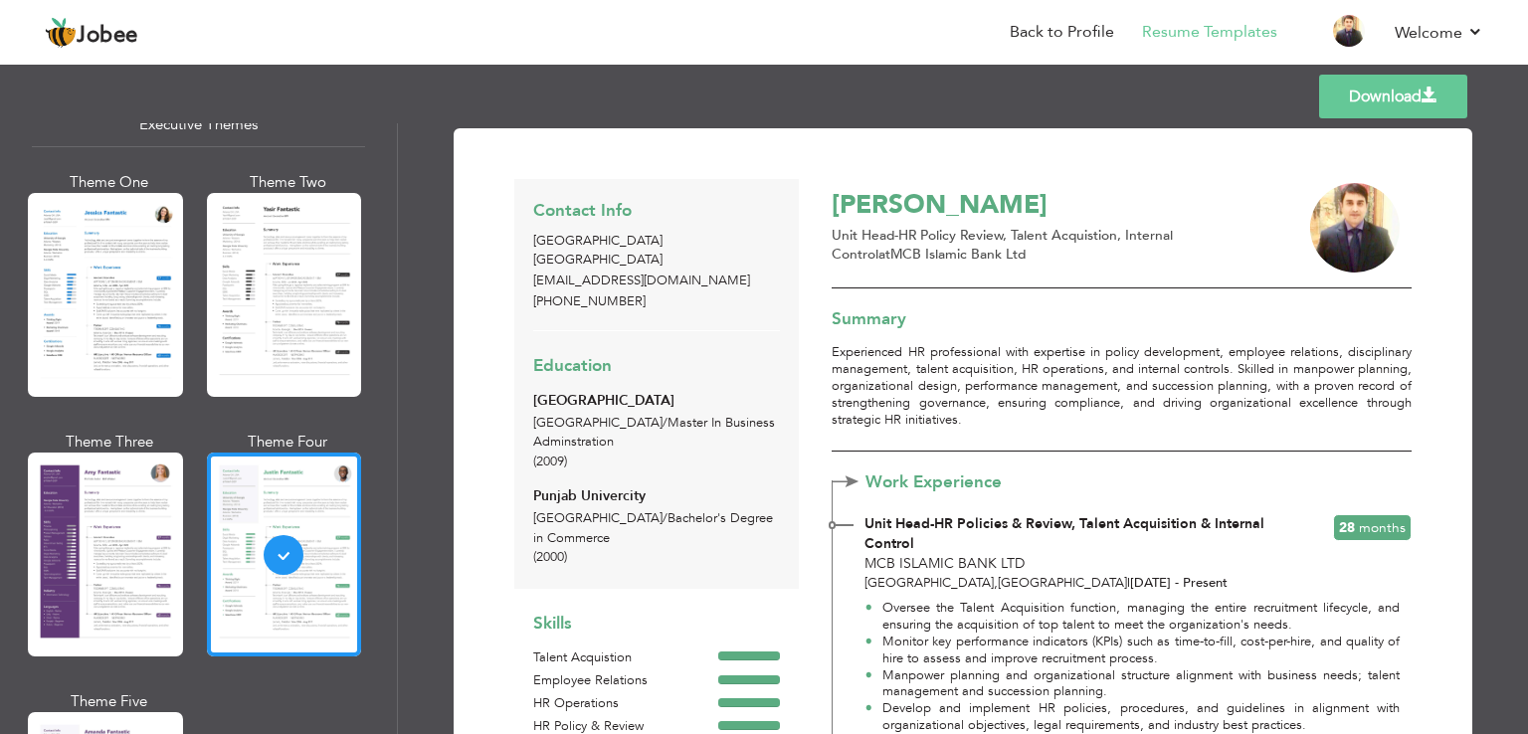
click at [1360, 94] on link "Download" at bounding box center [1393, 97] width 148 height 44
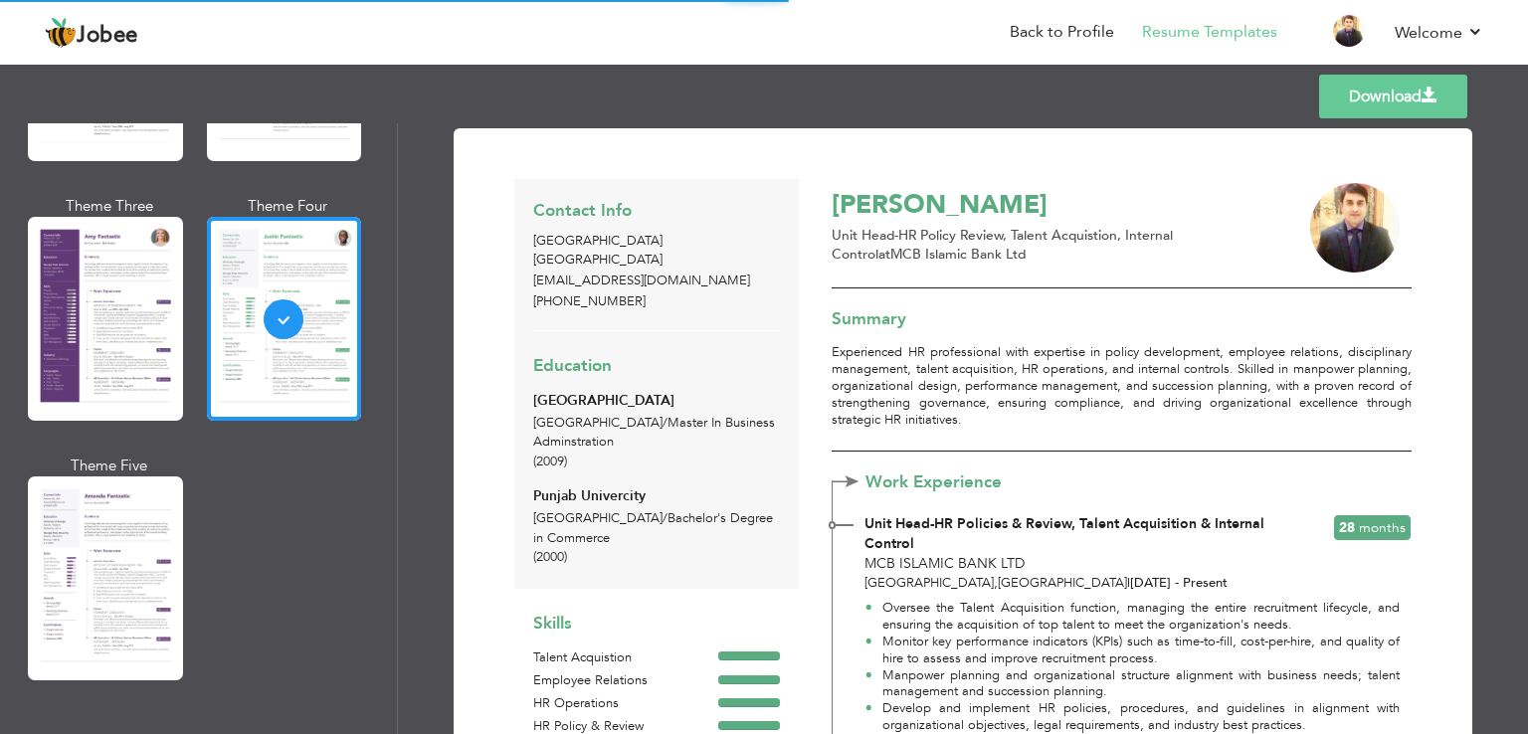
scroll to position [1767, 0]
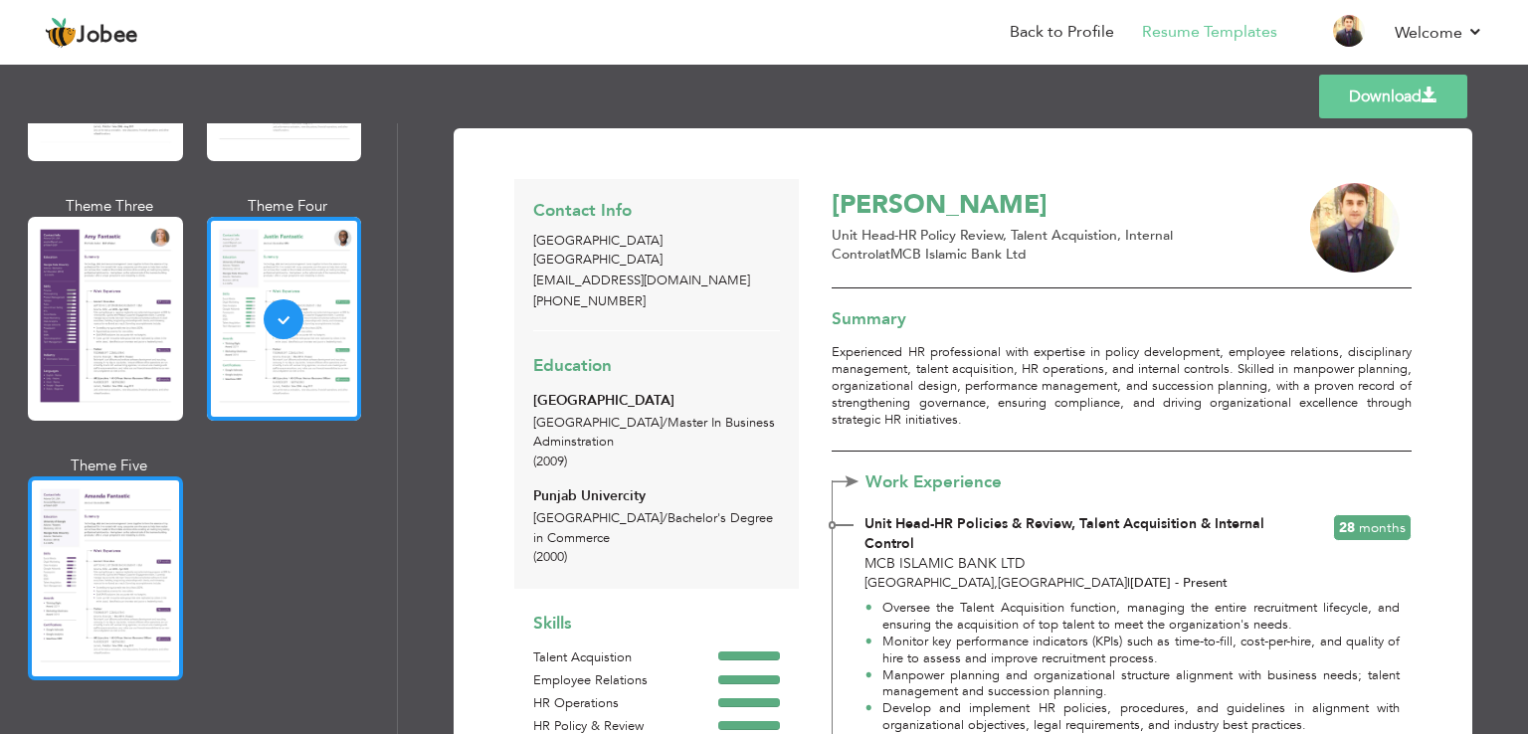
click at [84, 518] on div at bounding box center [105, 578] width 155 height 204
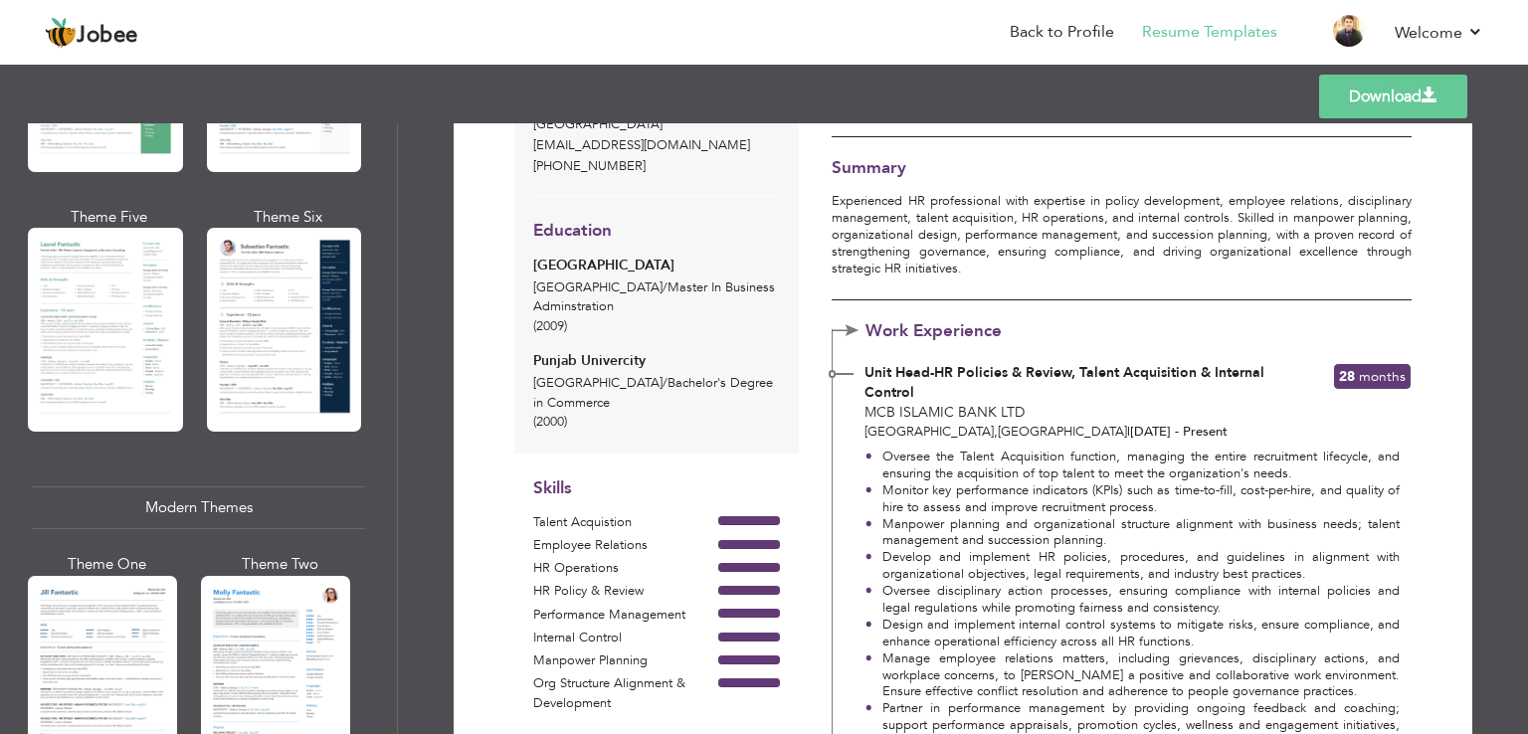
scroll to position [165, 0]
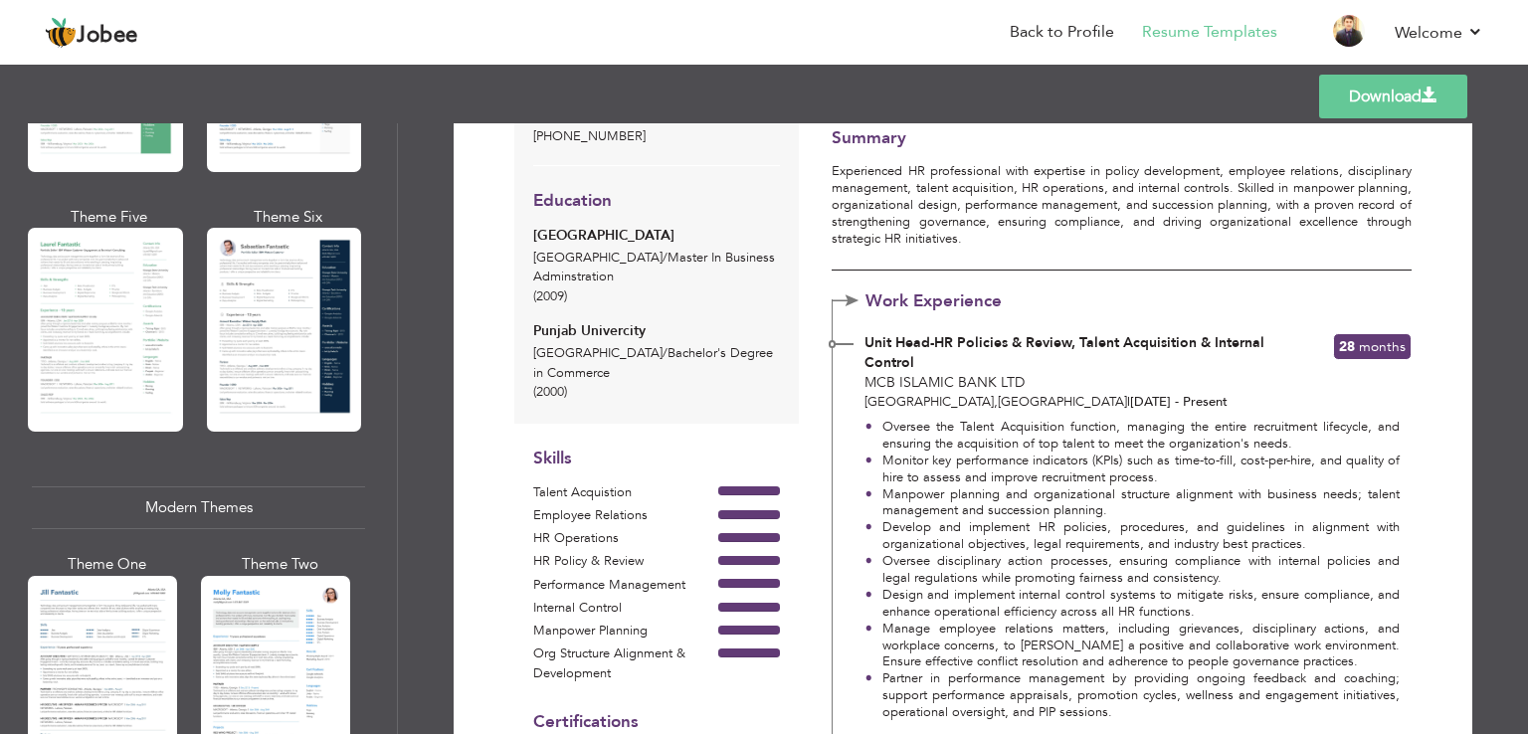
click at [1082, 449] on li "Oversee the Talent Acquisition function, managing the entire recruitment lifecy…" at bounding box center [1132, 436] width 535 height 34
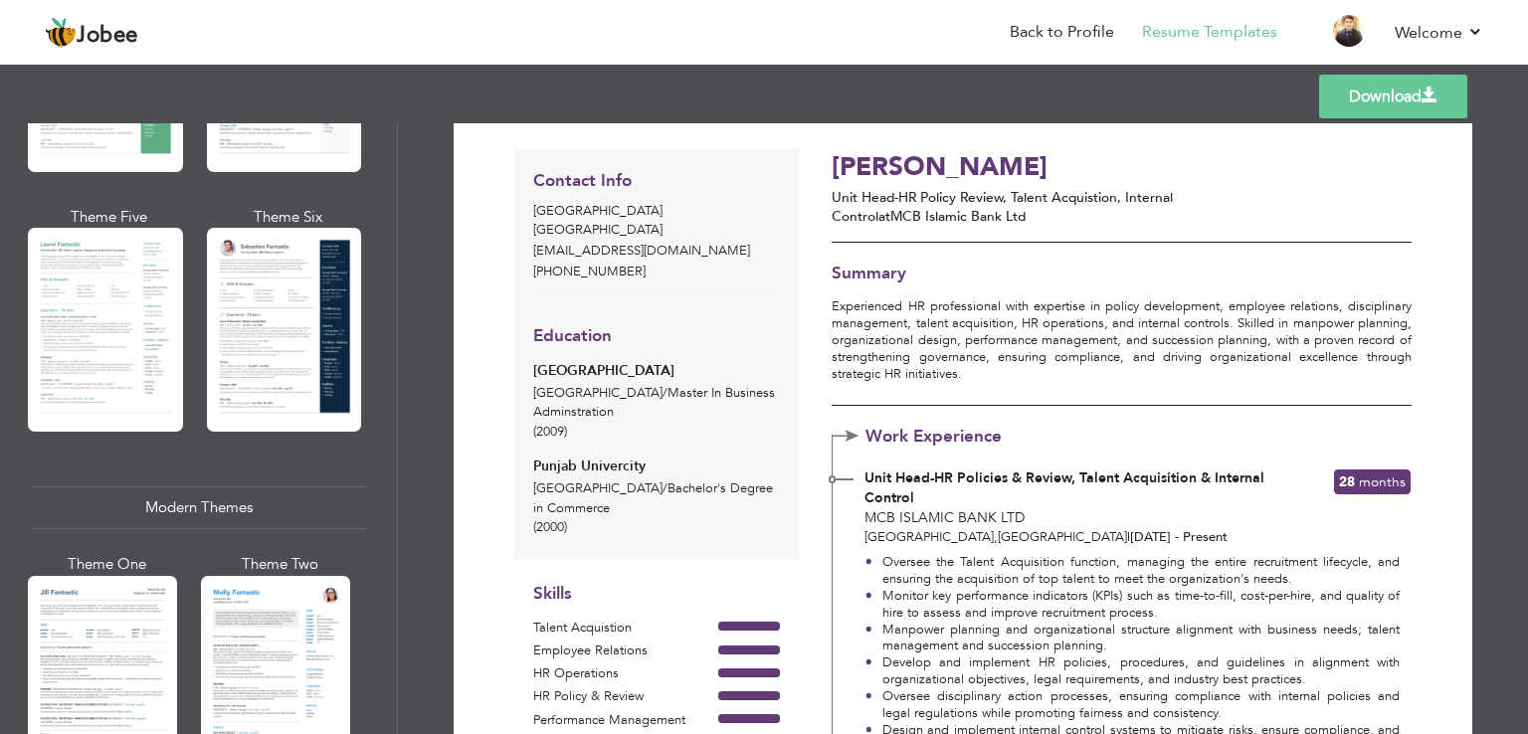
scroll to position [0, 0]
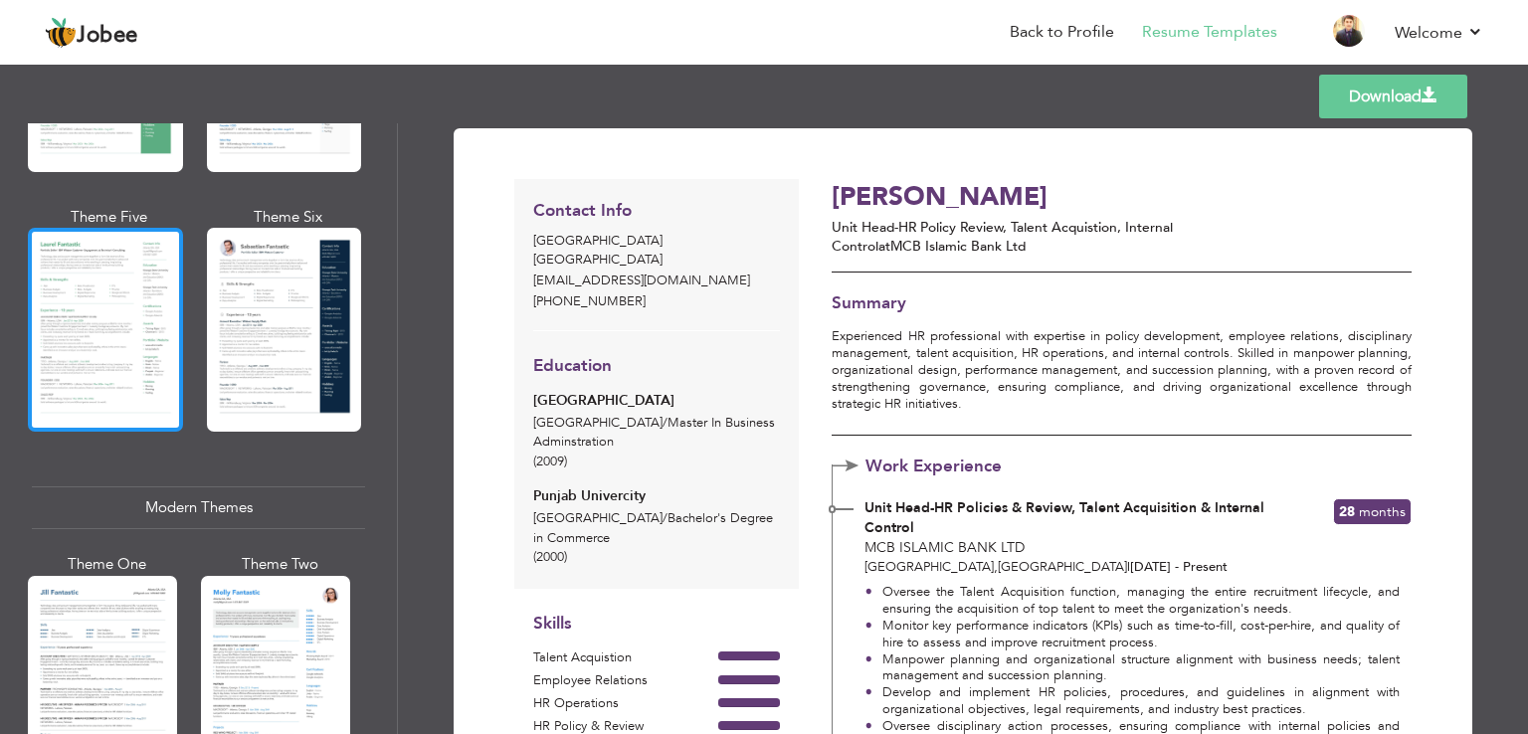
click at [81, 292] on div at bounding box center [105, 330] width 155 height 204
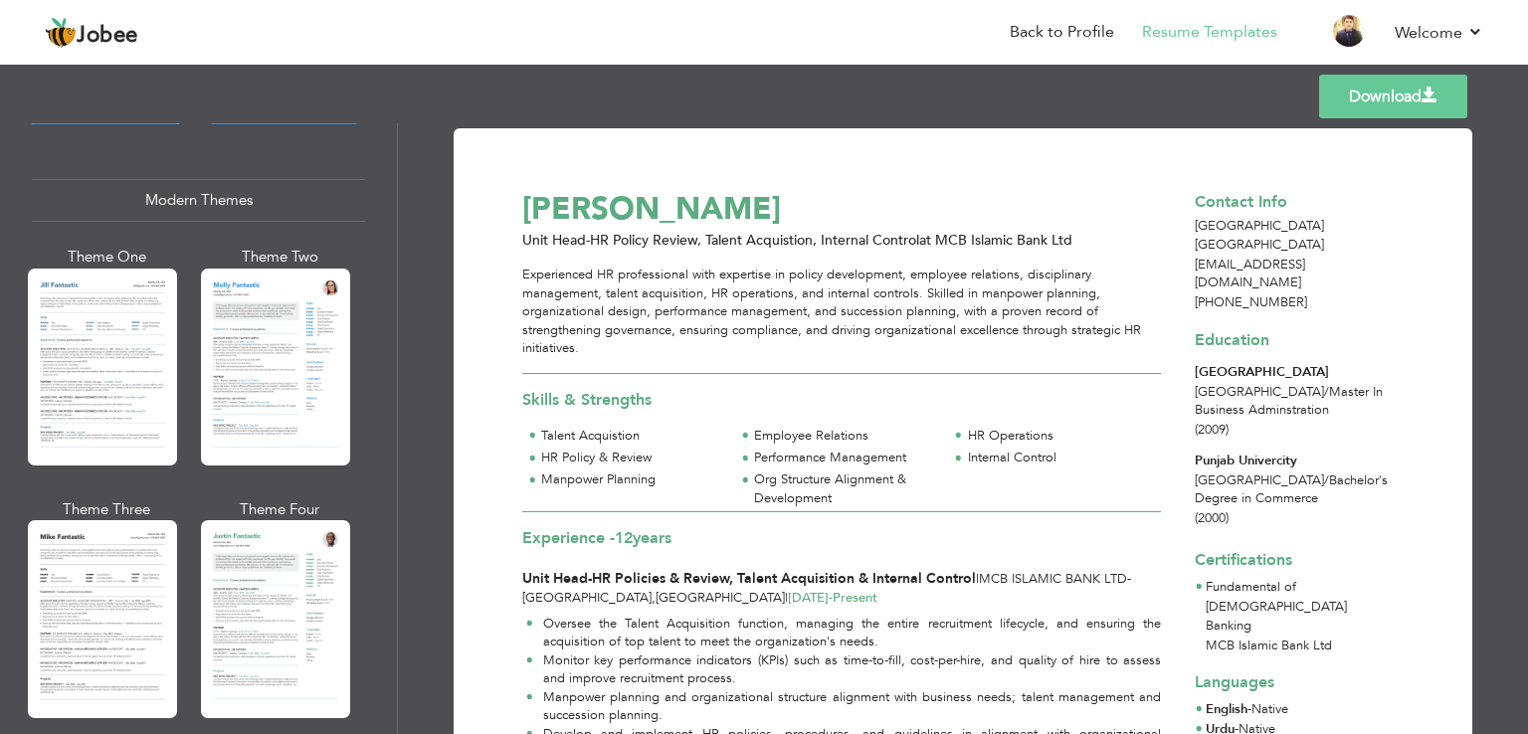
scroll to position [863, 0]
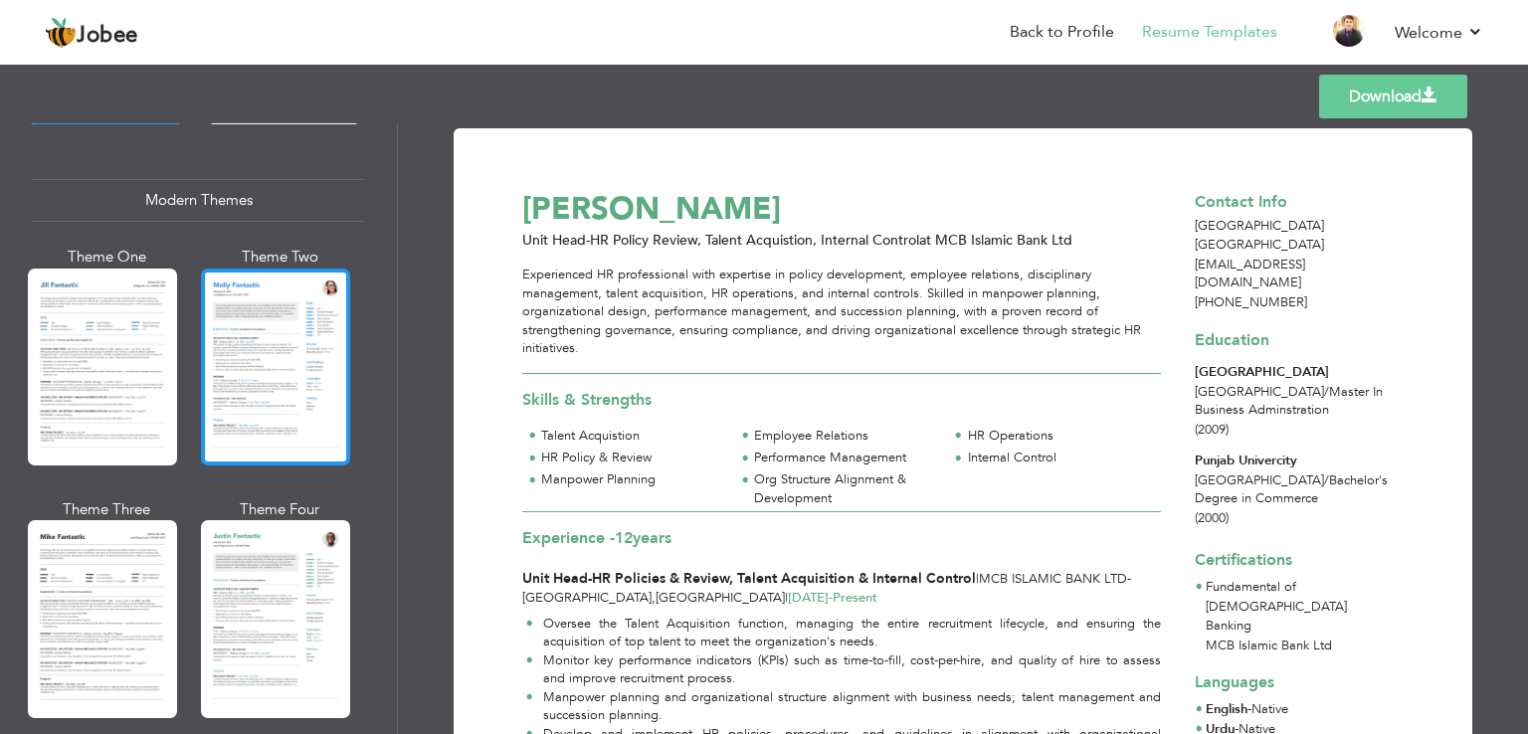
click at [264, 387] on div at bounding box center [275, 367] width 149 height 197
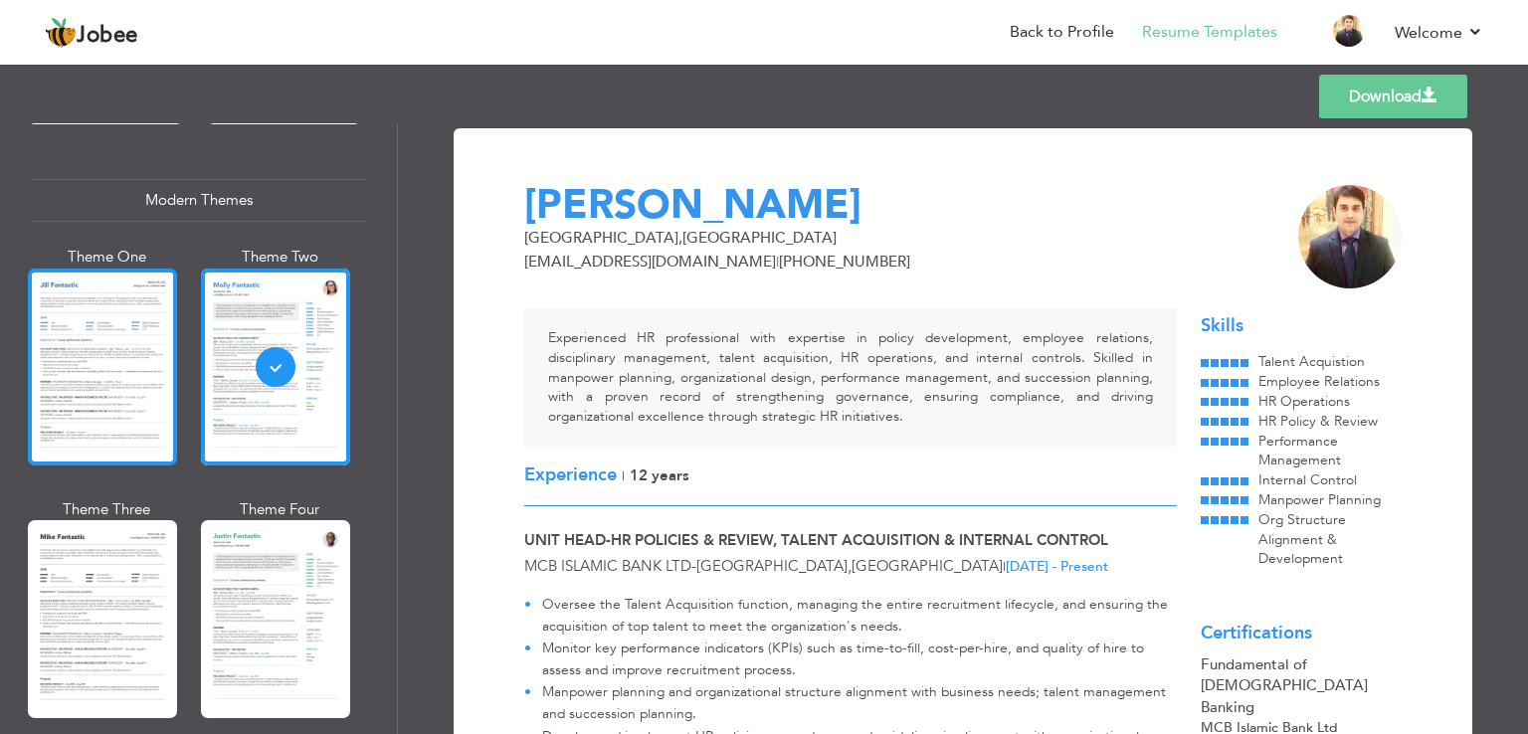
click at [96, 371] on div at bounding box center [102, 367] width 149 height 197
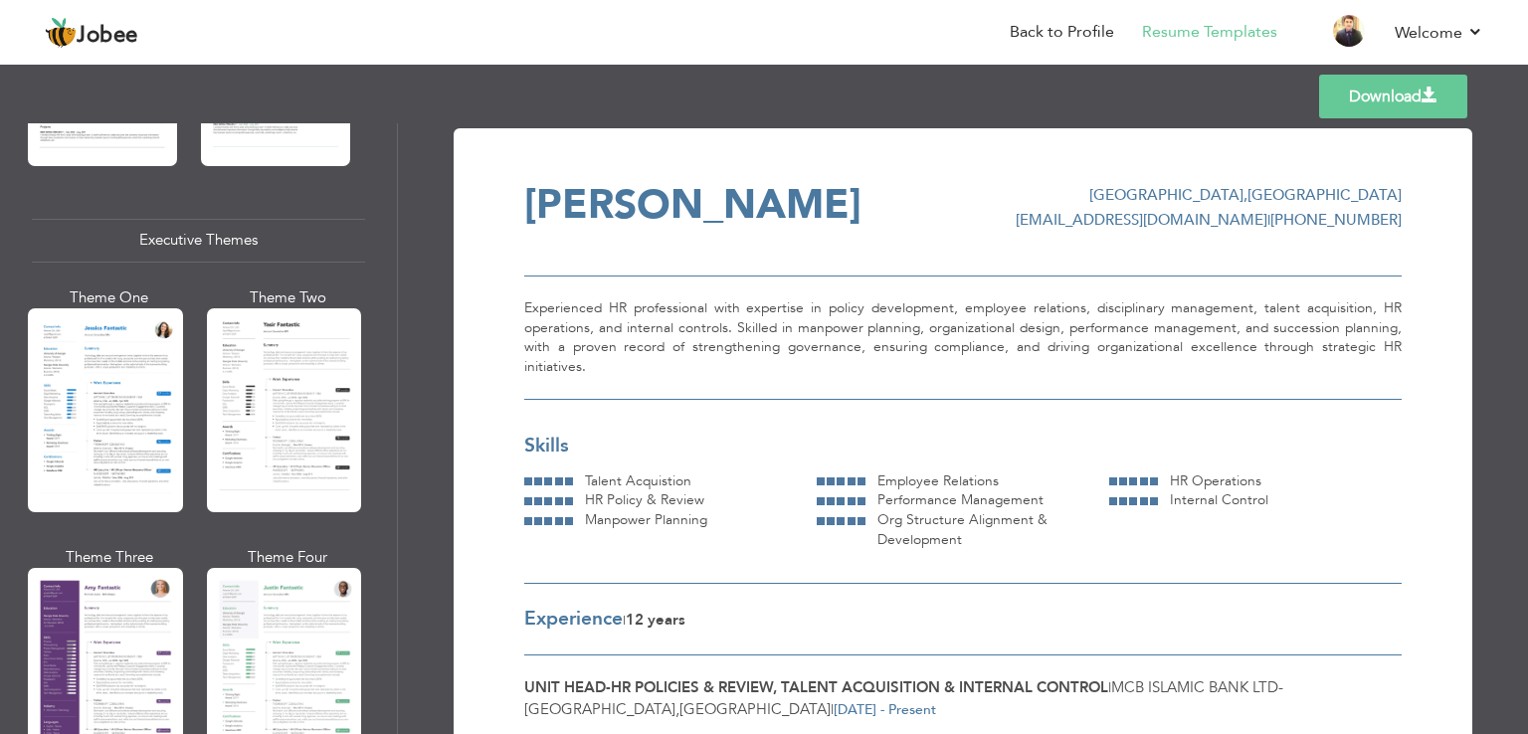
scroll to position [1480, 0]
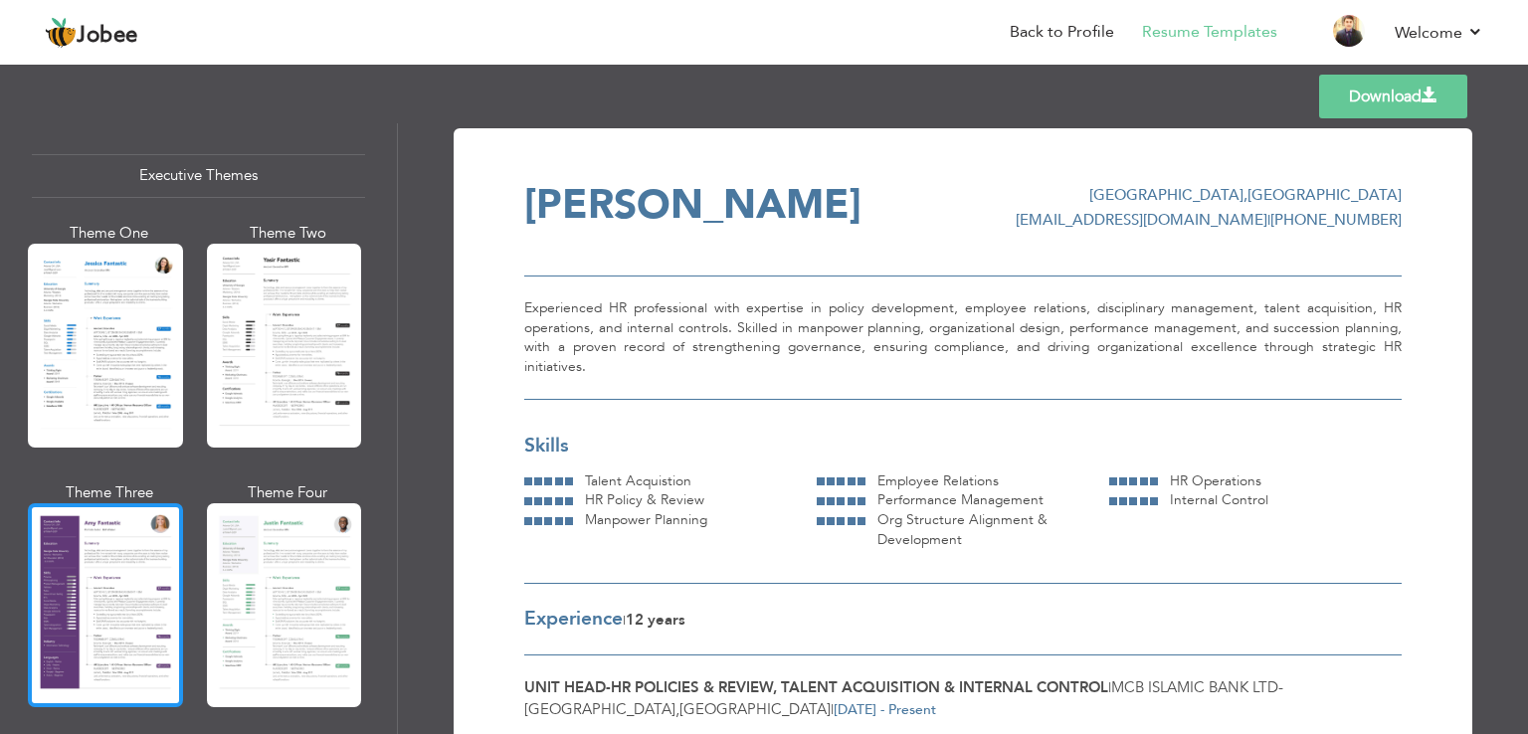
click at [98, 560] on div at bounding box center [105, 605] width 155 height 204
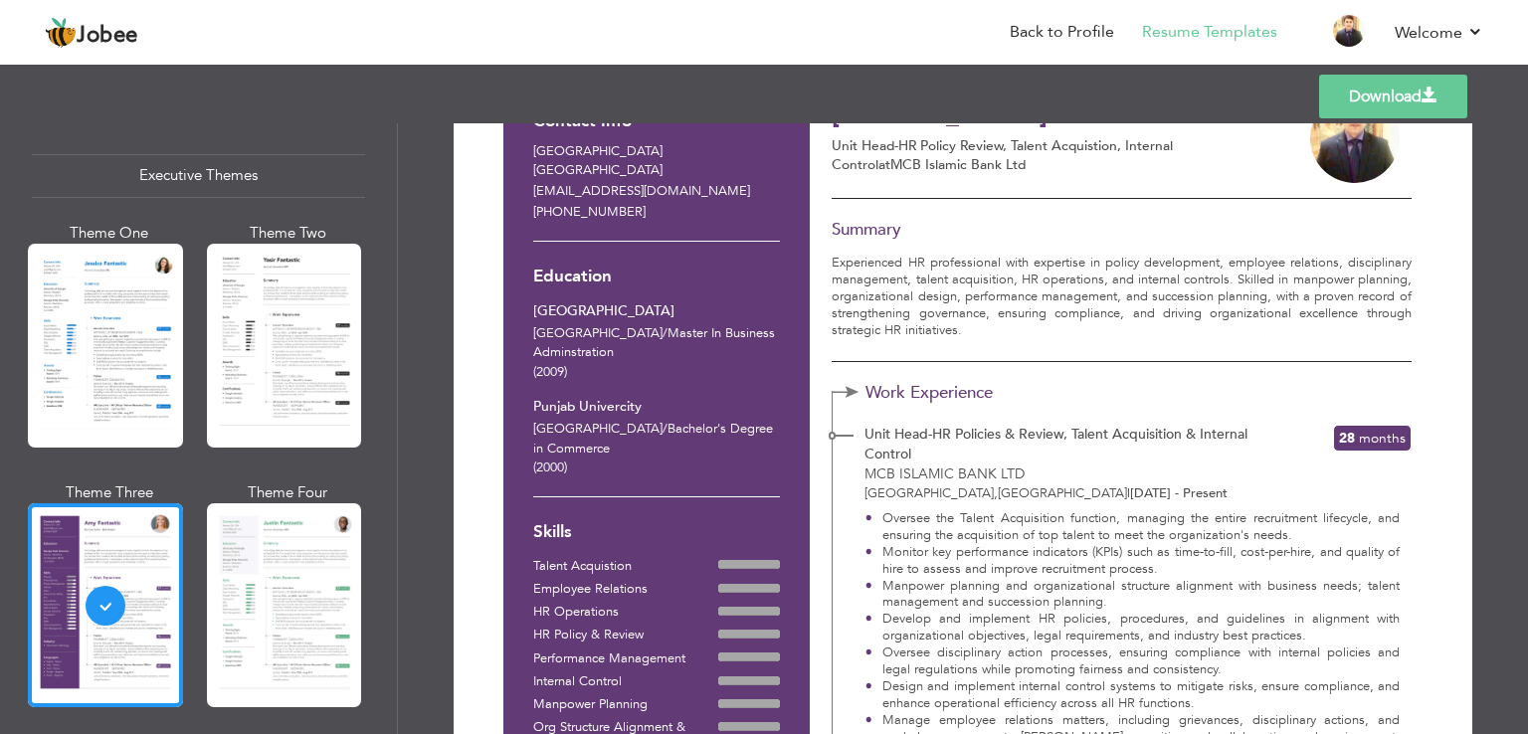
scroll to position [0, 0]
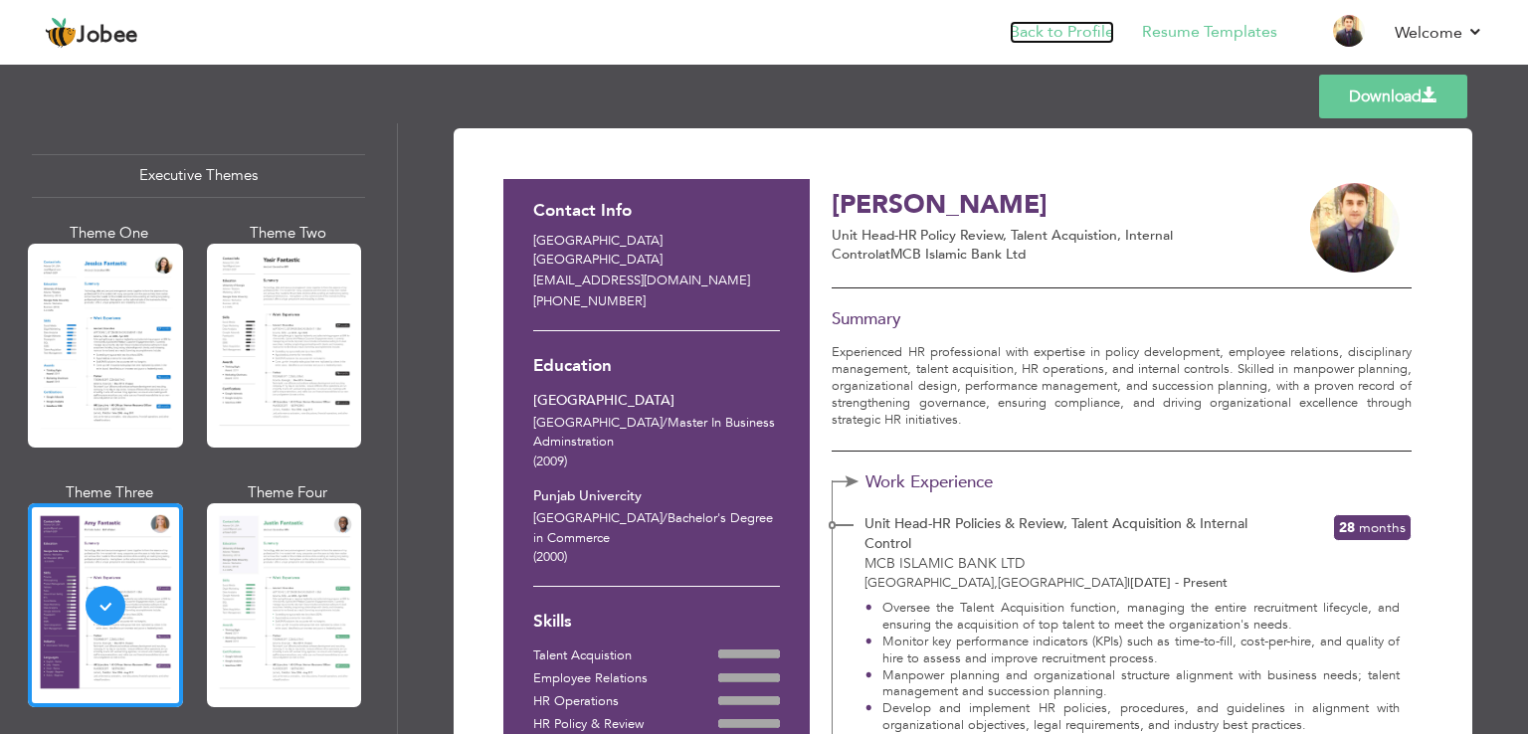
click at [1049, 29] on link "Back to Profile" at bounding box center [1062, 32] width 104 height 23
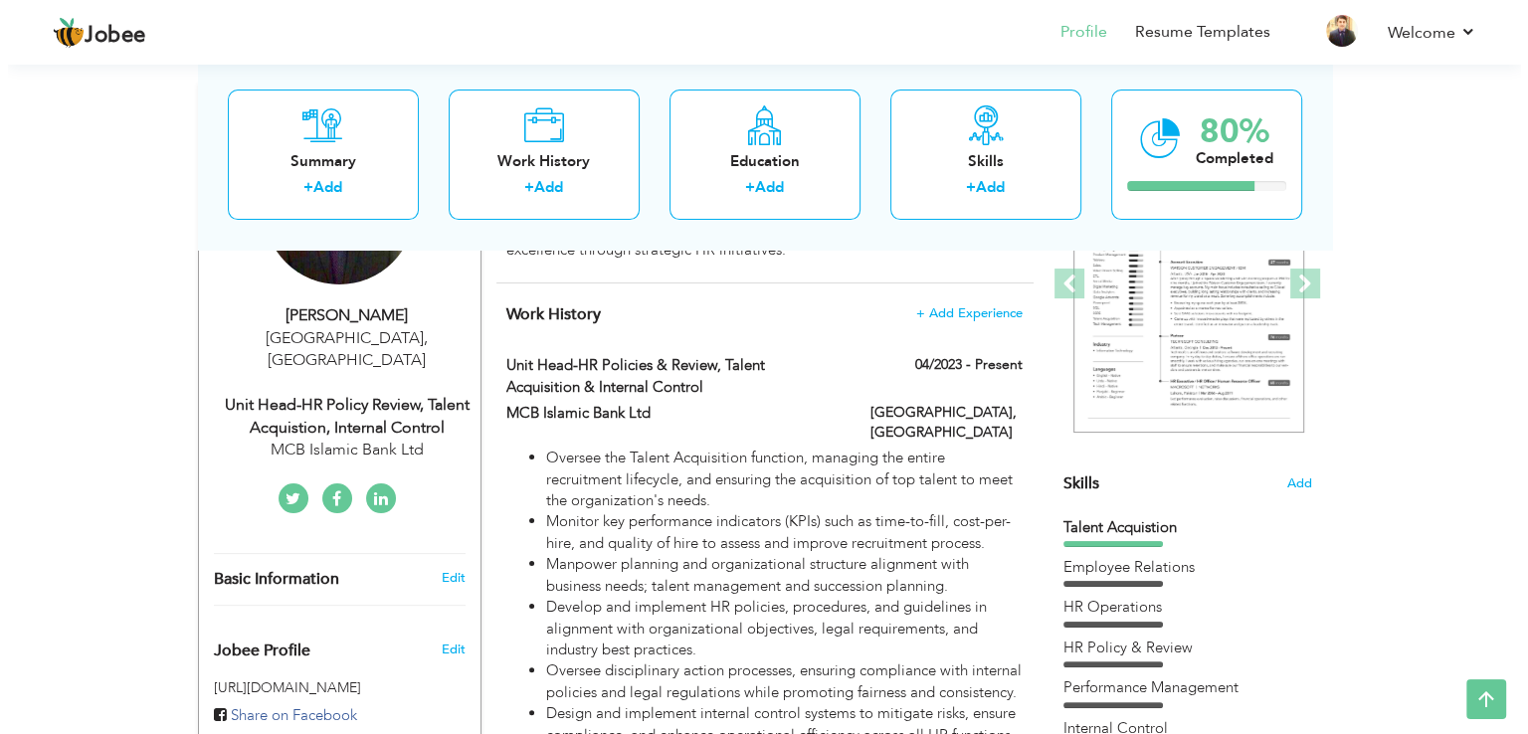
scroll to position [293, 0]
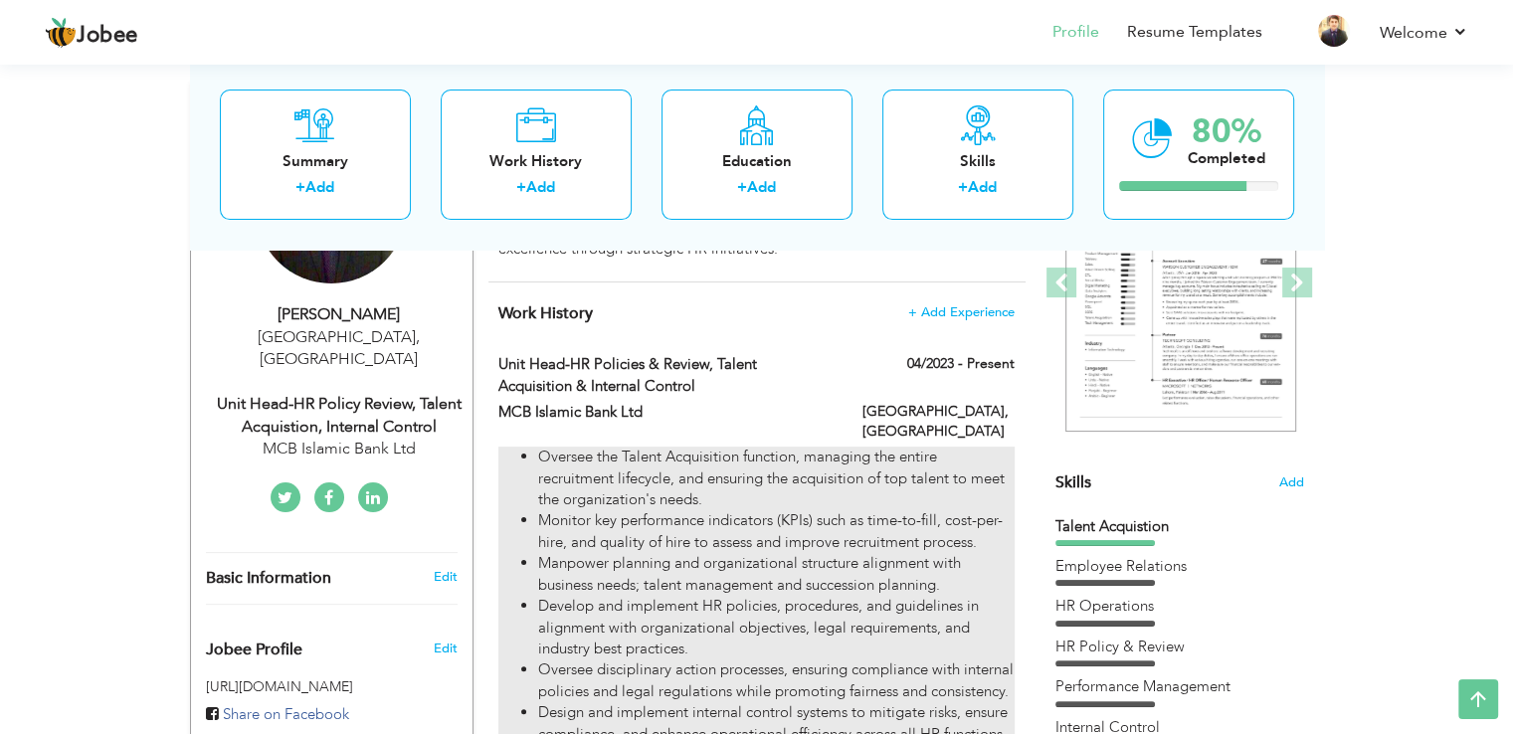
click at [710, 486] on li "Oversee the Talent Acquisition function, managing the entire recruitment lifecy…" at bounding box center [775, 479] width 475 height 64
type input "Unit Head-HR Policies & Review, Talent Acquisition & Internal Control"
type input "MCB Islamic Bank Ltd"
type input "04/2023"
type input "[GEOGRAPHIC_DATA]"
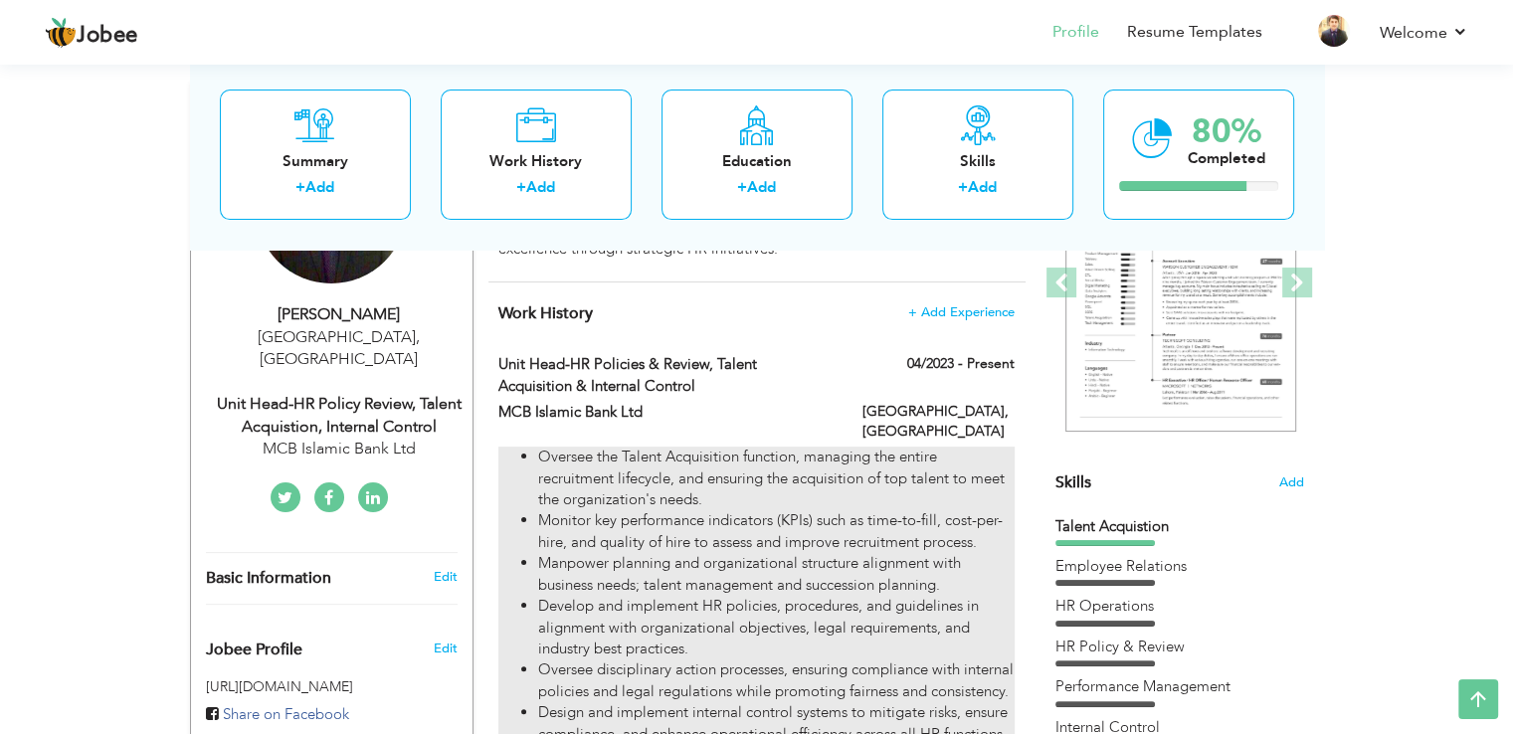
type input "[GEOGRAPHIC_DATA]"
checkbox input "true"
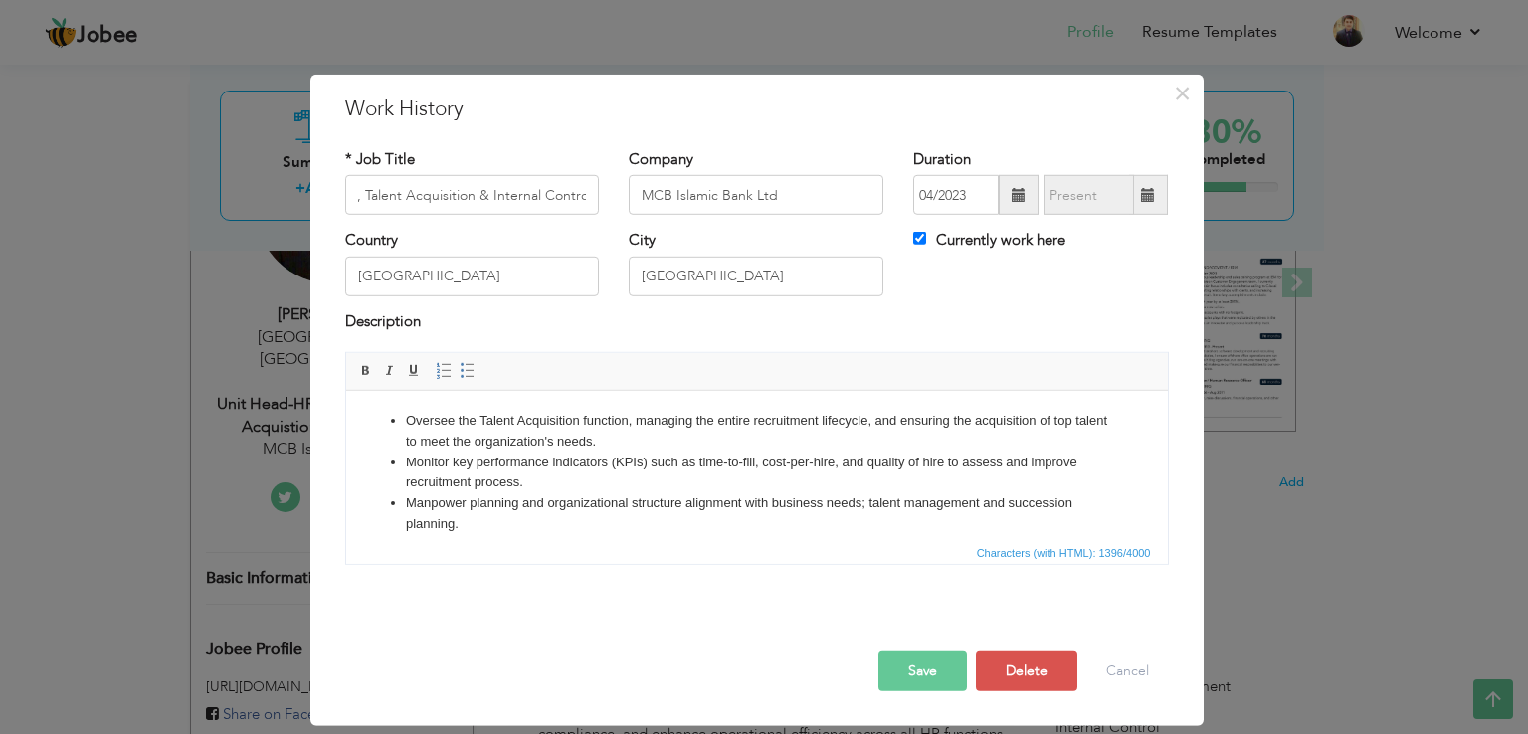
scroll to position [0, 0]
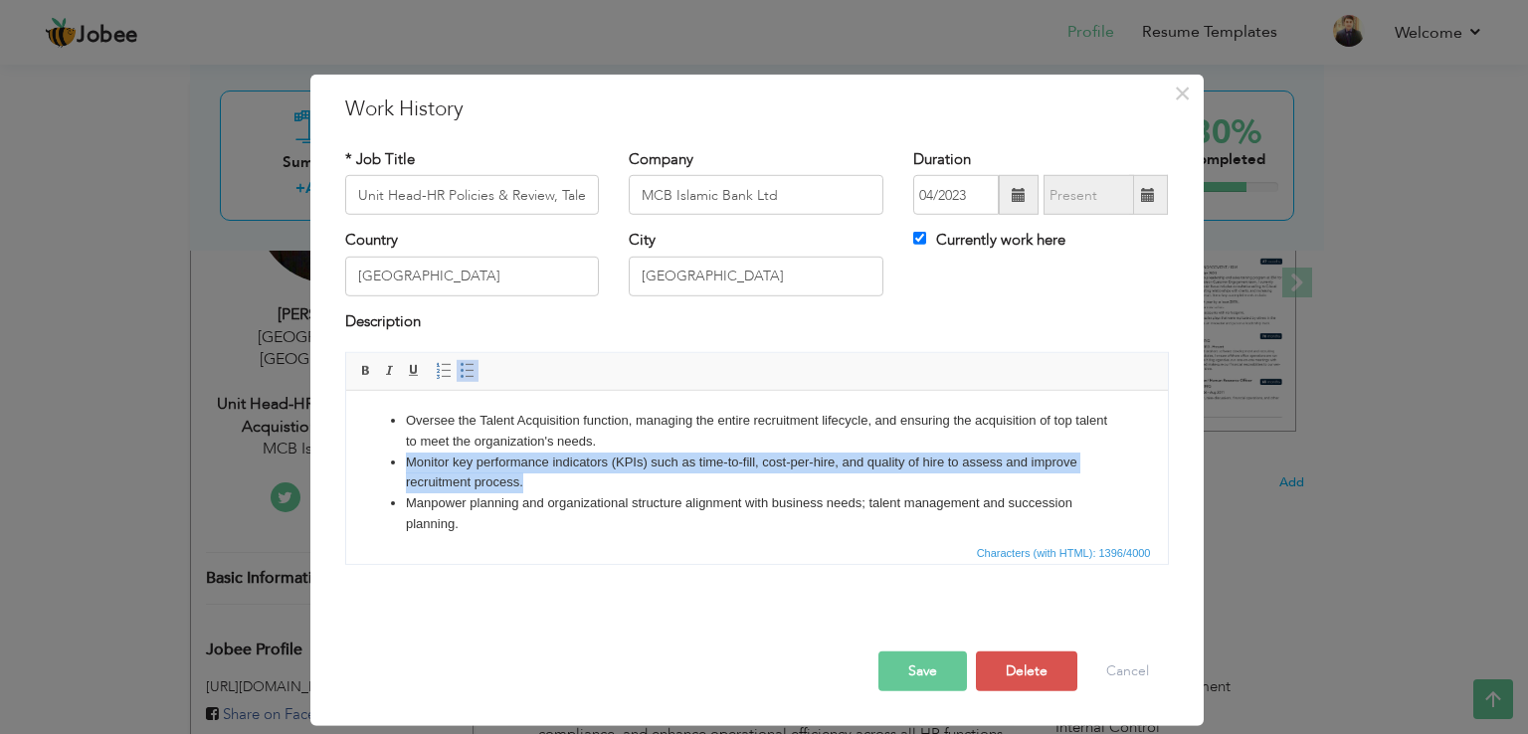
drag, startPoint x: 526, startPoint y: 486, endPoint x: 402, endPoint y: 464, distance: 126.4
click at [402, 464] on ul "Oversee the Talent Acquisition function, managing the entire recruitment lifecy…" at bounding box center [756, 587] width 782 height 352
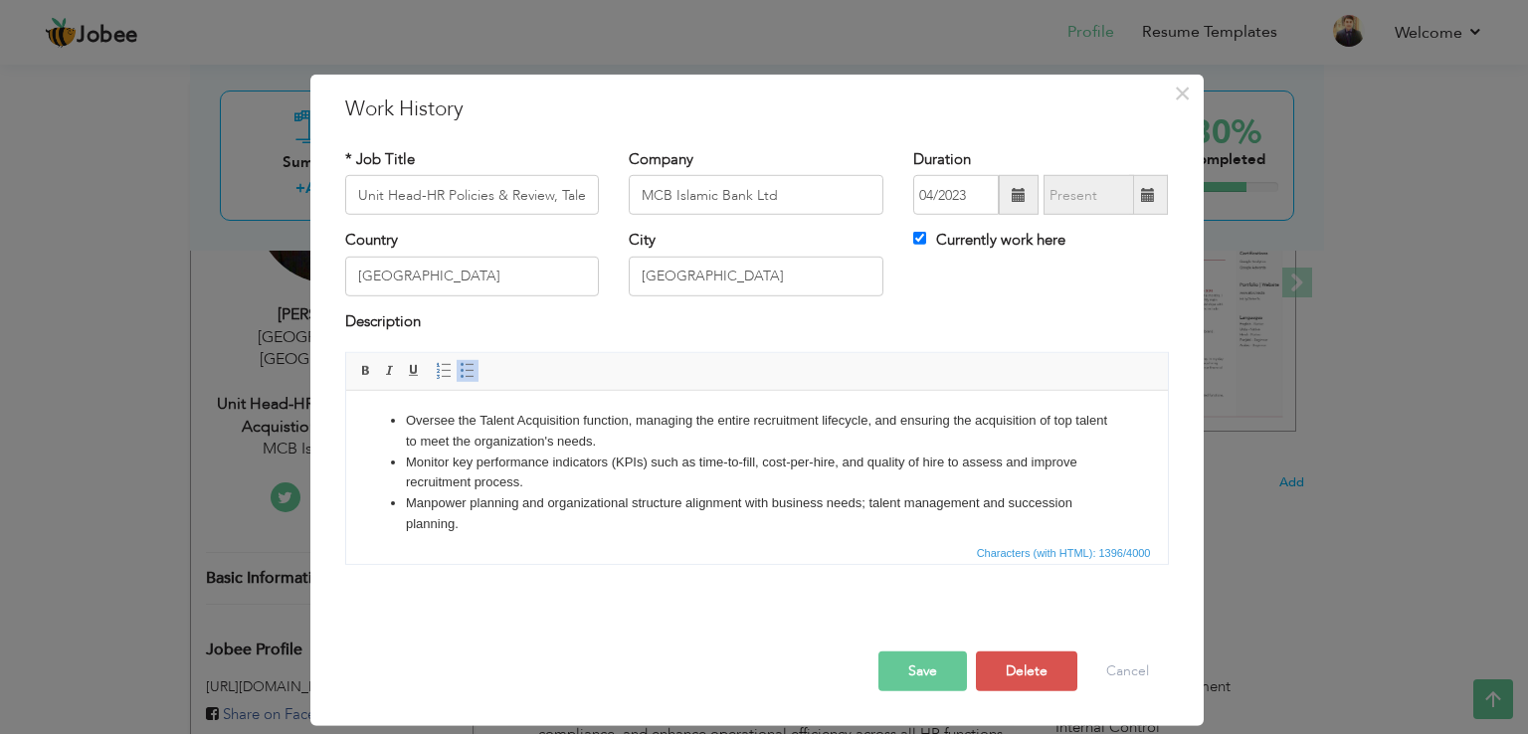
click at [654, 446] on li "Oversee the Talent Acquisition function, managing the entire recruitment lifecy…" at bounding box center [756, 432] width 702 height 42
drag, startPoint x: 626, startPoint y: 444, endPoint x: 401, endPoint y: 432, distance: 225.1
click at [401, 432] on ul "Oversee the Talent Acquisition function, managing the entire recruitment lifecy…" at bounding box center [756, 587] width 782 height 352
click at [681, 464] on li "Monitor key performance indicators (KPIs) such as time-to-fill, cost-per-hire, …" at bounding box center [756, 474] width 702 height 42
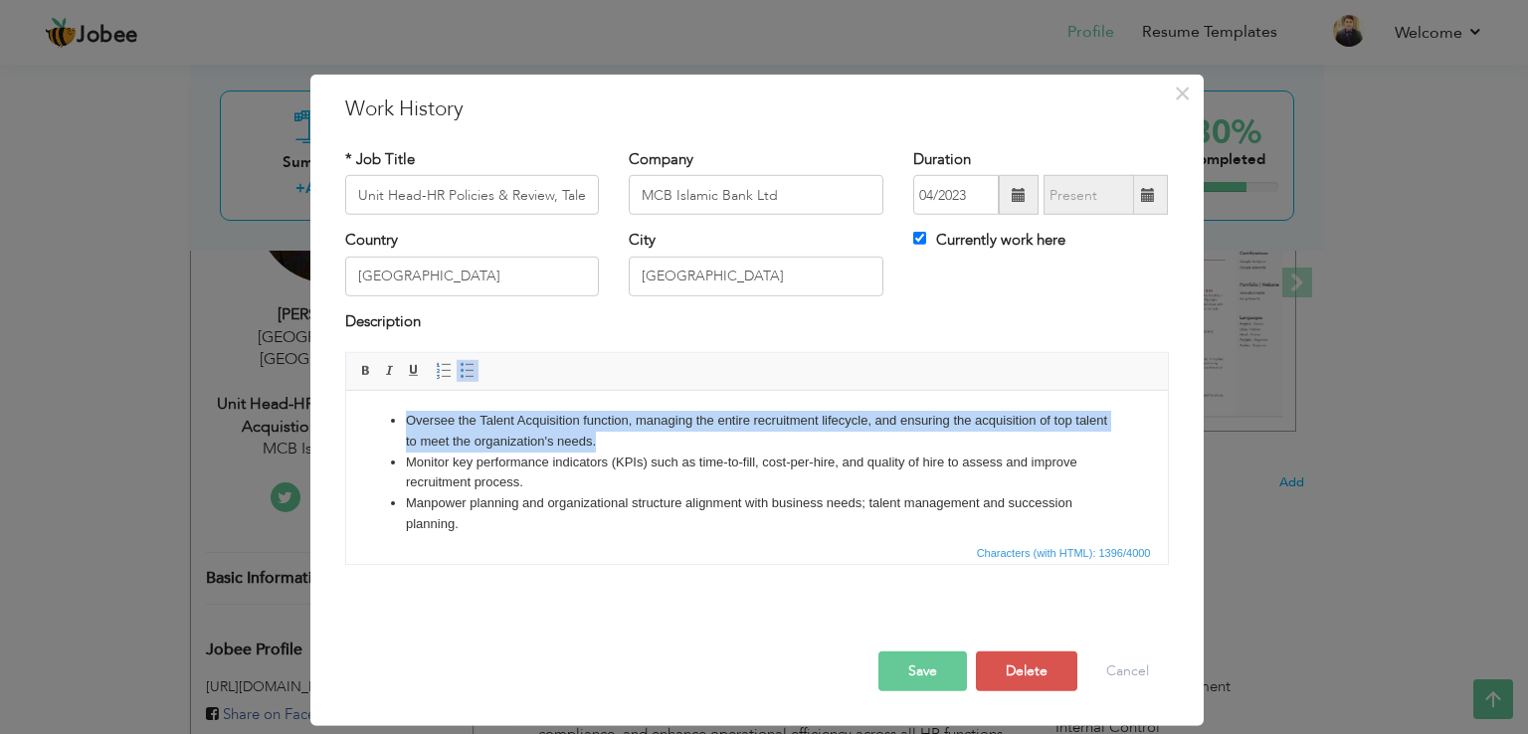
drag, startPoint x: 632, startPoint y: 440, endPoint x: 397, endPoint y: 417, distance: 235.9
click at [397, 417] on ul "Oversee the Talent Acquisition function, managing the entire recruitment lifecy…" at bounding box center [756, 587] width 782 height 352
copy li "Oversee the Talent Acquisition function, managing the entire recruitment lifecy…"
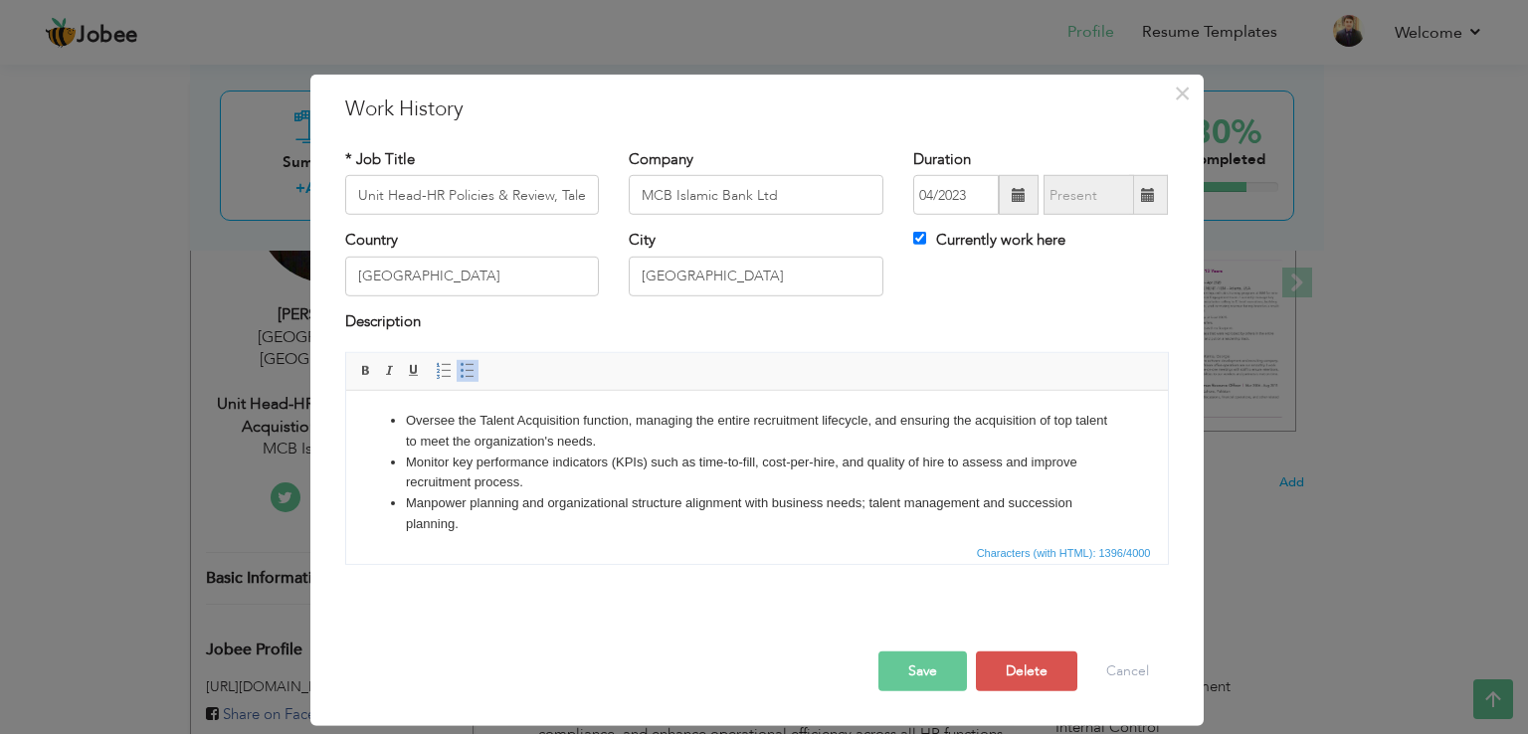
click at [545, 493] on li "Manpower planning and organizational structure alignment with business needs; t…" at bounding box center [756, 514] width 702 height 42
click at [530, 484] on li "Monitor key performance indicators (KPIs) such as time-to-fill, cost-per-hire, …" at bounding box center [756, 474] width 702 height 42
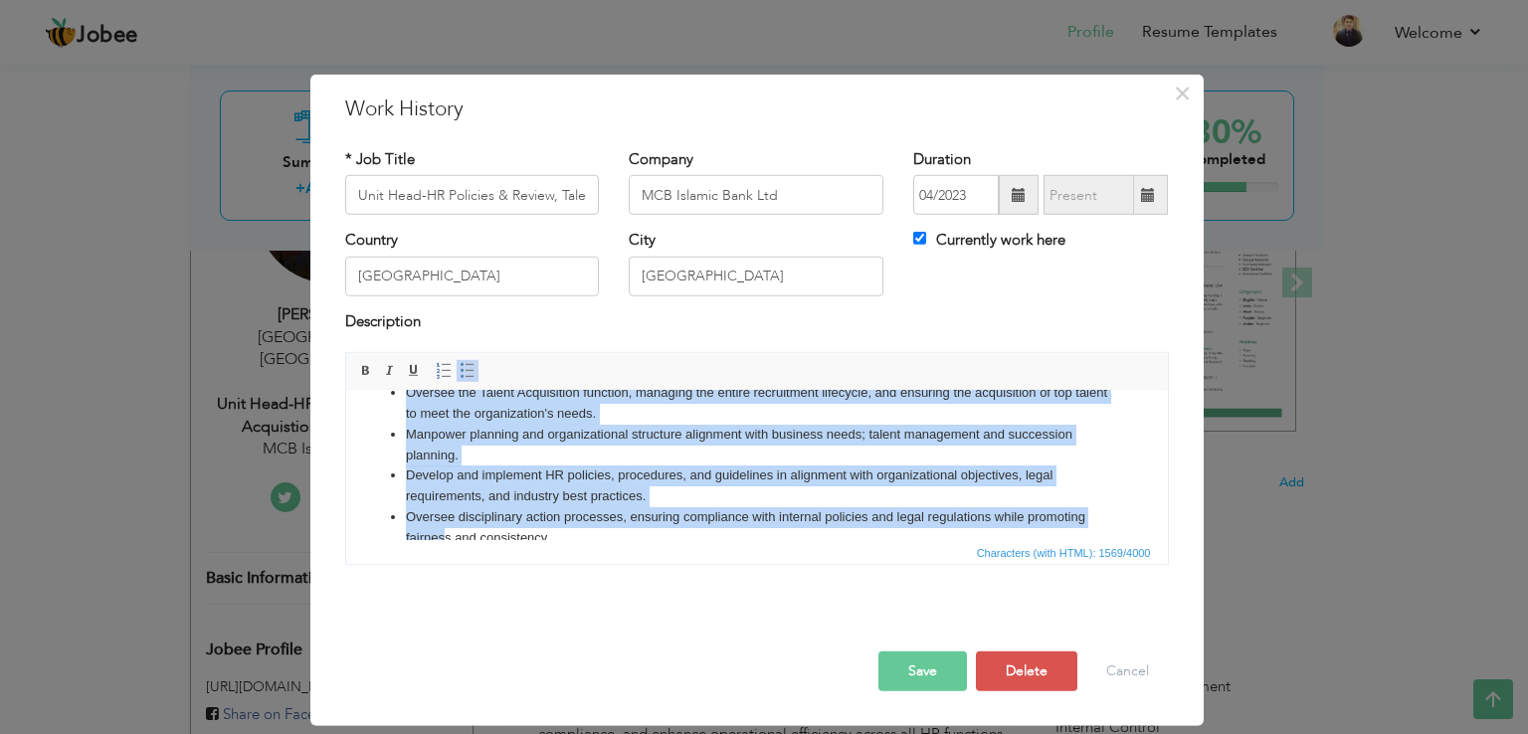
scroll to position [136, 0]
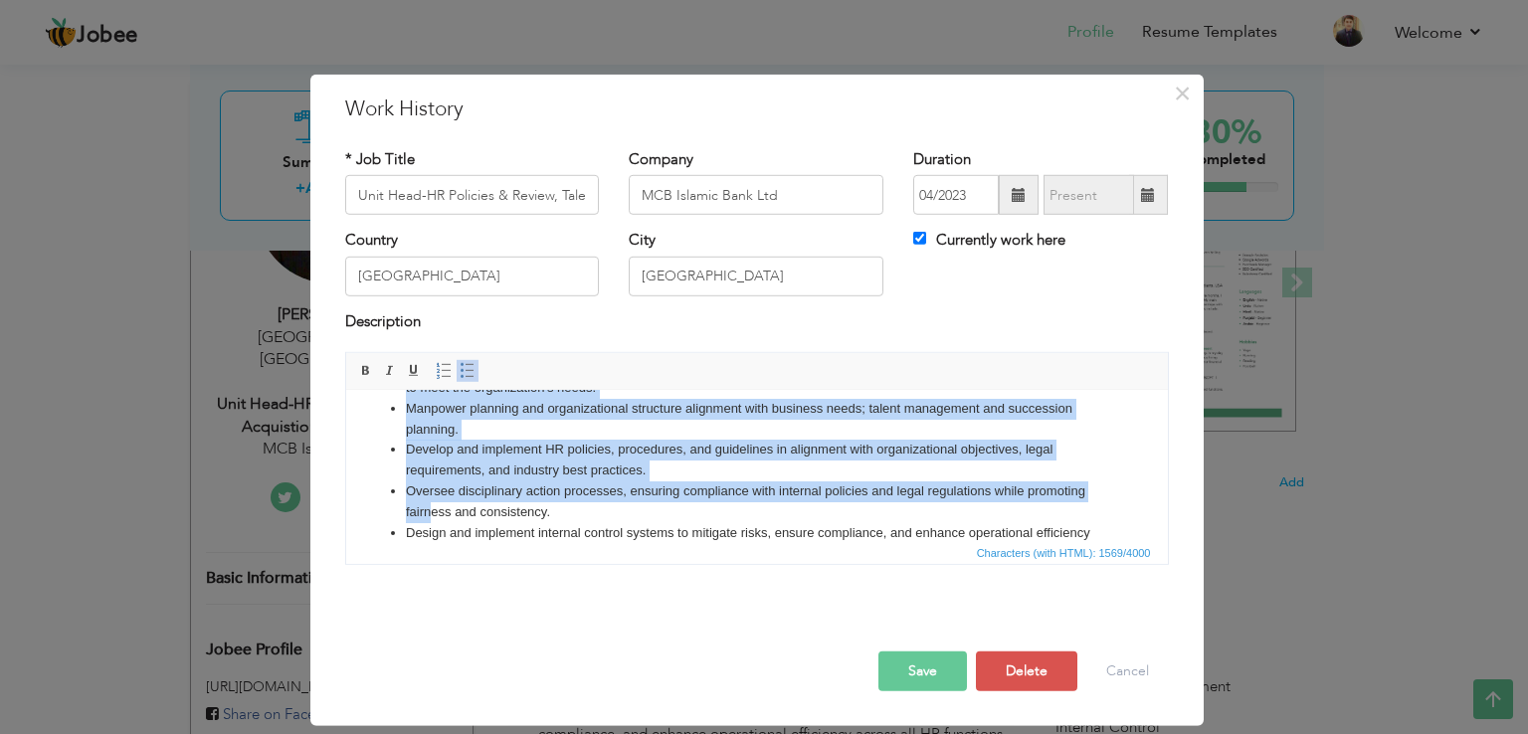
drag, startPoint x: 654, startPoint y: 531, endPoint x: 437, endPoint y: 504, distance: 218.5
click at [437, 504] on ul "Oversee the Talent Acquisition function, managing the entire recruitment lifecy…" at bounding box center [756, 471] width 782 height 393
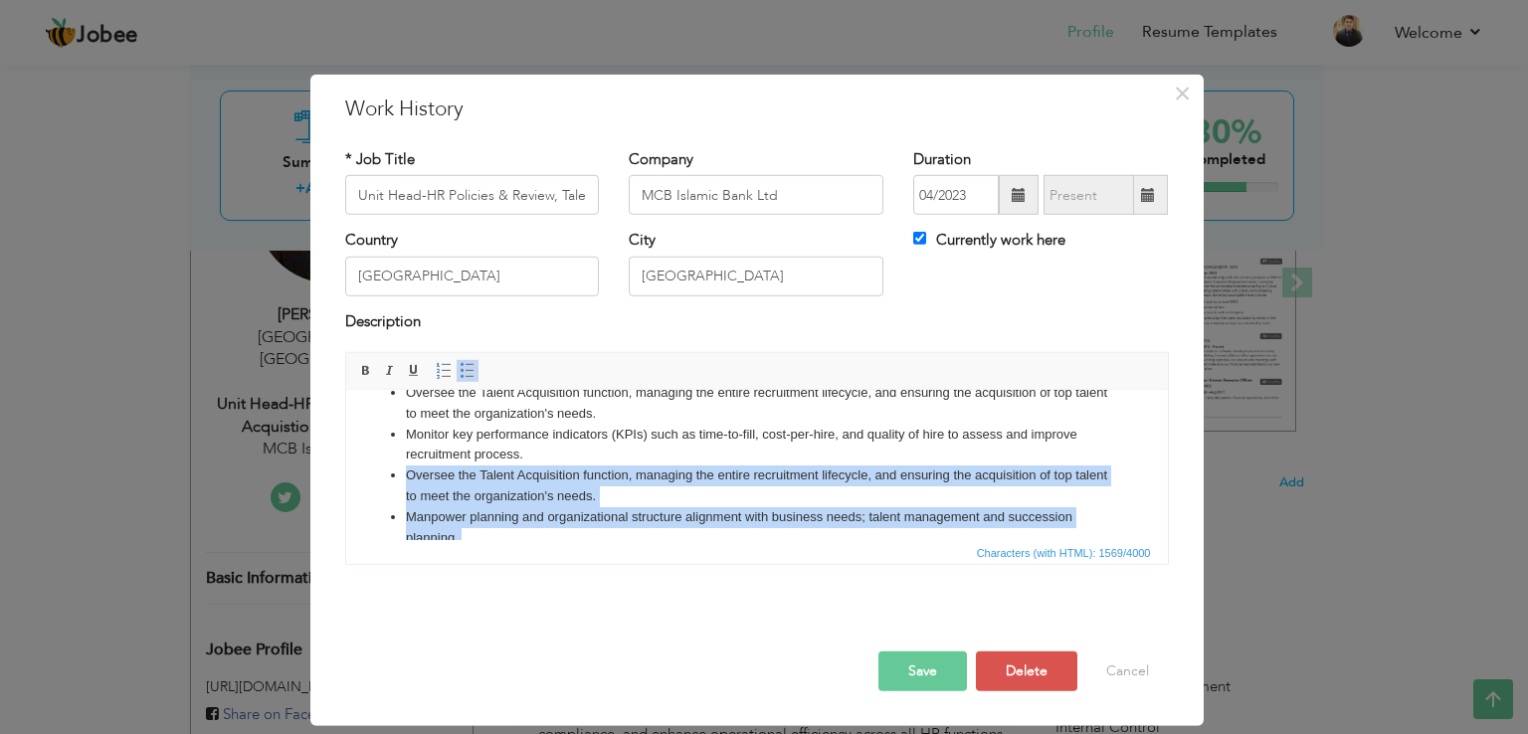
scroll to position [41, 0]
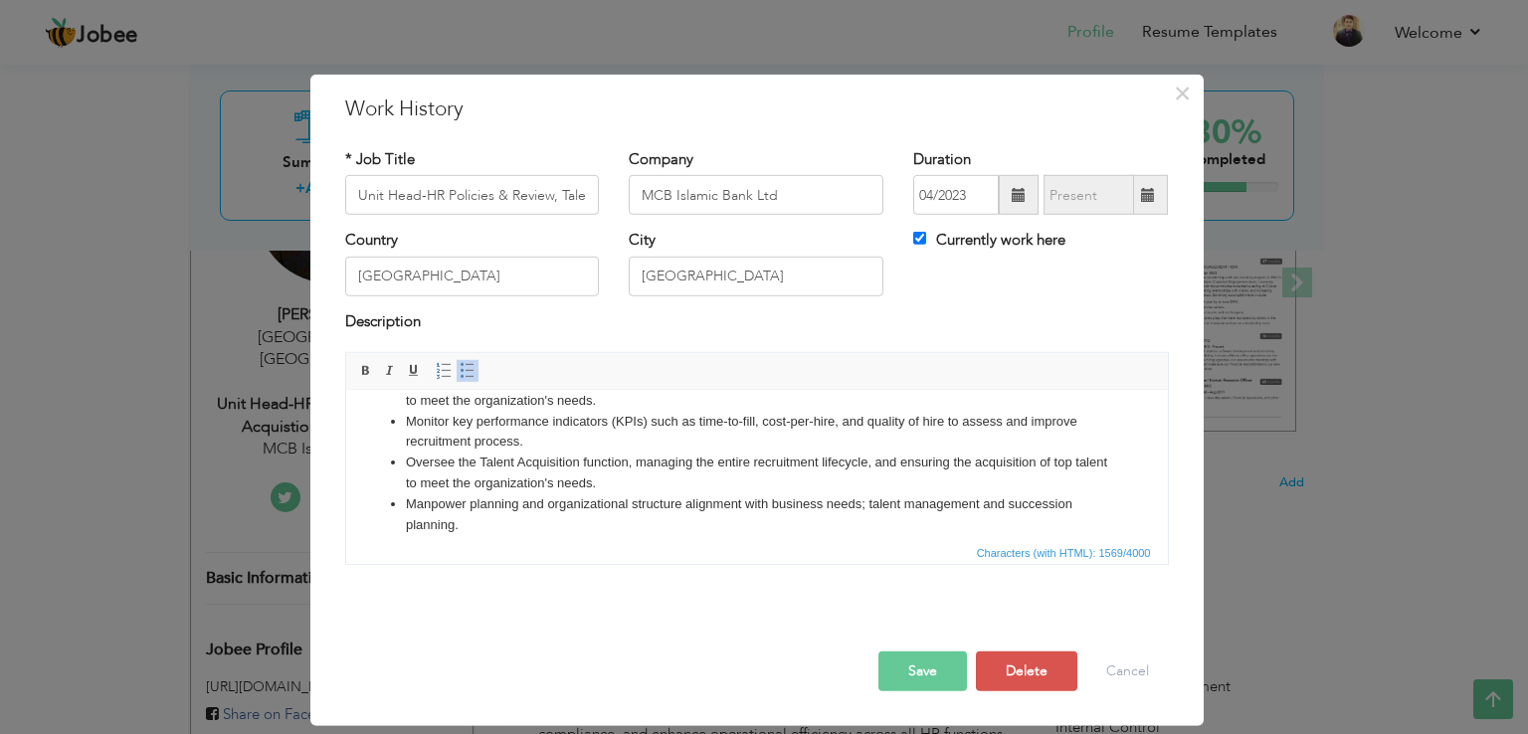
click at [608, 456] on li "Oversee the Talent Acquisition function, managing the entire recruitment lifecy…" at bounding box center [756, 474] width 702 height 42
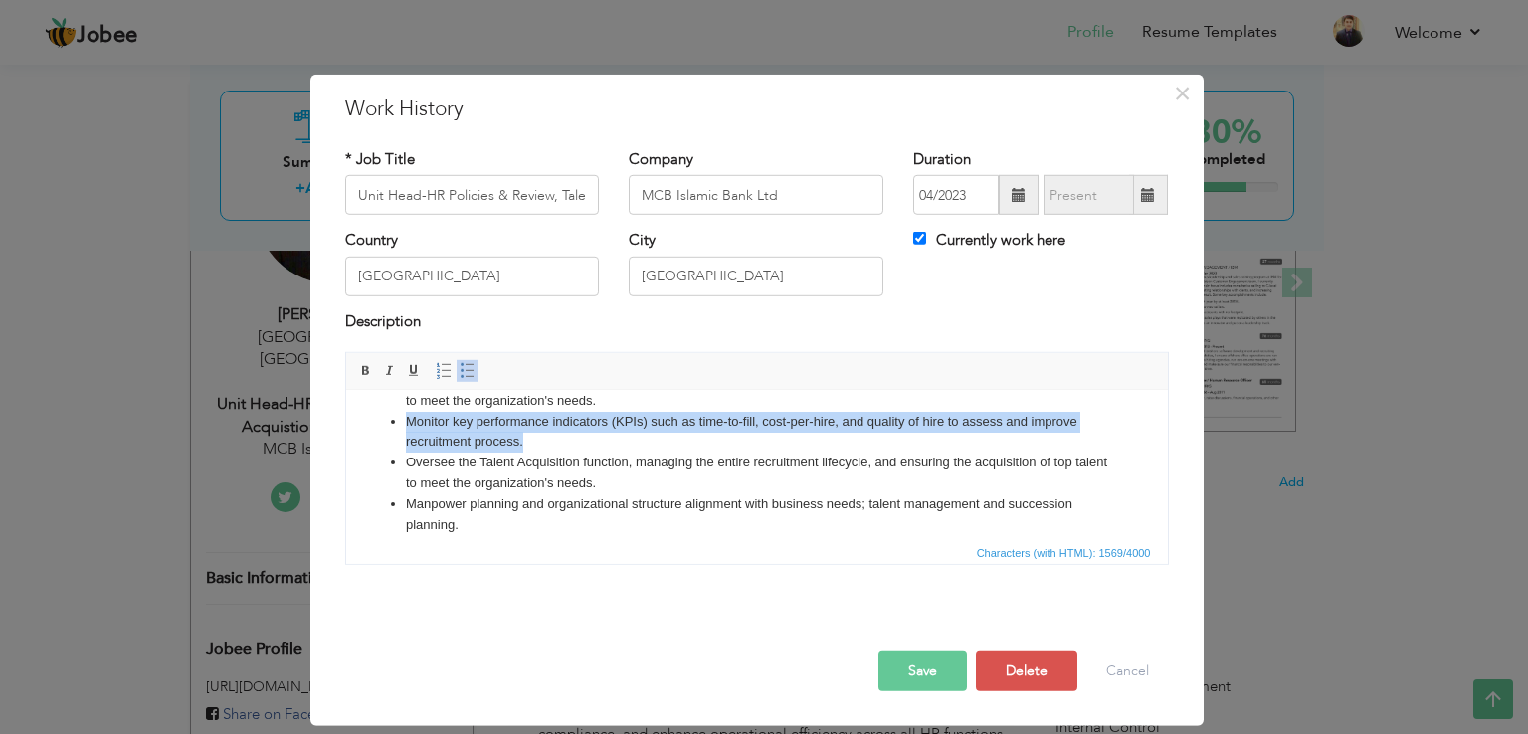
drag, startPoint x: 525, startPoint y: 444, endPoint x: 398, endPoint y: 415, distance: 130.5
click at [398, 415] on ul "Oversee the Talent Acquisition function, managing the entire recruitment lifecy…" at bounding box center [756, 566] width 782 height 393
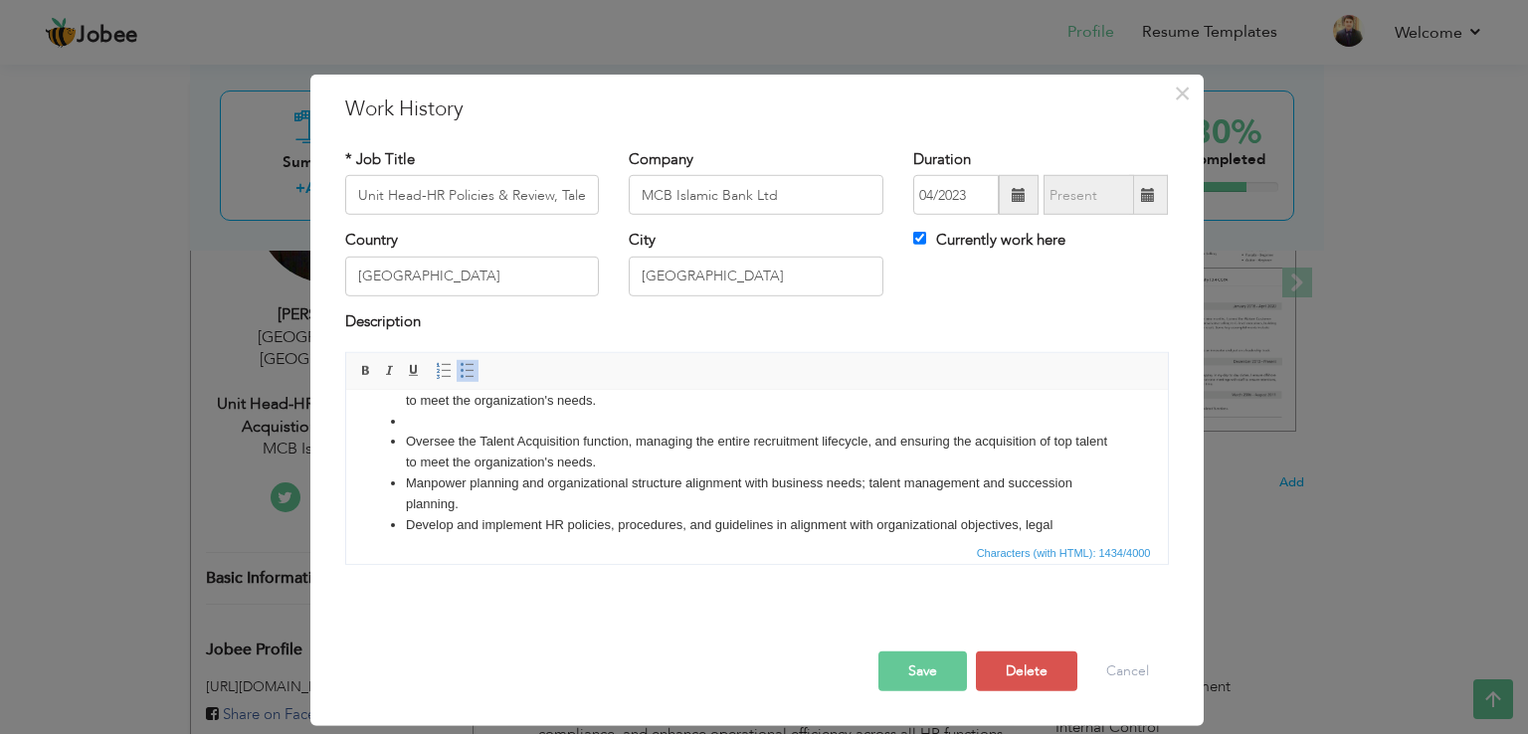
click at [650, 467] on li "Oversee the Talent Acquisition function, managing the entire recruitment lifecy…" at bounding box center [756, 453] width 702 height 42
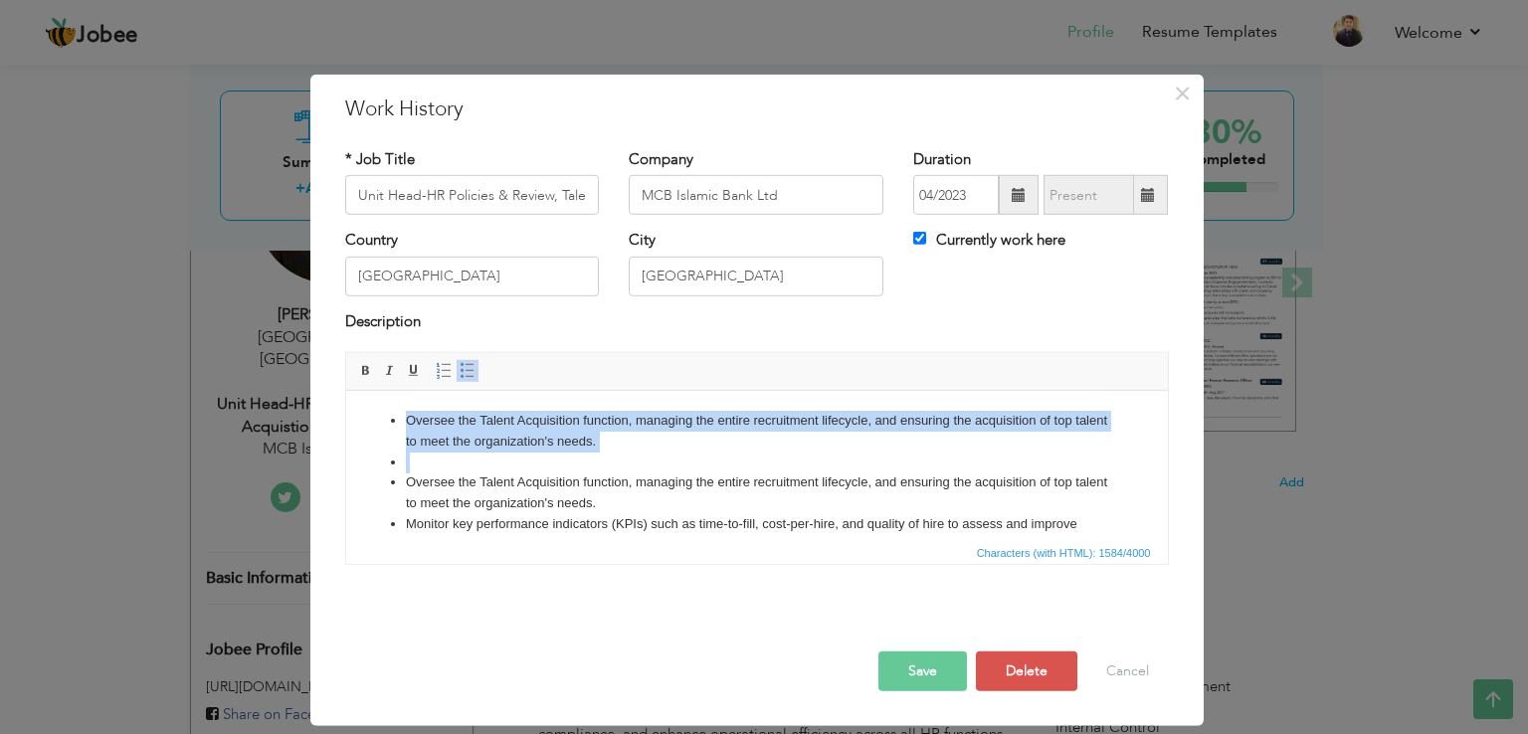
drag, startPoint x: 442, startPoint y: 463, endPoint x: 357, endPoint y: 419, distance: 95.2
click at [357, 419] on html "Oversee the Talent Acquisition function, managing the entire recruitment lifecy…" at bounding box center [756, 618] width 822 height 454
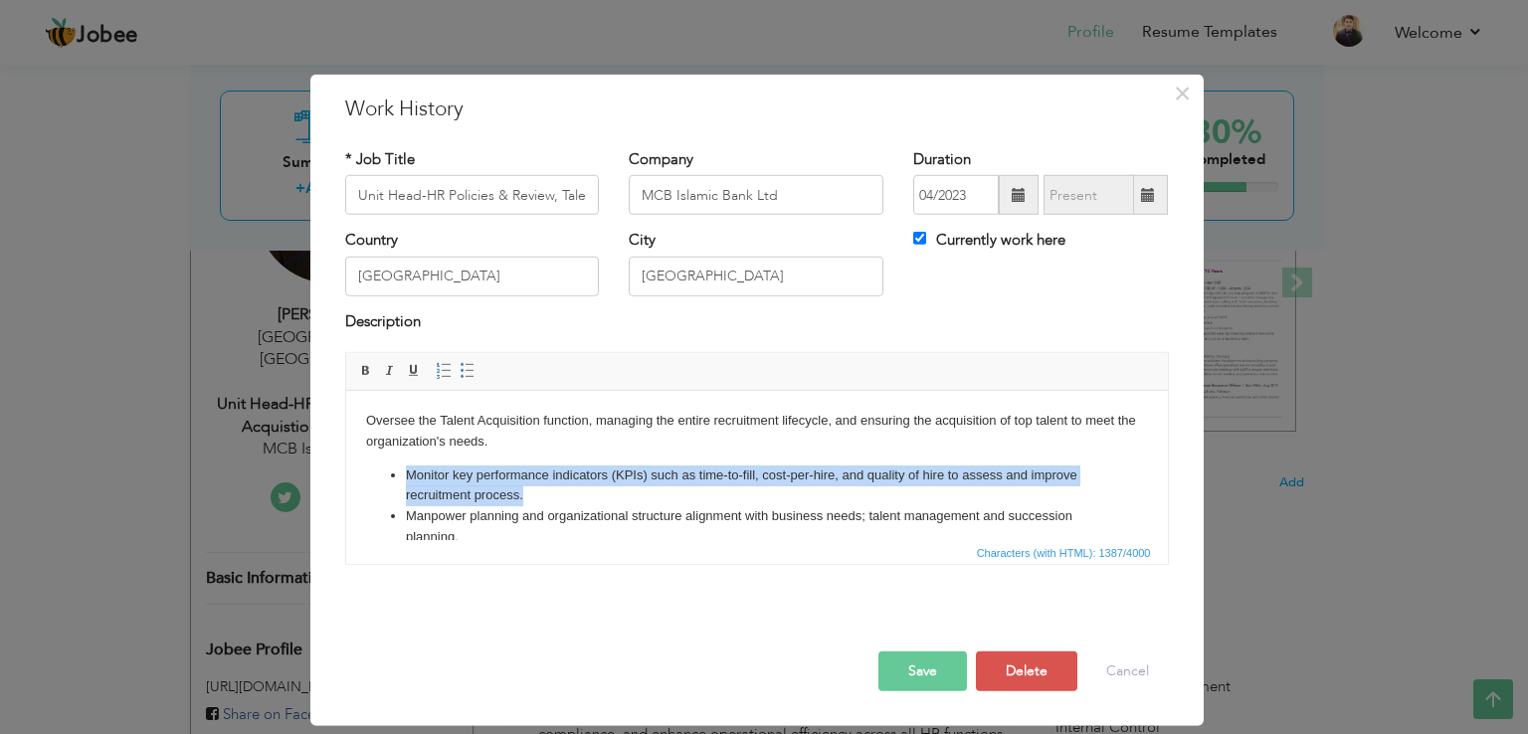
drag, startPoint x: 529, startPoint y: 498, endPoint x: 407, endPoint y: 478, distance: 124.0
click at [407, 478] on li "Monitor key performance indicators (KPIs) such as time-to-fill, cost-per-hire, …" at bounding box center [756, 487] width 702 height 42
click at [442, 463] on body "Oversee the Talent Acquisition function, managing the entire recruitment lifecy…" at bounding box center [756, 593] width 782 height 365
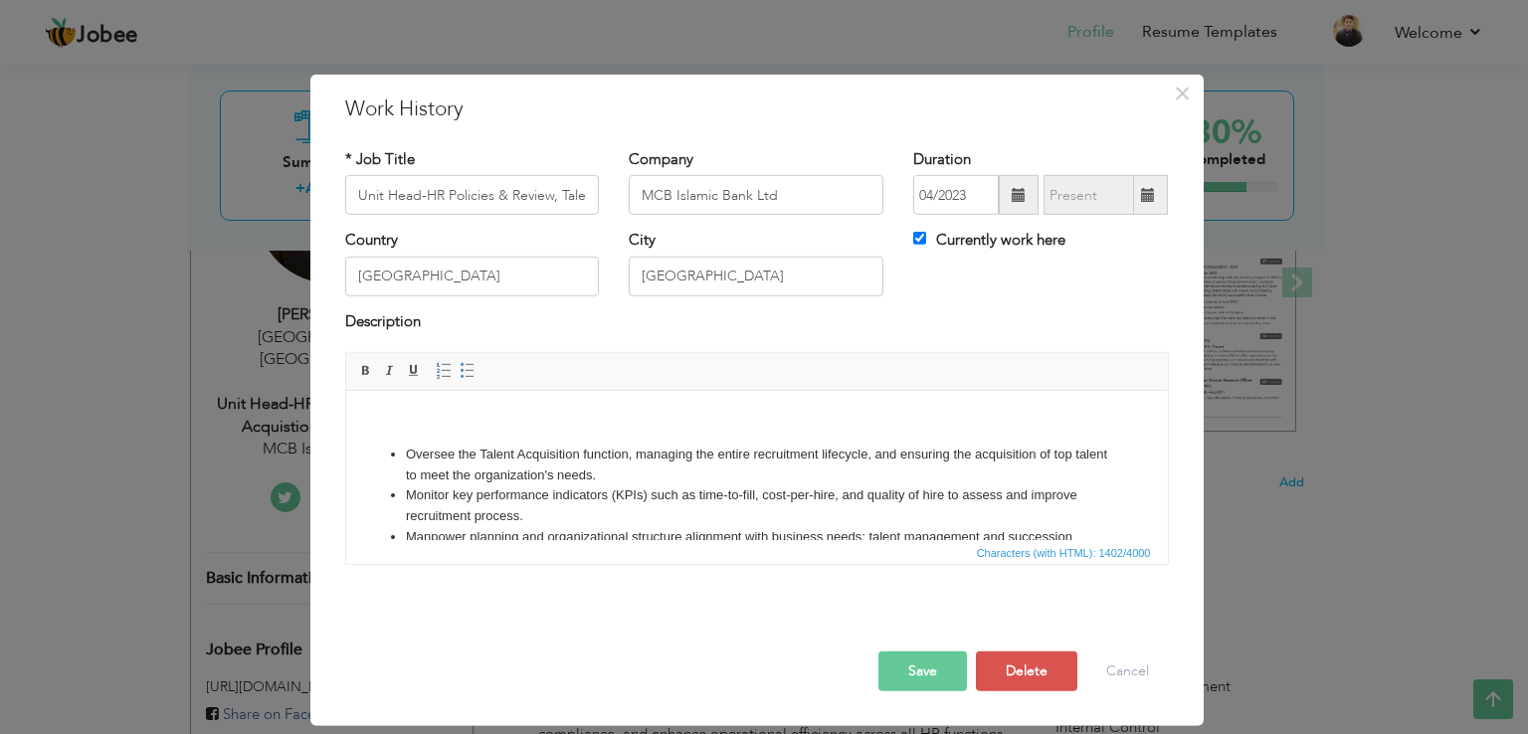
click at [453, 433] on body "Oversee the Talent Acquisition function, managing the entire recruitment lifecy…" at bounding box center [756, 603] width 782 height 385
click at [405, 435] on body "Oversee the Talent Acquisition function, managing the entire recruitment lifecy…" at bounding box center [756, 603] width 782 height 385
click at [409, 431] on body "Oversee the Talent Acquisition function, managing the entire recruitment lifecy…" at bounding box center [756, 603] width 782 height 385
click at [929, 671] on button "Save" at bounding box center [922, 672] width 89 height 40
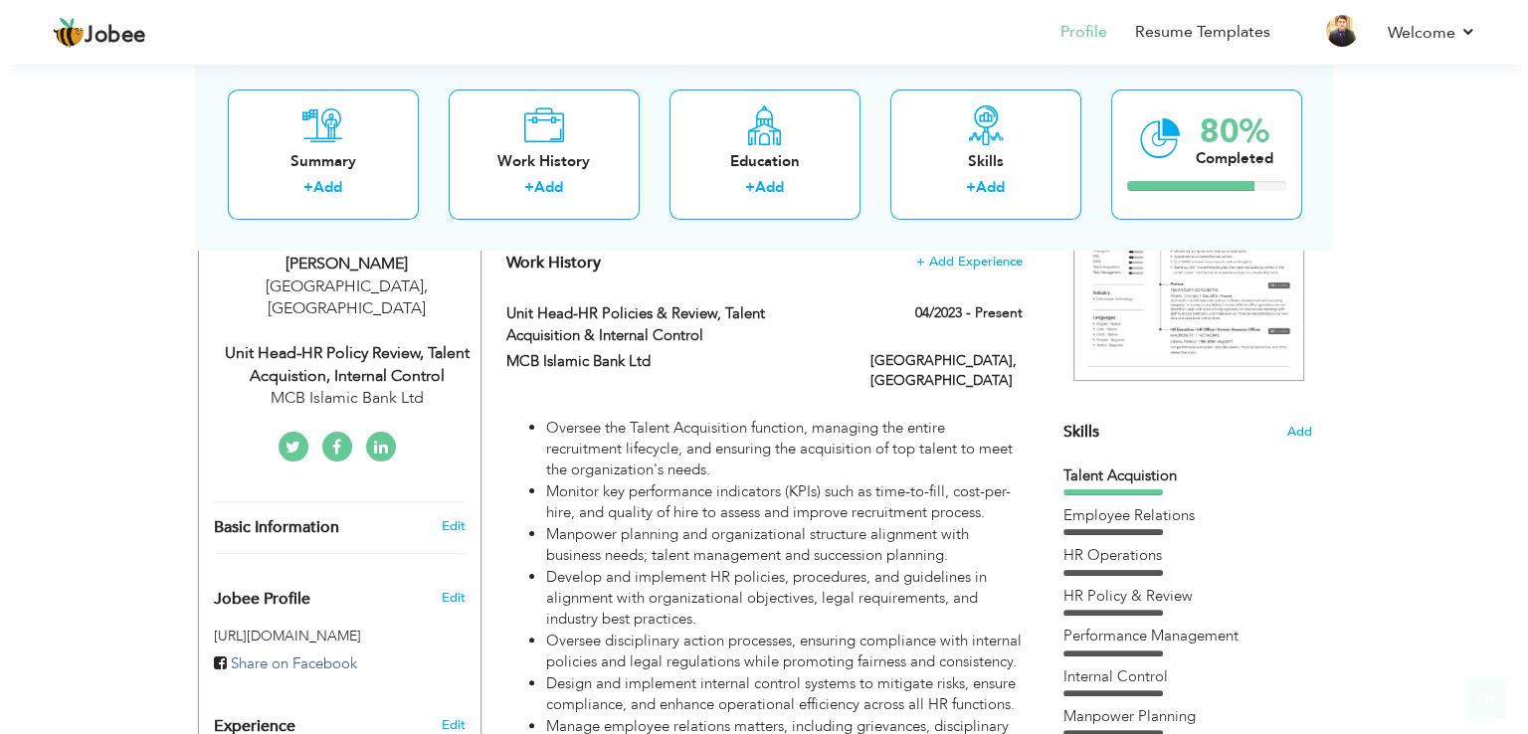
scroll to position [356, 0]
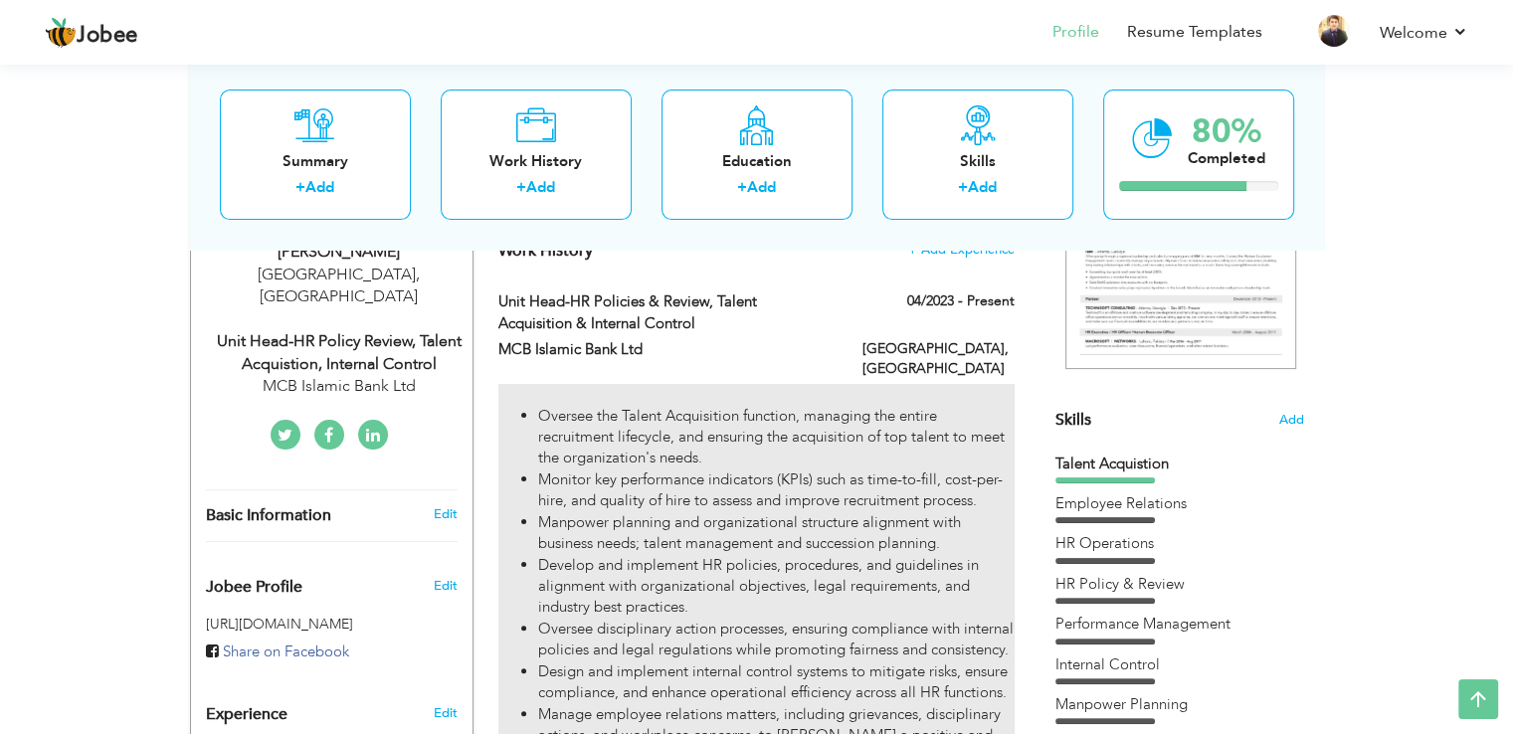
click at [830, 424] on li "Oversee the Talent Acquisition function, managing the entire recruitment lifecy…" at bounding box center [775, 438] width 475 height 64
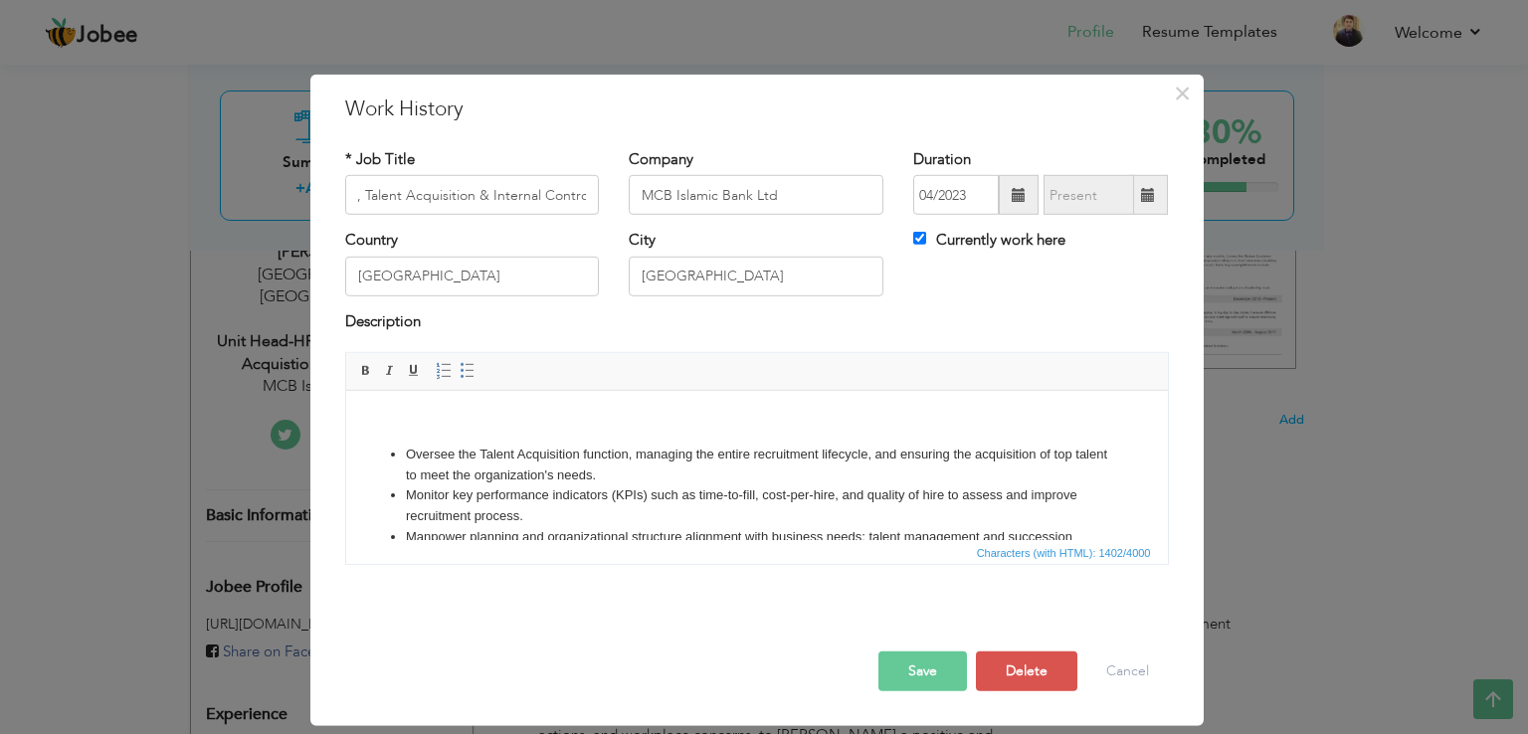
scroll to position [0, 0]
click at [409, 445] on li "Oversee the Talent Acquisition function, managing the entire recruitment lifecy…" at bounding box center [756, 466] width 702 height 42
click at [400, 413] on body "Oversee the Talent Acquisition function, managing the entire recruitment lifecy…" at bounding box center [756, 603] width 782 height 385
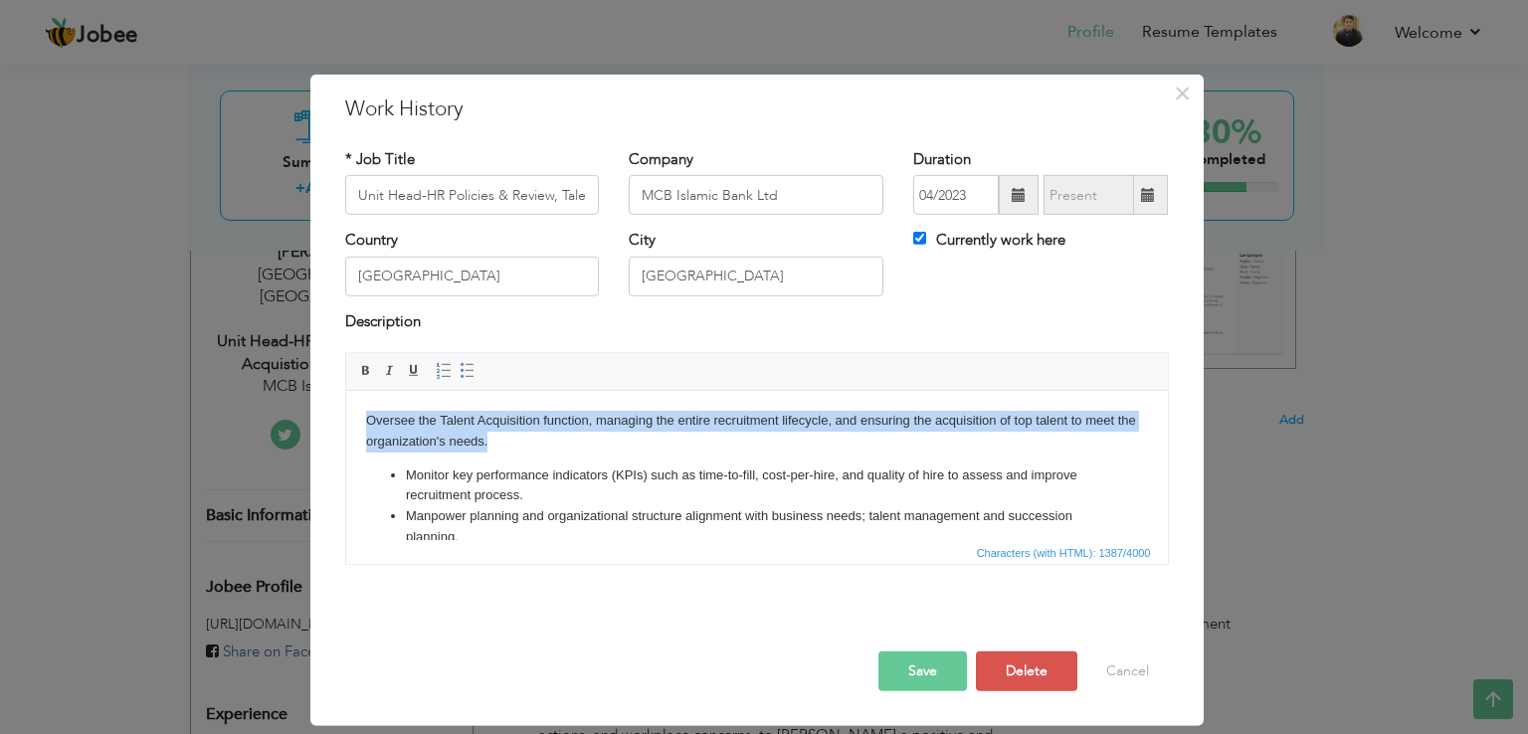
drag, startPoint x: 516, startPoint y: 447, endPoint x: 349, endPoint y: 427, distance: 168.3
click at [349, 427] on html "Oversee the Talent Acquisition function, managing the entire recruitment lifecy…" at bounding box center [756, 593] width 822 height 405
click at [473, 375] on link "Insert/Remove Bulleted List" at bounding box center [468, 371] width 22 height 22
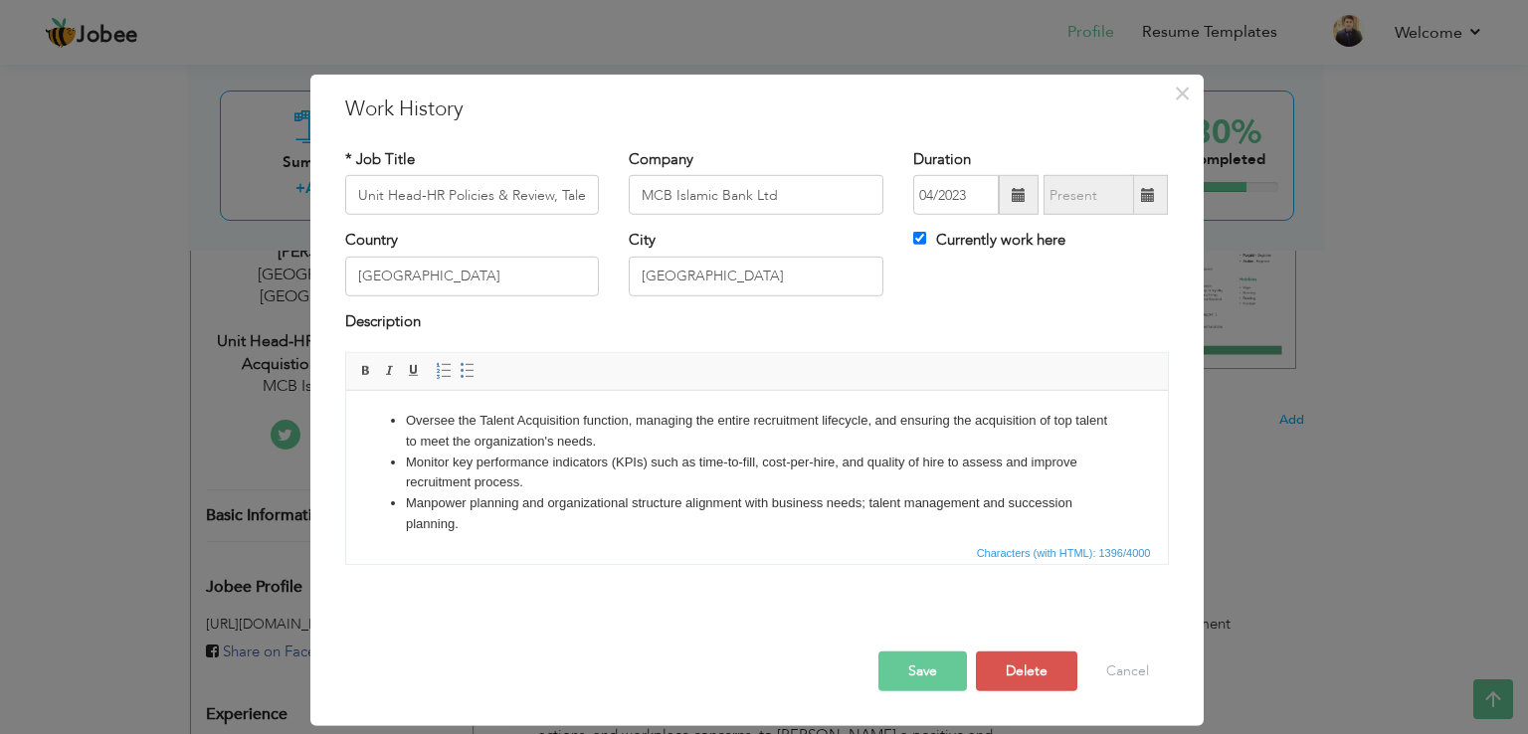
click at [909, 661] on button "Save" at bounding box center [922, 672] width 89 height 40
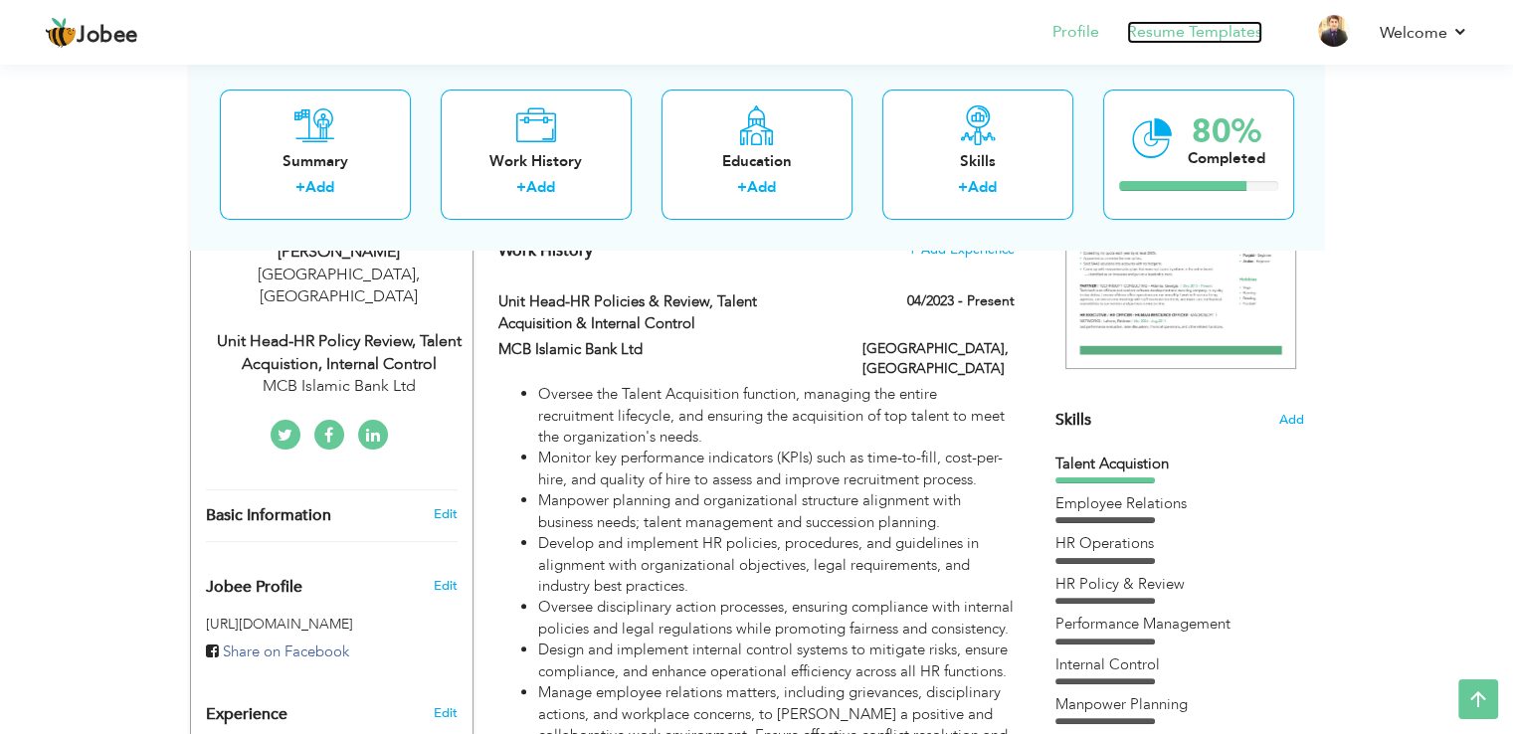
click at [1221, 29] on link "Resume Templates" at bounding box center [1194, 32] width 135 height 23
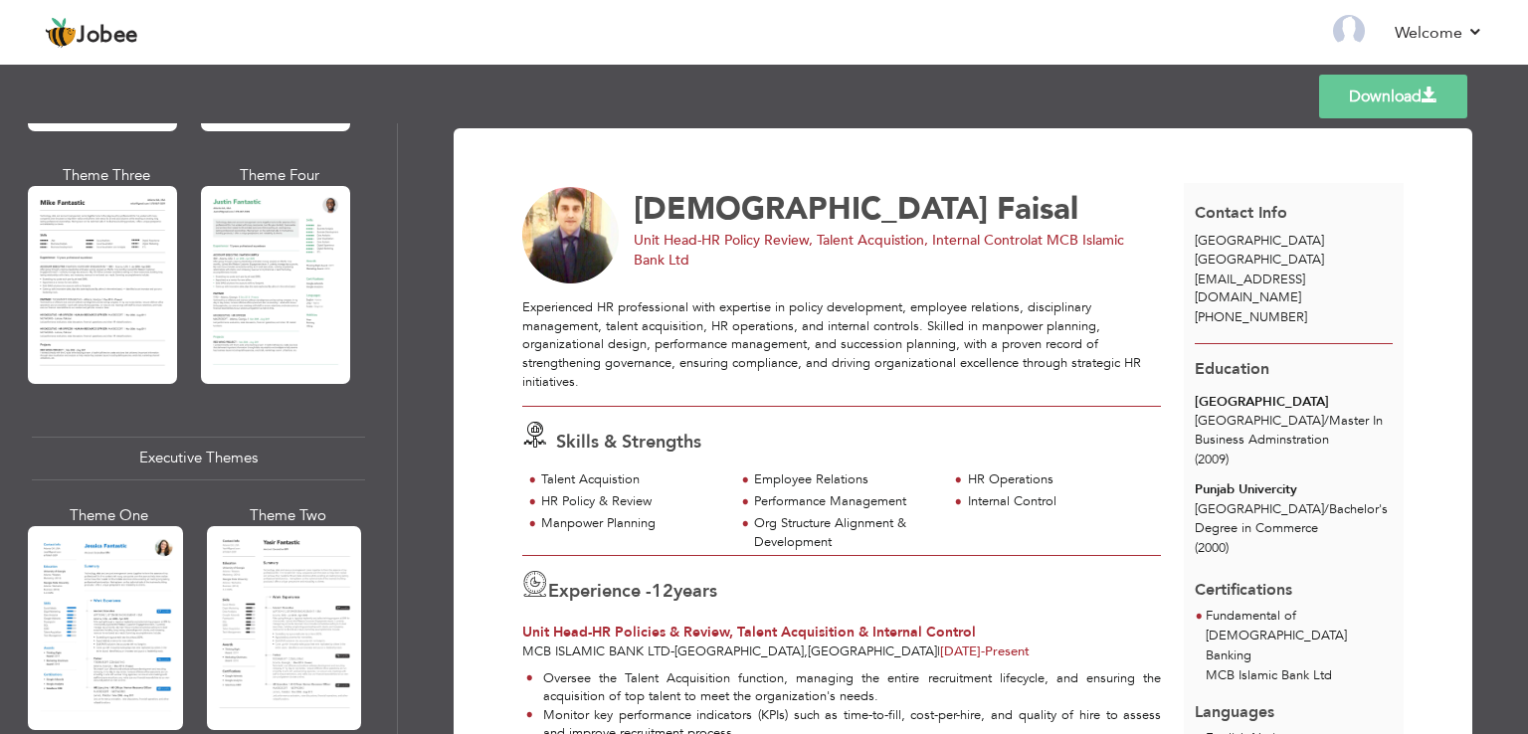
scroll to position [1400, 0]
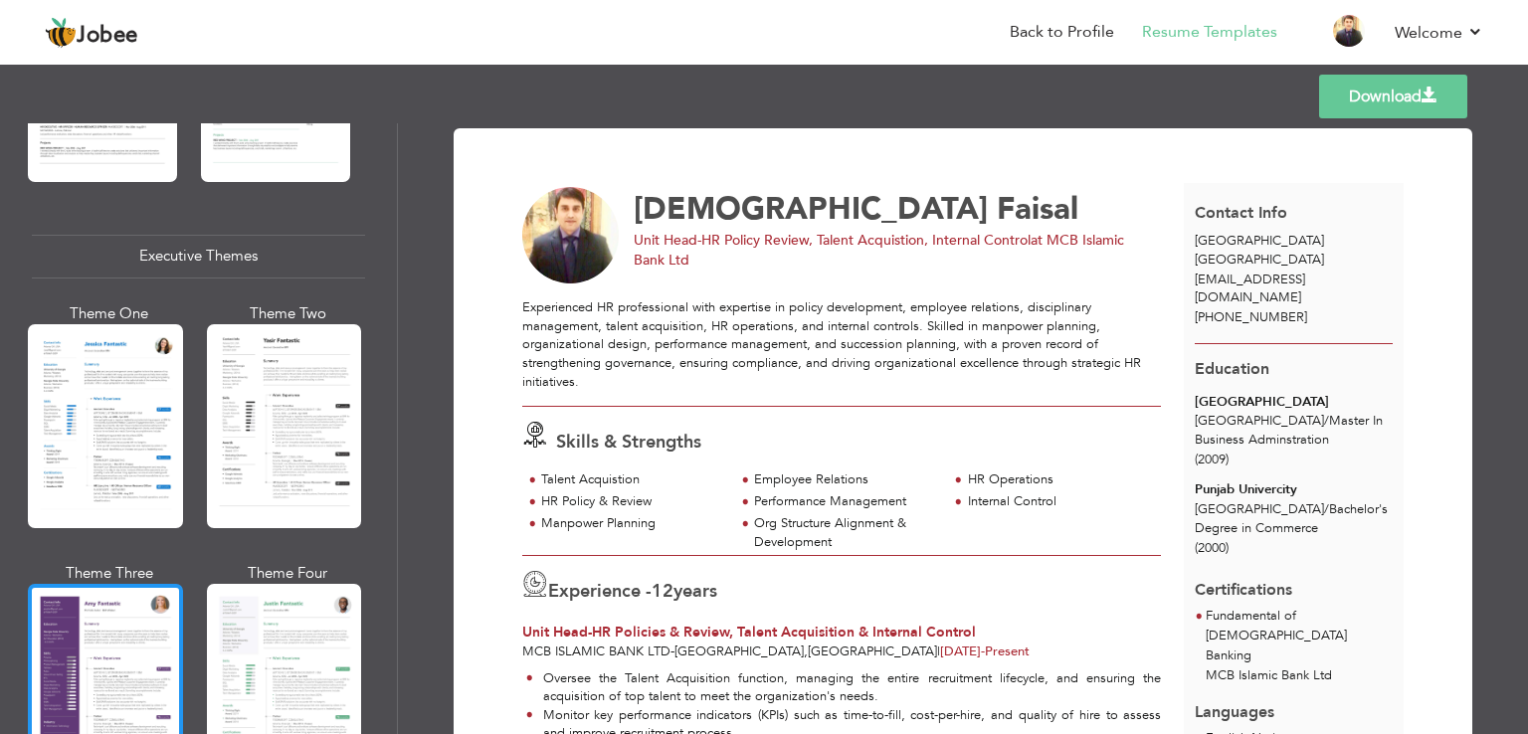
click at [79, 658] on div at bounding box center [105, 686] width 155 height 204
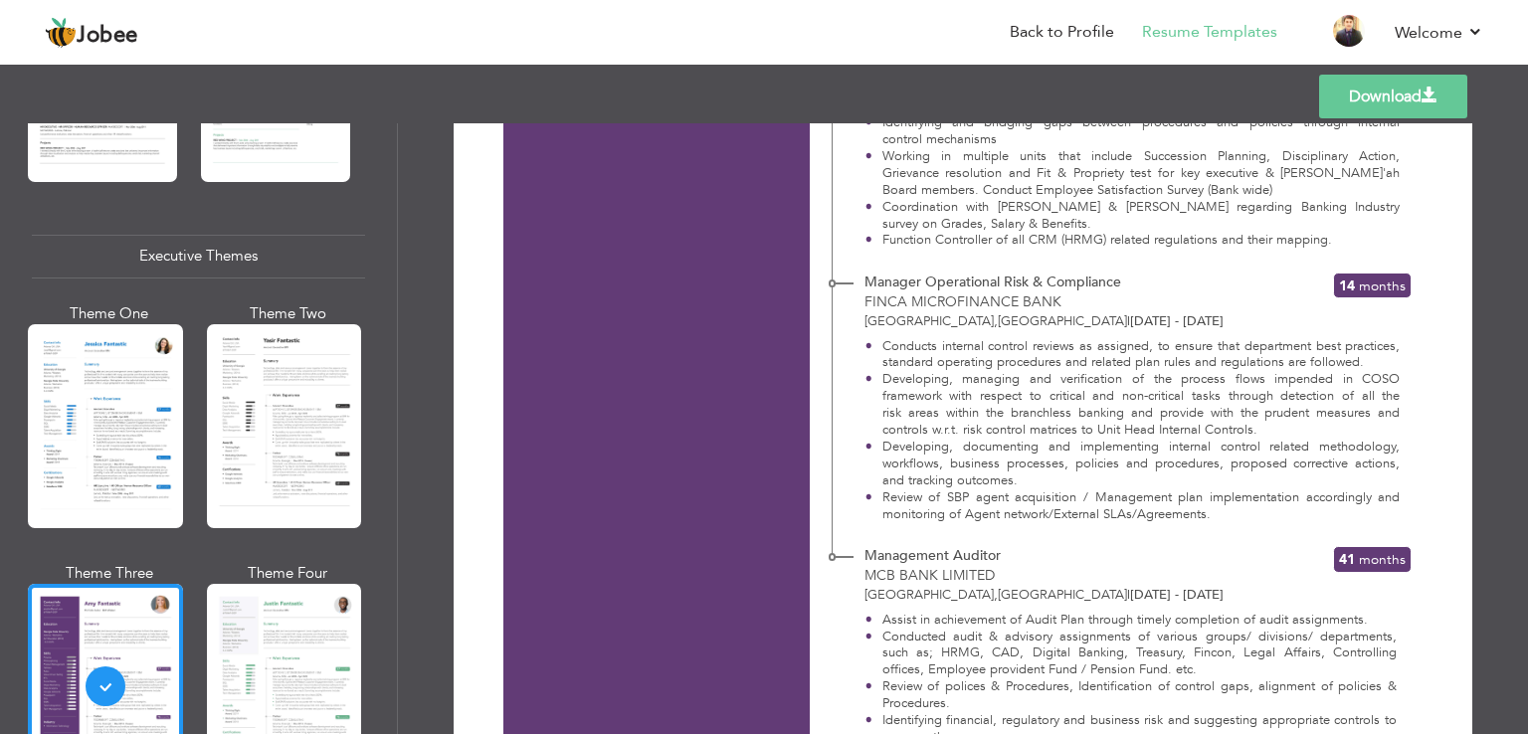
scroll to position [1353, 0]
click at [1371, 89] on link "Download" at bounding box center [1393, 97] width 148 height 44
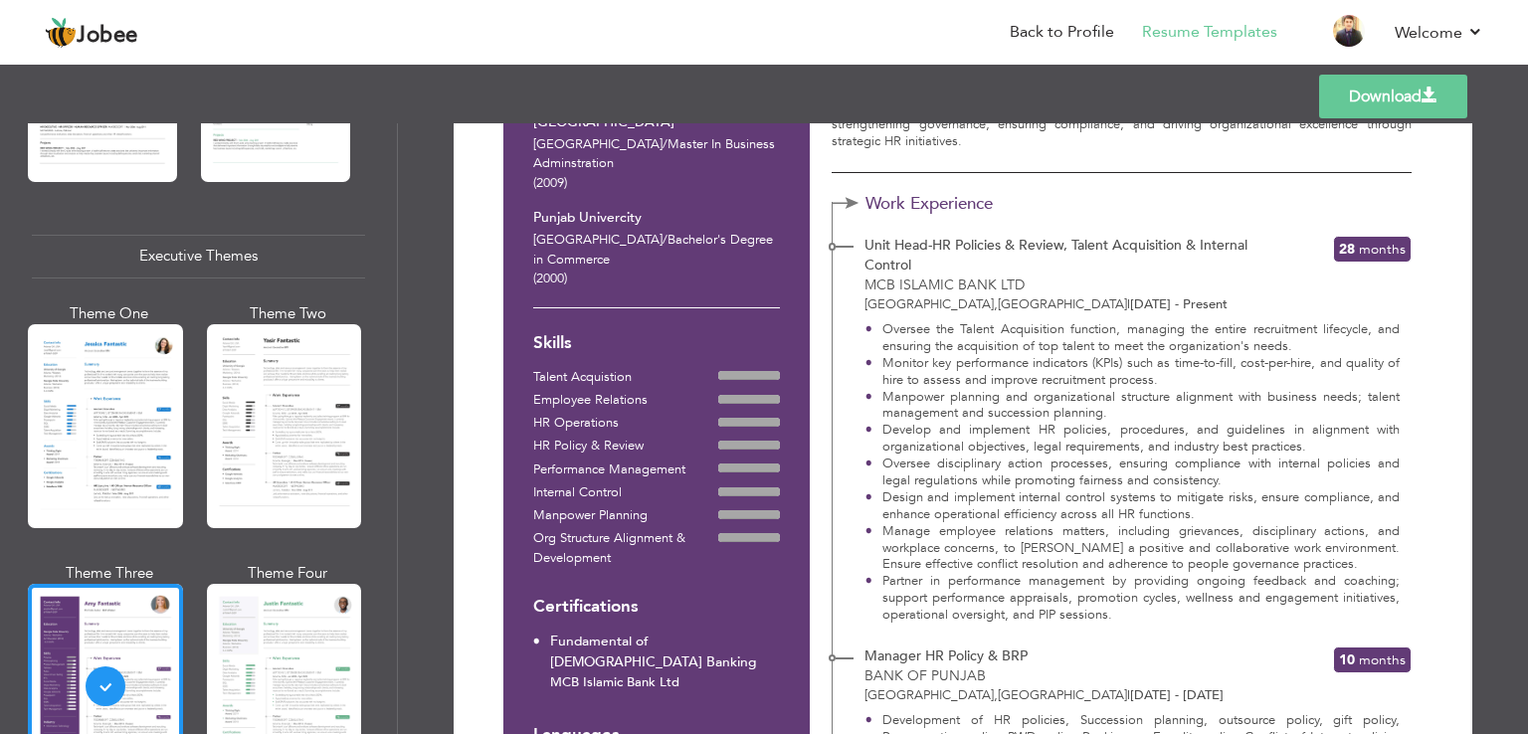
scroll to position [279, 0]
click at [275, 604] on div at bounding box center [284, 686] width 155 height 204
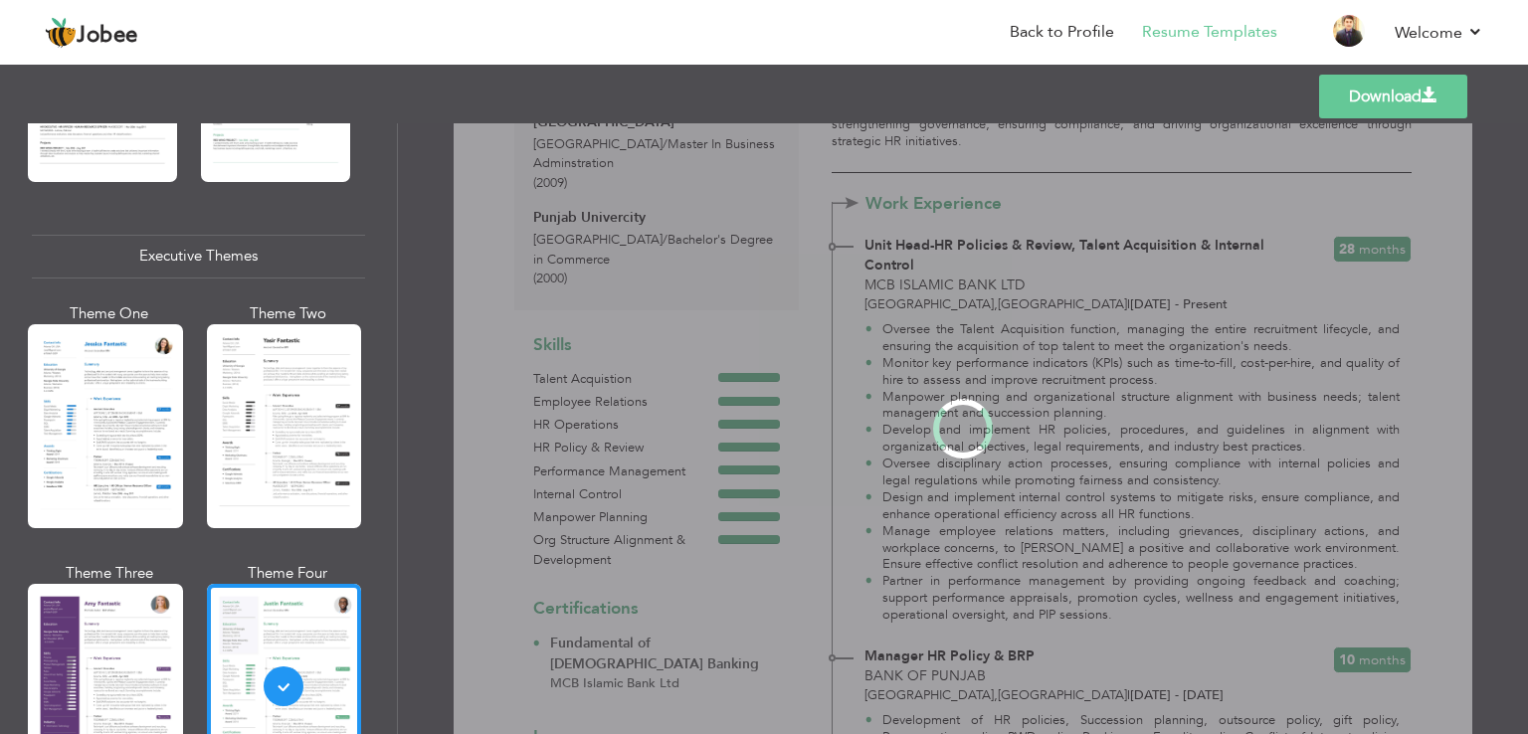
scroll to position [0, 0]
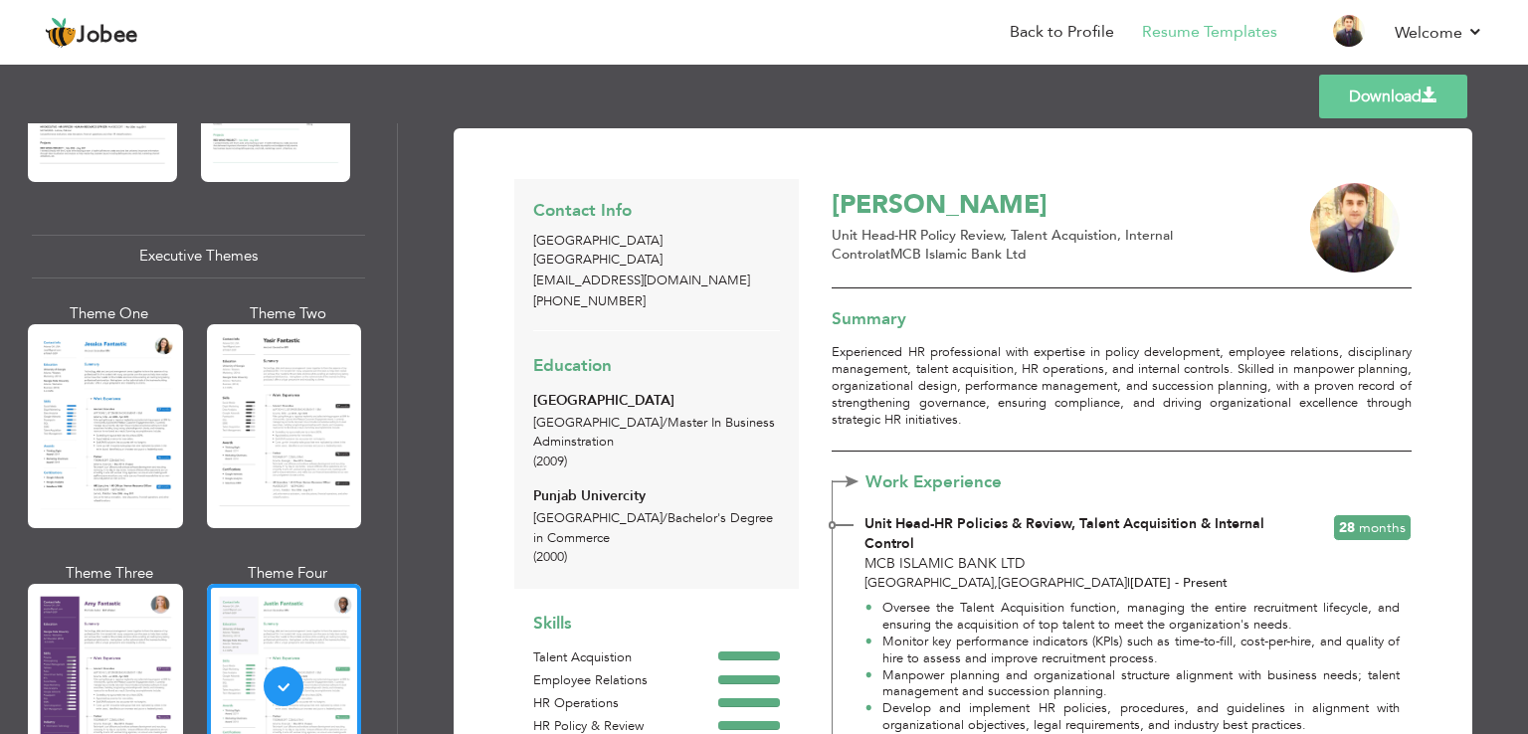
click at [1389, 96] on link "Download" at bounding box center [1393, 97] width 148 height 44
